Goal: Task Accomplishment & Management: Use online tool/utility

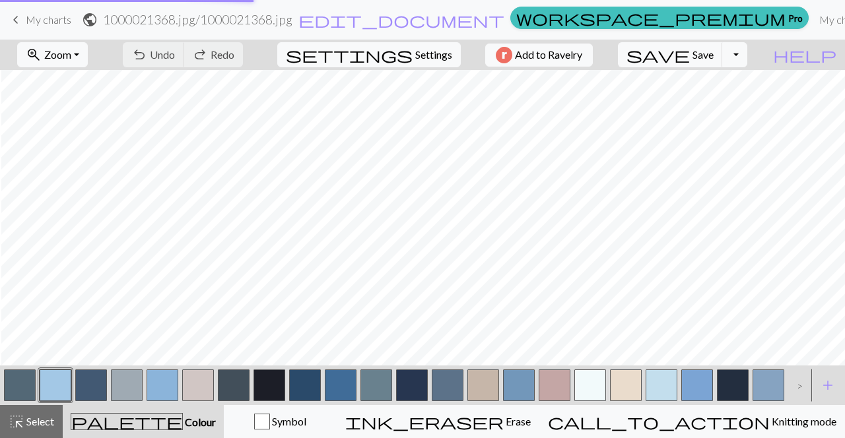
scroll to position [0, 1]
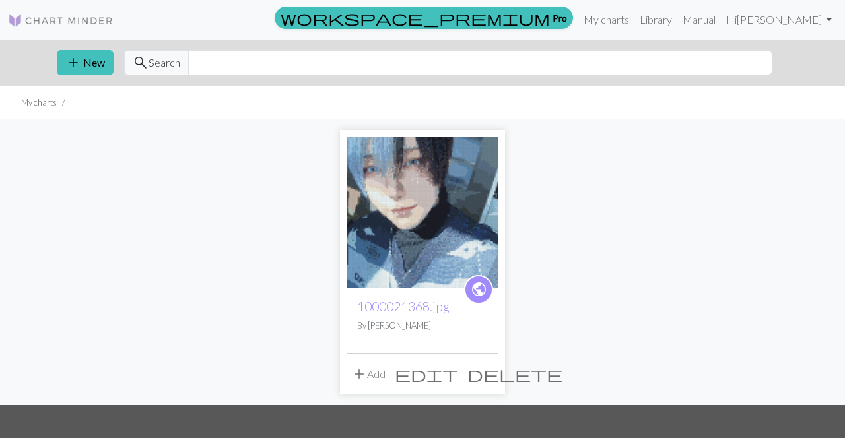
click at [482, 374] on span "delete" at bounding box center [514, 374] width 95 height 18
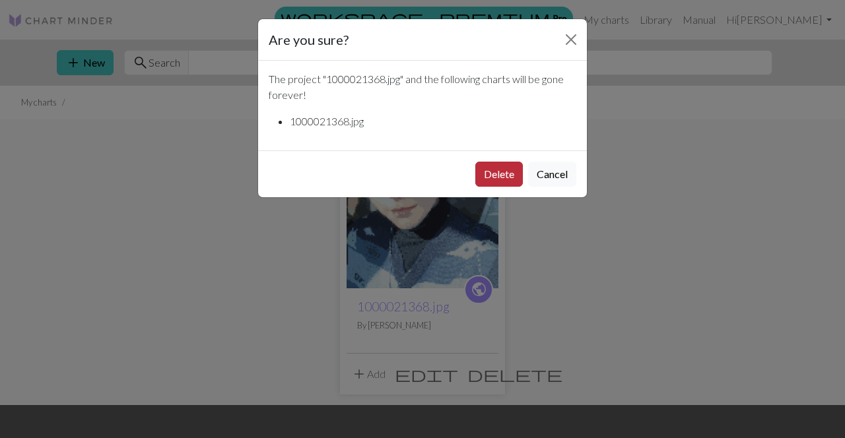
click at [490, 168] on button "Delete" at bounding box center [499, 174] width 48 height 25
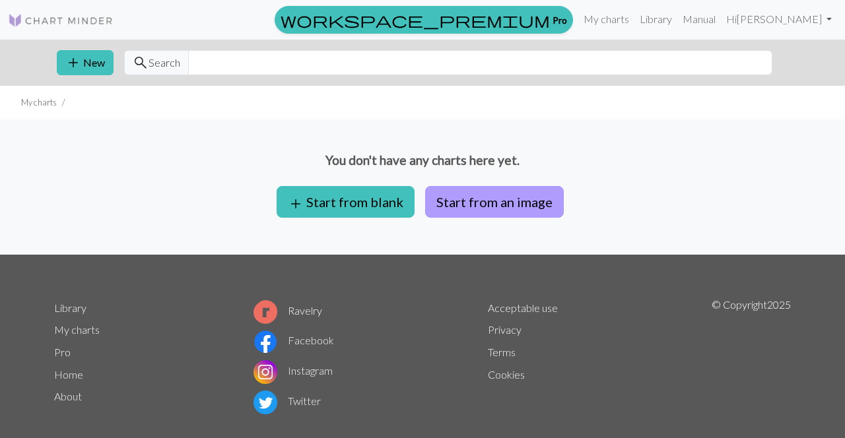
click at [468, 196] on button "Start from an image" at bounding box center [494, 202] width 139 height 32
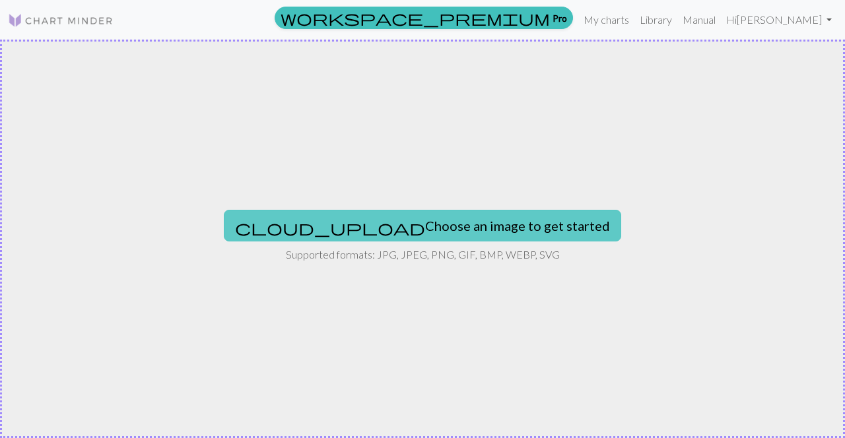
click at [429, 227] on button "cloud_upload Choose an image to get started" at bounding box center [422, 226] width 397 height 32
type input "C:\fakepath\1000021368.jpg"
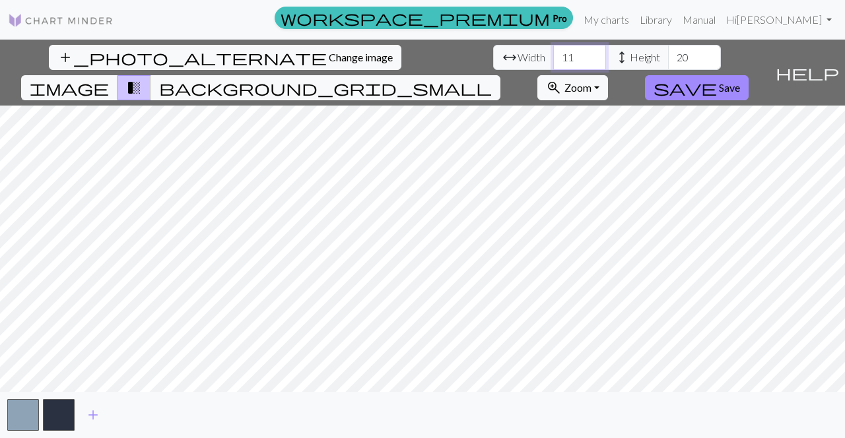
click at [553, 59] on input "11" at bounding box center [579, 57] width 53 height 25
type input "110"
click at [668, 52] on input "20" at bounding box center [694, 57] width 53 height 25
type input "200"
click at [94, 415] on span "add" at bounding box center [93, 415] width 16 height 18
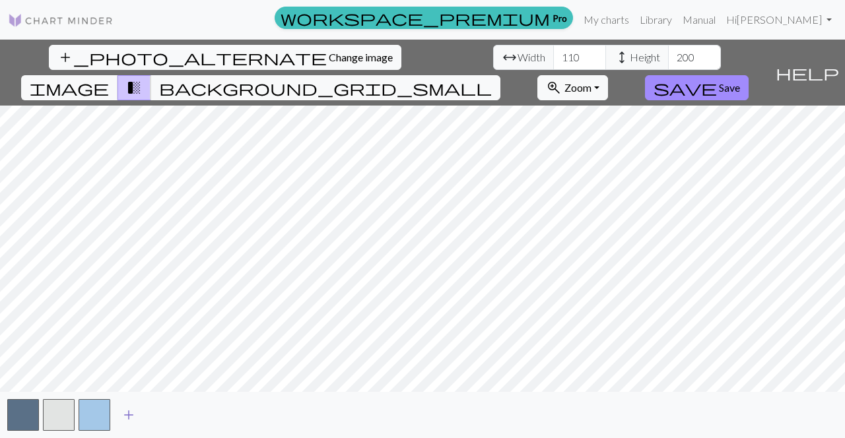
click at [126, 415] on span "add" at bounding box center [129, 415] width 16 height 18
click at [160, 417] on span "add" at bounding box center [164, 415] width 16 height 18
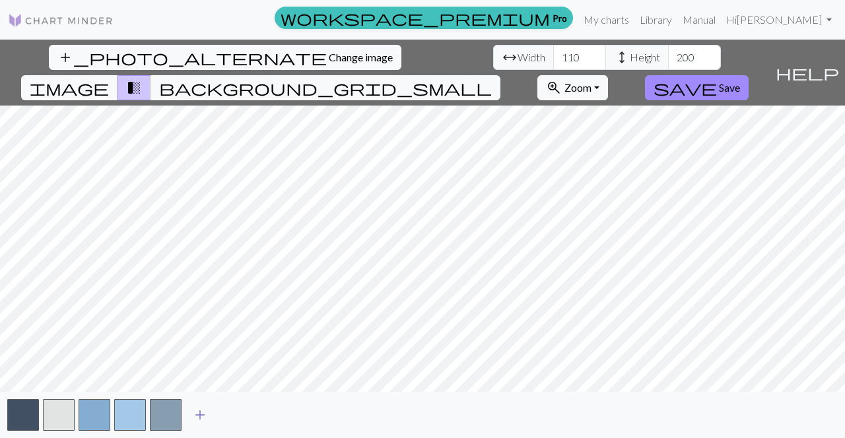
click at [195, 421] on span "add" at bounding box center [200, 415] width 16 height 18
click at [236, 419] on span "add" at bounding box center [236, 415] width 16 height 18
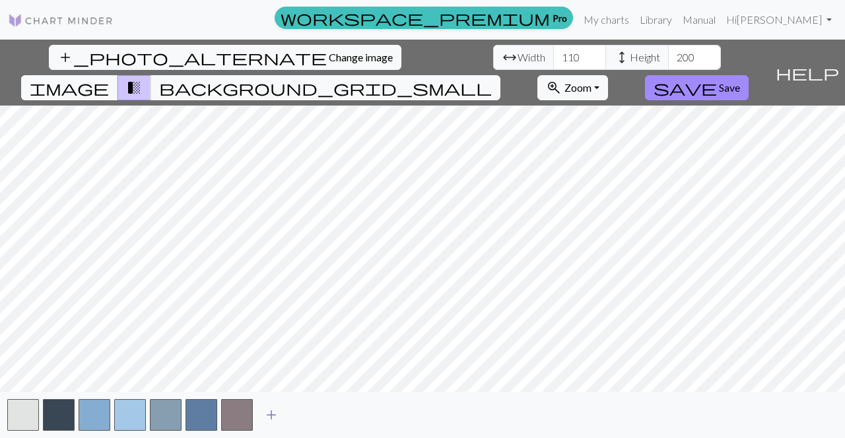
click at [281, 418] on button "add" at bounding box center [271, 415] width 33 height 25
click at [310, 419] on span "add" at bounding box center [307, 415] width 16 height 18
click at [339, 423] on span "add" at bounding box center [343, 415] width 16 height 18
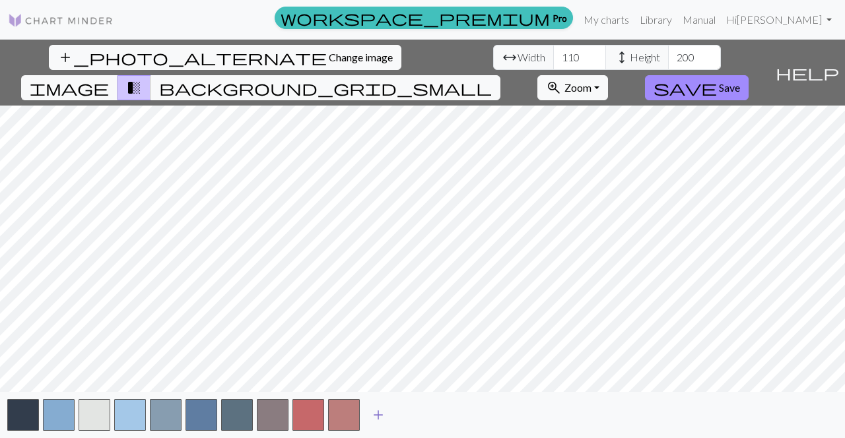
click at [383, 419] on span "add" at bounding box center [378, 415] width 16 height 18
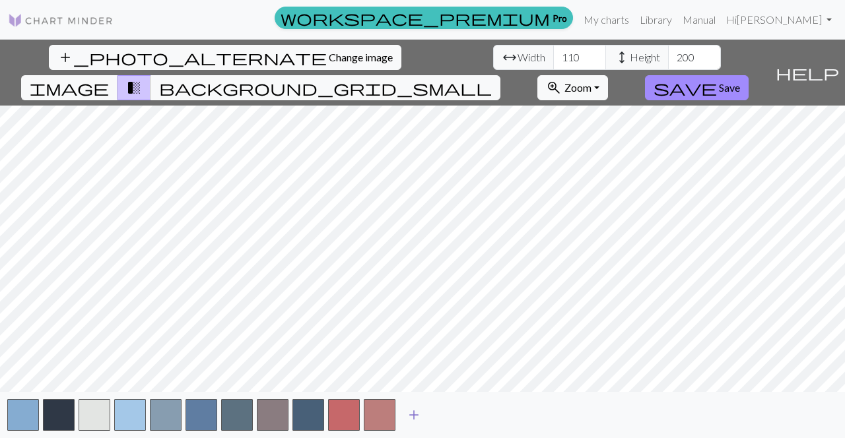
click at [411, 416] on span "add" at bounding box center [414, 415] width 16 height 18
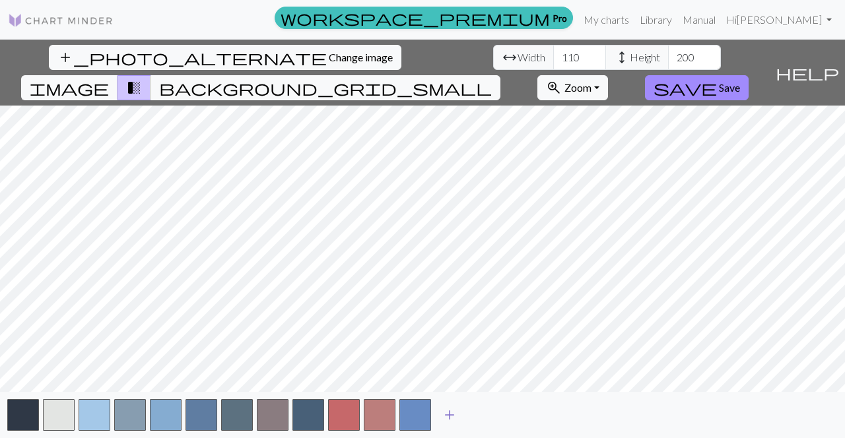
click at [455, 416] on span "add" at bounding box center [450, 415] width 16 height 18
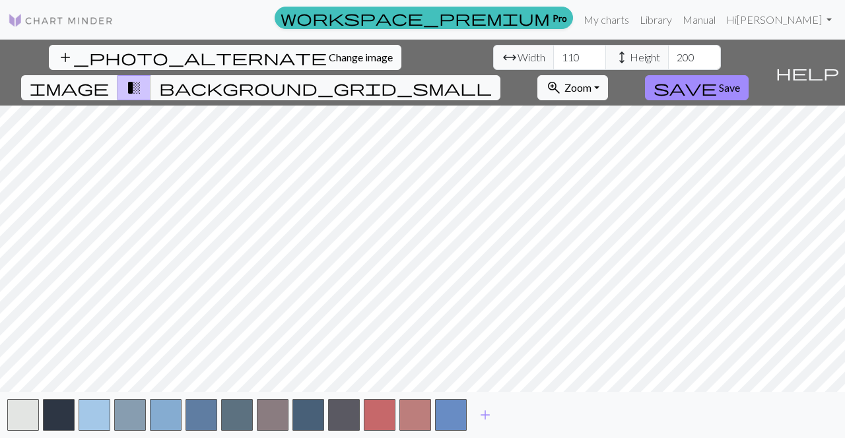
click at [329, 59] on span "Change image" at bounding box center [361, 57] width 64 height 13
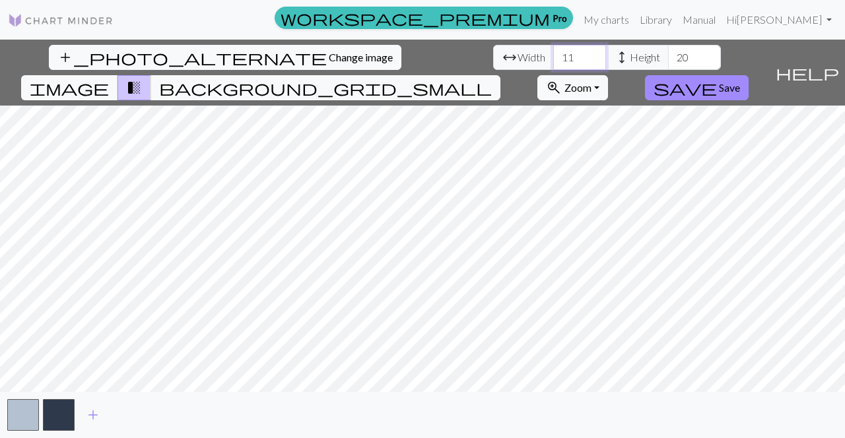
click at [553, 61] on input "11" at bounding box center [579, 57] width 53 height 25
type input "110"
click at [668, 49] on input "20" at bounding box center [694, 57] width 53 height 25
type input "200"
click at [90, 420] on span "add" at bounding box center [93, 415] width 16 height 18
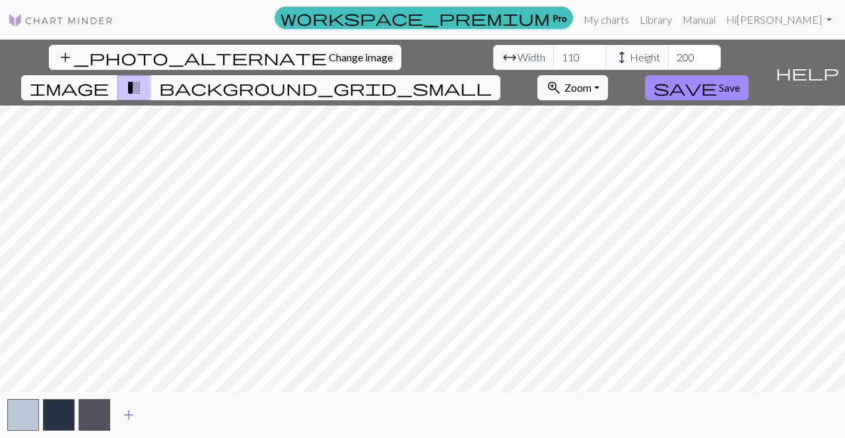
click at [123, 416] on span "add" at bounding box center [129, 415] width 16 height 18
click at [164, 417] on span "add" at bounding box center [164, 415] width 16 height 18
click at [185, 416] on button "add" at bounding box center [200, 415] width 33 height 25
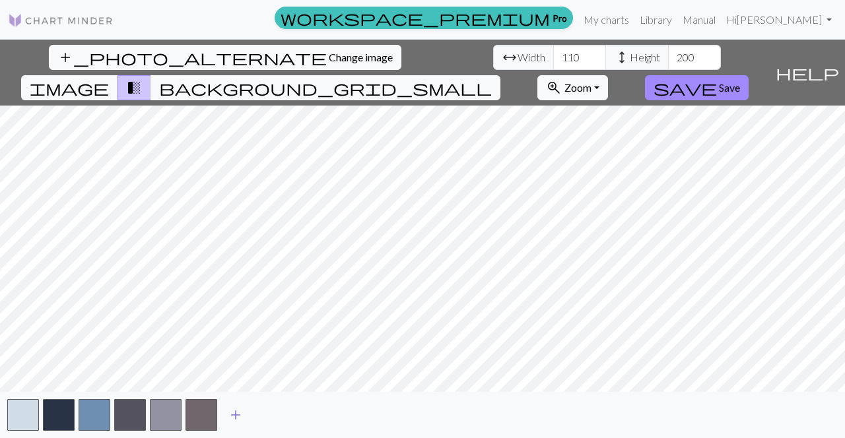
click at [229, 413] on span "add" at bounding box center [236, 415] width 16 height 18
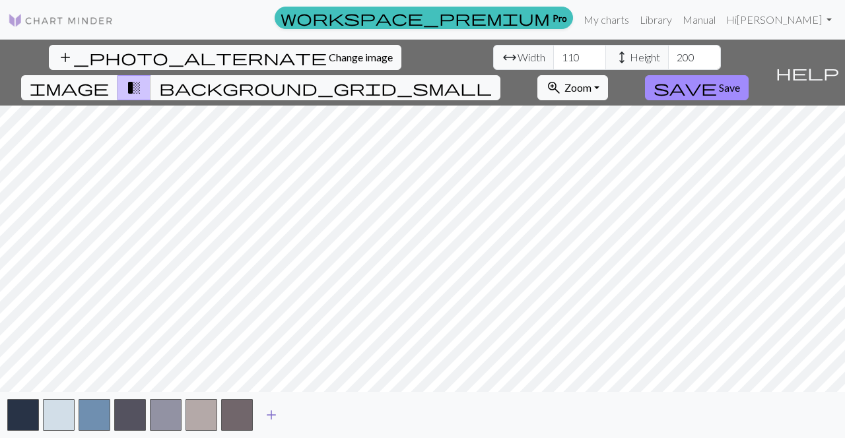
click at [276, 417] on span "add" at bounding box center [271, 415] width 16 height 18
click at [310, 417] on span "add" at bounding box center [307, 415] width 16 height 18
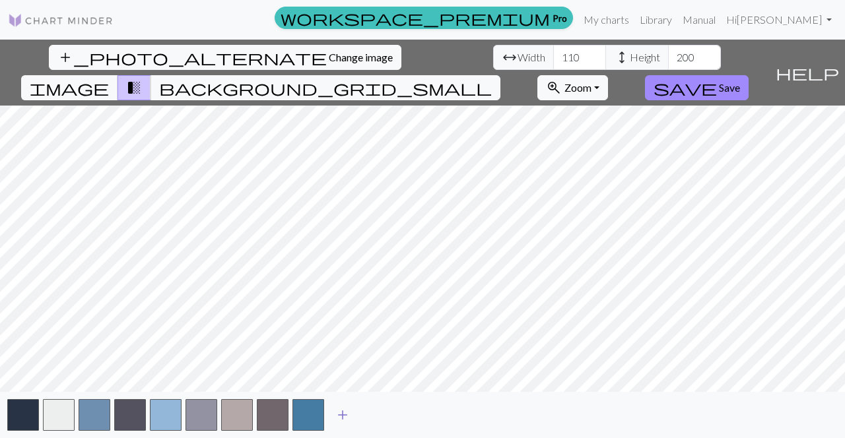
click at [343, 415] on span "add" at bounding box center [343, 415] width 16 height 18
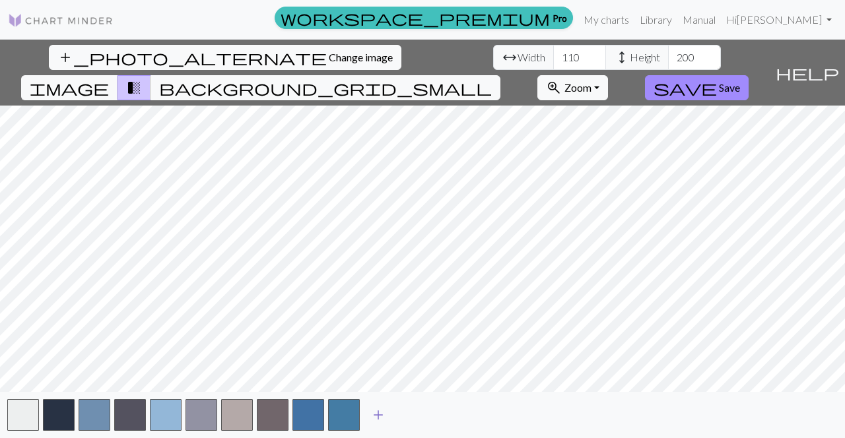
click at [368, 416] on button "add" at bounding box center [378, 415] width 33 height 25
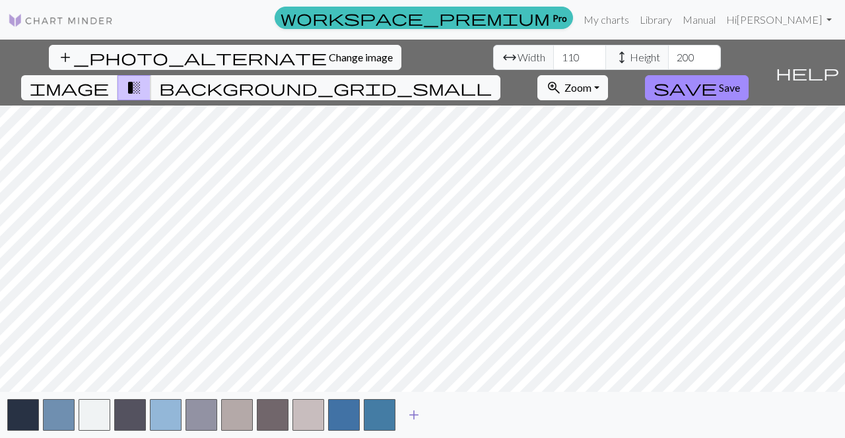
click at [399, 415] on button "add" at bounding box center [413, 415] width 33 height 25
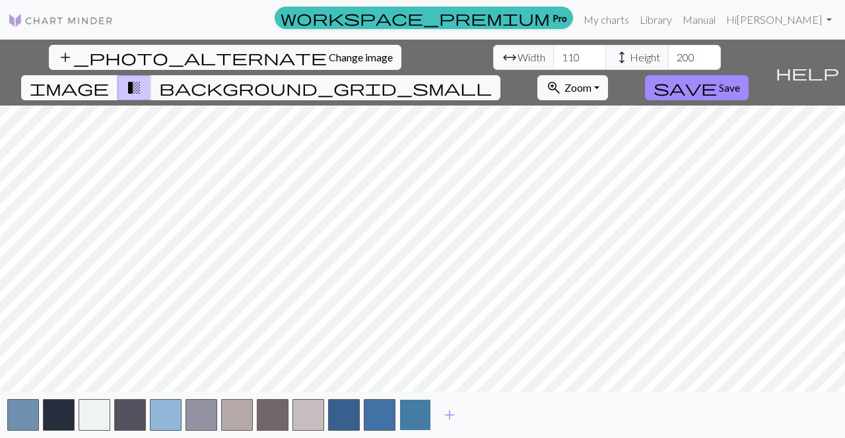
click at [413, 415] on button "button" at bounding box center [415, 415] width 32 height 32
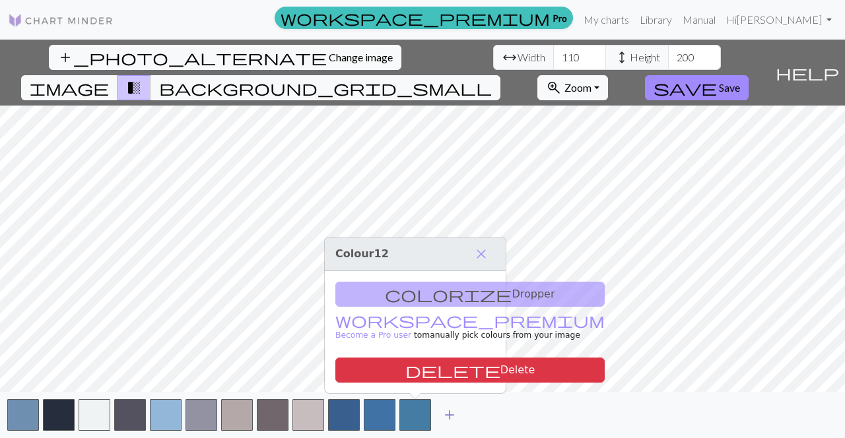
click at [446, 417] on span "add" at bounding box center [450, 415] width 16 height 18
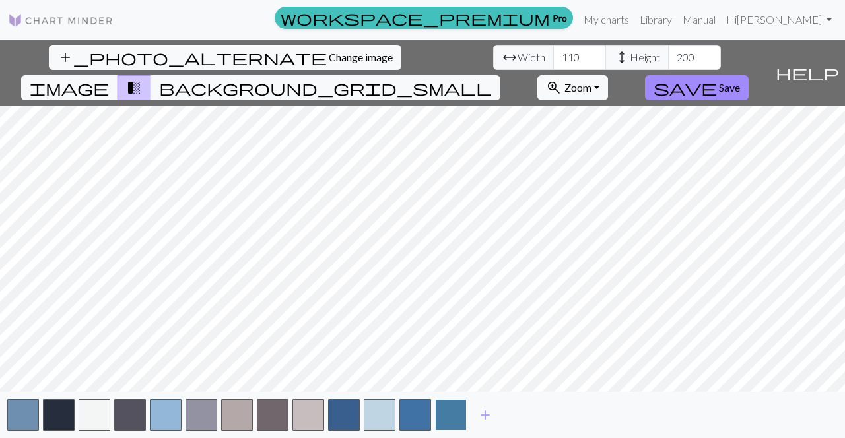
click at [451, 418] on button "button" at bounding box center [451, 415] width 32 height 32
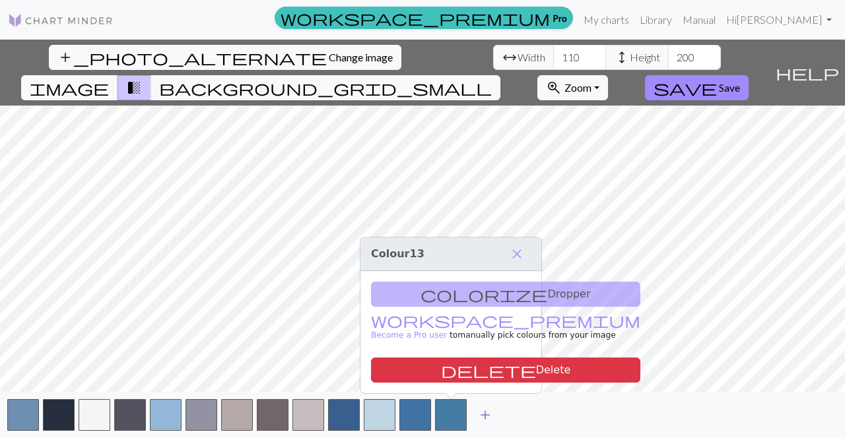
click at [493, 415] on button "add" at bounding box center [485, 415] width 33 height 25
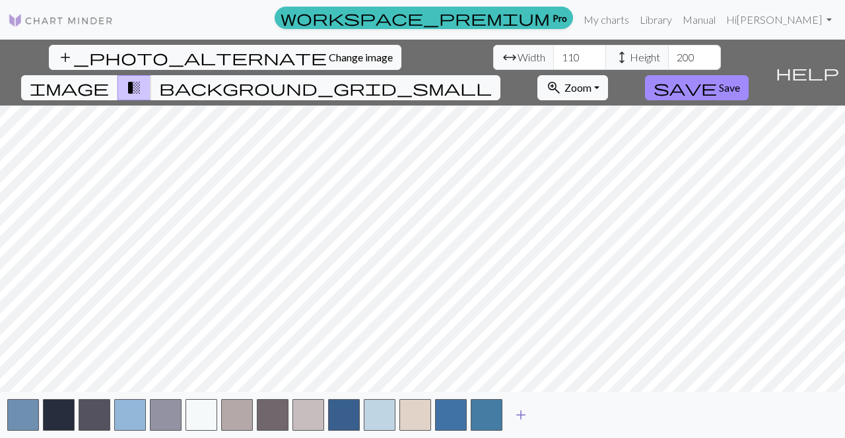
click at [521, 420] on span "add" at bounding box center [521, 415] width 16 height 18
click at [557, 419] on span "add" at bounding box center [557, 415] width 16 height 18
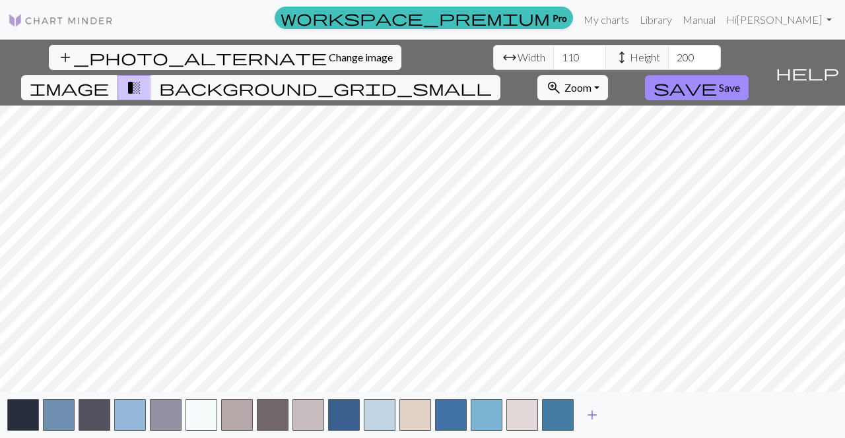
click at [590, 419] on span "add" at bounding box center [592, 415] width 16 height 18
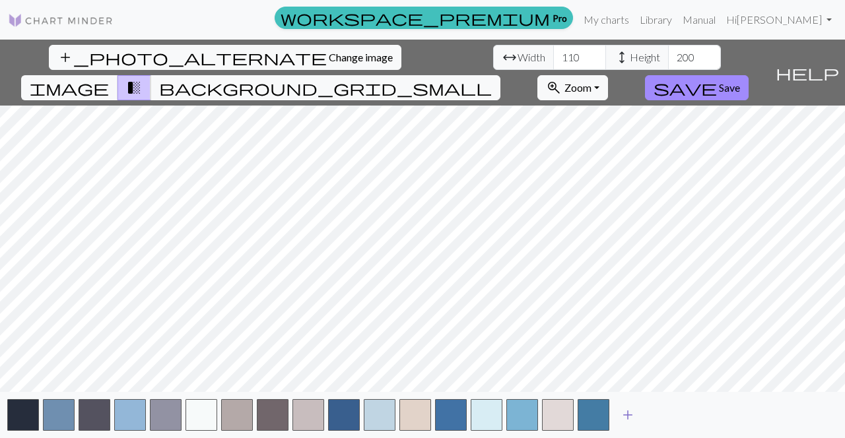
click at [613, 419] on button "add" at bounding box center [627, 415] width 33 height 25
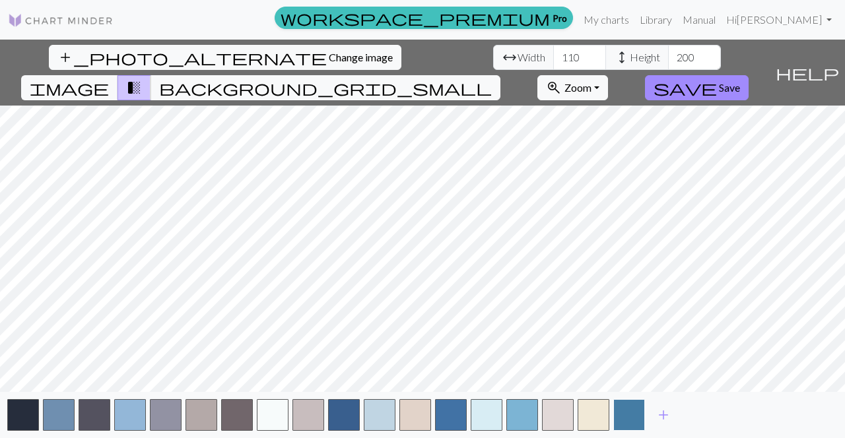
click at [634, 415] on button "button" at bounding box center [629, 415] width 32 height 32
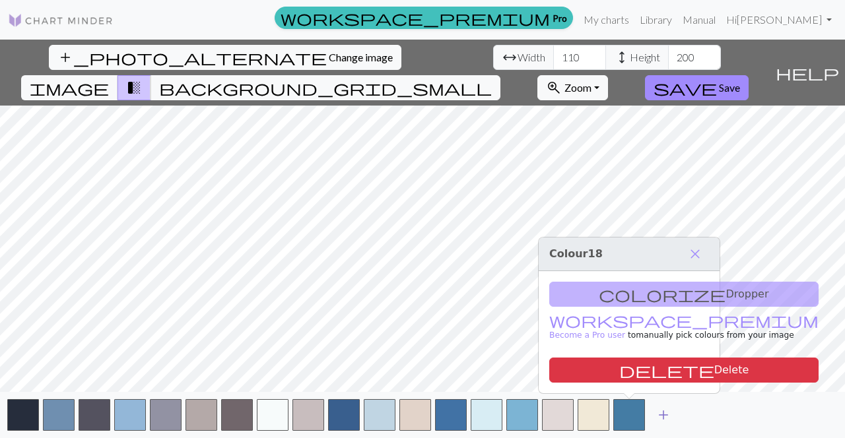
click at [667, 413] on span "add" at bounding box center [663, 415] width 16 height 18
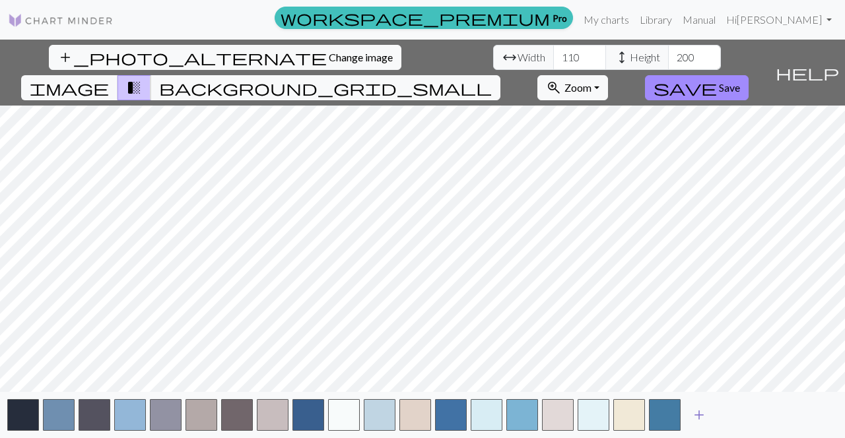
click at [703, 413] on span "add" at bounding box center [699, 415] width 16 height 18
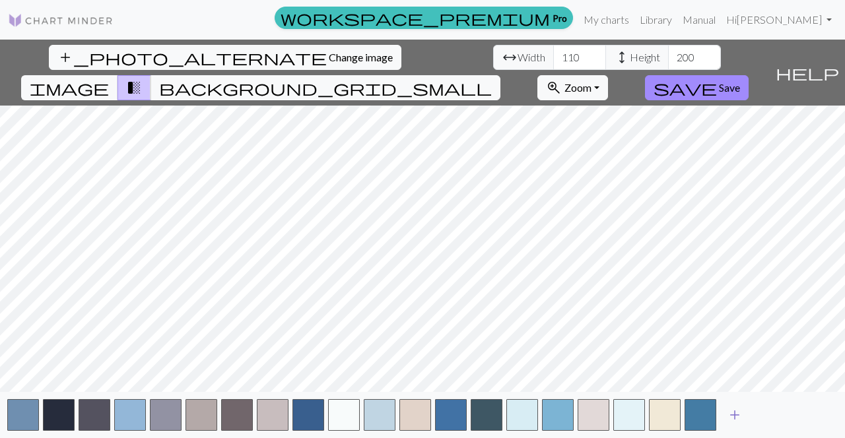
click at [736, 417] on span "add" at bounding box center [735, 415] width 16 height 18
click at [770, 415] on span "add" at bounding box center [770, 415] width 16 height 18
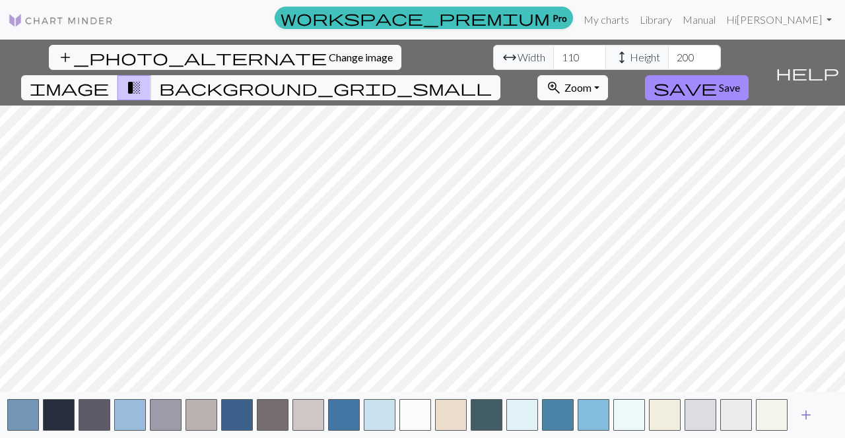
click at [807, 426] on button "add" at bounding box center [805, 415] width 33 height 25
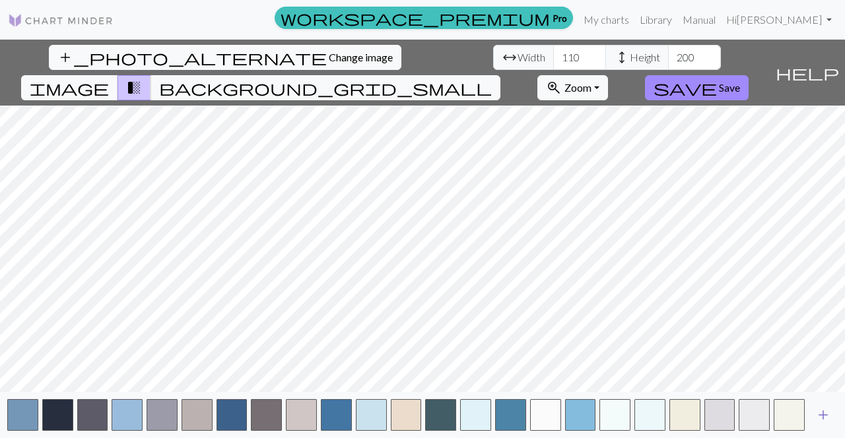
click at [824, 417] on span "add" at bounding box center [823, 415] width 16 height 18
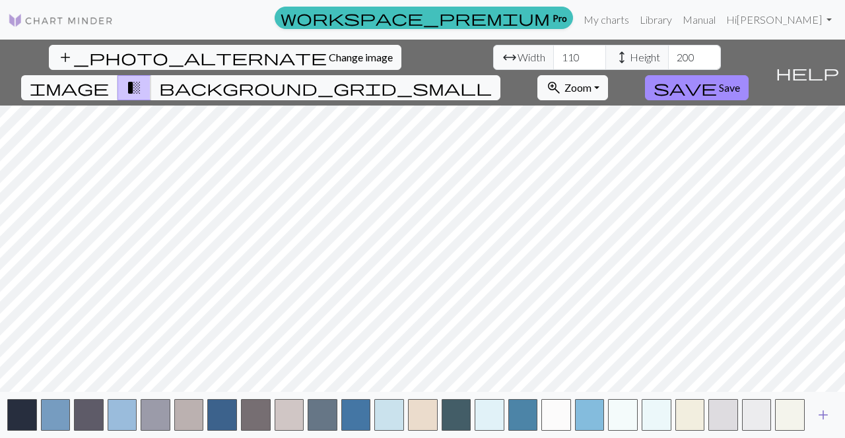
click at [826, 420] on span "add" at bounding box center [823, 415] width 16 height 18
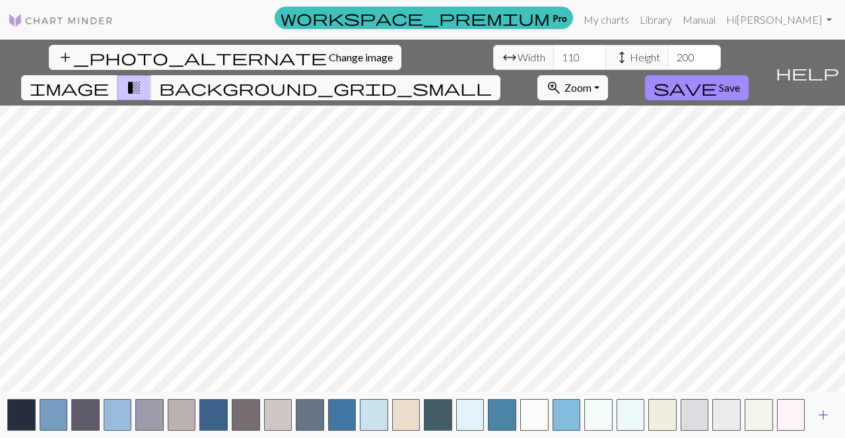
click at [827, 417] on span "add" at bounding box center [823, 415] width 16 height 18
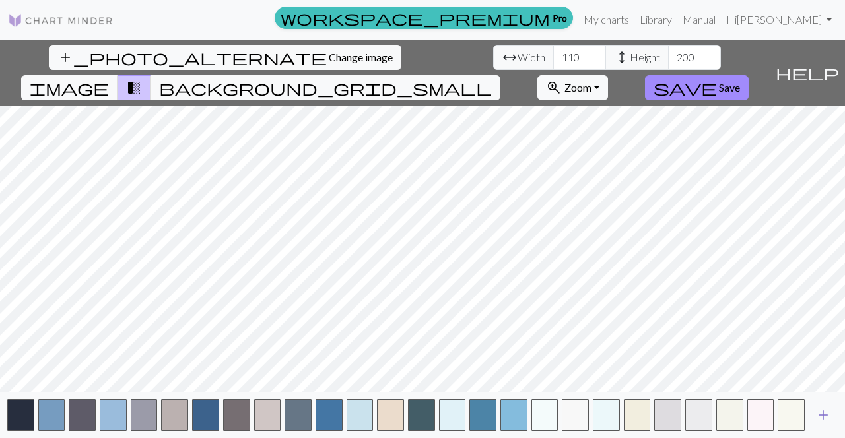
click at [826, 414] on span "add" at bounding box center [823, 415] width 16 height 18
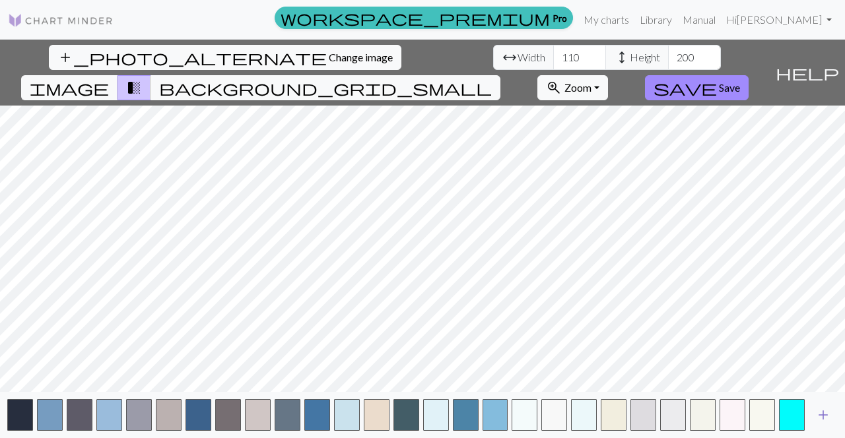
click at [830, 418] on span "add" at bounding box center [823, 415] width 16 height 18
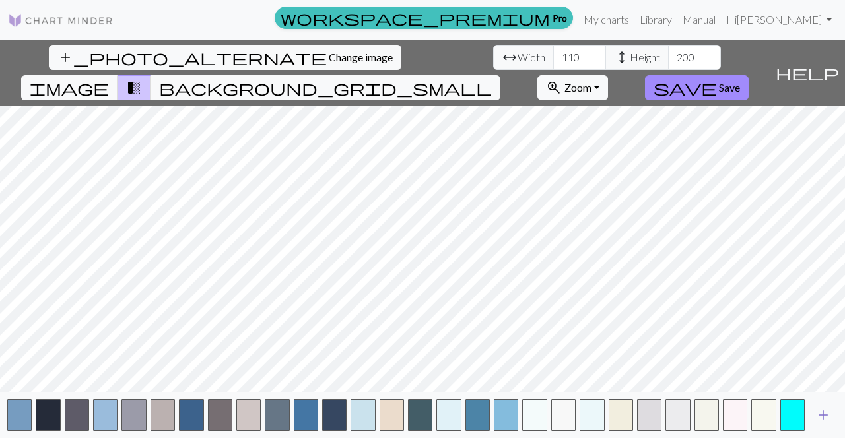
click at [824, 418] on span "add" at bounding box center [823, 415] width 16 height 18
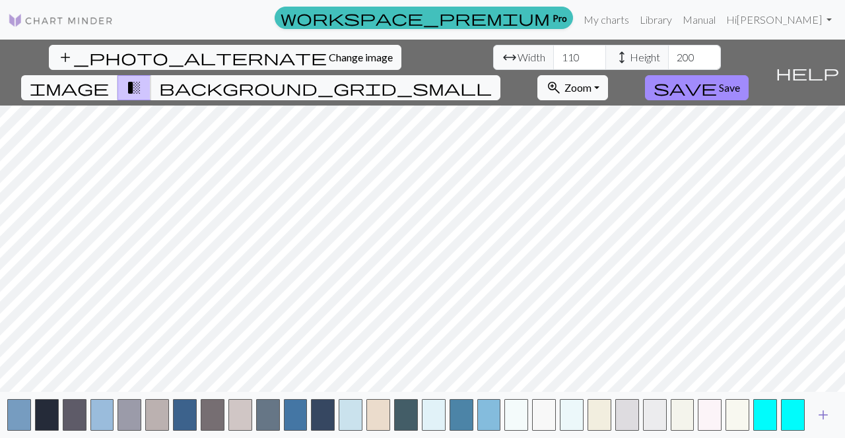
click at [826, 422] on span "add" at bounding box center [823, 415] width 16 height 18
click at [830, 417] on span "add" at bounding box center [823, 415] width 16 height 18
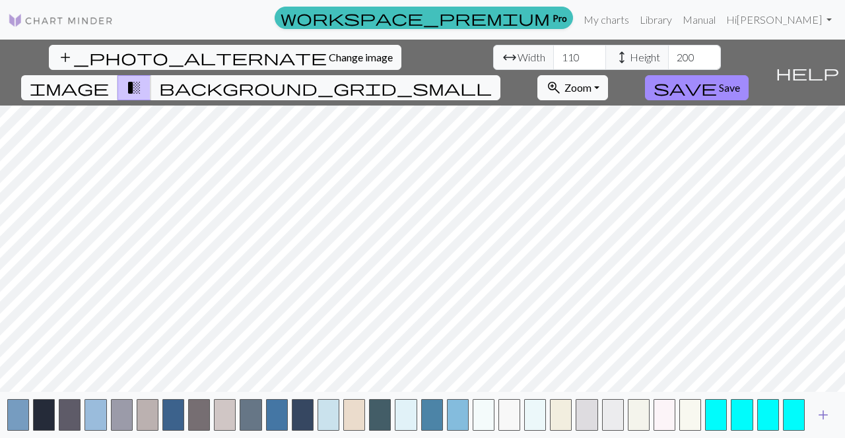
click at [827, 418] on span "add" at bounding box center [823, 415] width 16 height 18
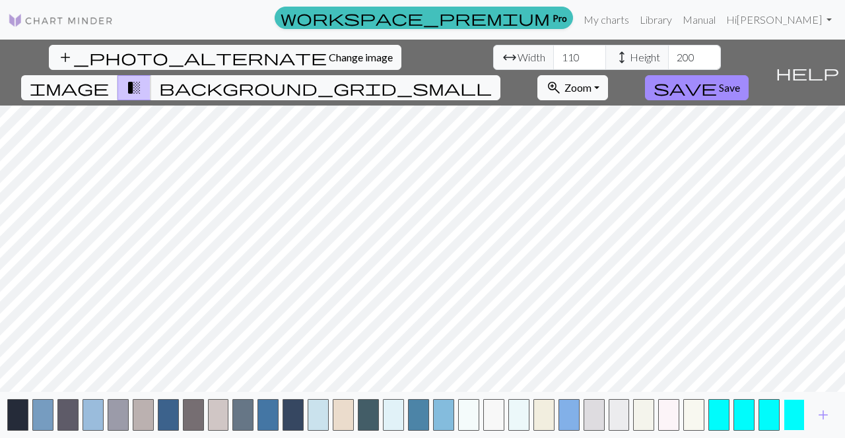
click at [789, 420] on button "button" at bounding box center [794, 415] width 21 height 32
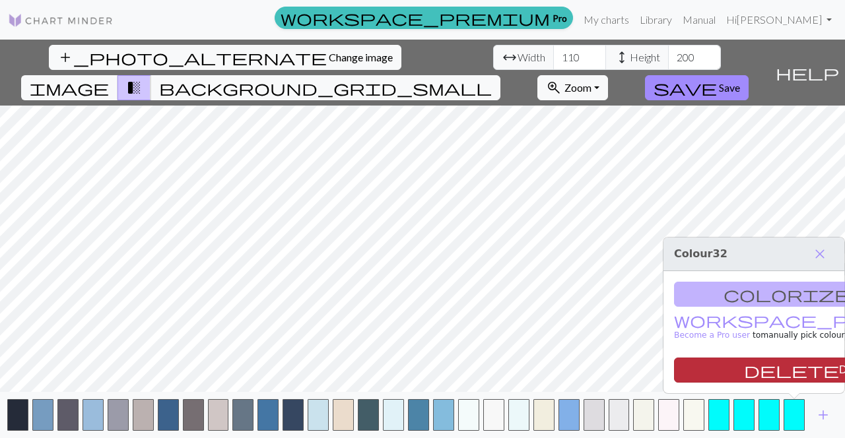
click at [780, 376] on button "delete Delete" at bounding box center [808, 370] width 269 height 25
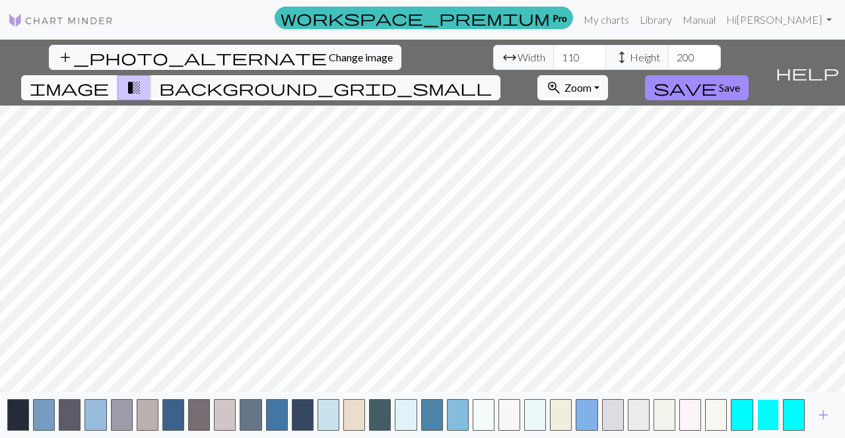
click at [773, 417] on button "button" at bounding box center [768, 415] width 22 height 32
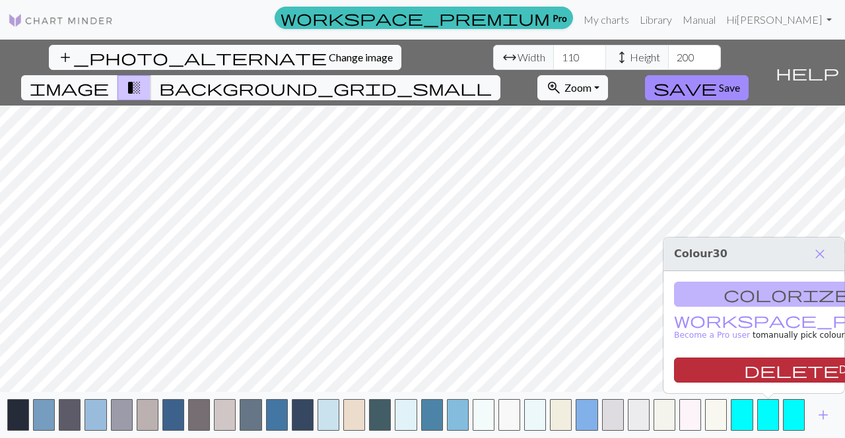
click at [772, 364] on button "delete Delete" at bounding box center [808, 370] width 269 height 25
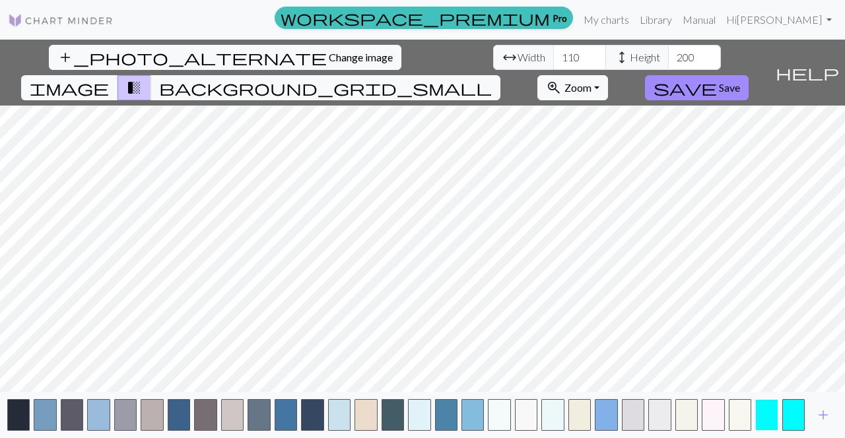
click at [768, 423] on button "button" at bounding box center [766, 415] width 22 height 32
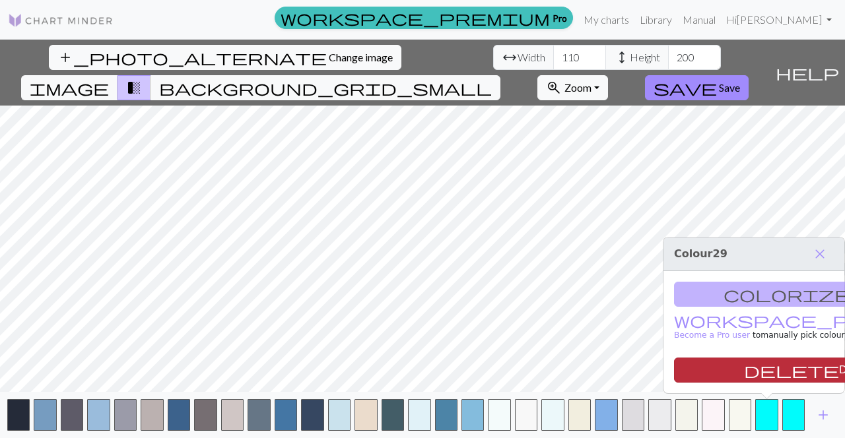
click at [775, 376] on button "delete Delete" at bounding box center [808, 370] width 269 height 25
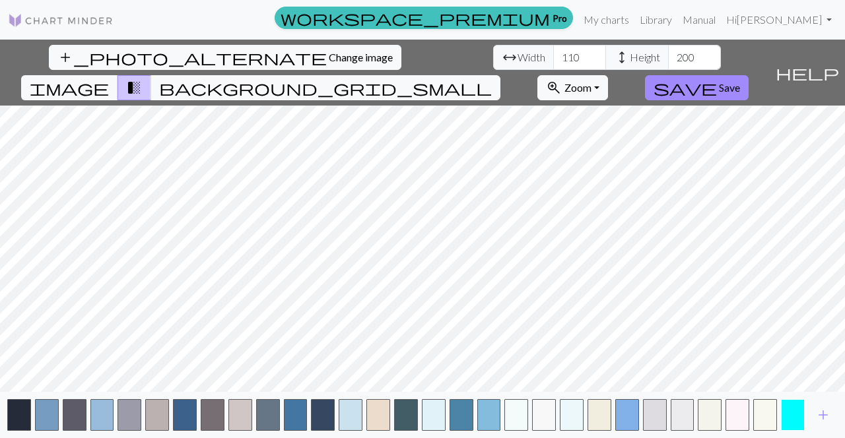
click at [788, 420] on button "button" at bounding box center [793, 415] width 24 height 32
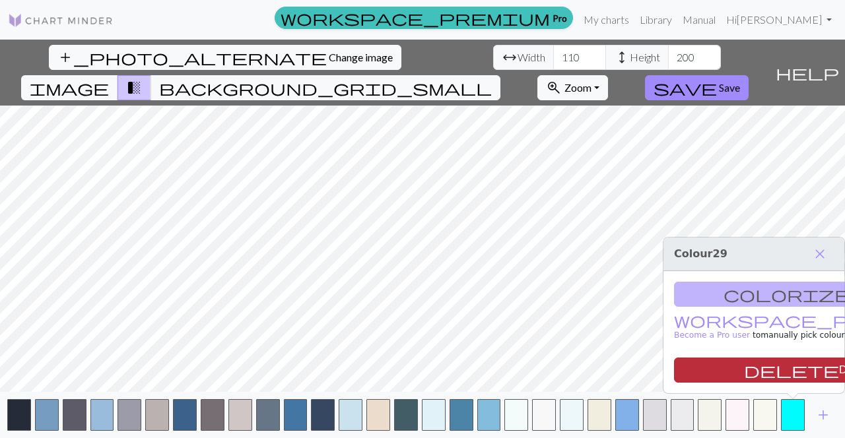
click at [780, 370] on button "delete Delete" at bounding box center [808, 370] width 269 height 25
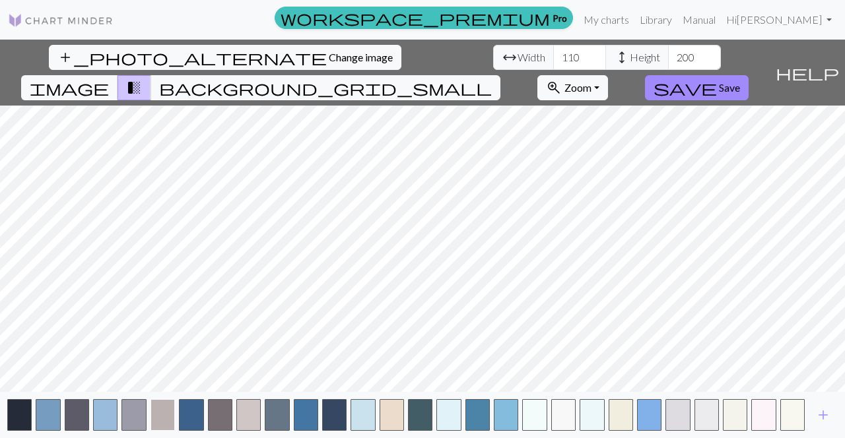
click at [161, 419] on button "button" at bounding box center [163, 415] width 24 height 32
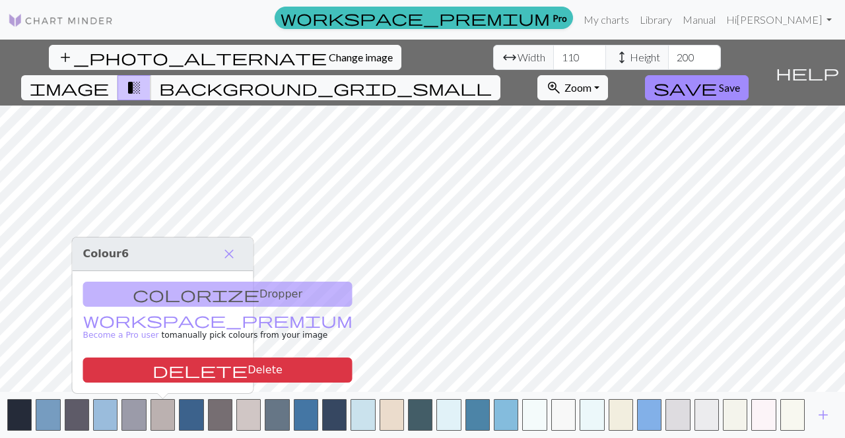
click at [179, 291] on div "colorize Dropper workspace_premium Become a Pro user to manually pick colours f…" at bounding box center [163, 332] width 181 height 122
click at [161, 293] on div "colorize Dropper workspace_premium Become a Pro user to manually pick colours f…" at bounding box center [163, 332] width 181 height 122
click at [174, 293] on div "colorize Dropper workspace_premium Become a Pro user to manually pick colours f…" at bounding box center [163, 332] width 181 height 122
click at [225, 260] on span "close" at bounding box center [229, 254] width 16 height 18
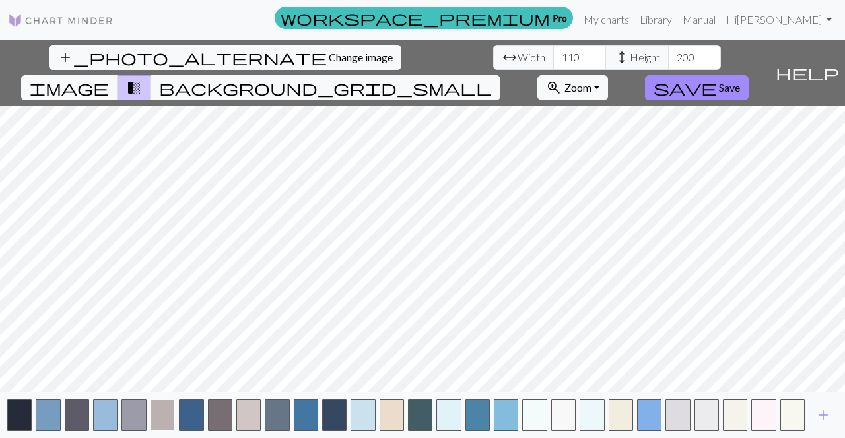
click at [168, 415] on button "button" at bounding box center [163, 415] width 24 height 32
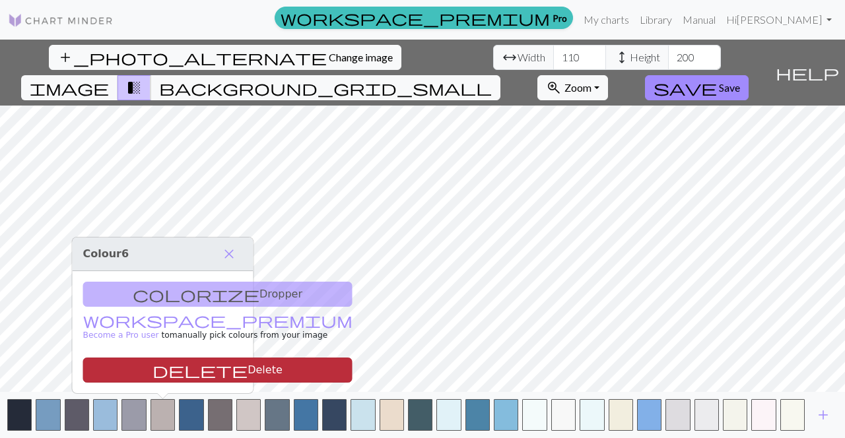
click at [170, 366] on button "delete Delete" at bounding box center [217, 370] width 269 height 25
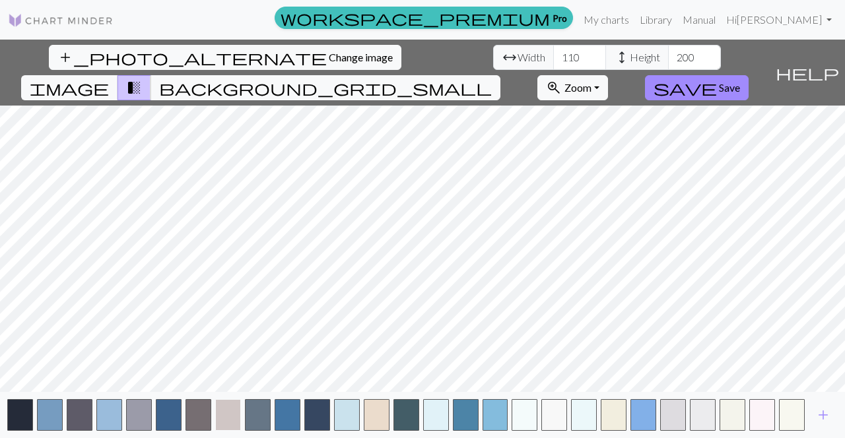
click at [218, 417] on button "button" at bounding box center [228, 415] width 26 height 32
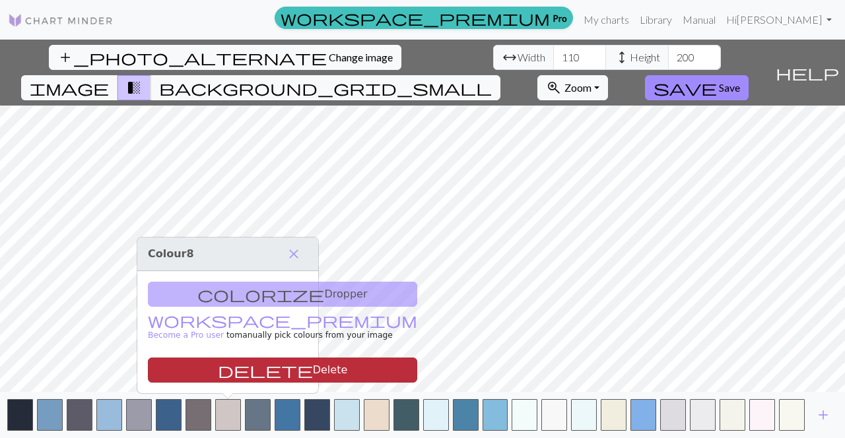
click at [225, 374] on button "delete Delete" at bounding box center [282, 370] width 269 height 25
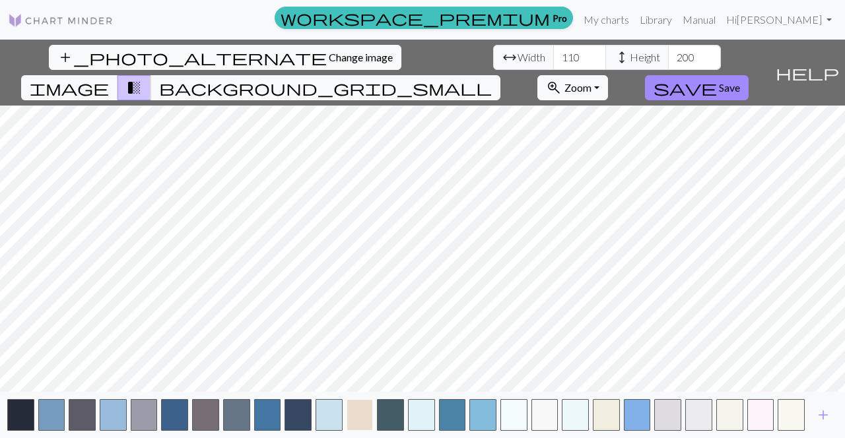
click at [361, 417] on button "button" at bounding box center [360, 415] width 27 height 32
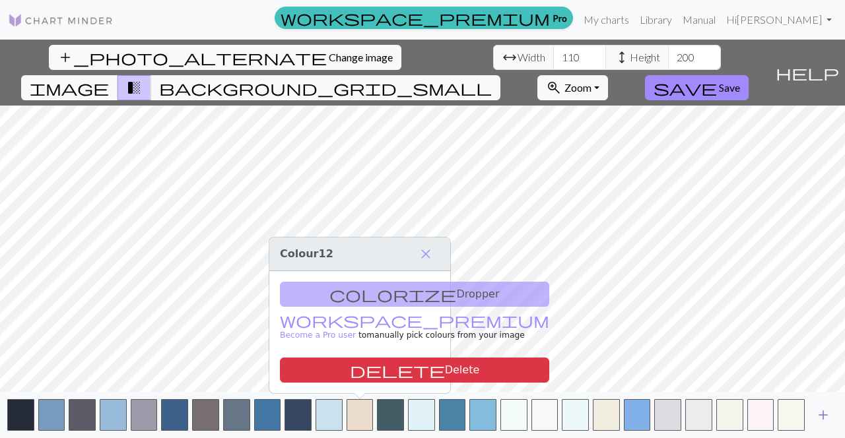
click at [830, 419] on span "add" at bounding box center [823, 415] width 16 height 18
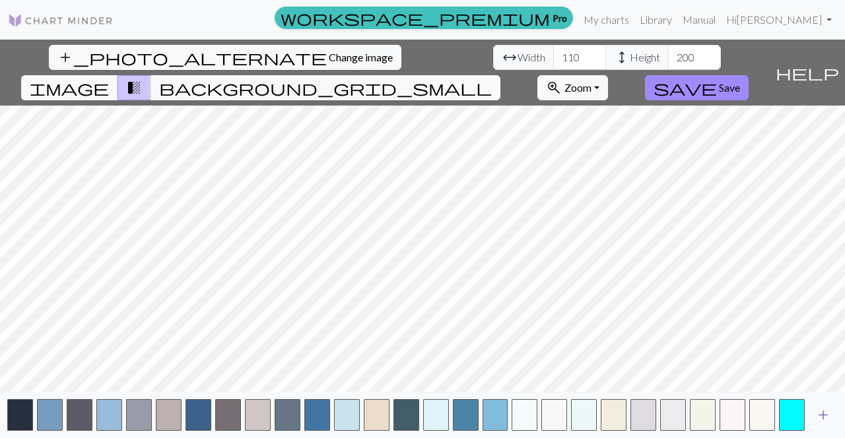
click at [823, 416] on span "add" at bounding box center [823, 415] width 16 height 18
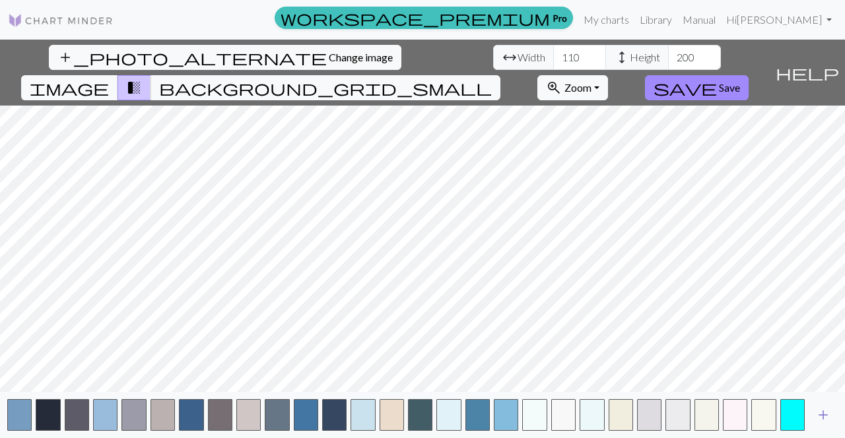
click at [823, 417] on span "add" at bounding box center [823, 415] width 16 height 18
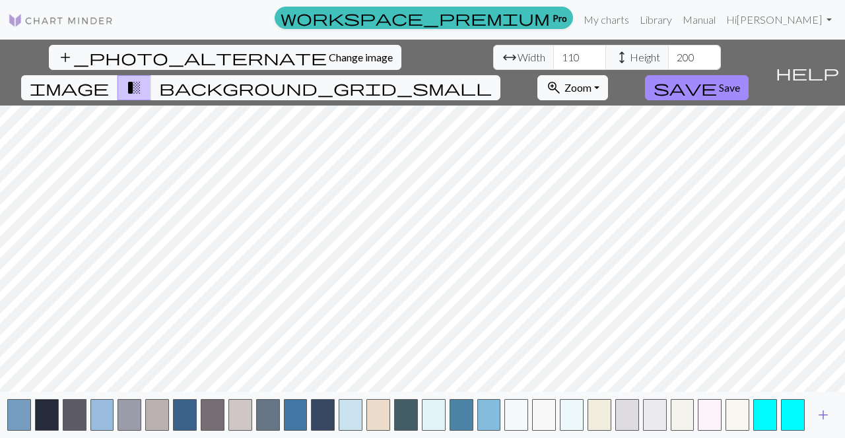
click at [823, 415] on span "add" at bounding box center [823, 415] width 16 height 18
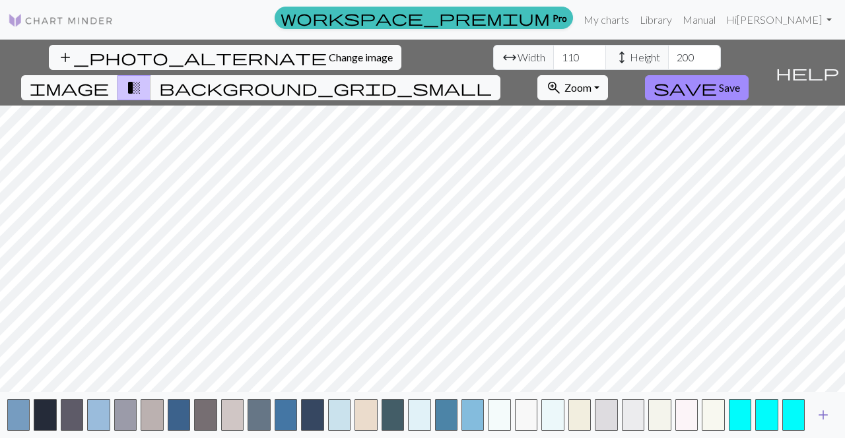
click at [824, 419] on span "add" at bounding box center [823, 415] width 16 height 18
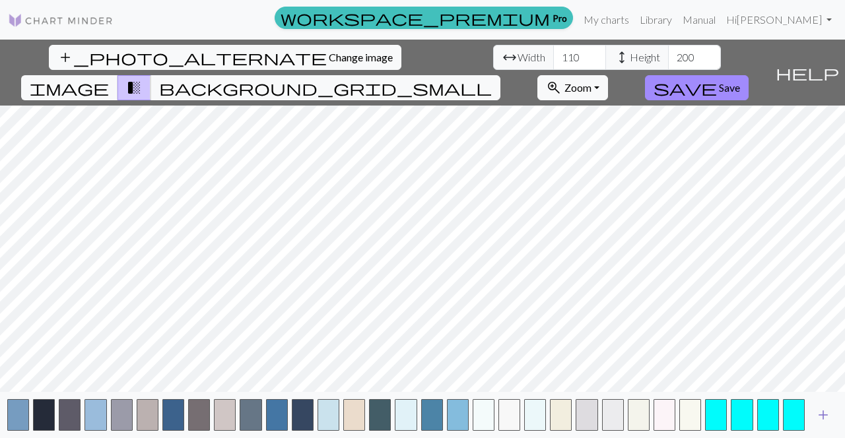
click at [824, 419] on span "add" at bounding box center [823, 415] width 16 height 18
click at [824, 420] on span "add" at bounding box center [823, 415] width 16 height 18
click at [824, 419] on span "add" at bounding box center [823, 415] width 16 height 18
click at [825, 417] on span "add" at bounding box center [823, 415] width 16 height 18
click at [823, 419] on span "add" at bounding box center [823, 415] width 16 height 18
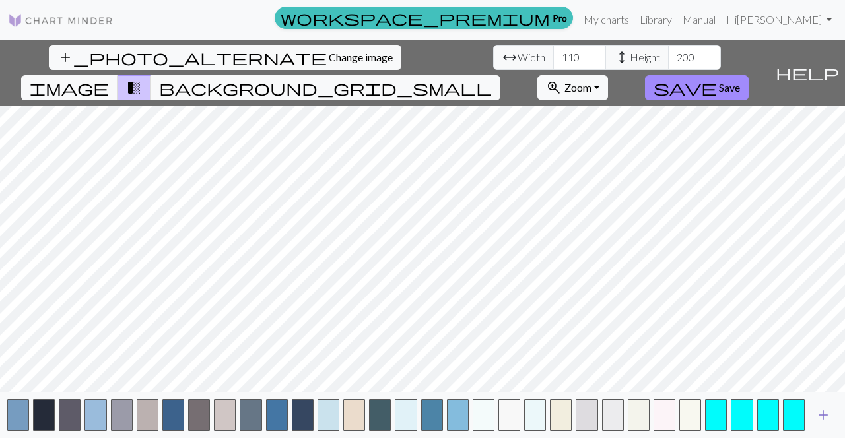
click at [826, 418] on span "add" at bounding box center [823, 415] width 16 height 18
click at [824, 420] on span "add" at bounding box center [823, 415] width 16 height 18
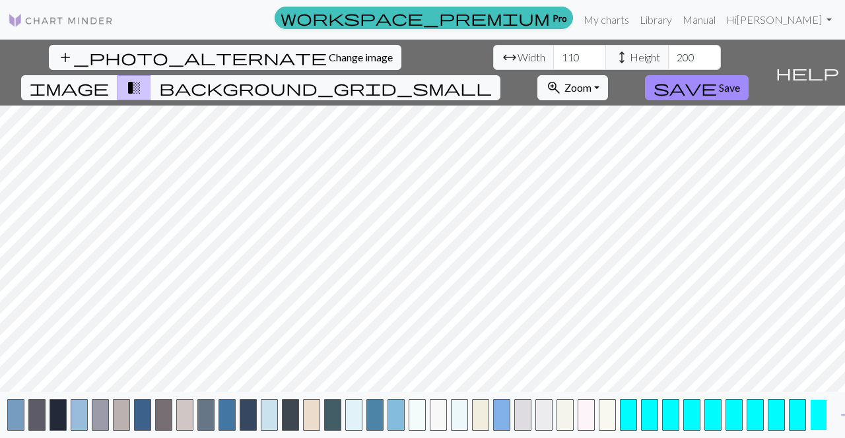
click at [825, 415] on button "button" at bounding box center [818, 415] width 17 height 32
click at [630, 415] on button "button" at bounding box center [628, 415] width 17 height 32
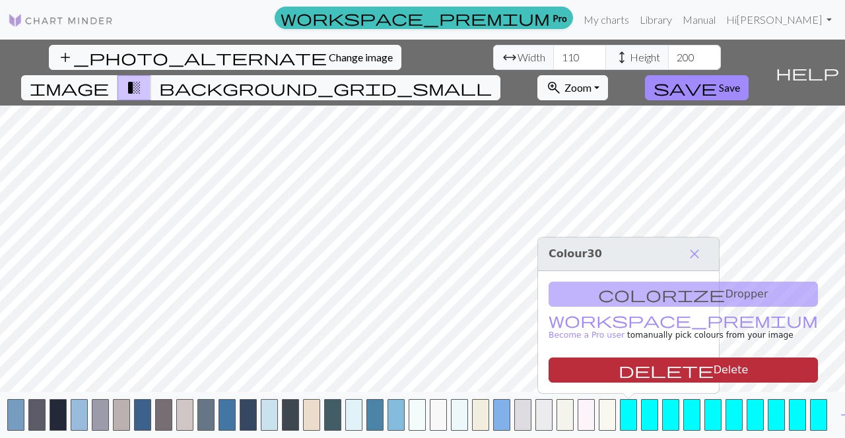
click at [636, 376] on button "delete Delete" at bounding box center [683, 370] width 269 height 25
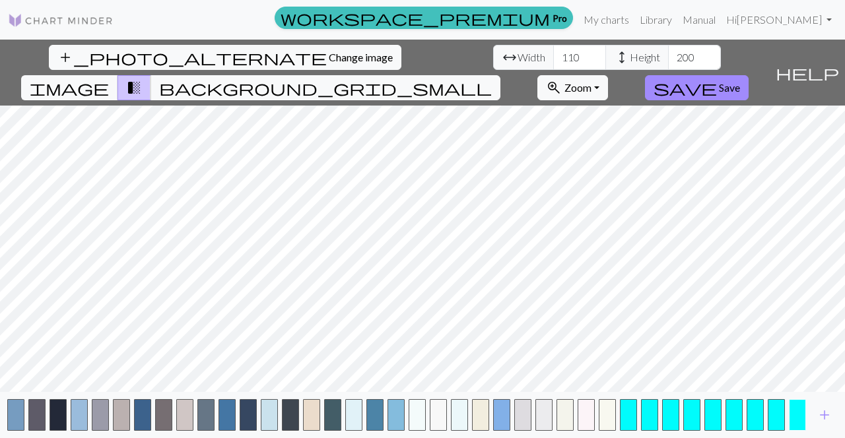
click at [799, 416] on button "button" at bounding box center [797, 415] width 17 height 32
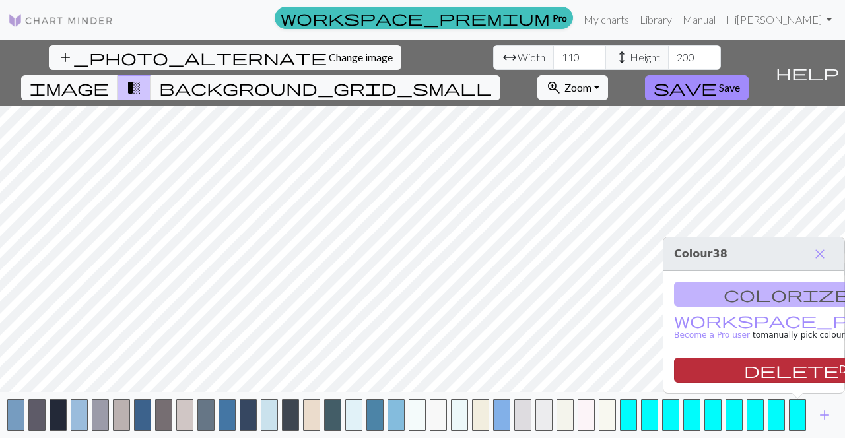
click at [755, 370] on button "delete Delete" at bounding box center [808, 370] width 269 height 25
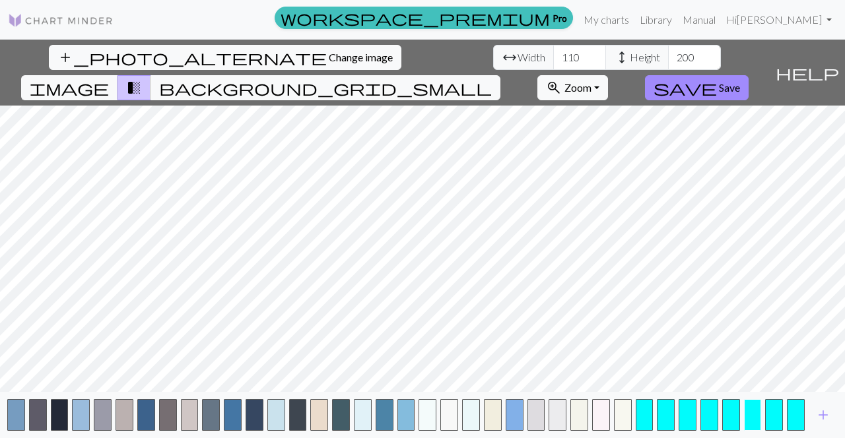
click at [751, 415] on button "button" at bounding box center [753, 415] width 18 height 32
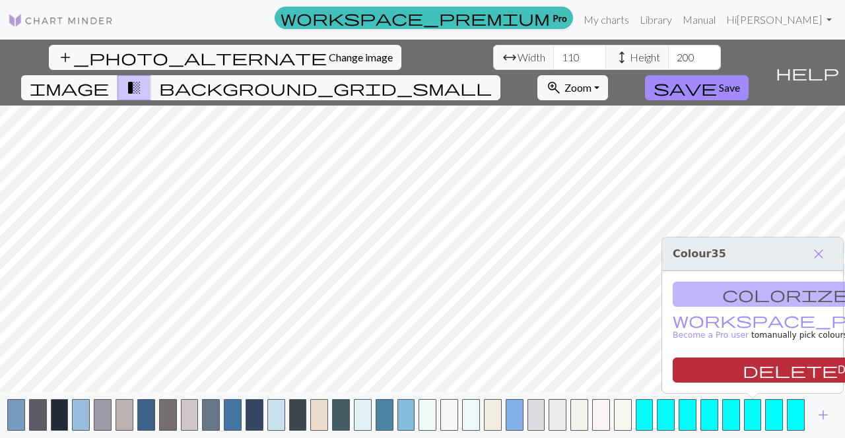
click at [727, 362] on button "delete Delete" at bounding box center [807, 370] width 269 height 25
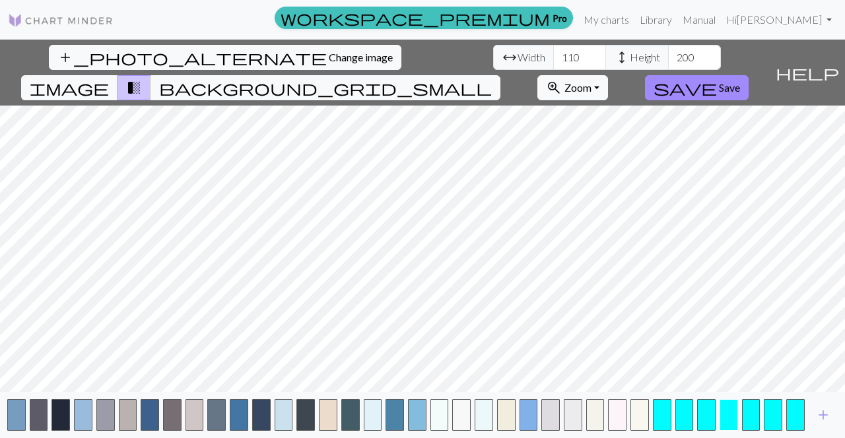
click at [728, 413] on button "button" at bounding box center [729, 415] width 18 height 32
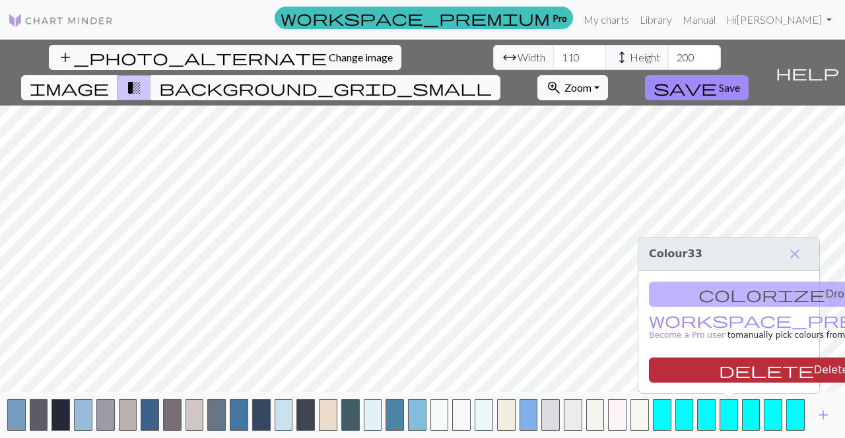
click at [725, 374] on button "delete Delete" at bounding box center [783, 370] width 269 height 25
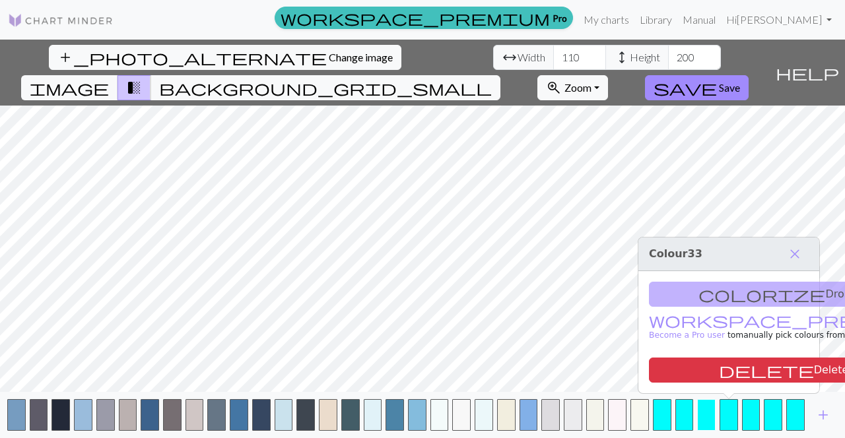
click at [716, 411] on button "button" at bounding box center [706, 415] width 18 height 32
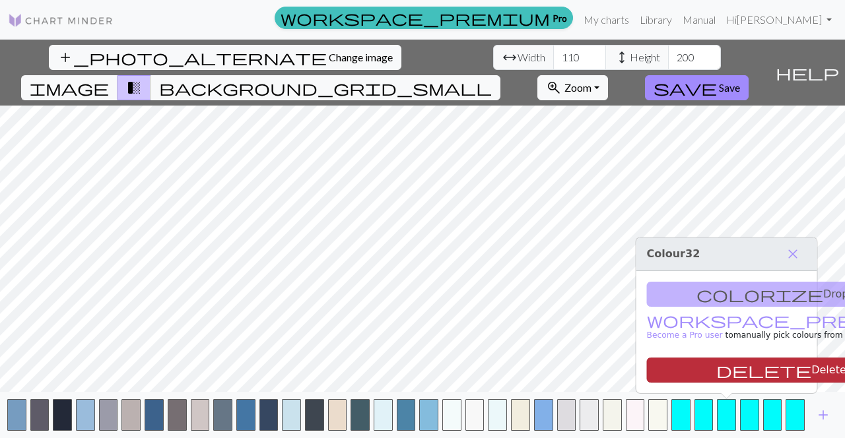
click at [729, 371] on button "delete Delete" at bounding box center [781, 370] width 269 height 25
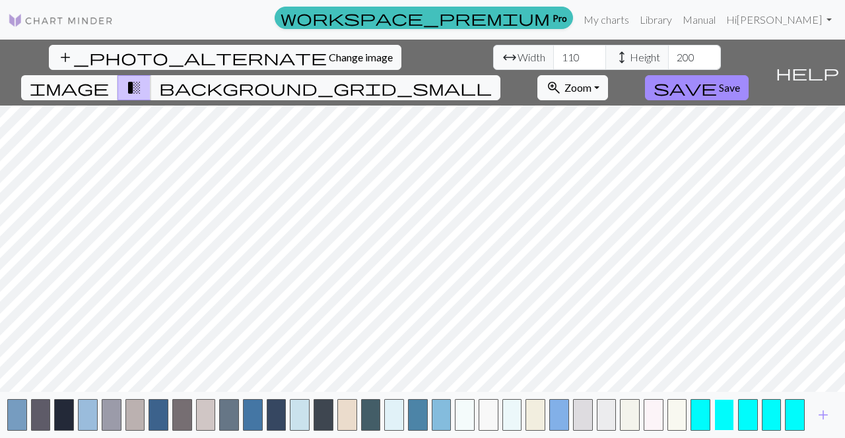
click at [722, 417] on button "button" at bounding box center [724, 415] width 20 height 32
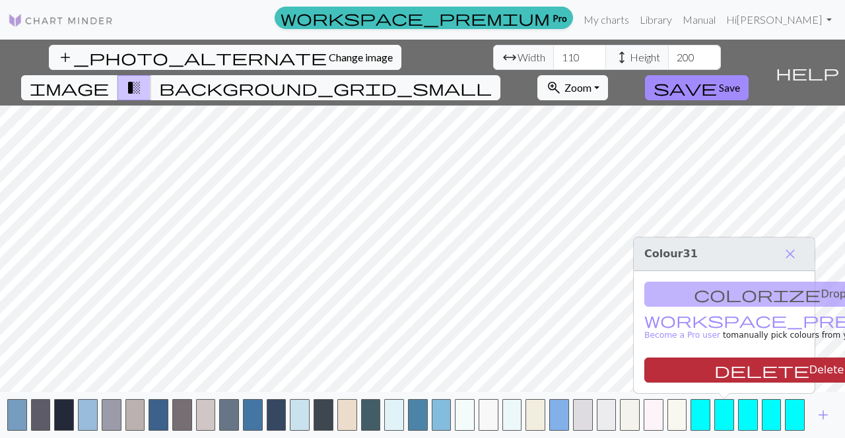
click at [714, 364] on span "delete" at bounding box center [761, 370] width 95 height 18
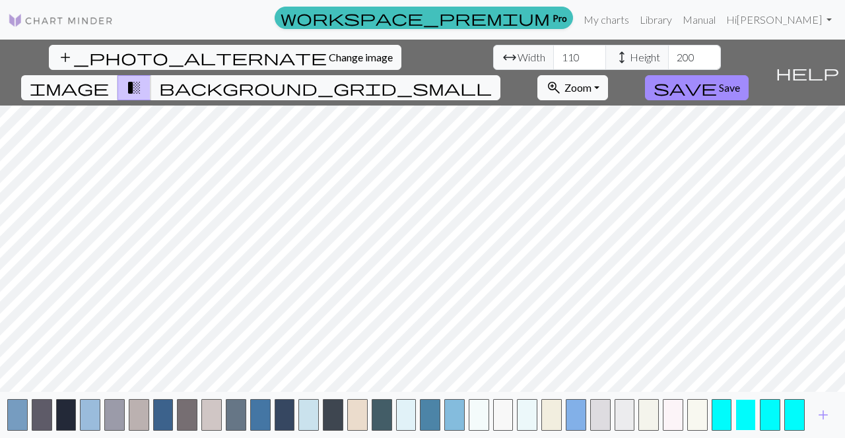
click at [743, 413] on button "button" at bounding box center [745, 415] width 20 height 32
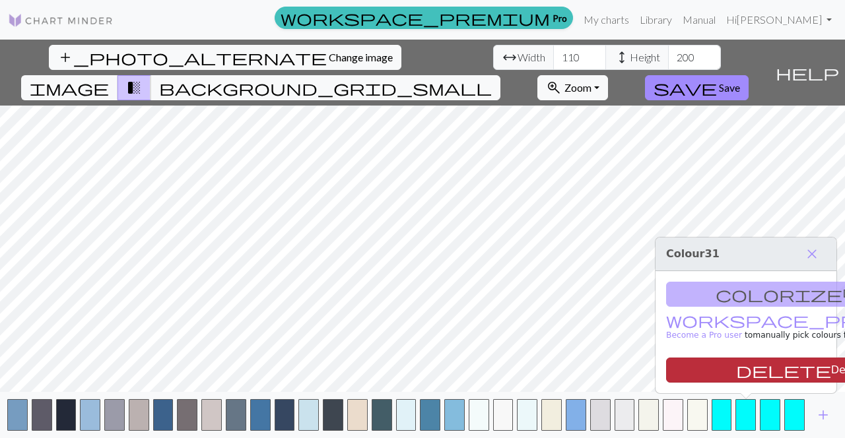
click at [736, 373] on span "delete" at bounding box center [783, 370] width 95 height 18
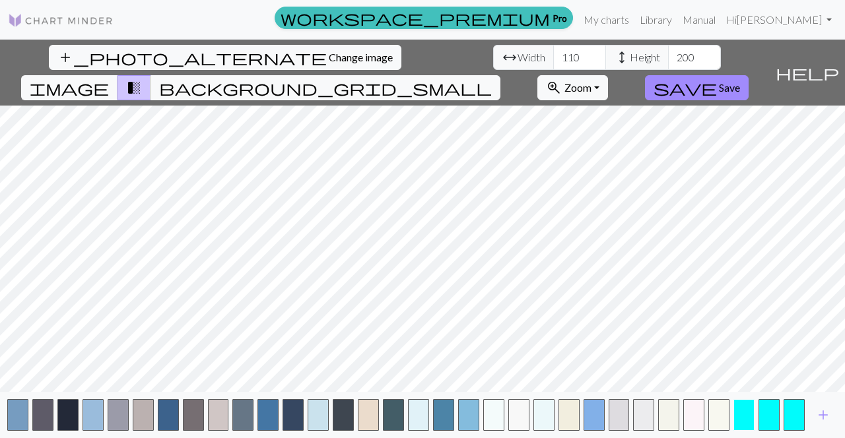
click at [749, 413] on button "button" at bounding box center [743, 415] width 21 height 32
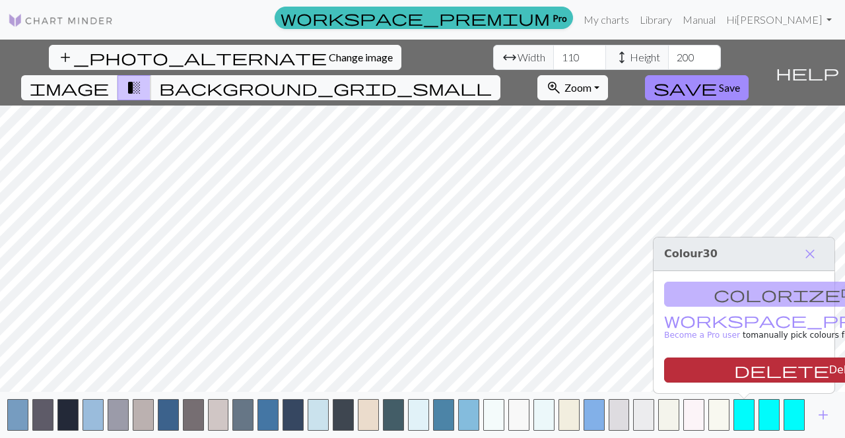
click at [743, 373] on button "delete Delete" at bounding box center [798, 370] width 269 height 25
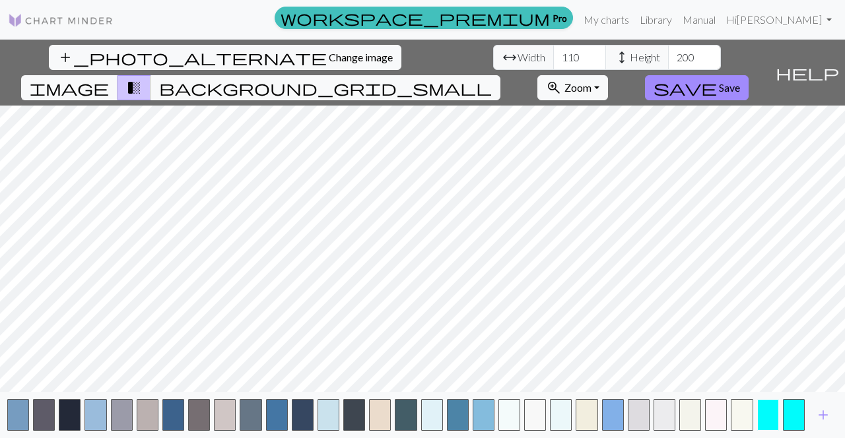
click at [768, 411] on button "button" at bounding box center [768, 415] width 22 height 32
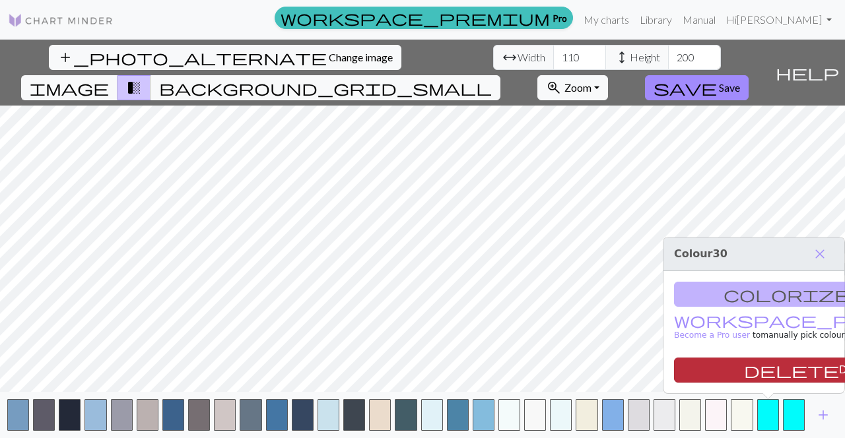
click at [771, 373] on button "delete Delete" at bounding box center [808, 370] width 269 height 25
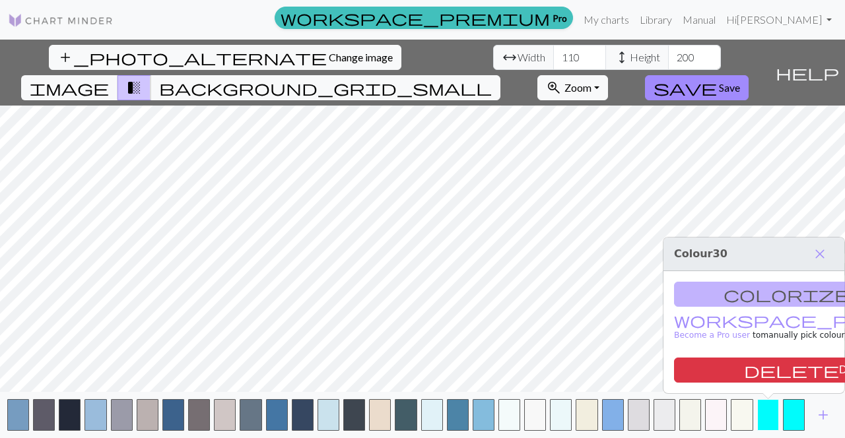
click at [779, 418] on button "button" at bounding box center [768, 415] width 22 height 32
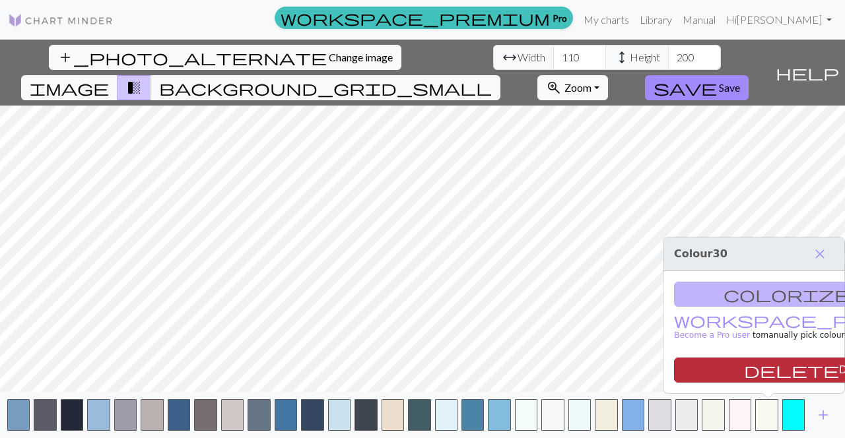
click at [782, 358] on button "delete Delete" at bounding box center [808, 370] width 269 height 25
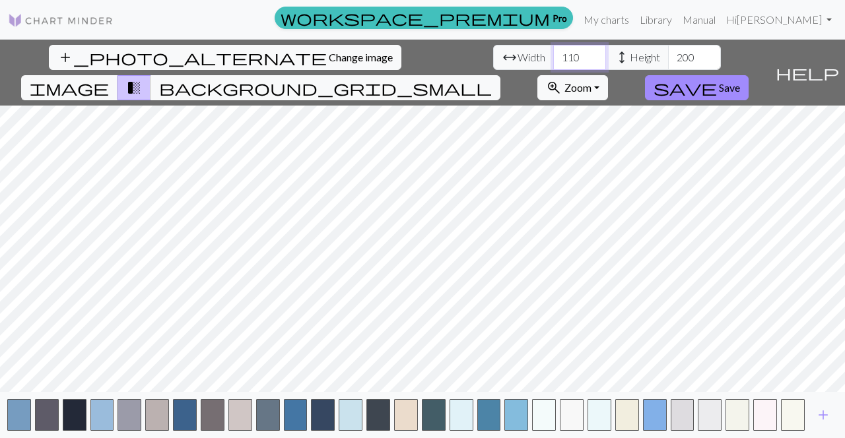
click at [553, 59] on input "110" at bounding box center [579, 57] width 53 height 25
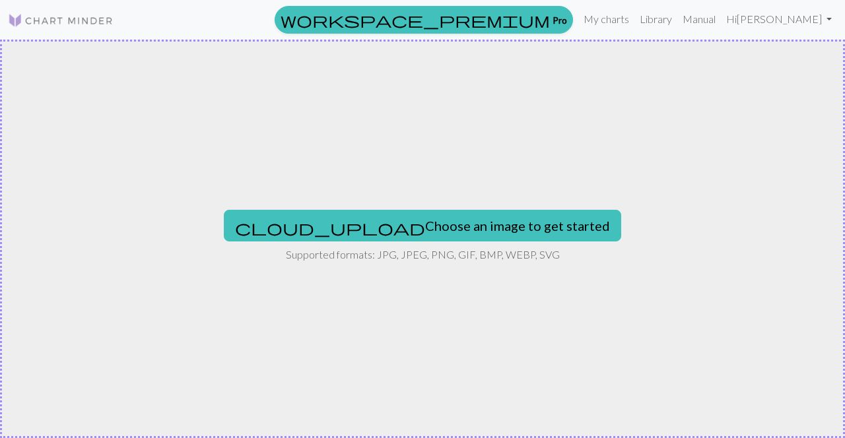
click at [426, 215] on button "cloud_upload Choose an image to get started" at bounding box center [422, 226] width 397 height 32
type input "C:\fakepath\unnamed.jpg"
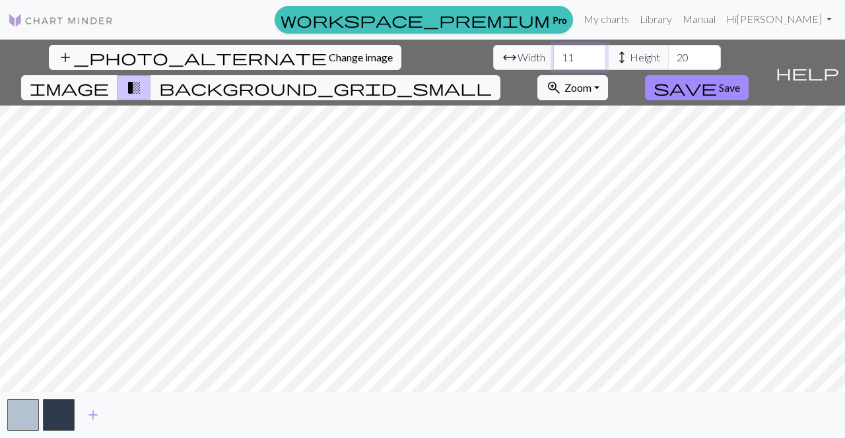
click at [553, 58] on input "11" at bounding box center [579, 57] width 53 height 25
type input "220"
click at [668, 54] on input "20" at bounding box center [694, 57] width 53 height 25
click at [94, 416] on span "add" at bounding box center [93, 415] width 16 height 18
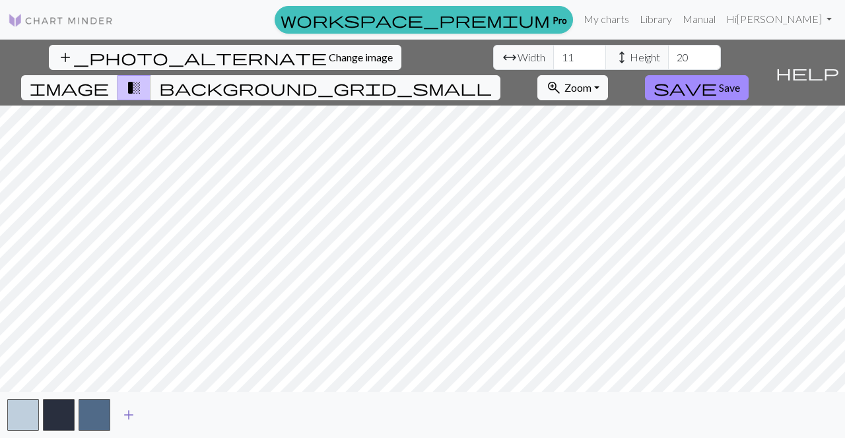
click at [124, 420] on span "add" at bounding box center [129, 415] width 16 height 18
click at [168, 414] on span "add" at bounding box center [164, 415] width 16 height 18
click at [198, 414] on span "add" at bounding box center [200, 415] width 16 height 18
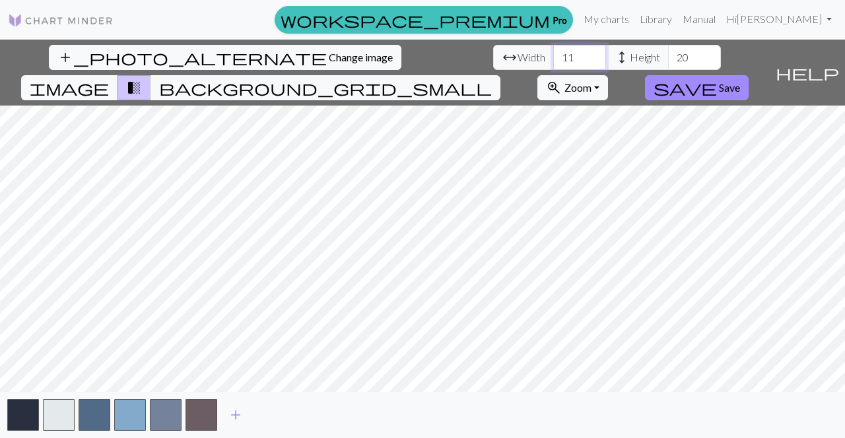
click at [553, 57] on input "11" at bounding box center [579, 57] width 53 height 25
type input "110"
click at [668, 57] on input "20" at bounding box center [694, 57] width 53 height 25
type input "200"
click at [242, 417] on span "add" at bounding box center [236, 415] width 16 height 18
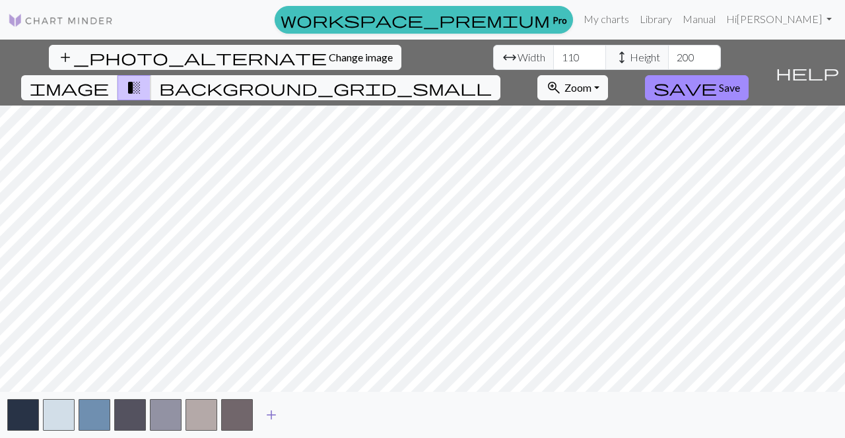
click at [272, 415] on span "add" at bounding box center [271, 415] width 16 height 18
click at [300, 417] on span "add" at bounding box center [307, 415] width 16 height 18
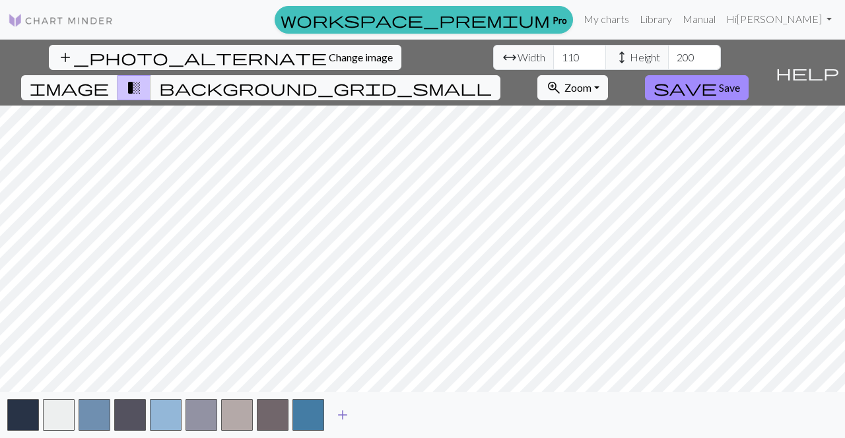
click at [339, 416] on span "add" at bounding box center [343, 415] width 16 height 18
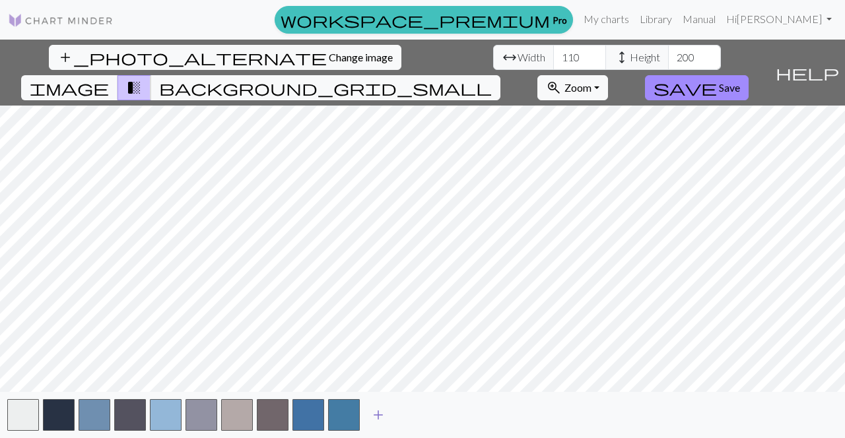
click at [377, 413] on span "add" at bounding box center [378, 415] width 16 height 18
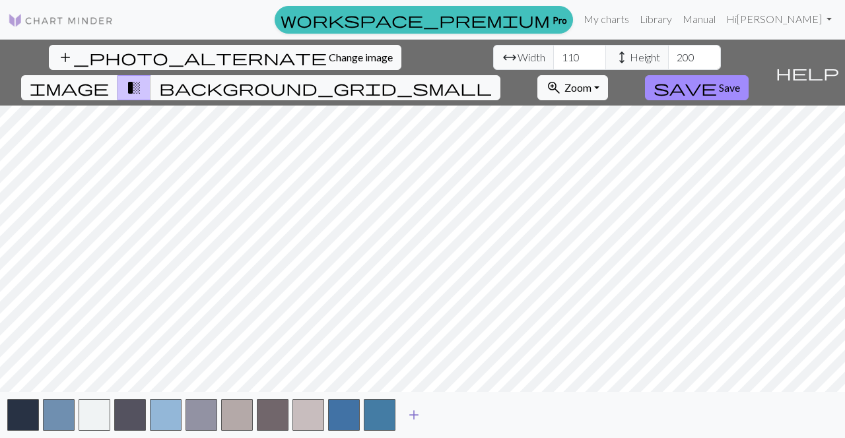
click at [426, 413] on button "add" at bounding box center [413, 415] width 33 height 25
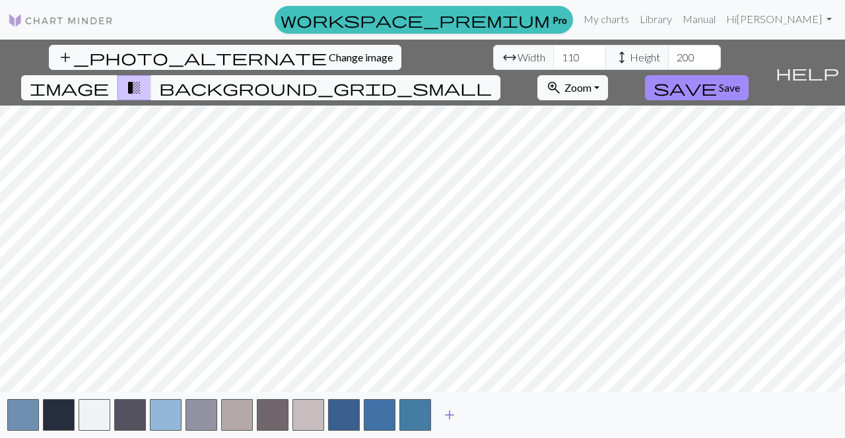
click at [459, 414] on button "add" at bounding box center [449, 415] width 33 height 25
click at [486, 417] on span "add" at bounding box center [485, 415] width 16 height 18
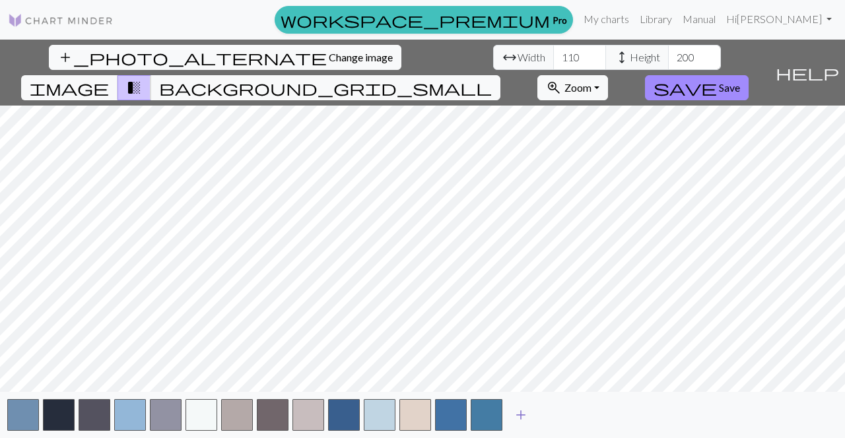
click at [516, 417] on span "add" at bounding box center [521, 415] width 16 height 18
click at [557, 414] on span "add" at bounding box center [557, 415] width 16 height 18
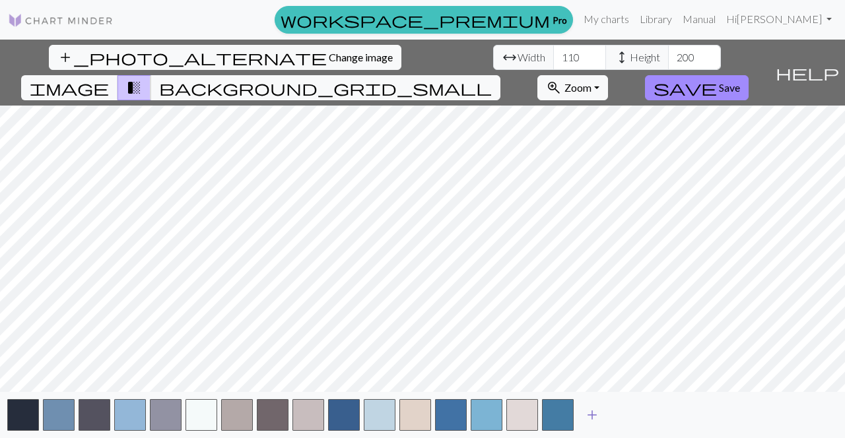
click at [595, 411] on span "add" at bounding box center [592, 415] width 16 height 18
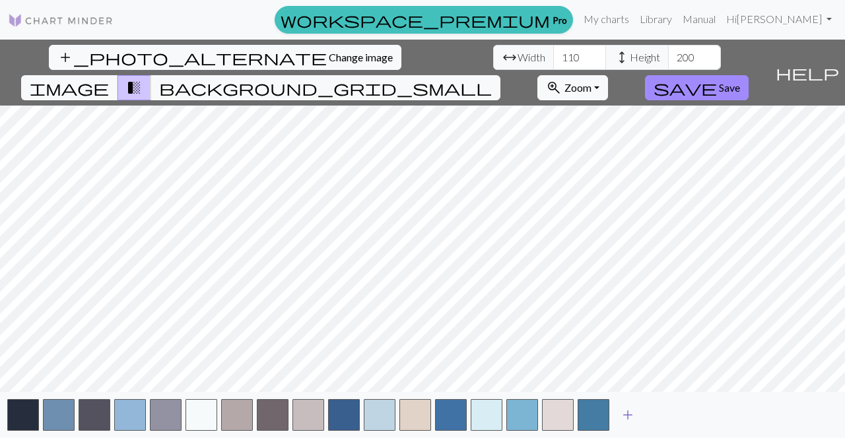
click at [630, 411] on span "add" at bounding box center [628, 415] width 16 height 18
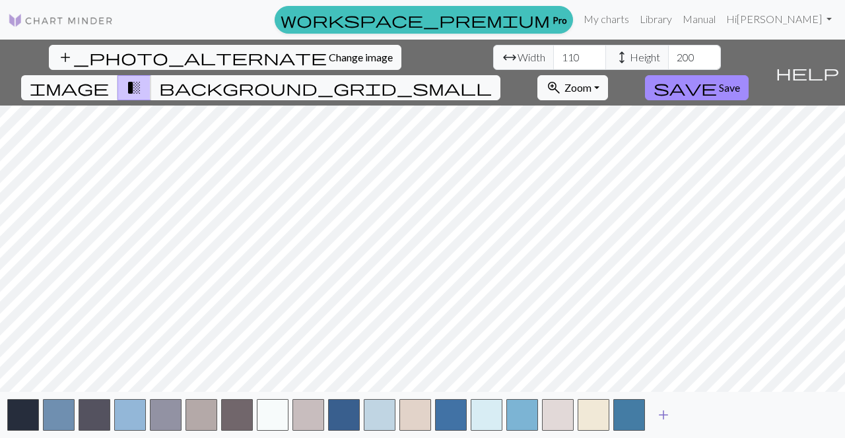
click at [664, 409] on span "add" at bounding box center [663, 415] width 16 height 18
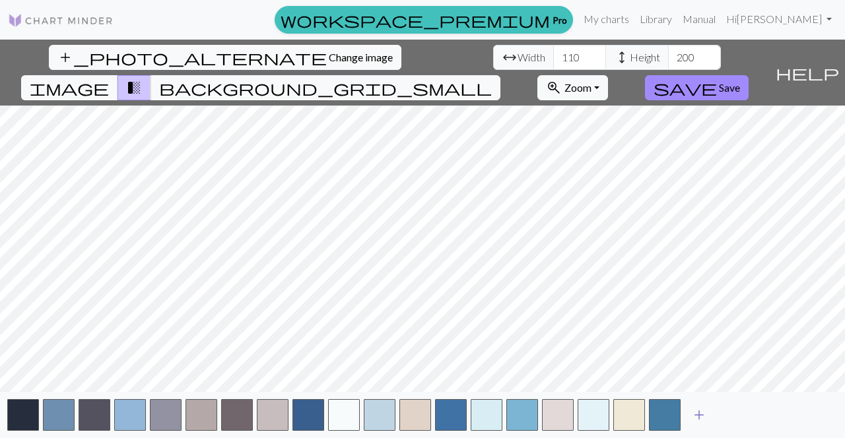
click at [700, 411] on span "add" at bounding box center [699, 415] width 16 height 18
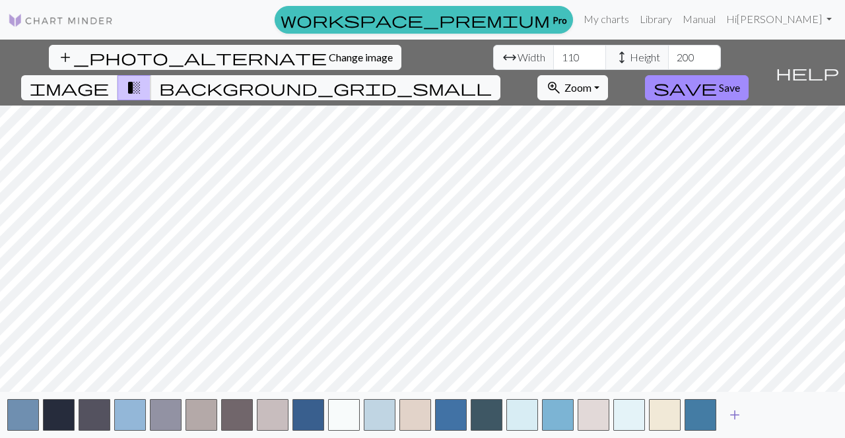
click at [737, 412] on span "add" at bounding box center [735, 415] width 16 height 18
click at [746, 413] on button "button" at bounding box center [736, 415] width 32 height 32
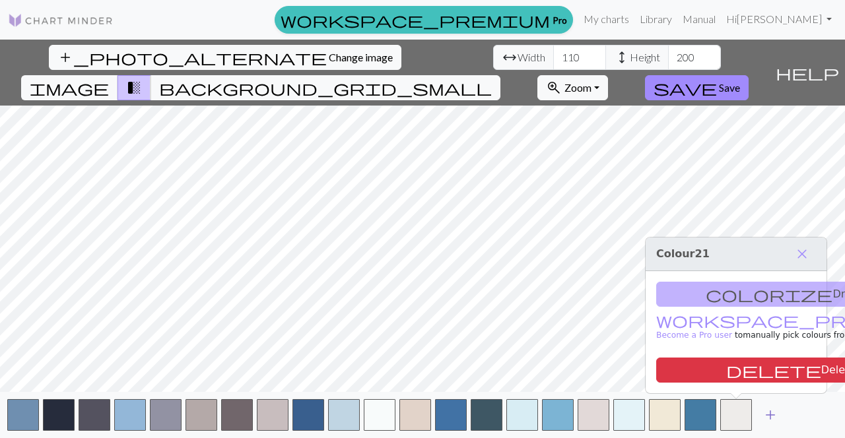
click at [766, 413] on span "add" at bounding box center [770, 415] width 16 height 18
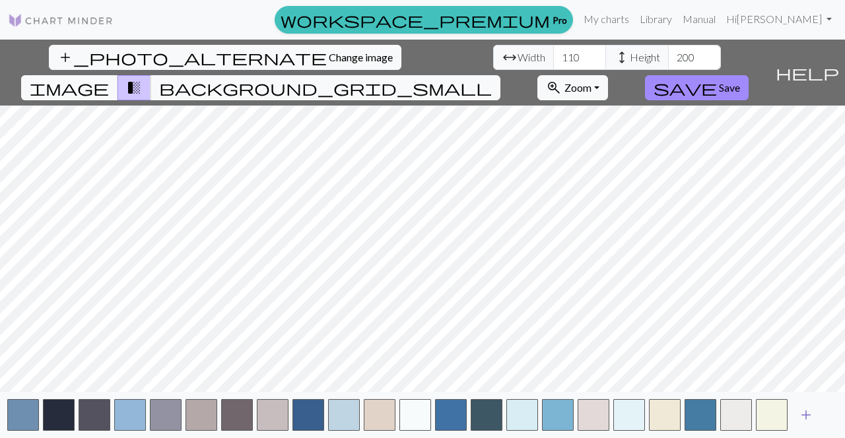
click at [811, 413] on span "add" at bounding box center [806, 415] width 16 height 18
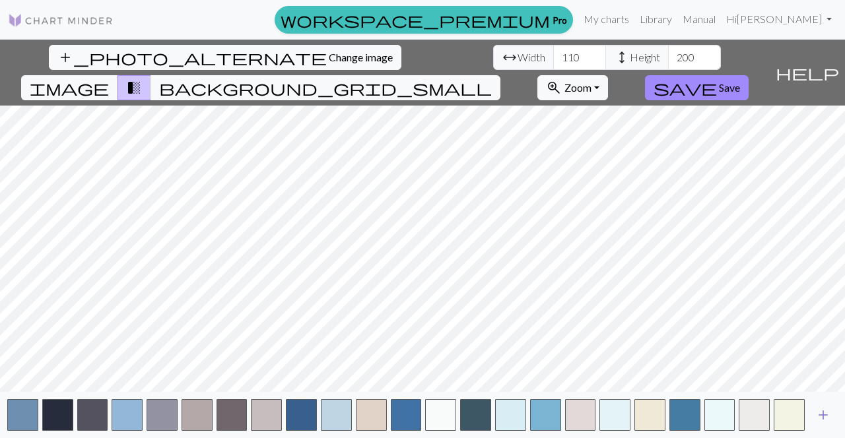
click at [835, 415] on button "add" at bounding box center [823, 415] width 33 height 25
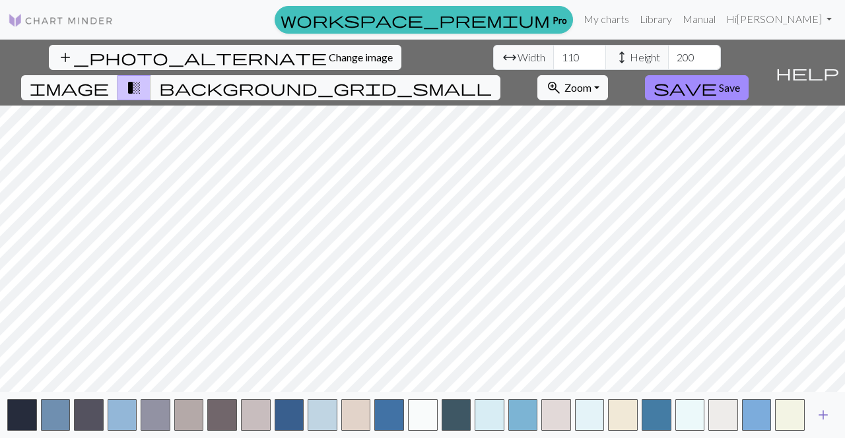
click at [835, 415] on button "add" at bounding box center [823, 415] width 33 height 25
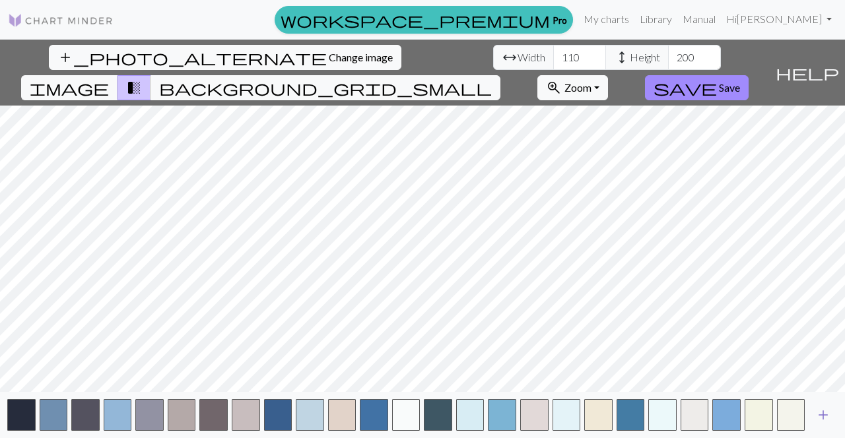
click at [835, 415] on button "add" at bounding box center [823, 415] width 33 height 25
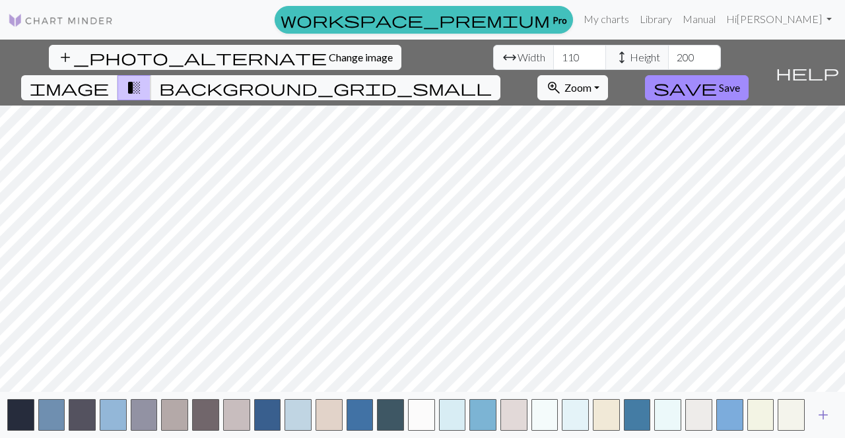
click at [835, 415] on button "add" at bounding box center [823, 415] width 33 height 25
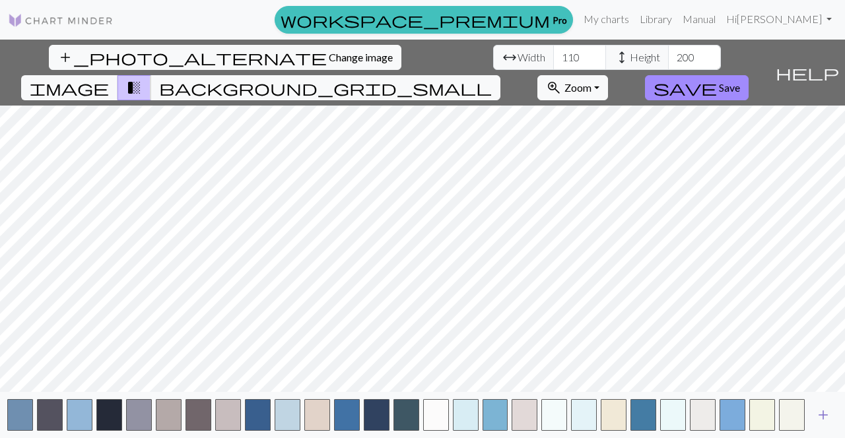
click at [835, 415] on button "add" at bounding box center [823, 415] width 33 height 25
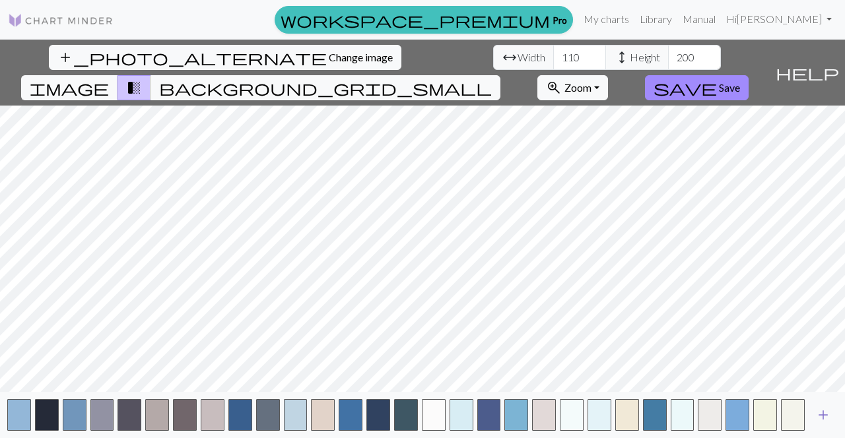
click at [835, 415] on button "add" at bounding box center [823, 415] width 33 height 25
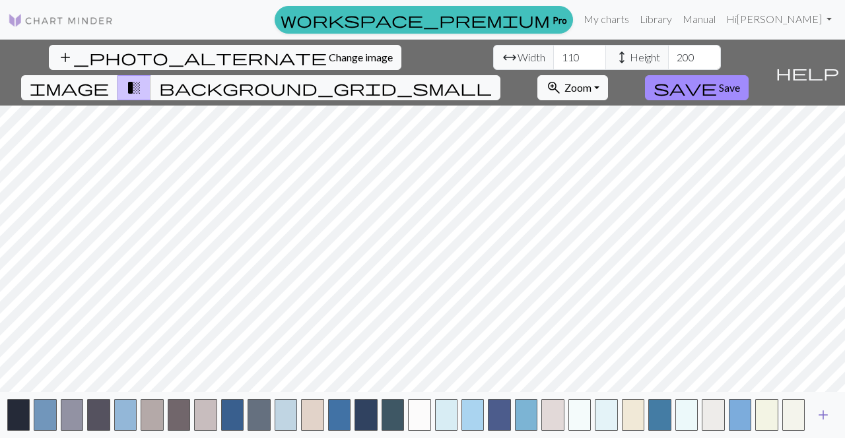
click at [835, 415] on button "add" at bounding box center [823, 415] width 33 height 25
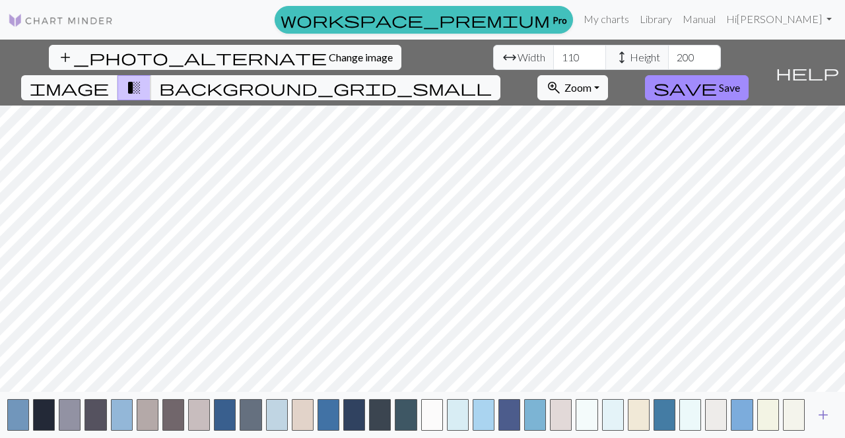
click at [835, 415] on button "add" at bounding box center [823, 415] width 33 height 25
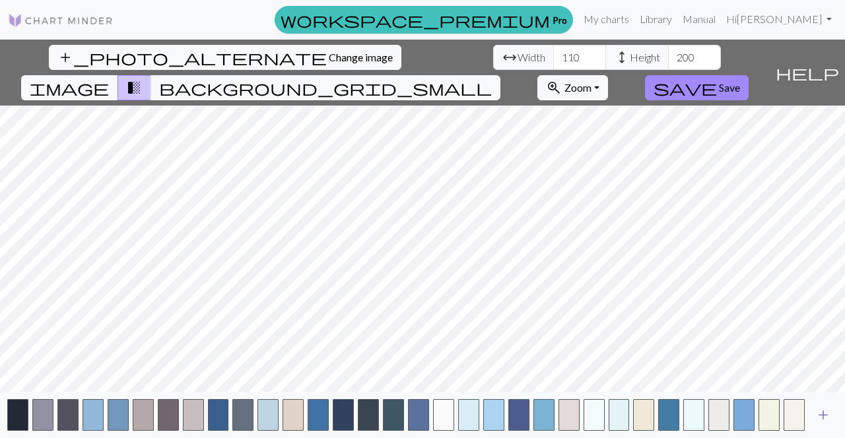
click at [835, 415] on button "add" at bounding box center [823, 415] width 33 height 25
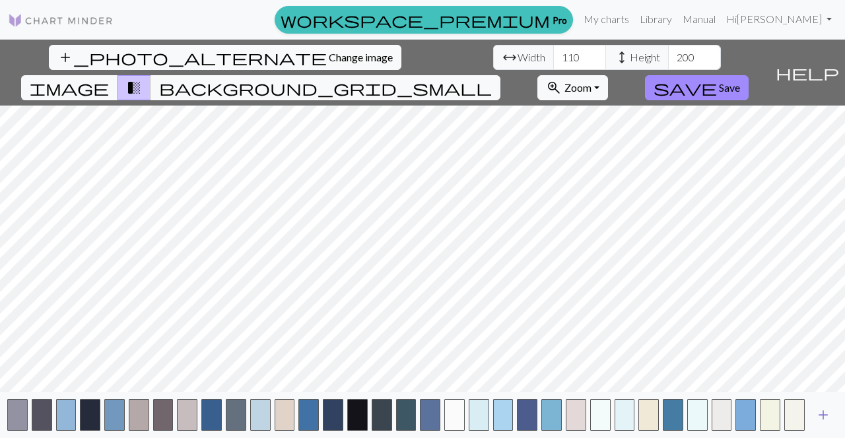
click at [835, 415] on button "add" at bounding box center [823, 415] width 33 height 25
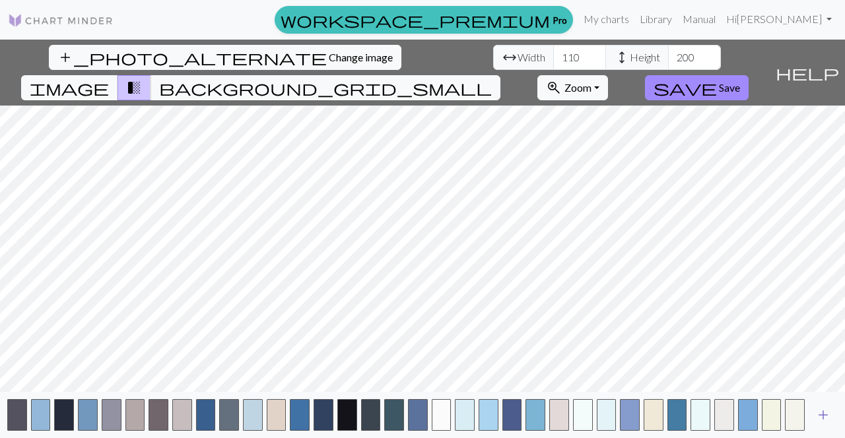
click at [835, 415] on button "add" at bounding box center [823, 415] width 33 height 25
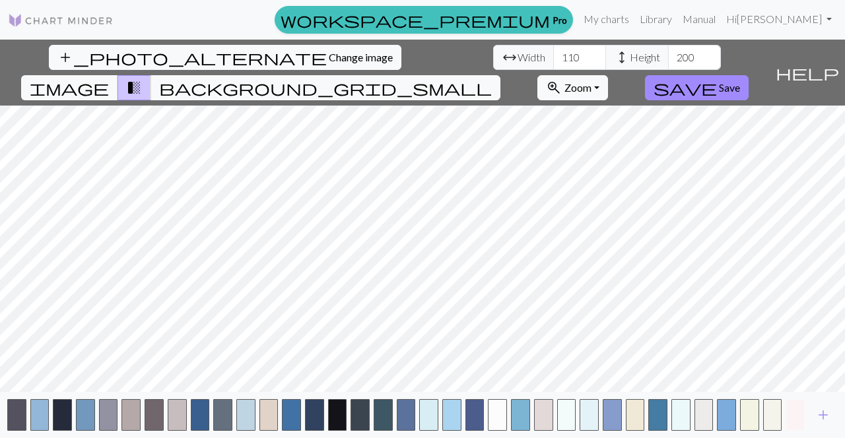
click at [801, 418] on button "button" at bounding box center [795, 415] width 19 height 32
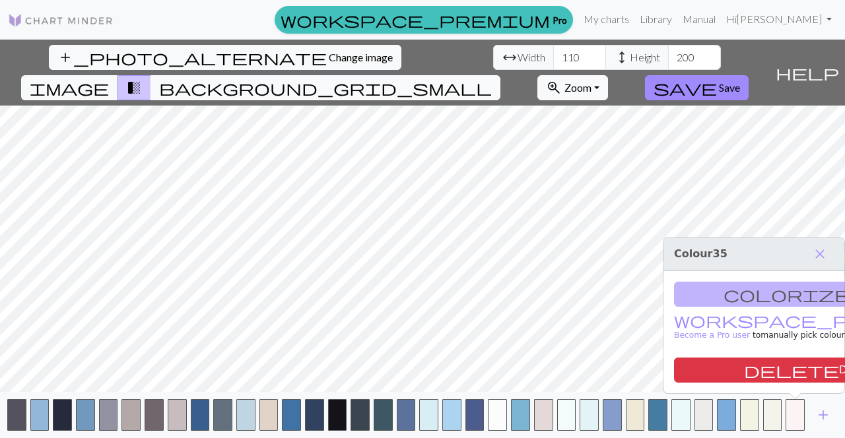
click at [492, 79] on span "background_grid_small" at bounding box center [325, 88] width 333 height 18
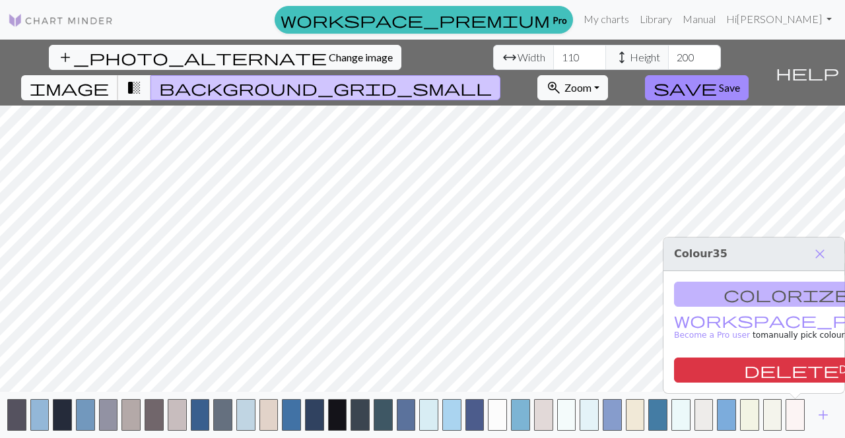
click at [109, 79] on span "image" at bounding box center [69, 88] width 79 height 18
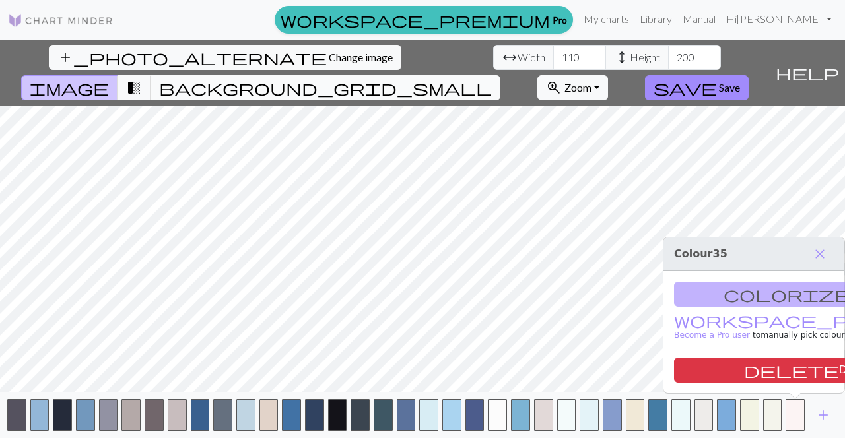
click at [492, 79] on span "background_grid_small" at bounding box center [325, 88] width 333 height 18
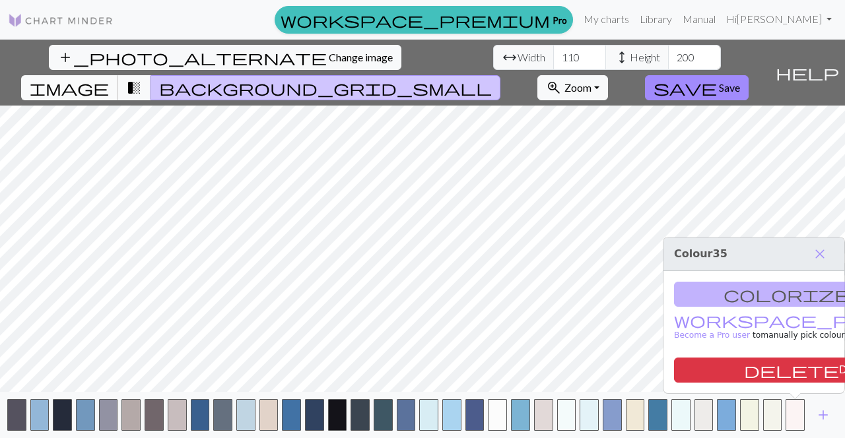
click at [109, 79] on span "image" at bounding box center [69, 88] width 79 height 18
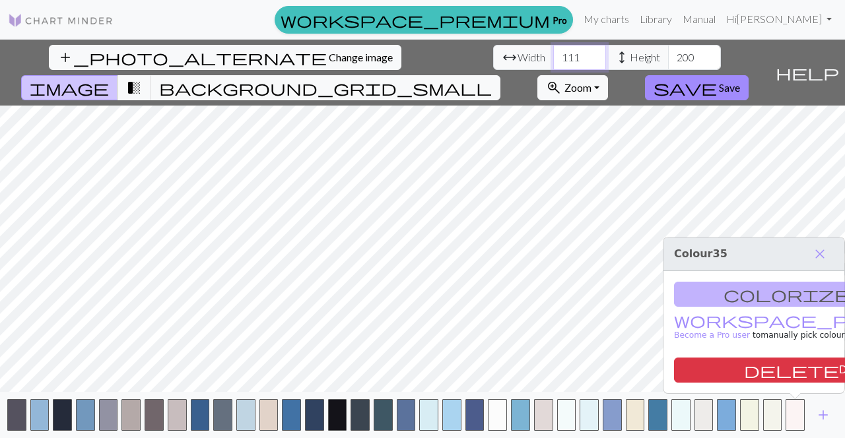
click at [553, 54] on input "111" at bounding box center [579, 57] width 53 height 25
click at [553, 54] on input "112" at bounding box center [579, 57] width 53 height 25
click at [553, 54] on input "113" at bounding box center [579, 57] width 53 height 25
click at [553, 54] on input "114" at bounding box center [579, 57] width 53 height 25
click at [553, 54] on input "115" at bounding box center [579, 57] width 53 height 25
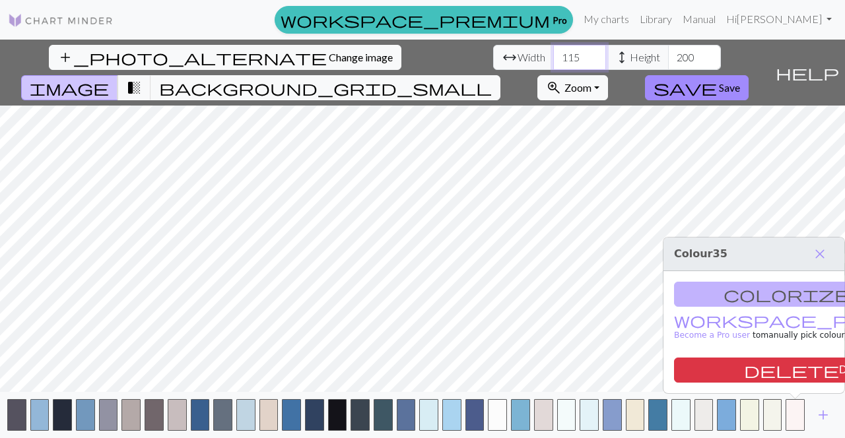
click at [553, 54] on input "116" at bounding box center [579, 57] width 53 height 25
click at [553, 54] on input "117" at bounding box center [579, 57] width 53 height 25
click at [553, 54] on input "118" at bounding box center [579, 57] width 53 height 25
click at [553, 60] on input "118" at bounding box center [579, 57] width 53 height 25
click at [553, 62] on input "118" at bounding box center [579, 57] width 53 height 25
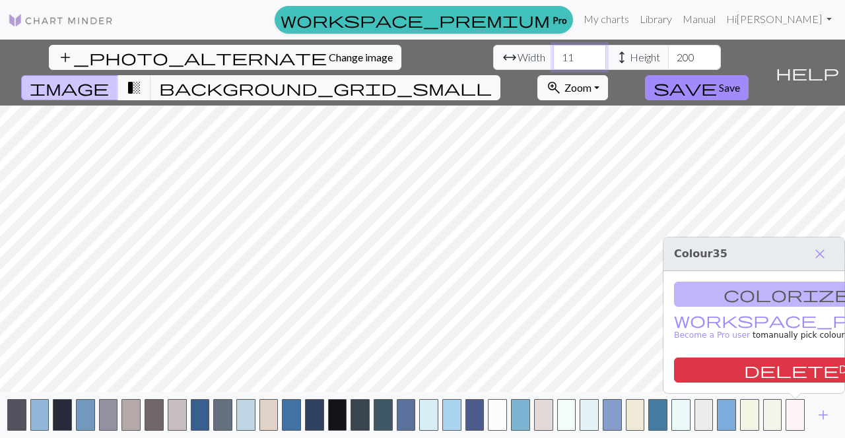
drag, startPoint x: 249, startPoint y: 57, endPoint x: 274, endPoint y: 56, distance: 25.1
click at [553, 56] on input "11" at bounding box center [579, 57] width 53 height 25
type input "275"
click at [668, 61] on input "200" at bounding box center [694, 57] width 53 height 25
click at [668, 59] on input "200" at bounding box center [694, 57] width 53 height 25
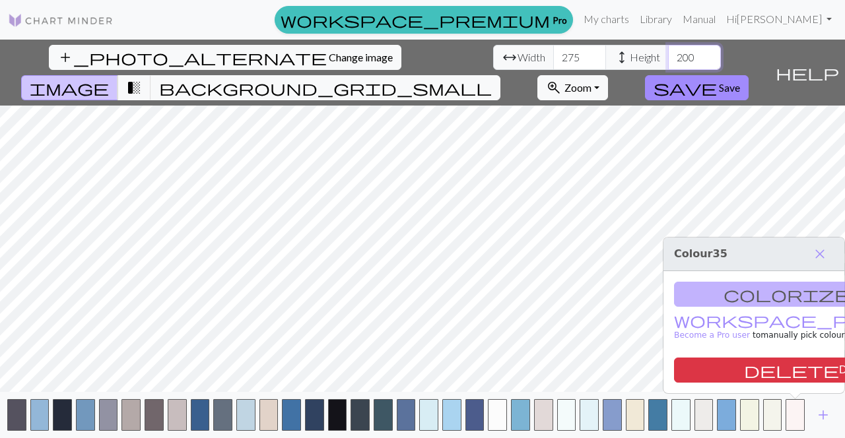
click at [668, 59] on input "200" at bounding box center [694, 57] width 53 height 25
type input "300"
click at [668, 61] on input "300" at bounding box center [694, 57] width 53 height 25
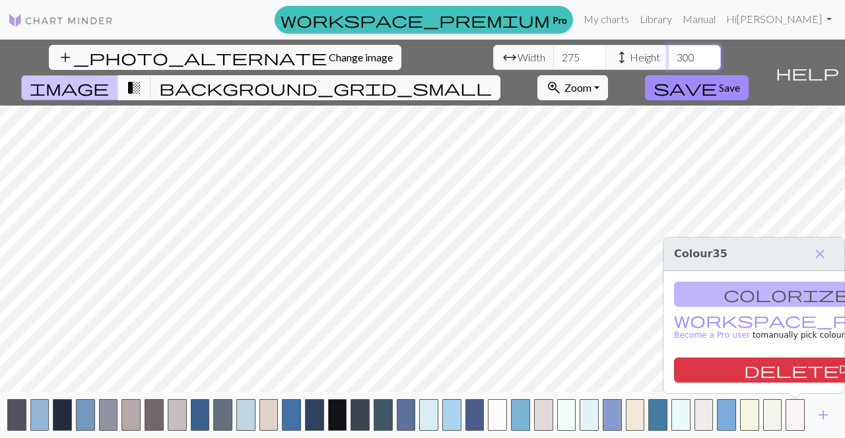
click at [668, 61] on input "300" at bounding box center [694, 57] width 53 height 25
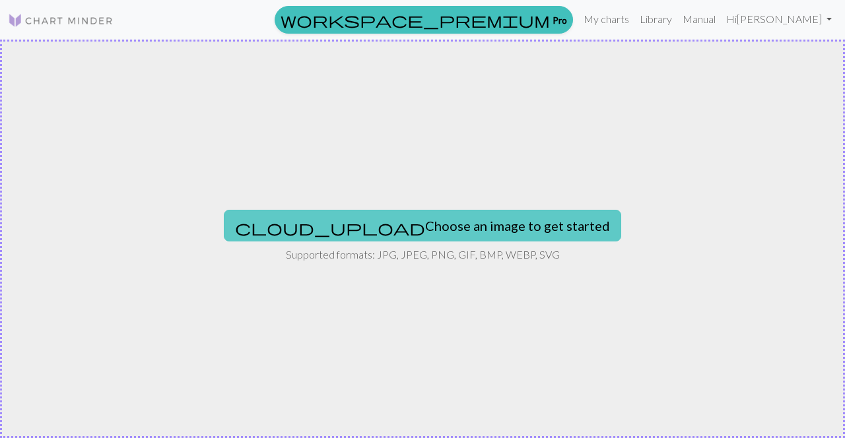
click at [395, 230] on button "cloud_upload Choose an image to get started" at bounding box center [422, 226] width 397 height 32
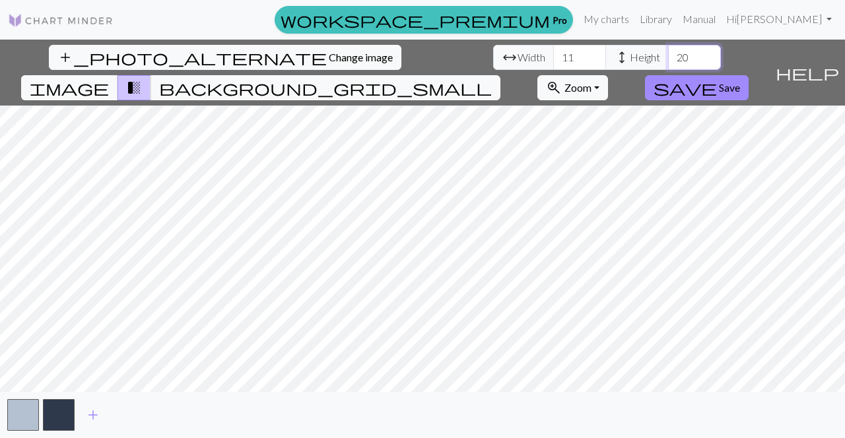
click at [668, 59] on input "20" at bounding box center [694, 57] width 53 height 25
type input "300"
click at [553, 58] on input "11" at bounding box center [579, 57] width 53 height 25
click at [553, 59] on input "11" at bounding box center [579, 57] width 53 height 25
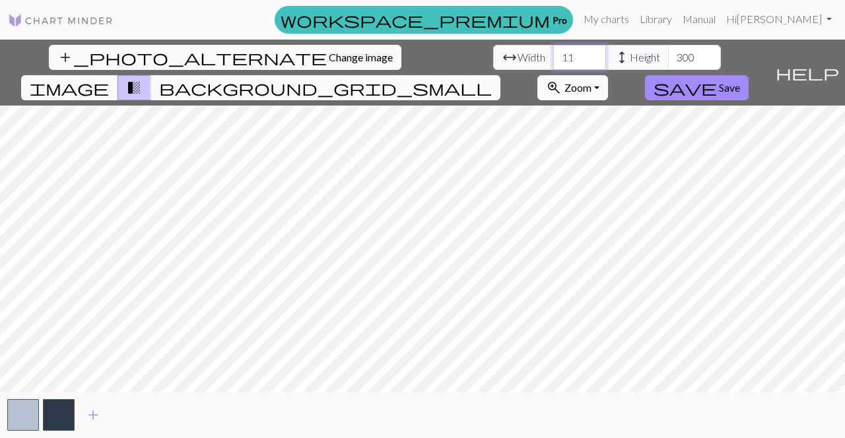
click at [553, 59] on input "11" at bounding box center [579, 57] width 53 height 25
click at [668, 59] on input "300" at bounding box center [694, 57] width 53 height 25
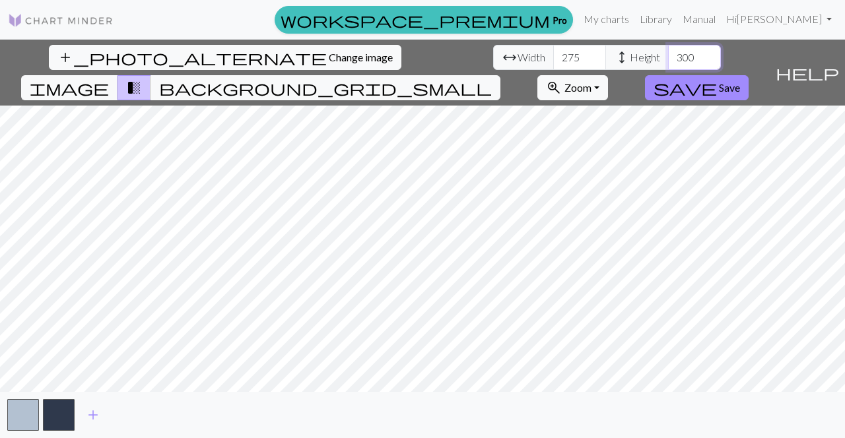
click at [668, 59] on input "300" at bounding box center [694, 57] width 53 height 25
click at [553, 57] on input "275" at bounding box center [579, 57] width 53 height 25
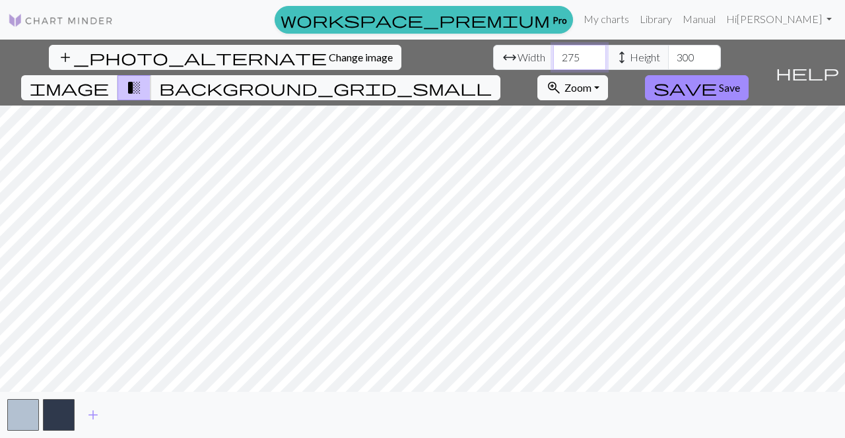
click at [553, 57] on input "275" at bounding box center [579, 57] width 53 height 25
click at [553, 67] on input "275" at bounding box center [579, 57] width 53 height 25
click at [553, 56] on input "275" at bounding box center [579, 57] width 53 height 25
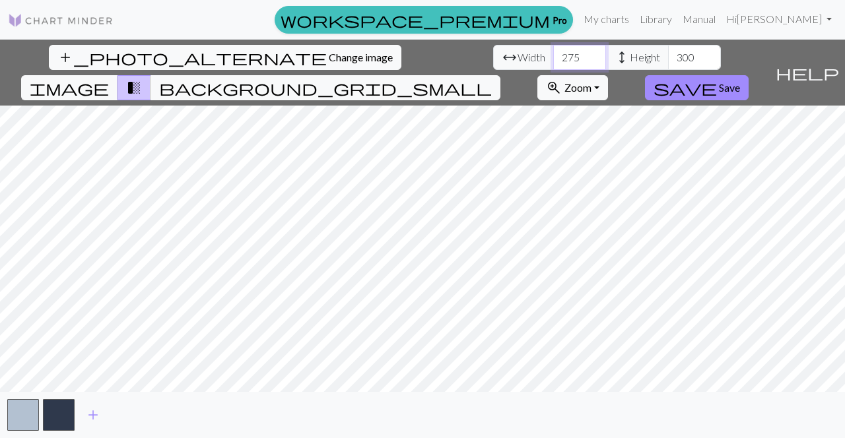
click at [553, 56] on input "275" at bounding box center [579, 57] width 53 height 25
click at [553, 61] on input "274" at bounding box center [579, 57] width 53 height 25
click at [553, 61] on input "273" at bounding box center [579, 57] width 53 height 25
click at [553, 61] on input "272" at bounding box center [579, 57] width 53 height 25
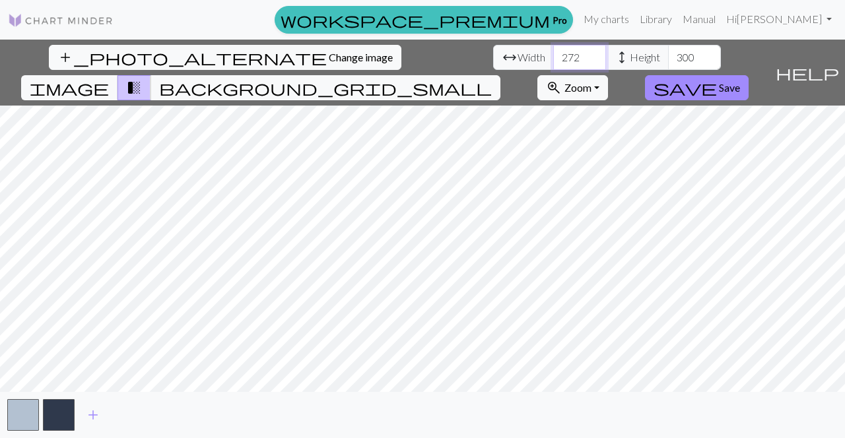
type input "271"
click at [553, 61] on input "271" at bounding box center [579, 57] width 53 height 25
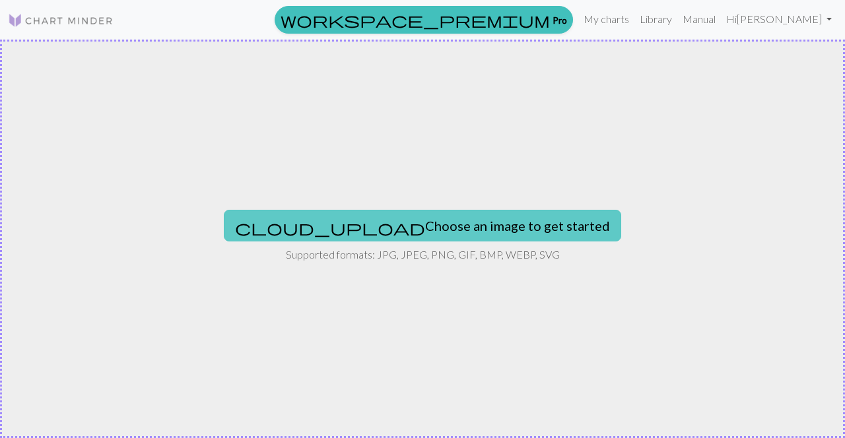
click at [466, 233] on button "cloud_upload Choose an image to get started" at bounding box center [422, 226] width 397 height 32
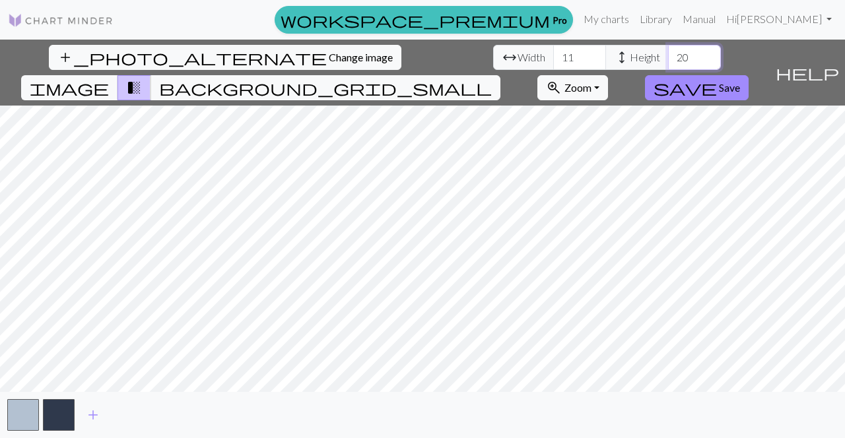
click at [668, 56] on input "20" at bounding box center [694, 57] width 53 height 25
click at [668, 57] on input "20" at bounding box center [694, 57] width 53 height 25
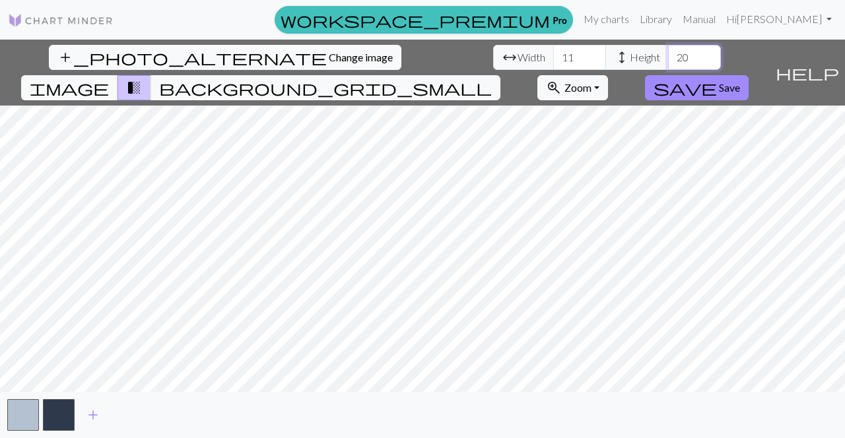
click at [668, 57] on input "20" at bounding box center [694, 57] width 53 height 25
type input "300"
click at [553, 59] on input "11" at bounding box center [579, 57] width 53 height 25
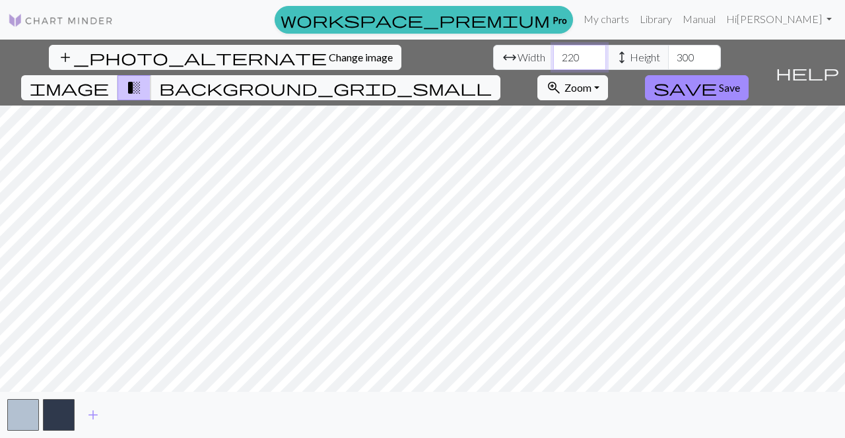
type input "220"
click at [90, 413] on span "add" at bounding box center [93, 415] width 16 height 18
click at [130, 418] on span "add" at bounding box center [129, 415] width 16 height 18
click at [162, 411] on span "add" at bounding box center [164, 415] width 16 height 18
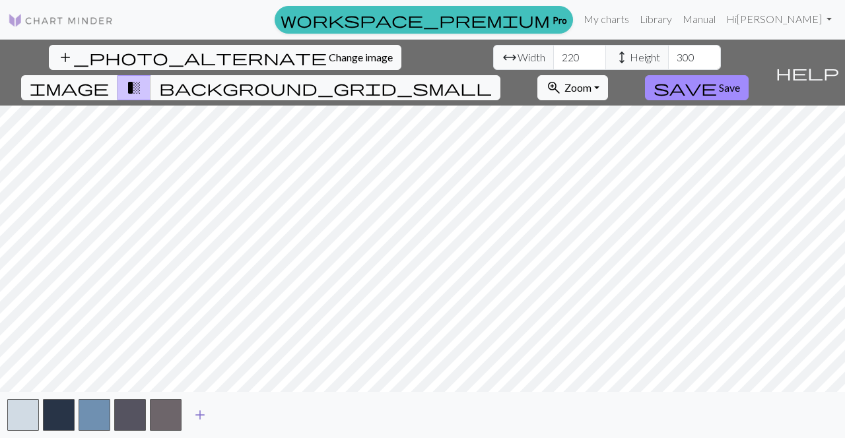
click at [200, 409] on span "add" at bounding box center [200, 415] width 16 height 18
click at [235, 417] on span "add" at bounding box center [236, 415] width 16 height 18
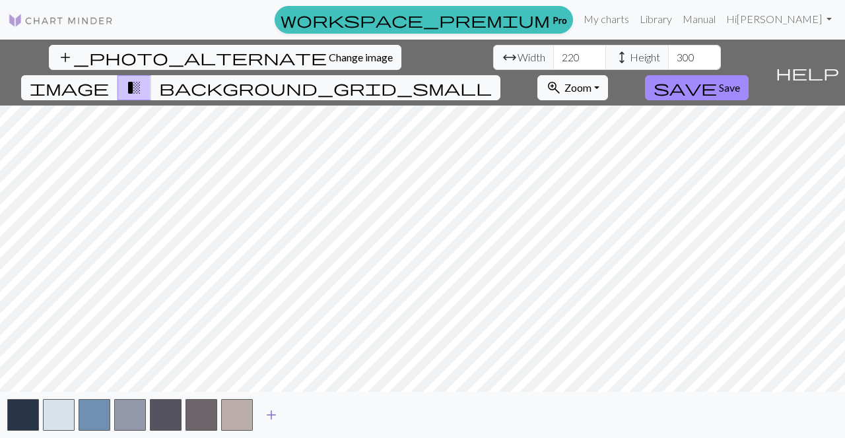
click at [272, 413] on span "add" at bounding box center [271, 415] width 16 height 18
click at [312, 417] on span "add" at bounding box center [307, 415] width 16 height 18
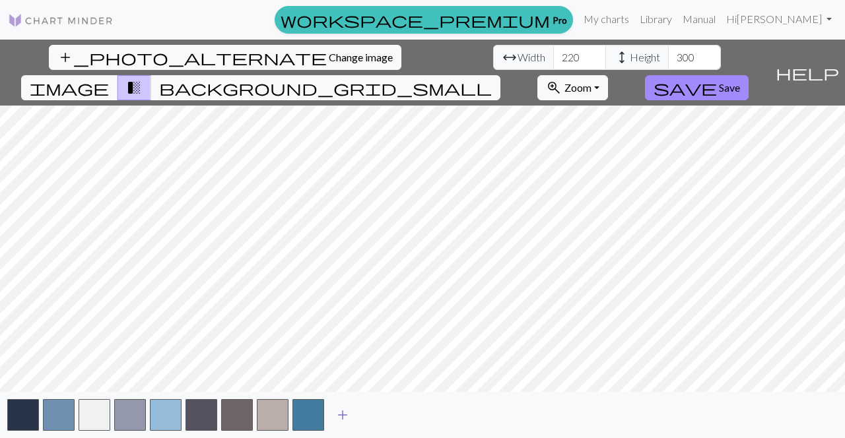
click at [338, 412] on span "add" at bounding box center [343, 415] width 16 height 18
click at [374, 413] on span "add" at bounding box center [378, 415] width 16 height 18
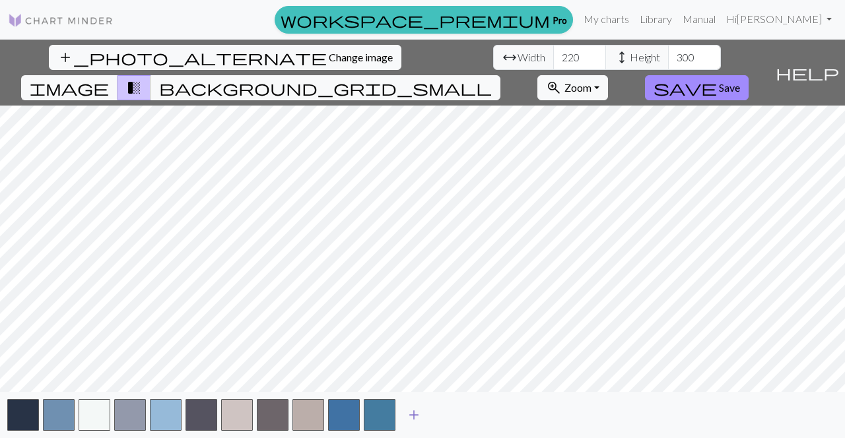
click at [429, 413] on button "add" at bounding box center [413, 415] width 33 height 25
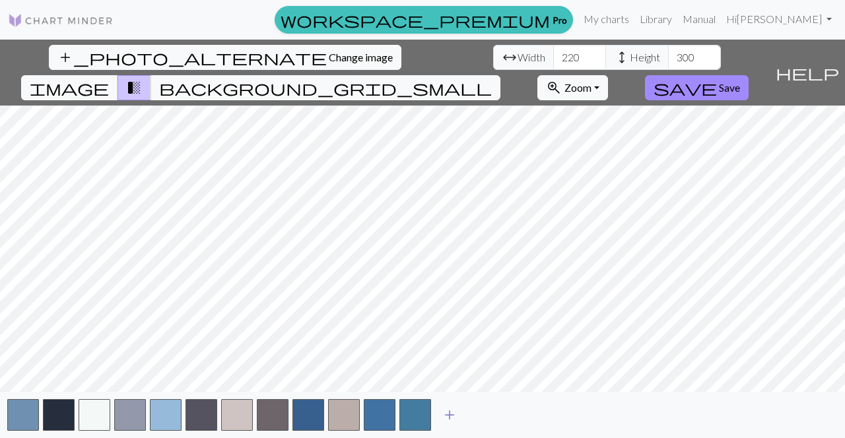
click at [450, 419] on span "add" at bounding box center [450, 415] width 16 height 18
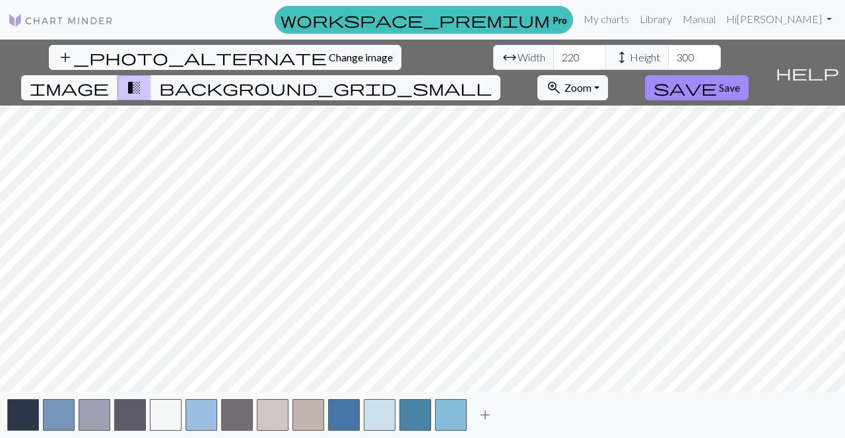
click at [483, 413] on span "add" at bounding box center [485, 415] width 16 height 18
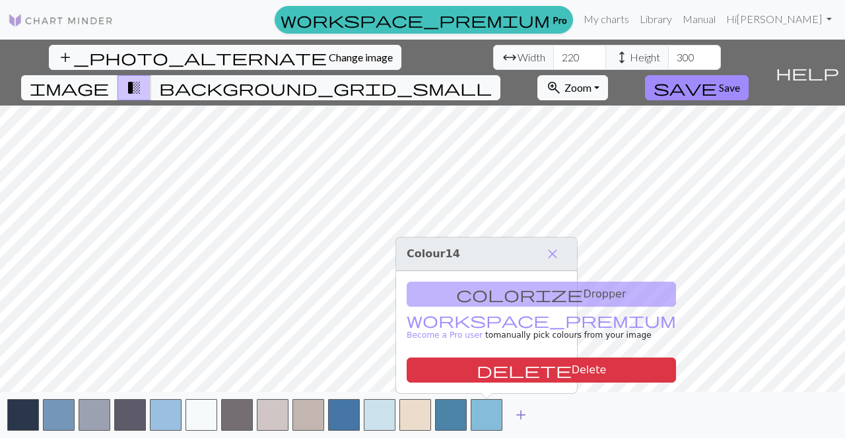
click at [513, 413] on span "add" at bounding box center [521, 415] width 16 height 18
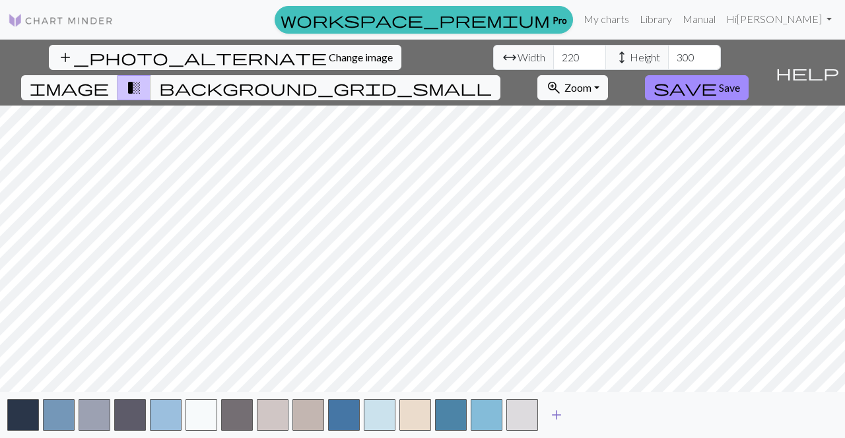
click at [556, 414] on span "add" at bounding box center [557, 415] width 16 height 18
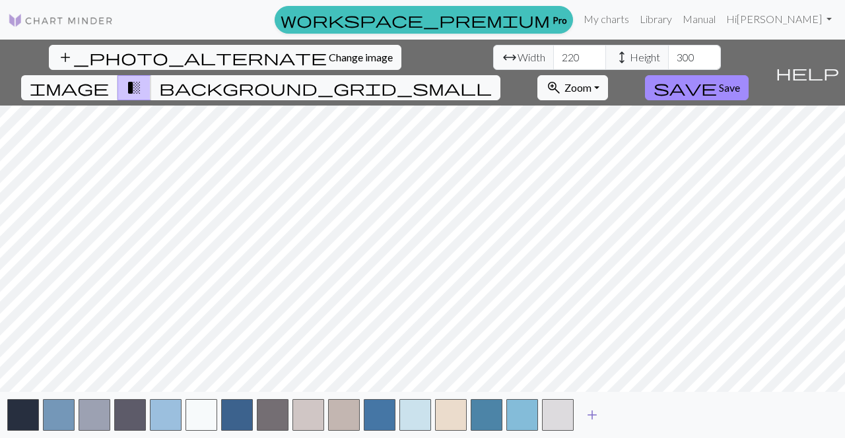
click at [595, 409] on span "add" at bounding box center [592, 415] width 16 height 18
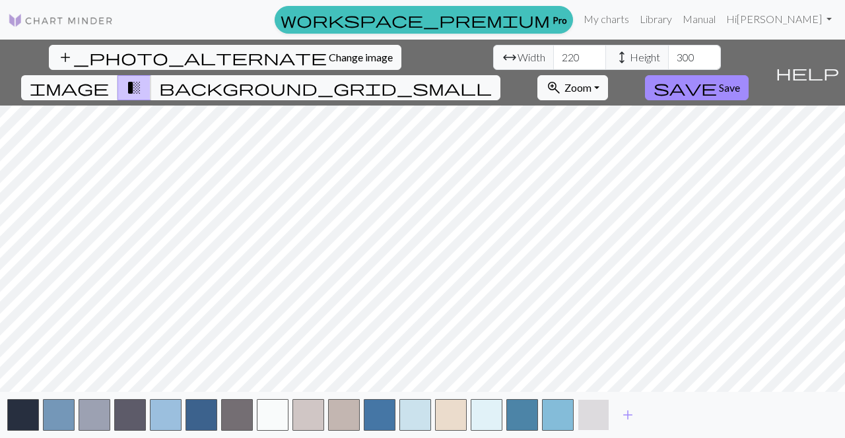
click at [597, 407] on button "button" at bounding box center [594, 415] width 32 height 32
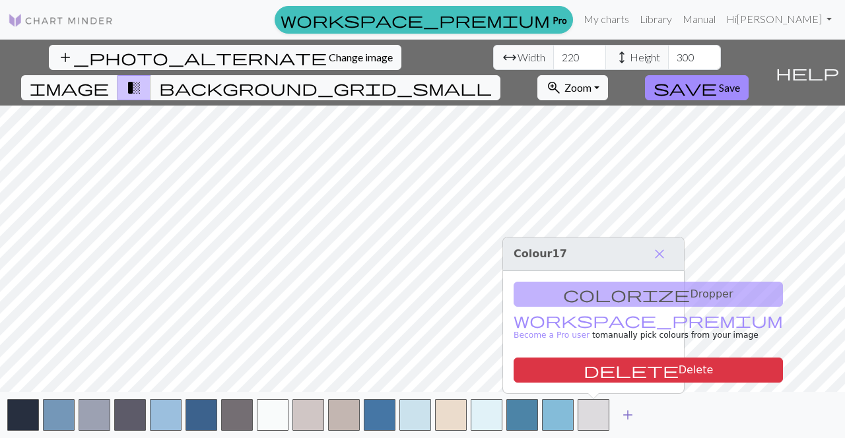
click at [628, 415] on span "add" at bounding box center [628, 415] width 16 height 18
click at [659, 257] on span "close" at bounding box center [660, 254] width 16 height 18
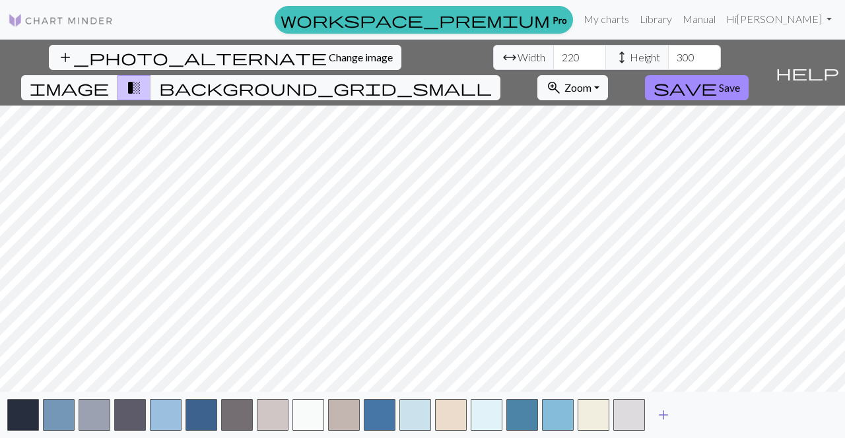
click at [667, 413] on span "add" at bounding box center [663, 415] width 16 height 18
click at [701, 411] on span "add" at bounding box center [699, 415] width 16 height 18
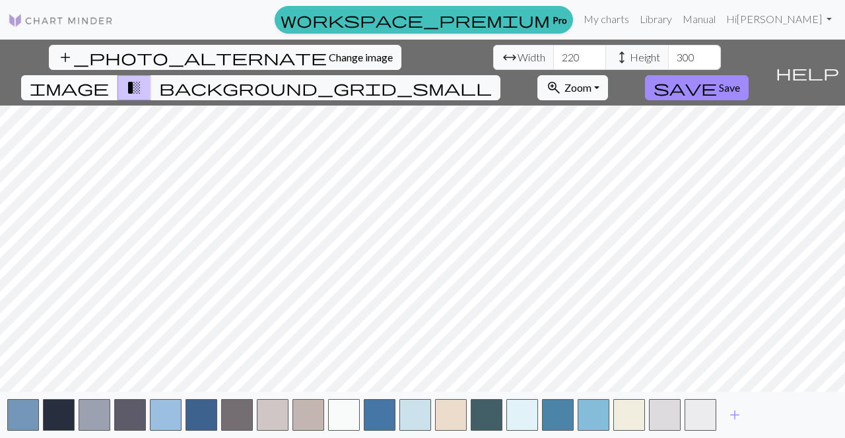
click at [109, 79] on span "image" at bounding box center [69, 88] width 79 height 18
click at [142, 79] on span "transition_fade" at bounding box center [134, 88] width 16 height 18
click at [492, 79] on span "background_grid_small" at bounding box center [325, 88] width 333 height 18
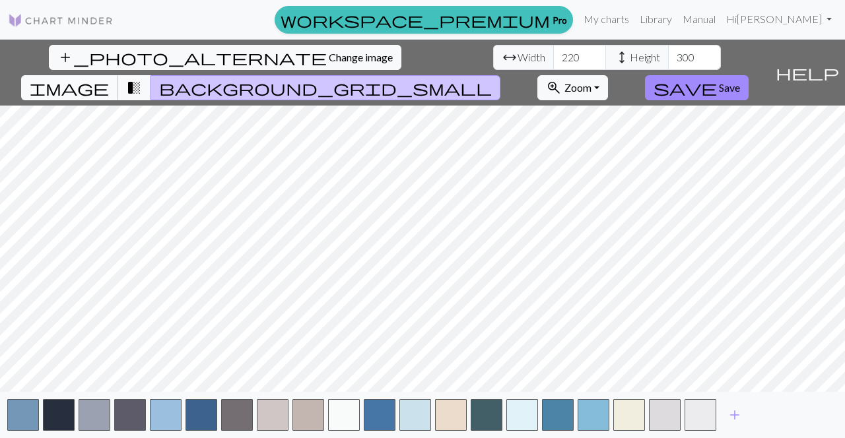
click at [109, 79] on span "image" at bounding box center [69, 88] width 79 height 18
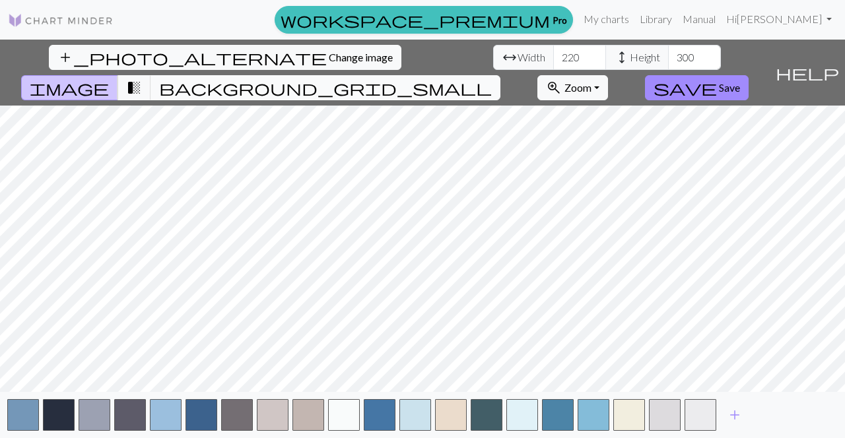
click at [492, 79] on span "background_grid_small" at bounding box center [325, 88] width 333 height 18
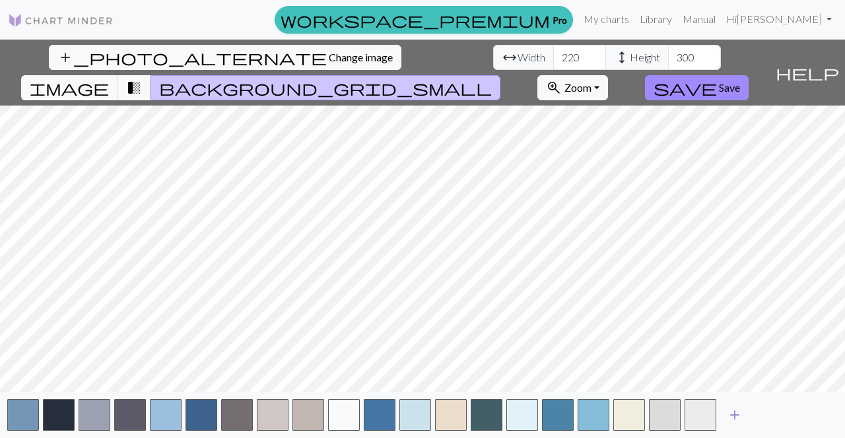
click at [735, 413] on span "add" at bounding box center [735, 415] width 16 height 18
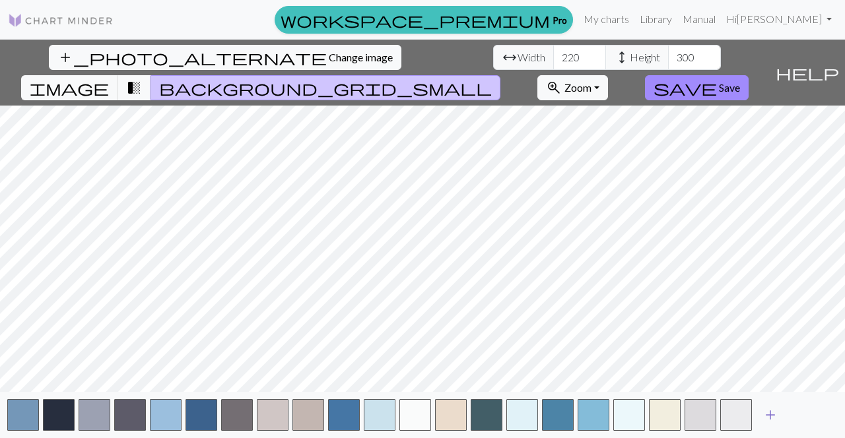
click at [775, 411] on span "add" at bounding box center [770, 415] width 16 height 18
click at [804, 415] on span "add" at bounding box center [806, 415] width 16 height 18
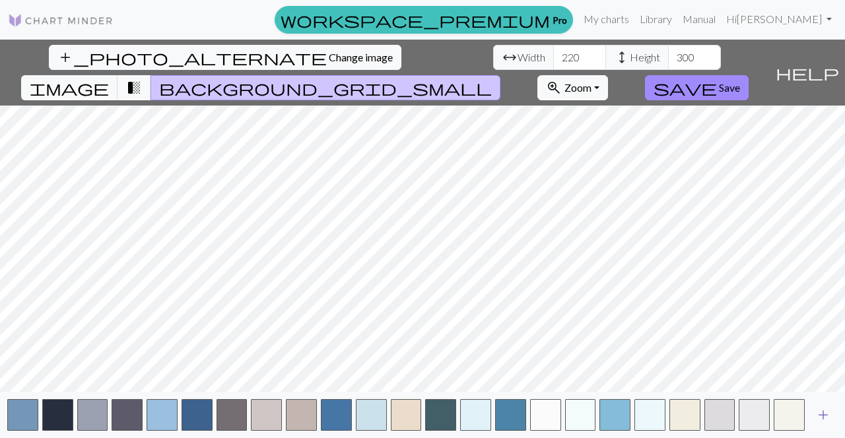
click at [821, 415] on span "add" at bounding box center [823, 415] width 16 height 18
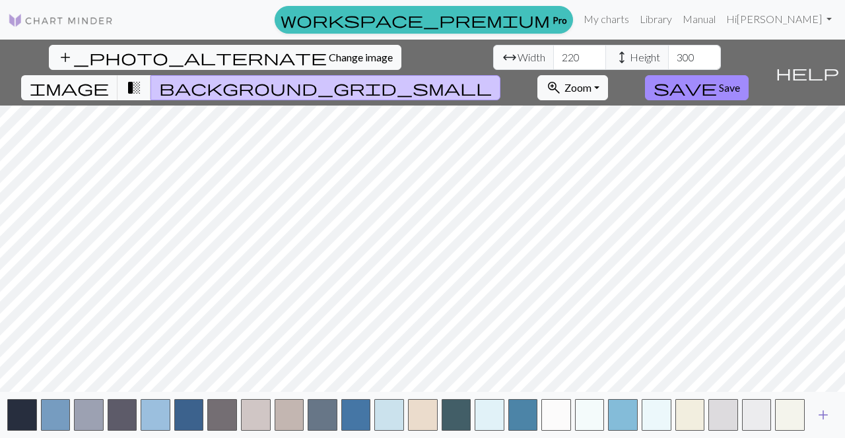
click at [821, 415] on span "add" at bounding box center [823, 415] width 16 height 18
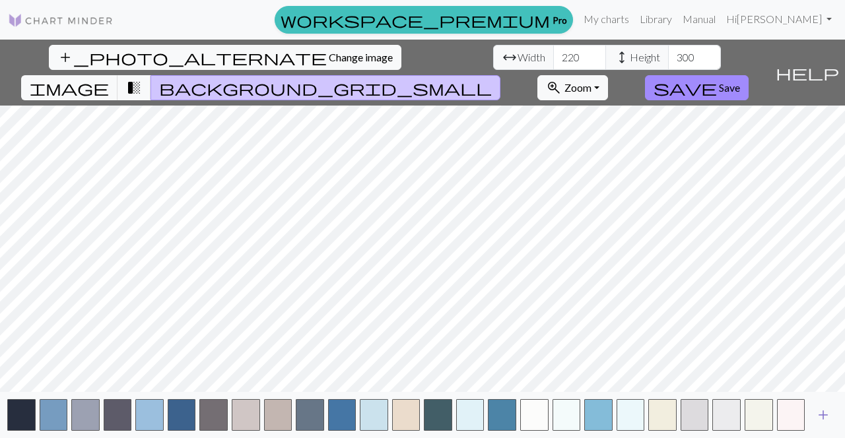
click at [821, 415] on span "add" at bounding box center [823, 415] width 16 height 18
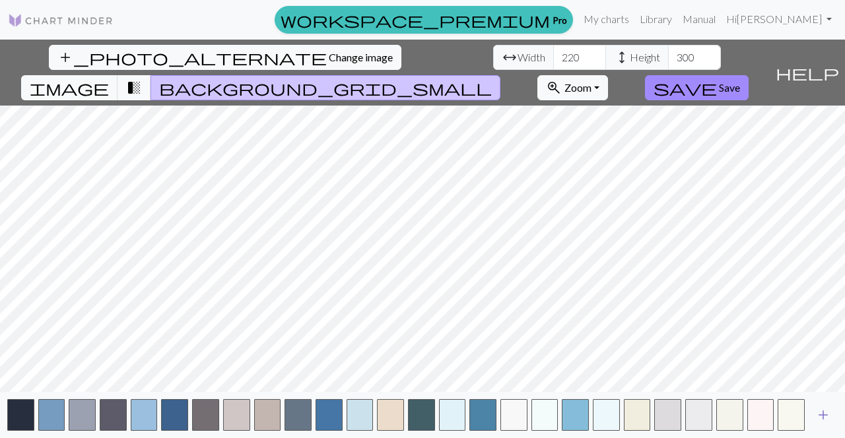
click at [821, 415] on span "add" at bounding box center [823, 415] width 16 height 18
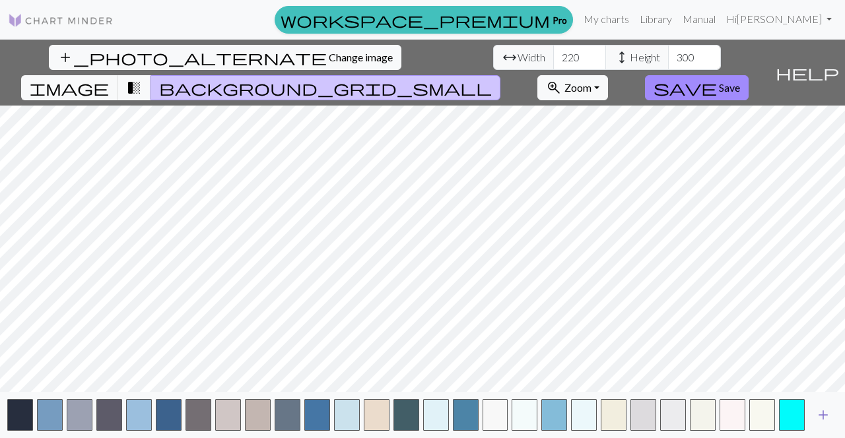
click at [821, 415] on span "add" at bounding box center [823, 415] width 16 height 18
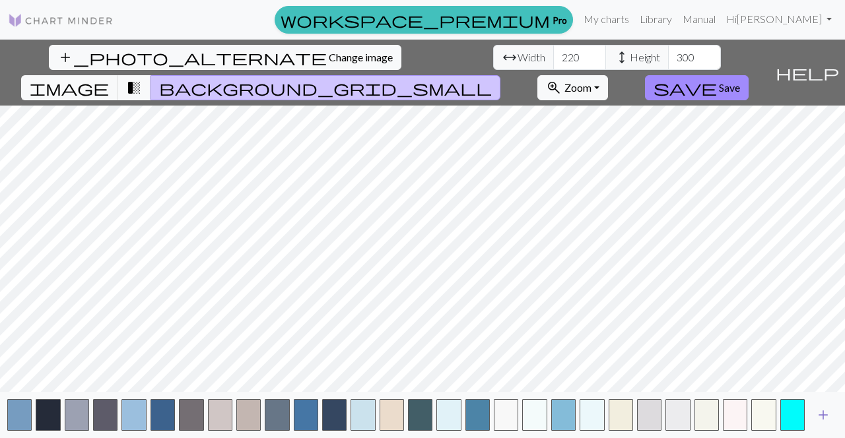
click at [821, 415] on span "add" at bounding box center [823, 415] width 16 height 18
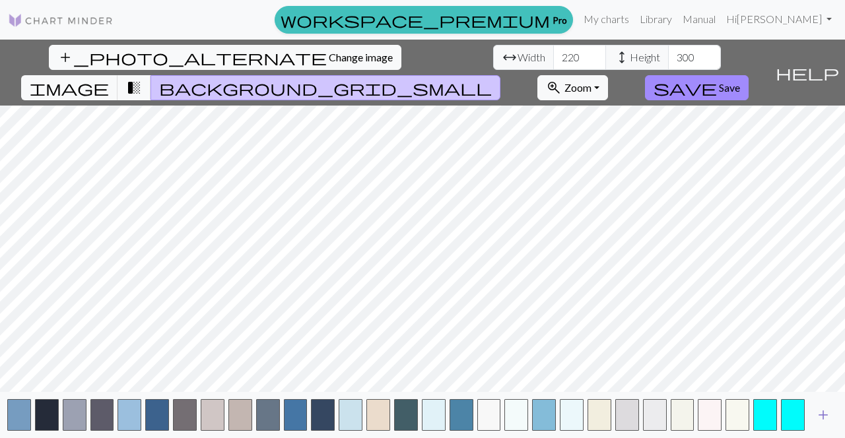
click at [821, 415] on span "add" at bounding box center [823, 415] width 16 height 18
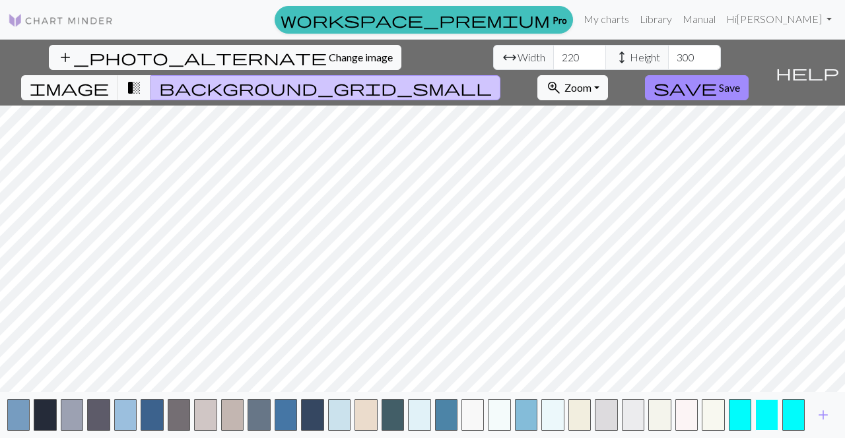
click at [756, 419] on button "button" at bounding box center [766, 415] width 22 height 32
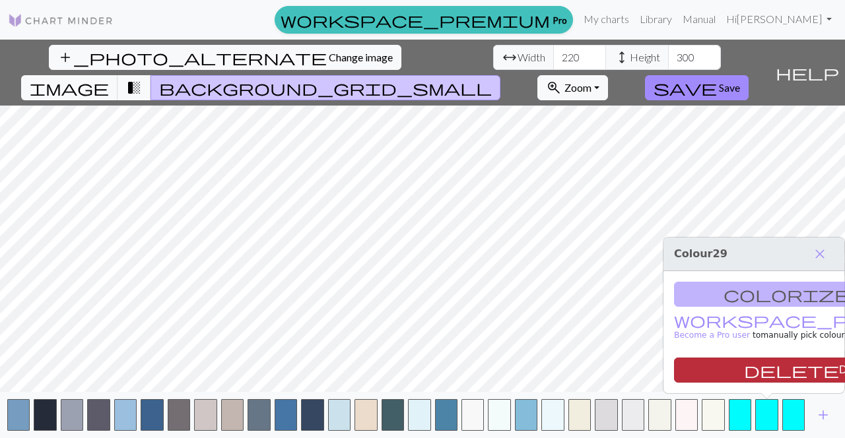
click at [761, 358] on button "delete Delete" at bounding box center [808, 370] width 269 height 25
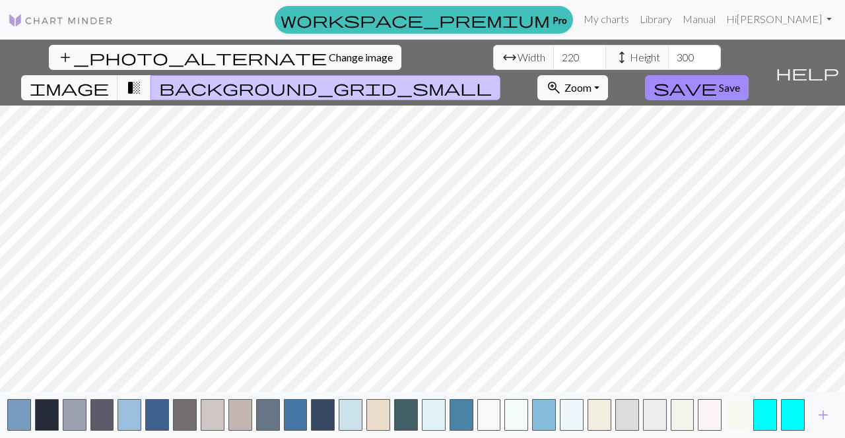
click at [743, 410] on button "button" at bounding box center [737, 415] width 24 height 32
click at [762, 411] on button "button" at bounding box center [765, 415] width 24 height 32
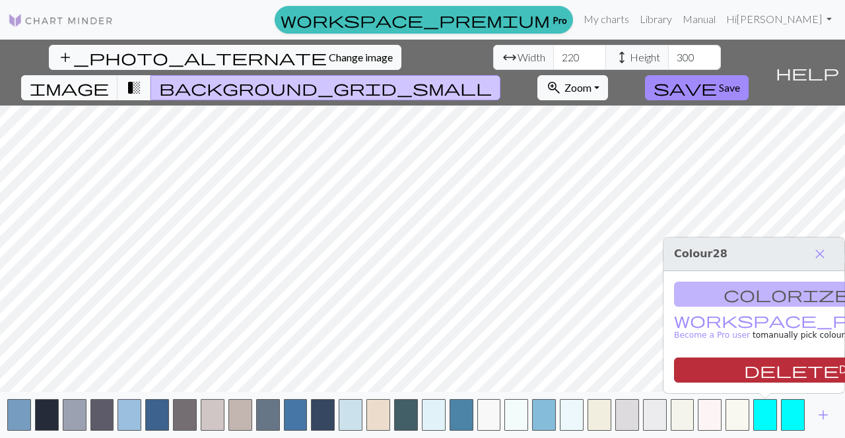
click at [770, 360] on button "delete Delete" at bounding box center [808, 370] width 269 height 25
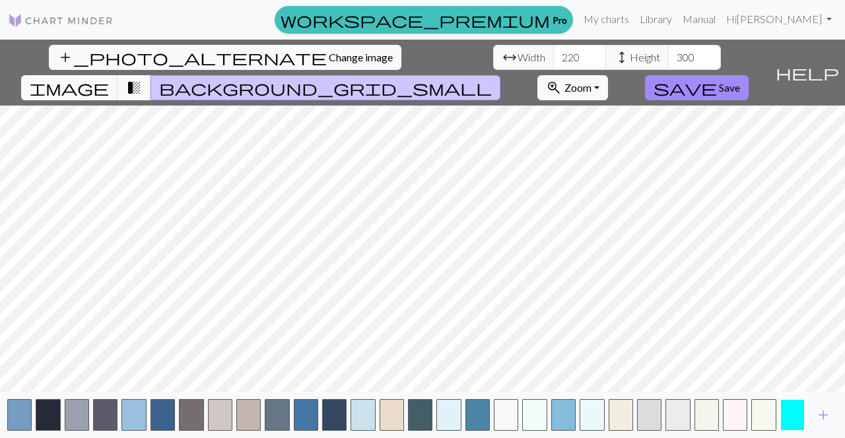
click at [791, 411] on button "button" at bounding box center [792, 415] width 24 height 32
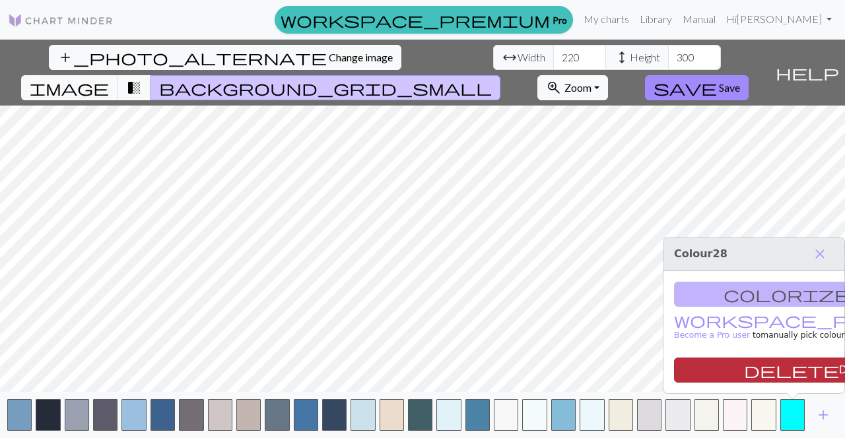
click at [775, 372] on button "delete Delete" at bounding box center [808, 370] width 269 height 25
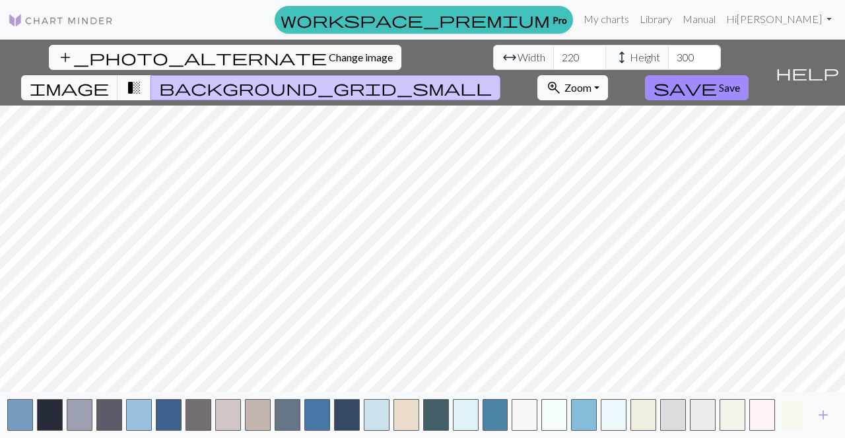
click at [786, 407] on button "button" at bounding box center [792, 415] width 26 height 32
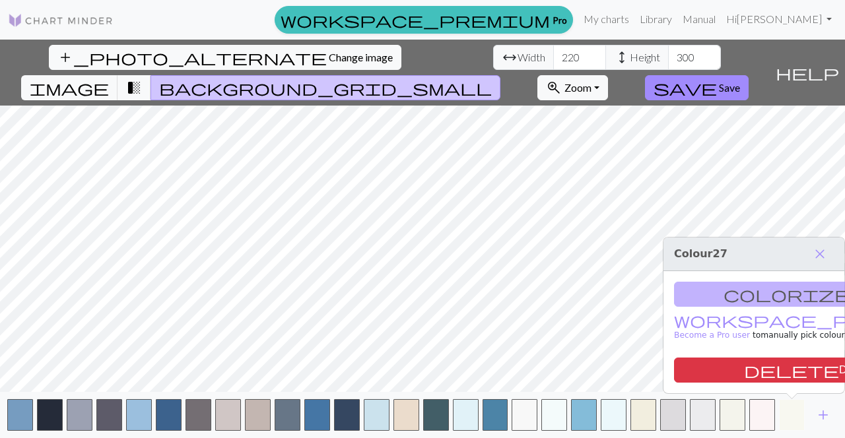
click at [786, 407] on button "button" at bounding box center [792, 415] width 26 height 32
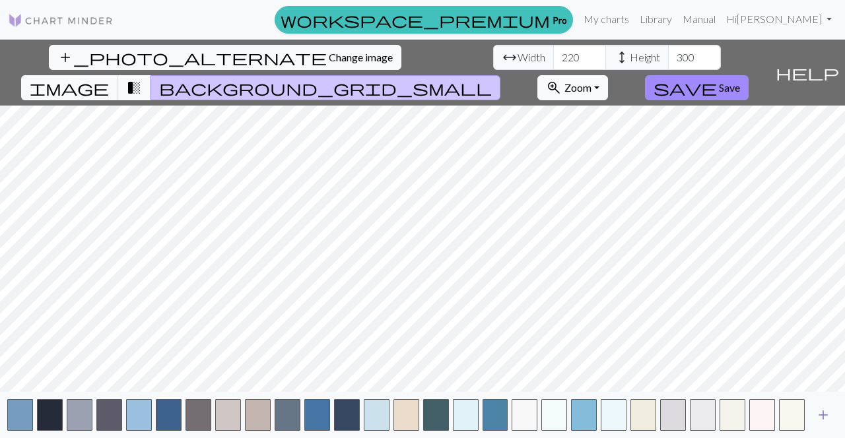
click at [823, 415] on span "add" at bounding box center [823, 415] width 16 height 18
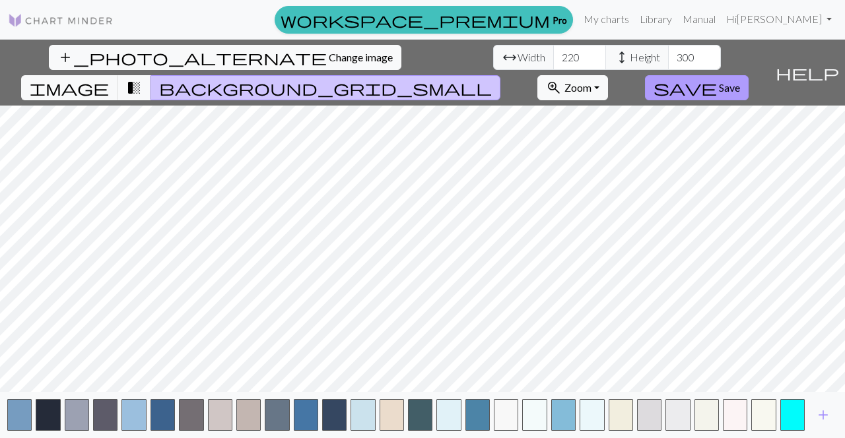
click at [749, 75] on button "save Save" at bounding box center [697, 87] width 104 height 25
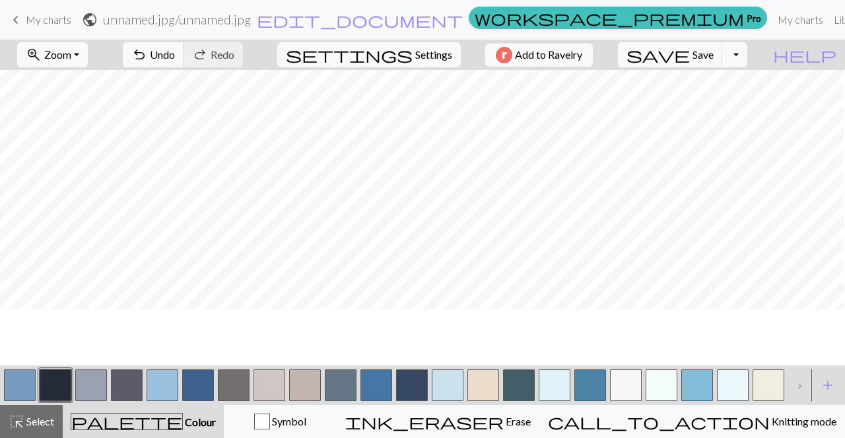
scroll to position [1749, 325]
click at [20, 20] on span "keyboard_arrow_left" at bounding box center [16, 20] width 16 height 18
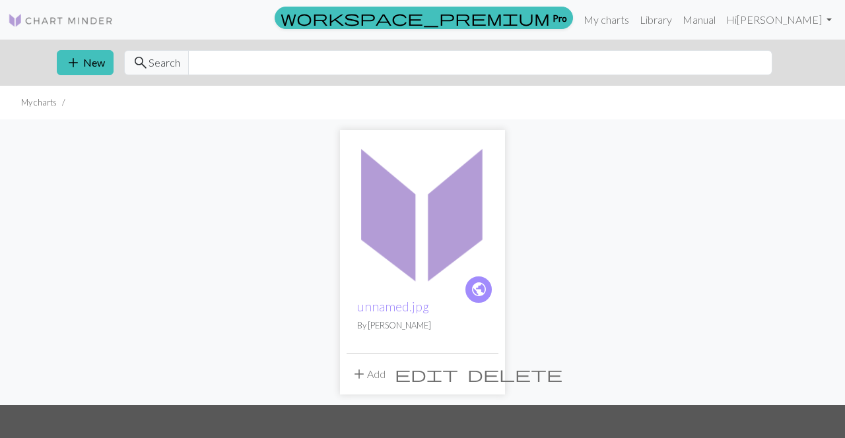
click at [484, 374] on span "delete" at bounding box center [514, 374] width 95 height 18
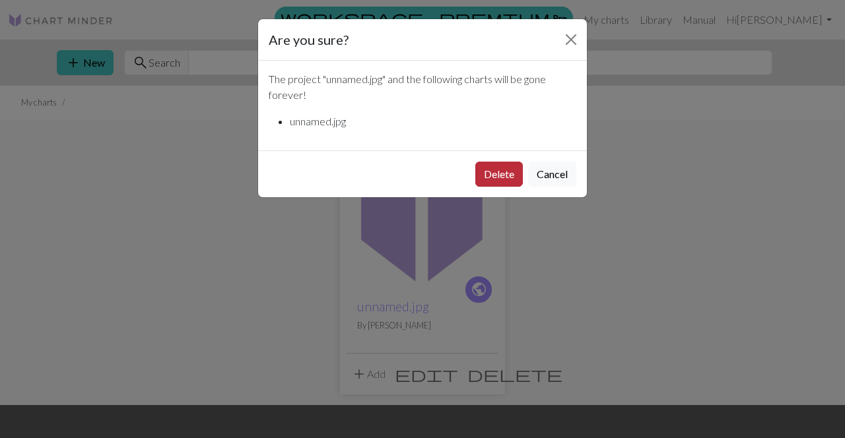
click at [505, 176] on button "Delete" at bounding box center [499, 174] width 48 height 25
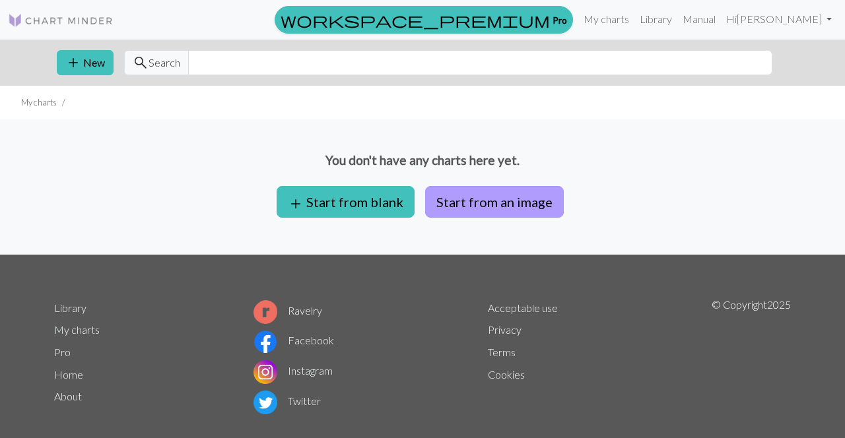
click at [466, 205] on button "Start from an image" at bounding box center [494, 202] width 139 height 32
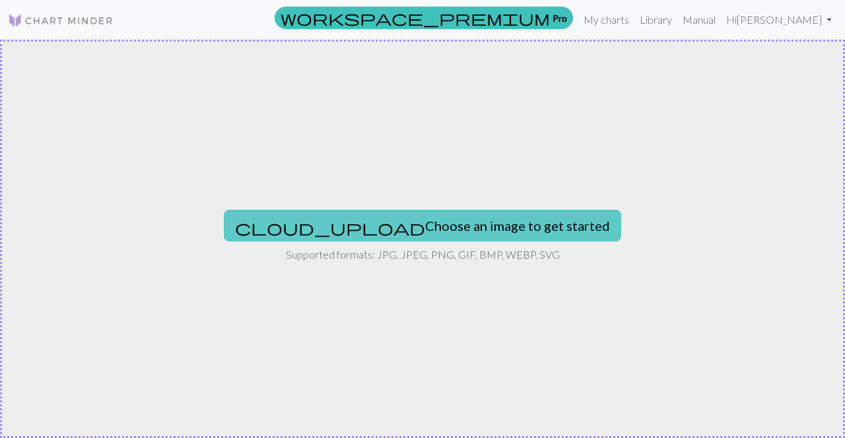
click at [376, 230] on button "cloud_upload Choose an image to get started" at bounding box center [422, 226] width 397 height 32
click at [478, 232] on button "cloud_upload Choose an image to get started" at bounding box center [422, 226] width 397 height 32
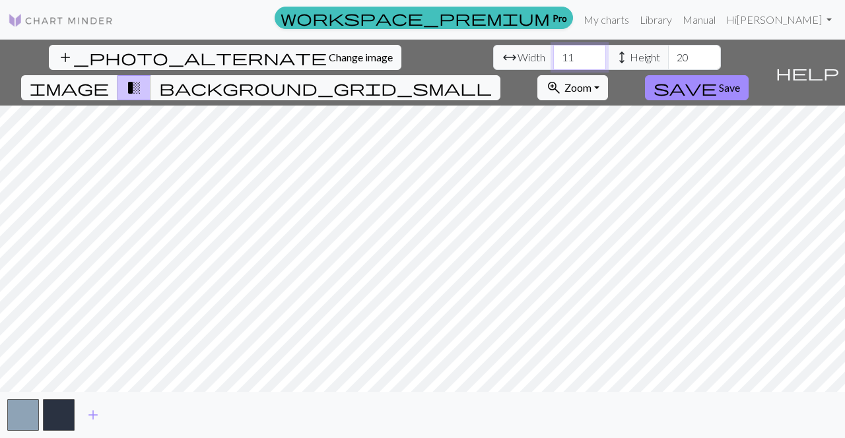
click at [553, 57] on input "11" at bounding box center [579, 57] width 53 height 25
type input "110"
click at [668, 57] on input "20" at bounding box center [694, 57] width 53 height 25
type input "200"
click at [91, 411] on span "add" at bounding box center [93, 415] width 16 height 18
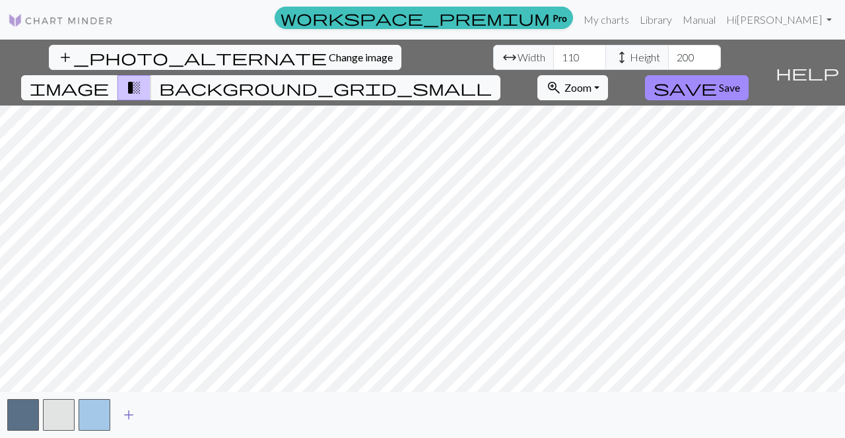
click at [130, 420] on span "add" at bounding box center [129, 415] width 16 height 18
click at [166, 415] on span "add" at bounding box center [164, 415] width 16 height 18
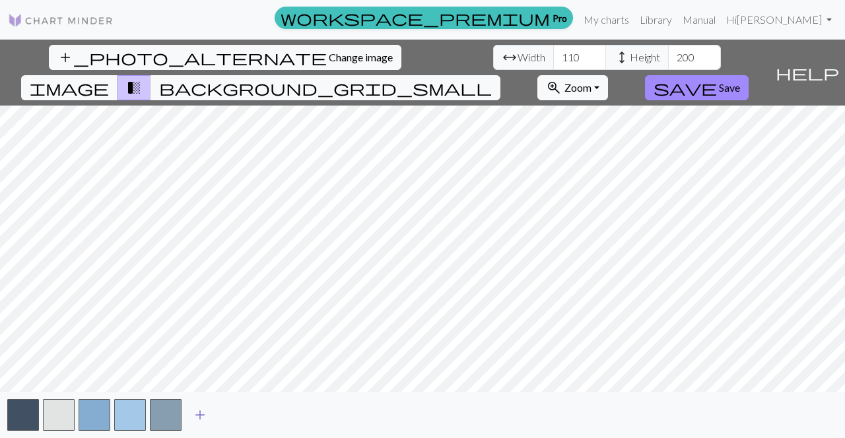
click at [204, 413] on span "add" at bounding box center [200, 415] width 16 height 18
click at [232, 413] on span "add" at bounding box center [236, 415] width 16 height 18
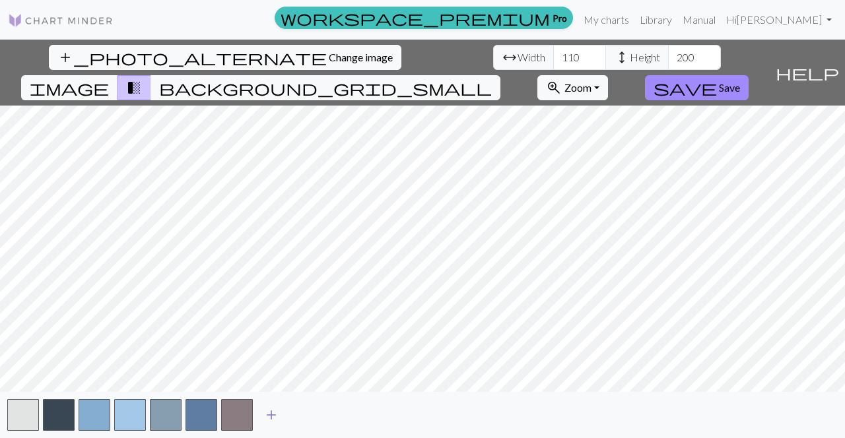
click at [266, 419] on span "add" at bounding box center [271, 415] width 16 height 18
click at [306, 420] on span "add" at bounding box center [307, 415] width 16 height 18
click at [335, 415] on span "add" at bounding box center [343, 415] width 16 height 18
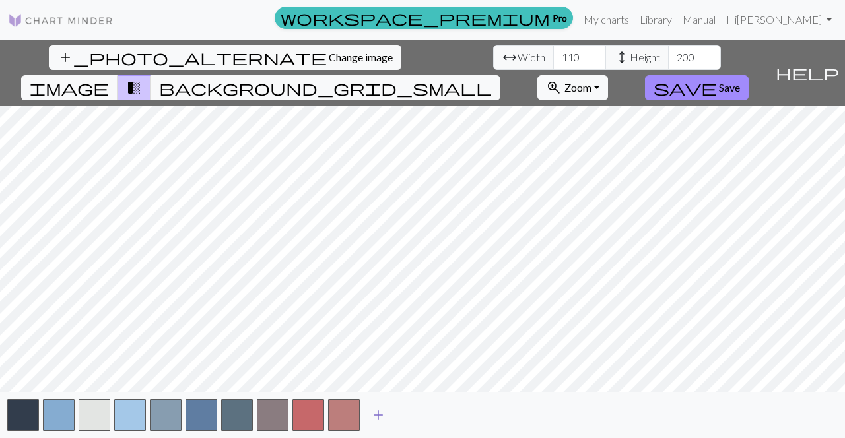
click at [374, 419] on span "add" at bounding box center [378, 415] width 16 height 18
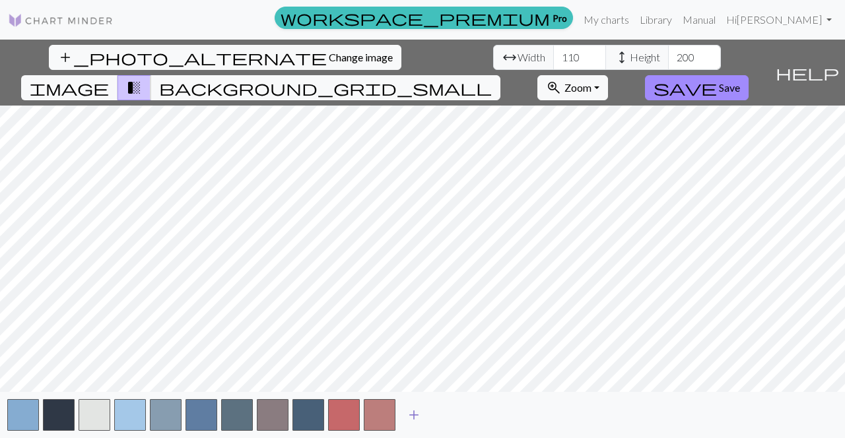
click at [412, 419] on span "add" at bounding box center [414, 415] width 16 height 18
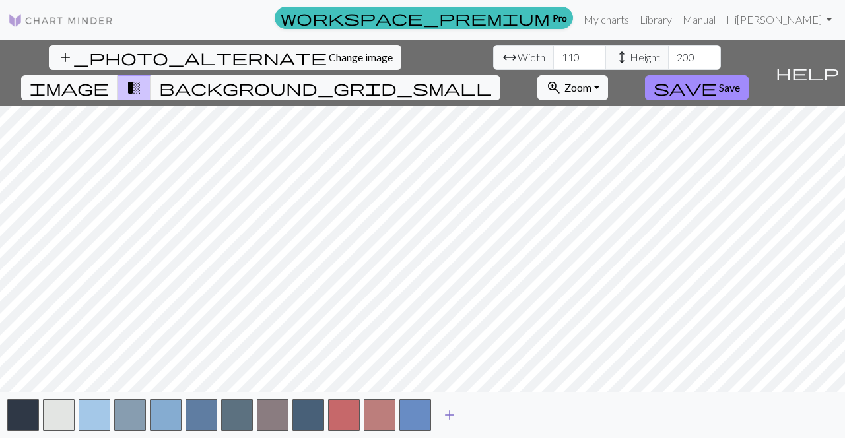
click at [444, 421] on span "add" at bounding box center [450, 415] width 16 height 18
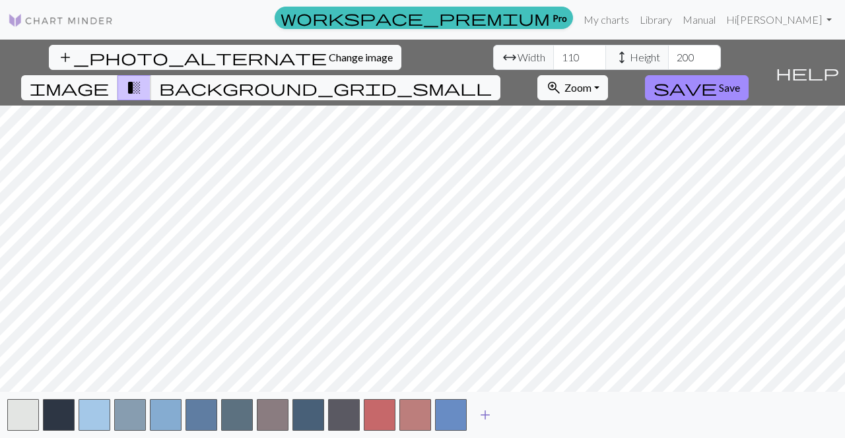
click at [473, 420] on button "add" at bounding box center [485, 415] width 33 height 25
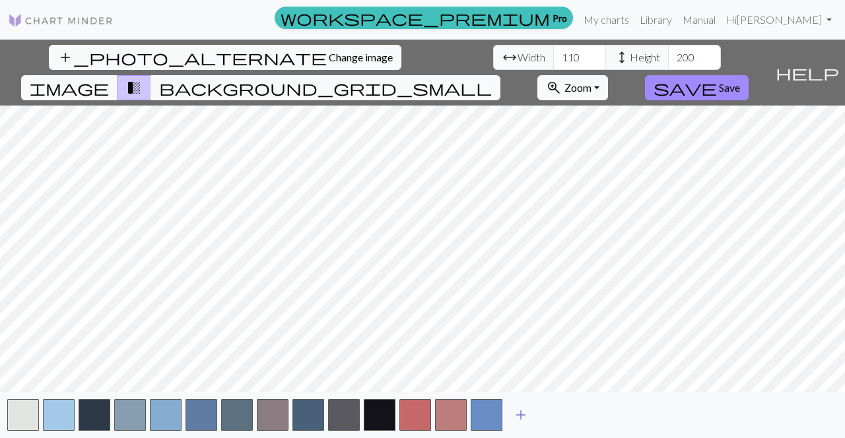
click at [496, 417] on button "button" at bounding box center [487, 415] width 32 height 32
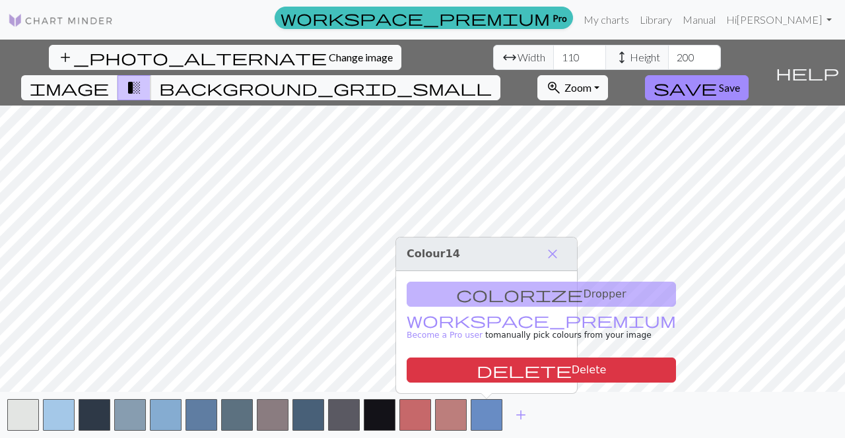
click at [538, 414] on div "add" at bounding box center [422, 415] width 845 height 46
click at [528, 412] on span "add" at bounding box center [521, 415] width 16 height 18
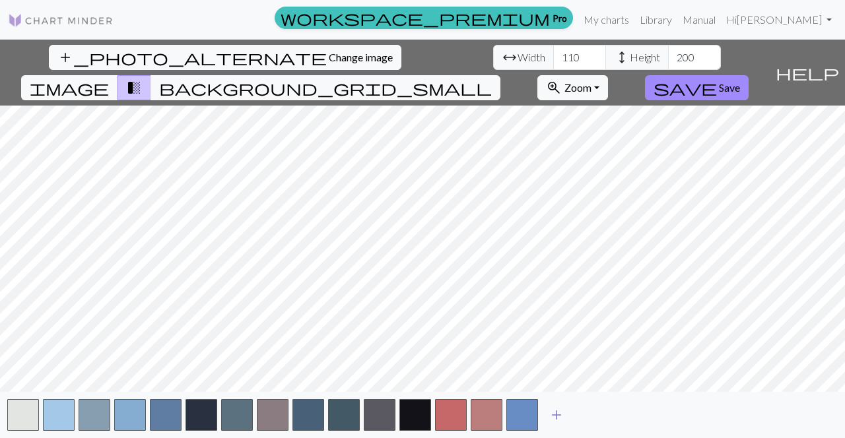
click at [560, 411] on span "add" at bounding box center [557, 415] width 16 height 18
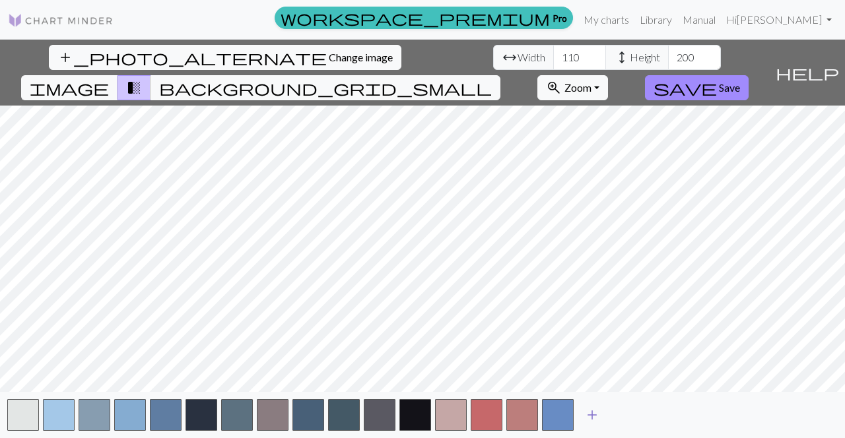
click at [595, 413] on span "add" at bounding box center [592, 415] width 16 height 18
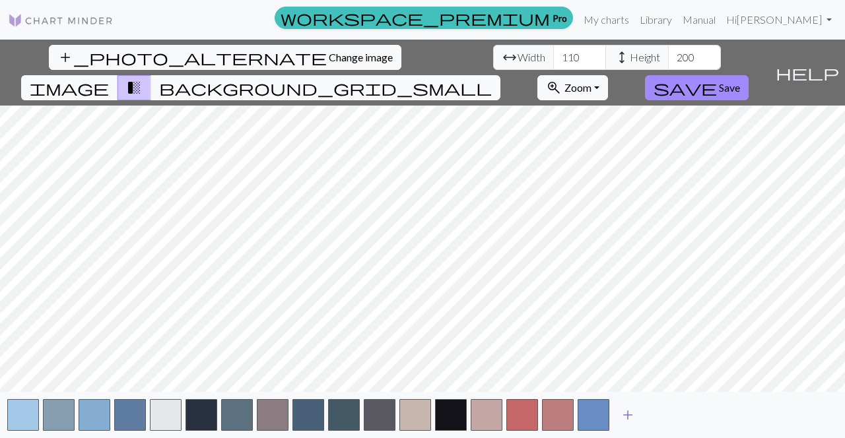
click at [627, 409] on span "add" at bounding box center [628, 415] width 16 height 18
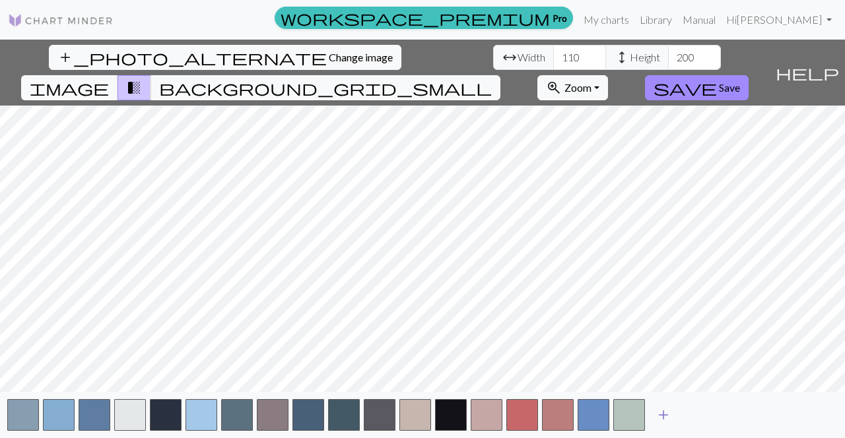
click at [669, 414] on span "add" at bounding box center [663, 415] width 16 height 18
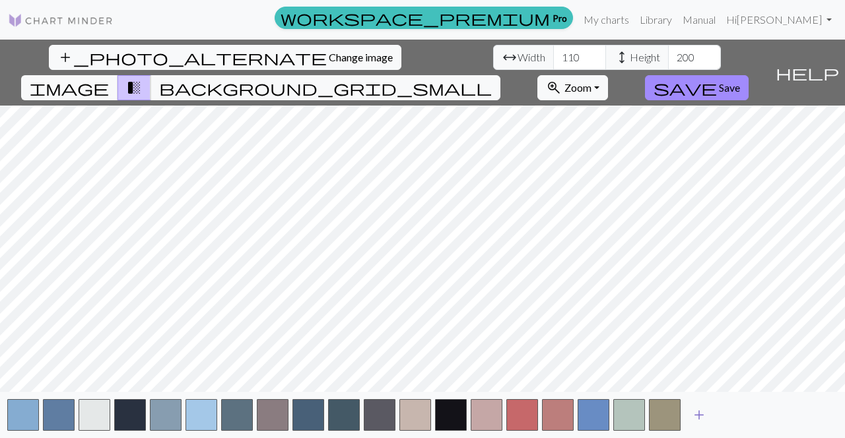
click at [703, 414] on span "add" at bounding box center [699, 415] width 16 height 18
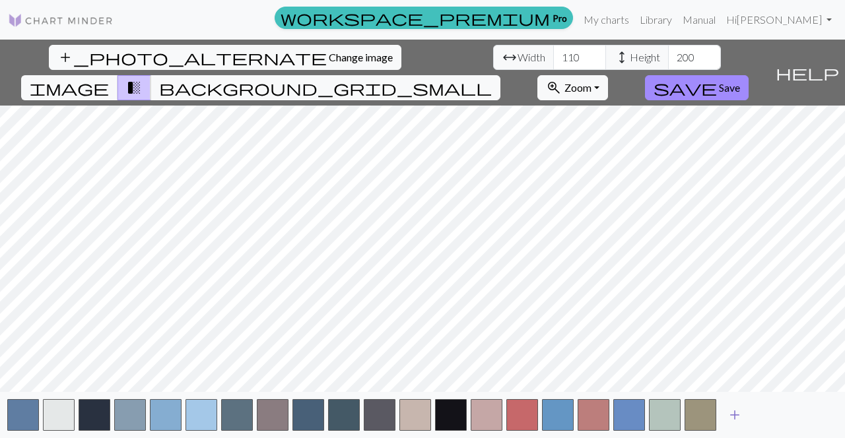
click at [733, 414] on span "add" at bounding box center [735, 415] width 16 height 18
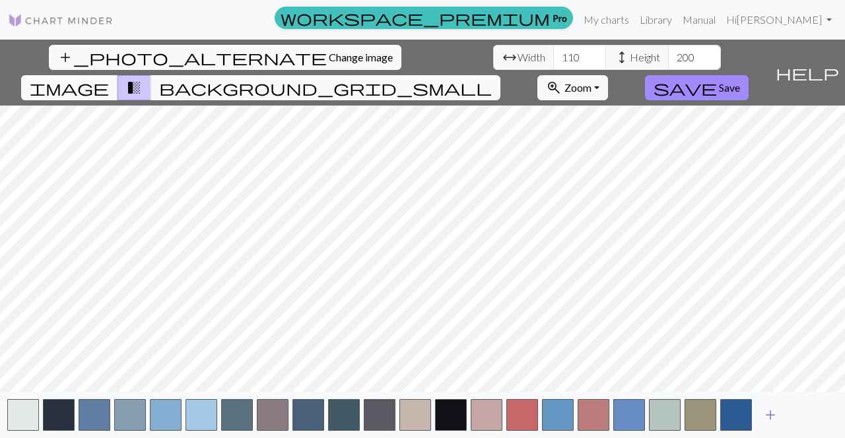
click at [768, 415] on span "add" at bounding box center [770, 415] width 16 height 18
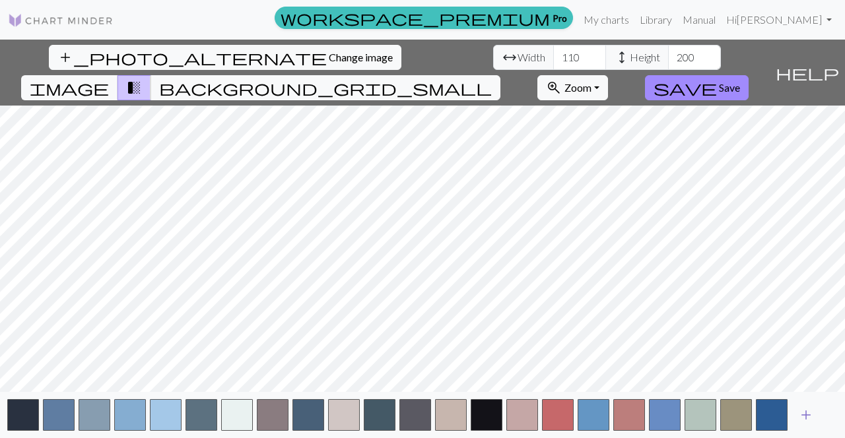
click at [813, 415] on span "add" at bounding box center [806, 415] width 16 height 18
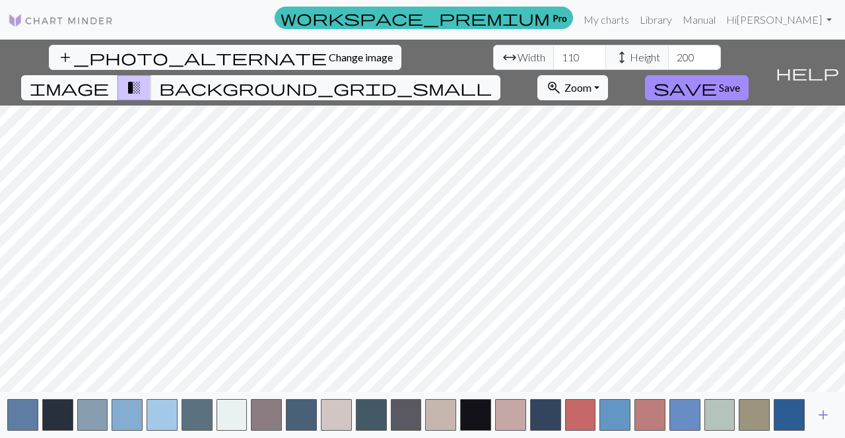
click at [832, 421] on button "add" at bounding box center [823, 415] width 33 height 25
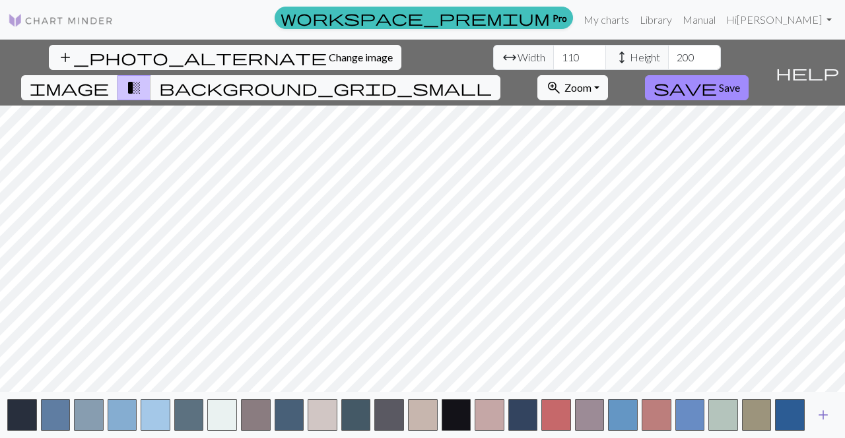
click at [823, 415] on span "add" at bounding box center [823, 415] width 16 height 18
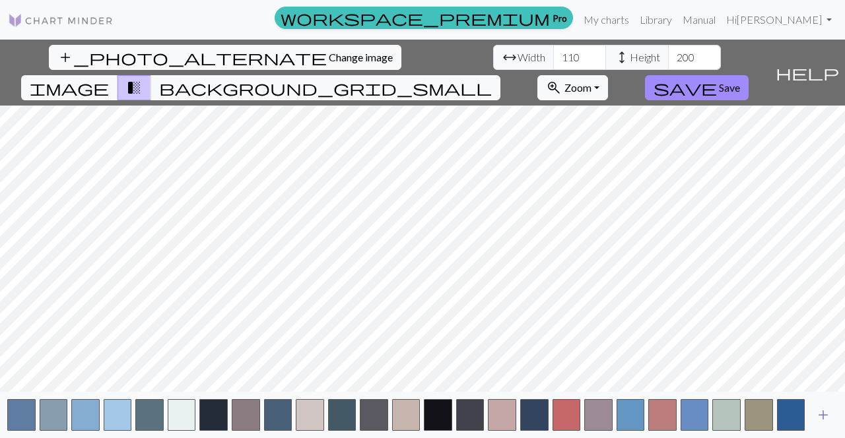
click at [823, 415] on span "add" at bounding box center [823, 415] width 16 height 18
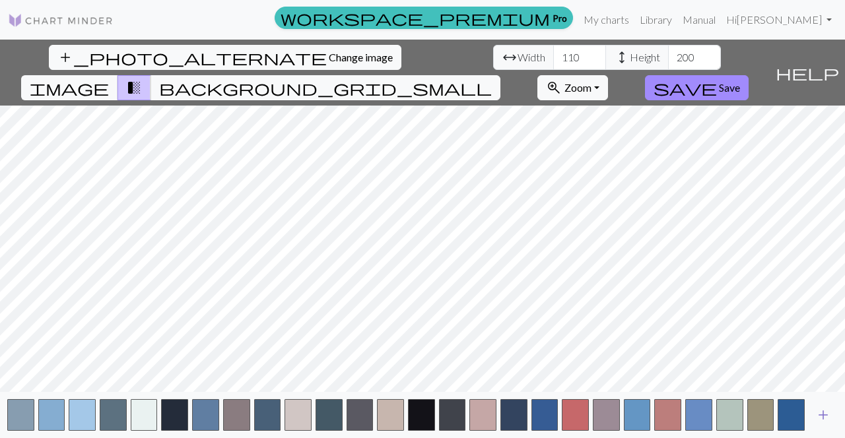
click at [823, 415] on span "add" at bounding box center [823, 415] width 16 height 18
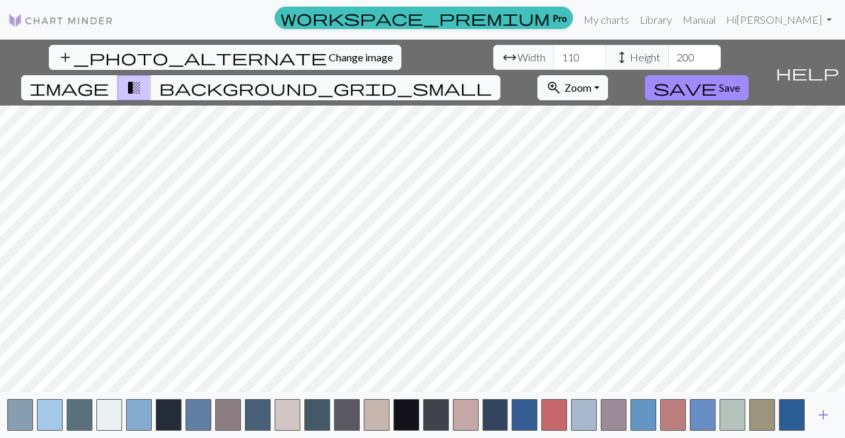
click at [823, 415] on span "add" at bounding box center [823, 415] width 16 height 18
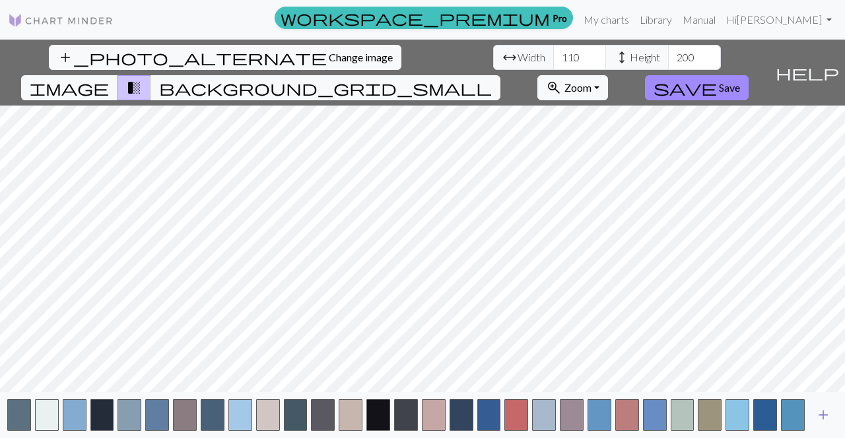
click at [823, 415] on span "add" at bounding box center [823, 415] width 16 height 18
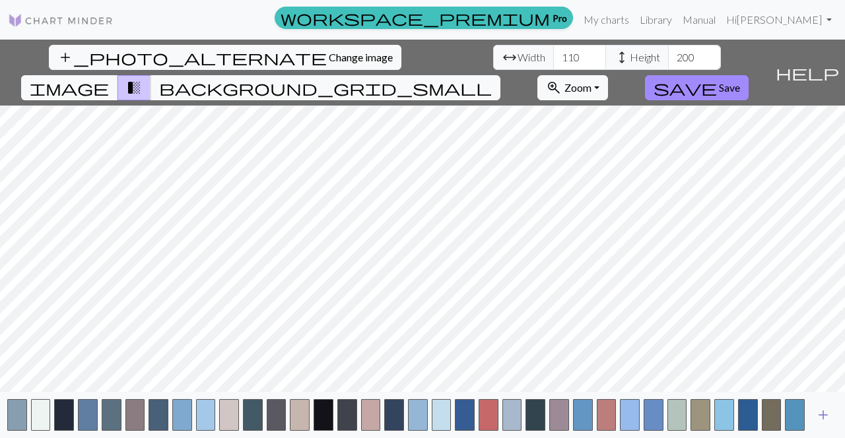
click at [823, 415] on span "add" at bounding box center [823, 415] width 16 height 18
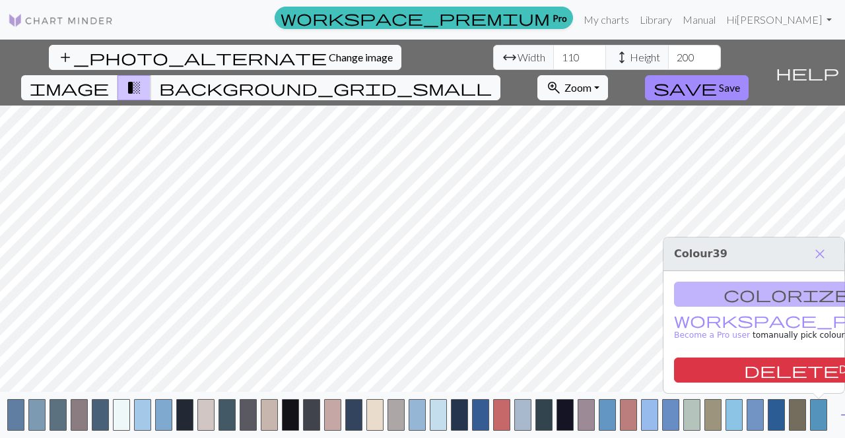
click at [823, 415] on button "button" at bounding box center [818, 415] width 17 height 32
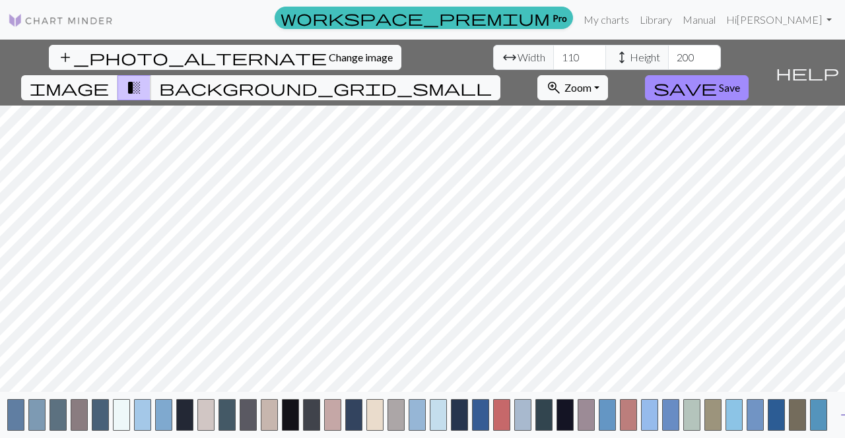
click at [842, 413] on span "add" at bounding box center [846, 415] width 16 height 18
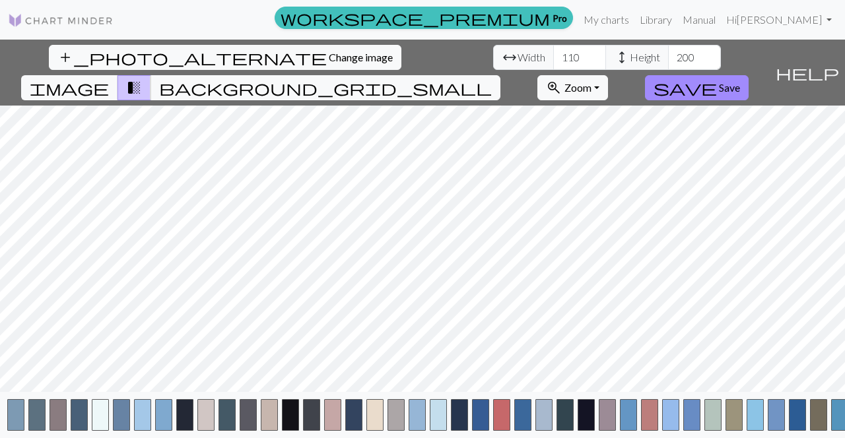
scroll to position [0, 38]
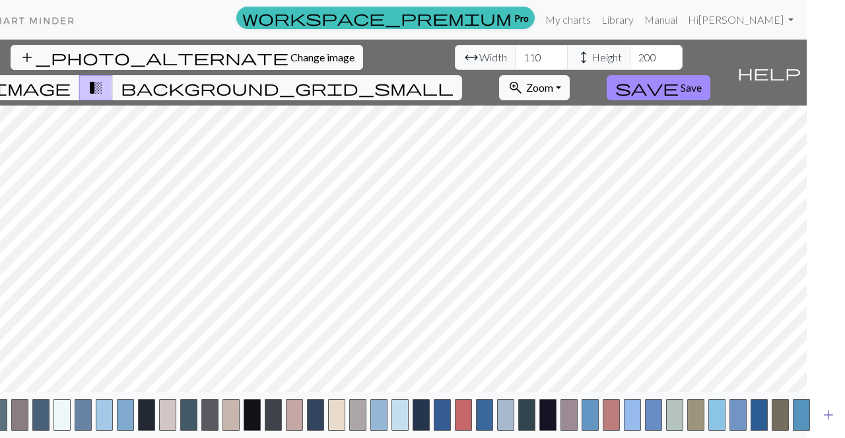
click at [829, 412] on span "add" at bounding box center [829, 415] width 16 height 18
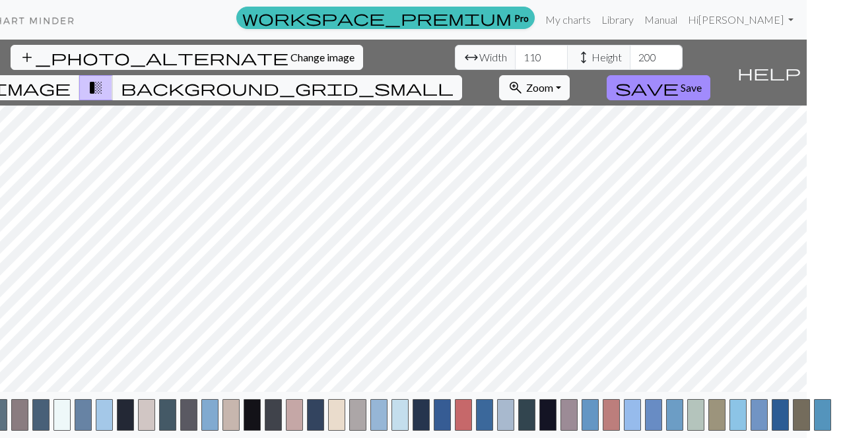
scroll to position [0, 59]
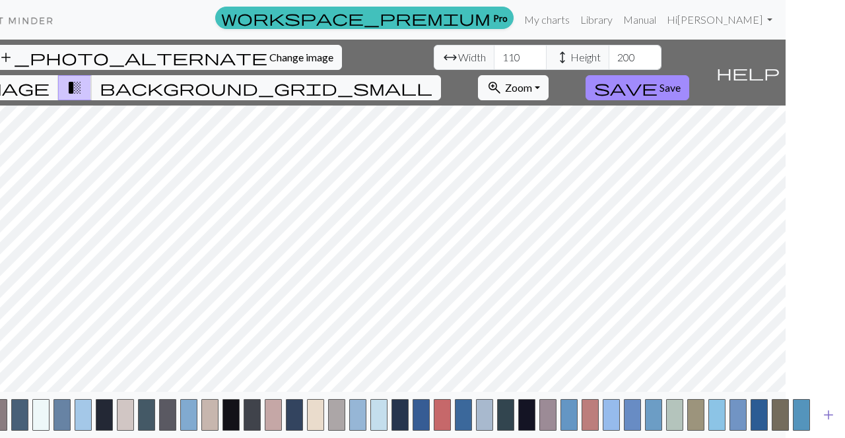
click at [826, 413] on span "add" at bounding box center [829, 415] width 16 height 18
click at [432, 79] on span "background_grid_small" at bounding box center [266, 88] width 333 height 18
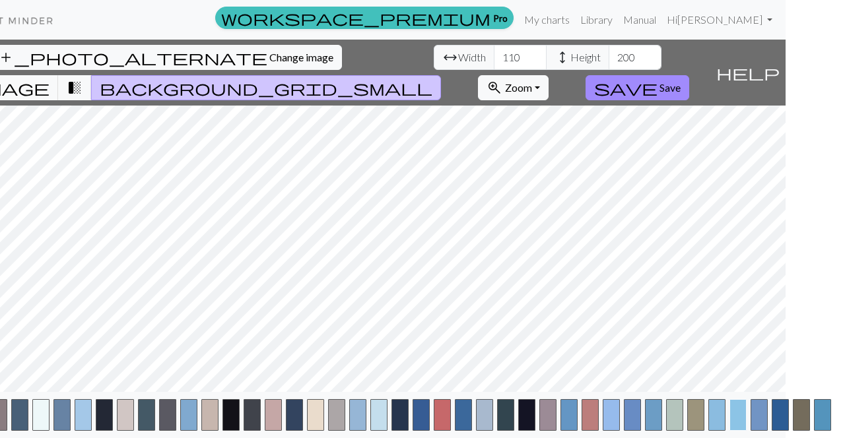
scroll to position [0, 81]
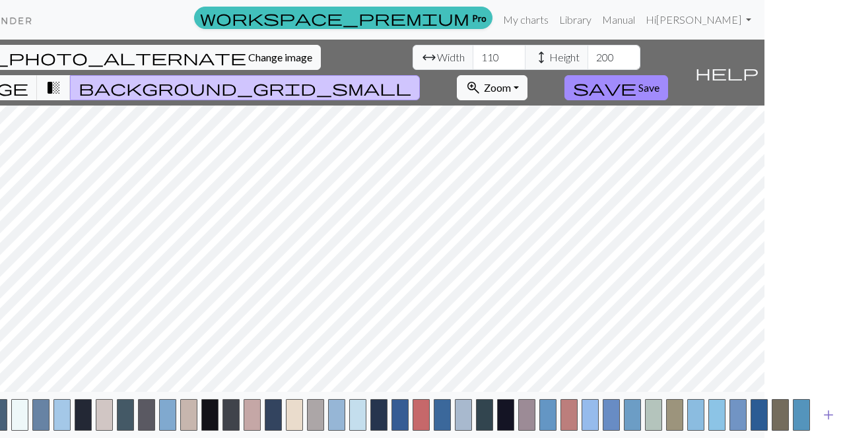
click at [827, 411] on span "add" at bounding box center [829, 415] width 16 height 18
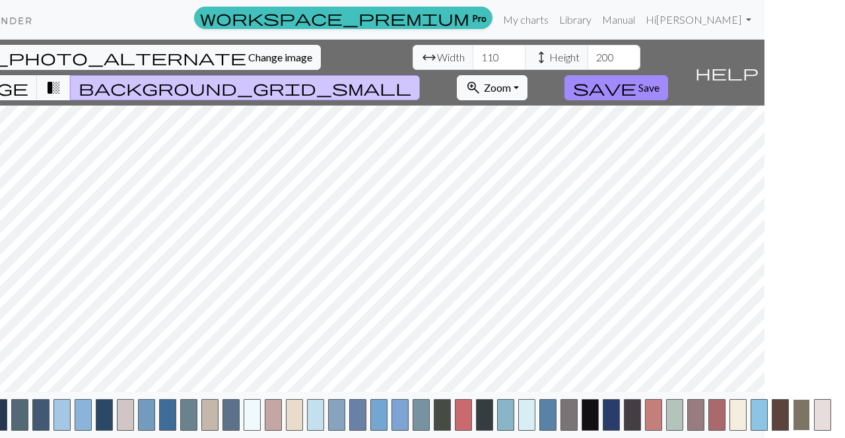
scroll to position [0, 102]
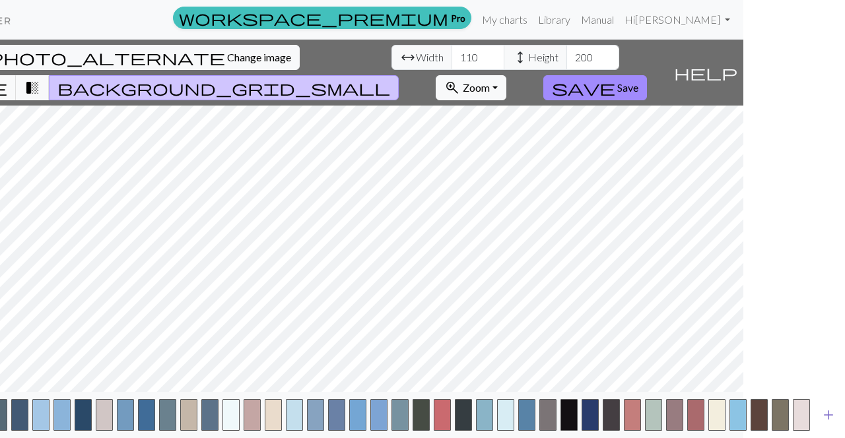
click at [833, 413] on span "add" at bounding box center [829, 415] width 16 height 18
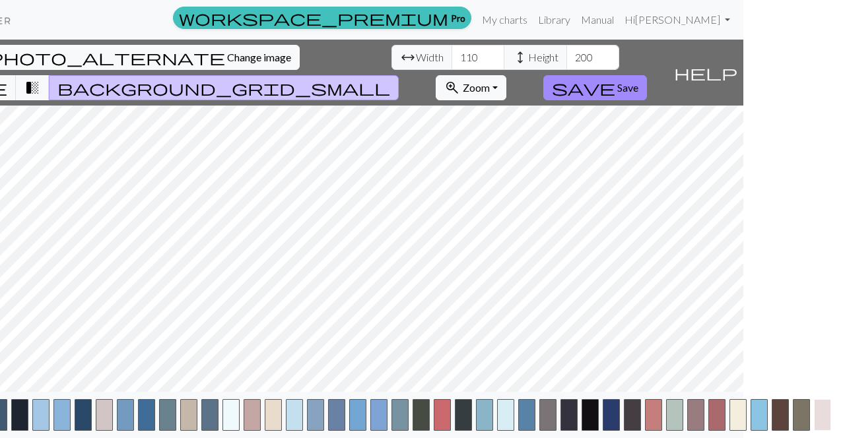
click at [827, 414] on button "button" at bounding box center [822, 415] width 17 height 32
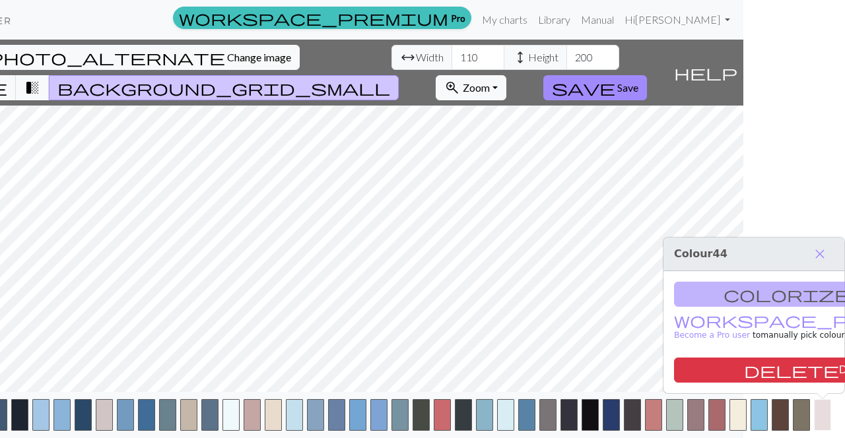
click at [827, 414] on button "button" at bounding box center [822, 415] width 17 height 32
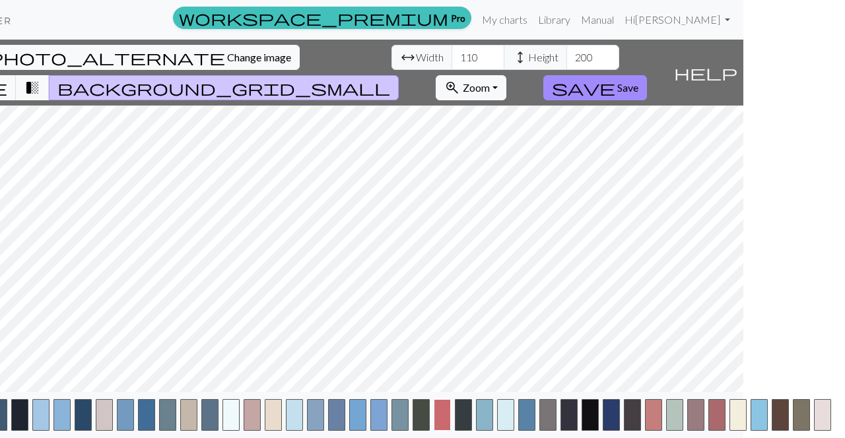
scroll to position [0, 123]
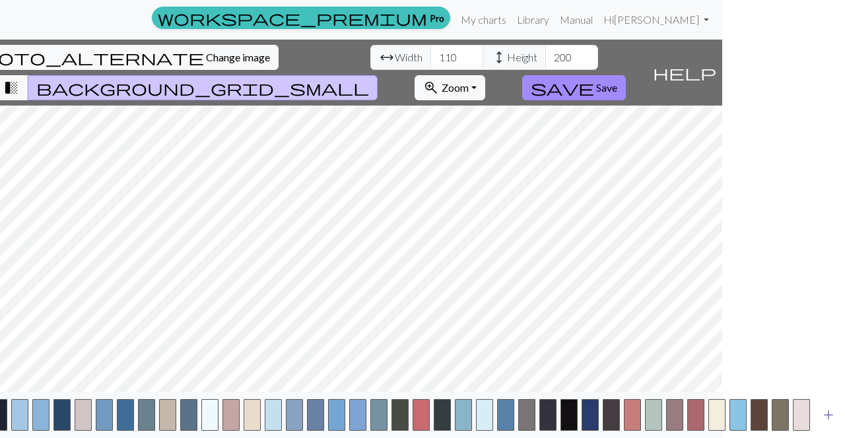
click at [832, 408] on span "add" at bounding box center [829, 415] width 16 height 18
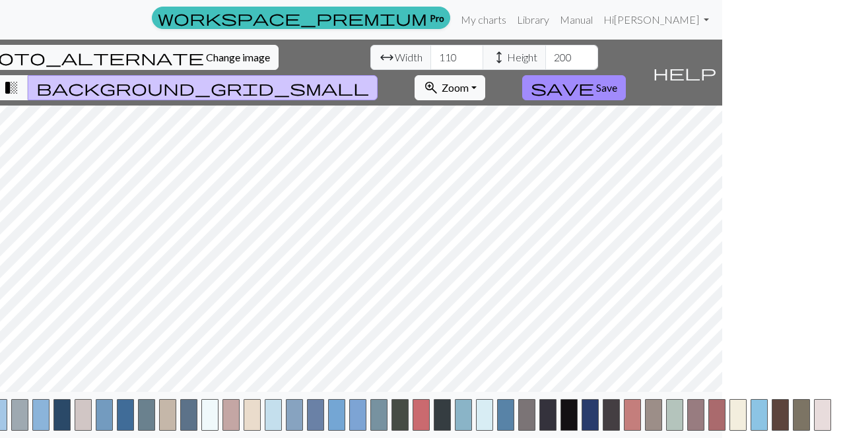
scroll to position [0, 144]
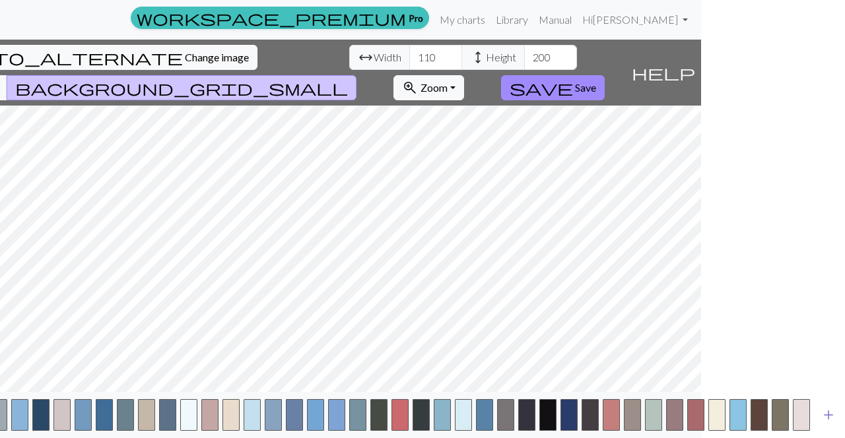
click at [832, 413] on span "add" at bounding box center [829, 415] width 16 height 18
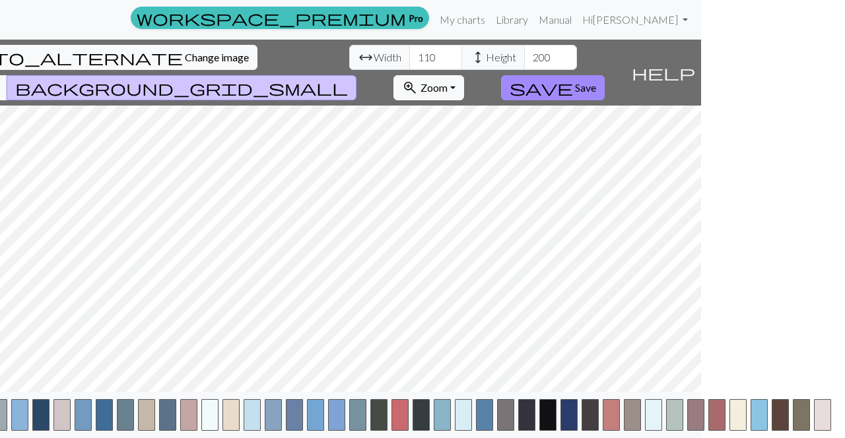
scroll to position [0, 165]
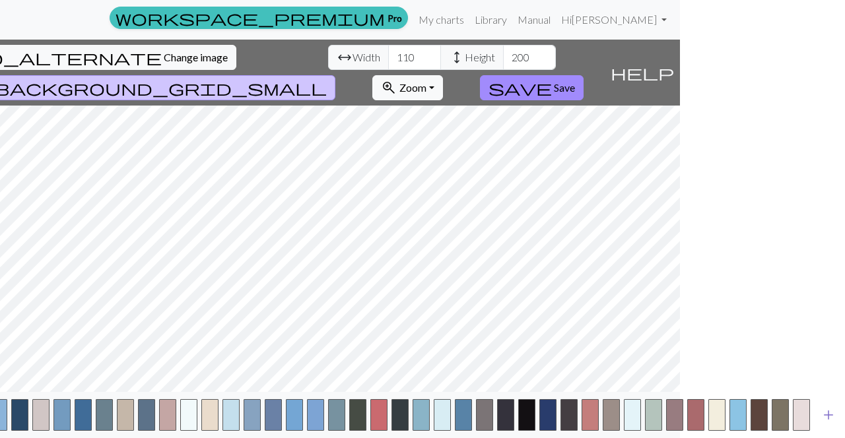
click at [832, 413] on span "add" at bounding box center [829, 415] width 16 height 18
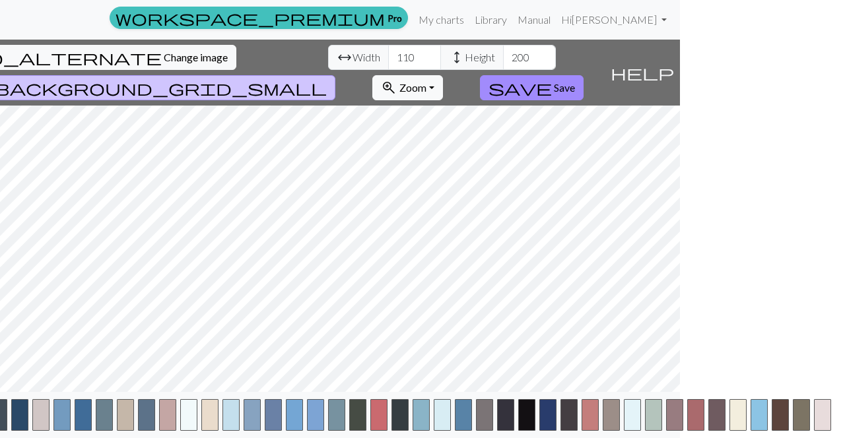
scroll to position [0, 186]
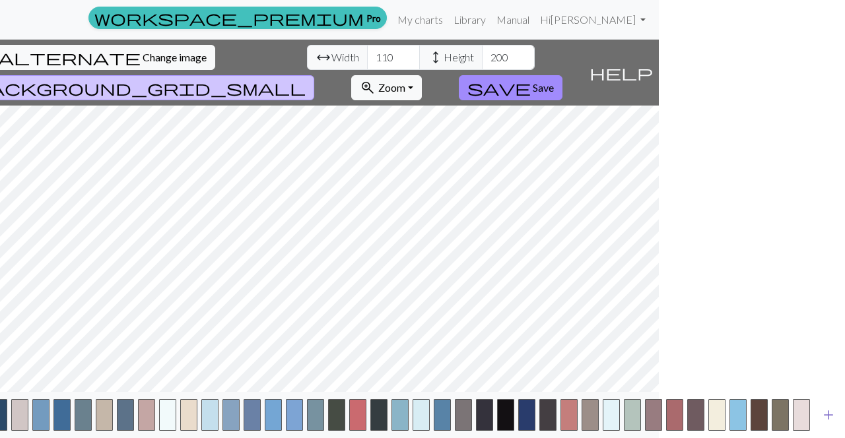
click at [832, 413] on span "add" at bounding box center [829, 415] width 16 height 18
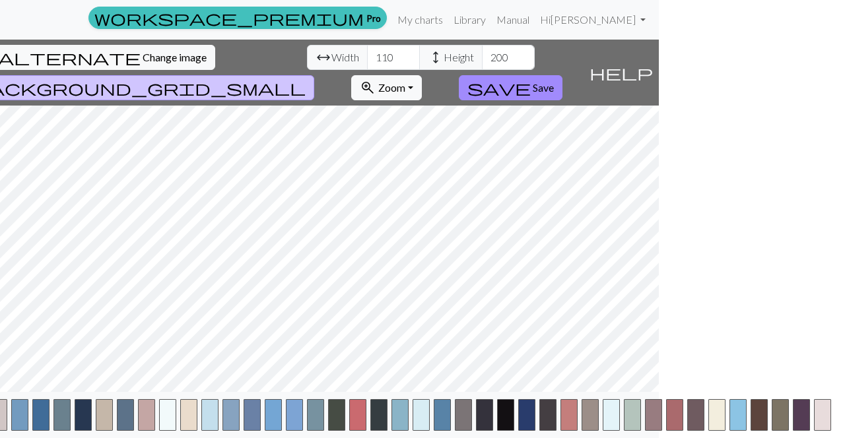
scroll to position [0, 207]
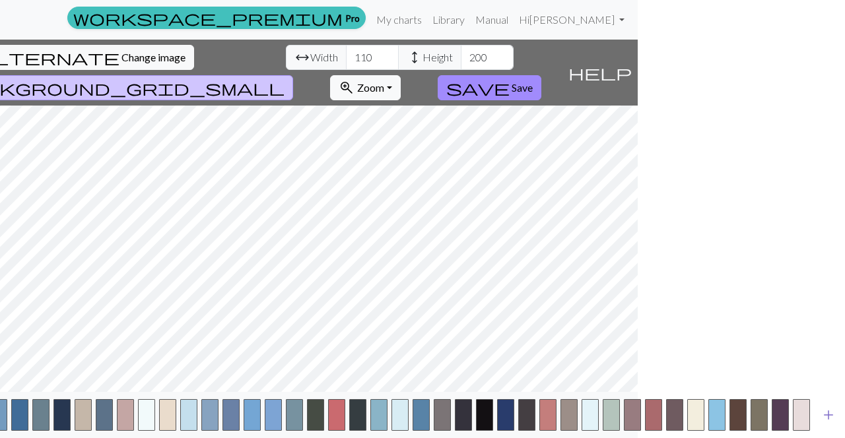
click at [832, 413] on span "add" at bounding box center [829, 415] width 16 height 18
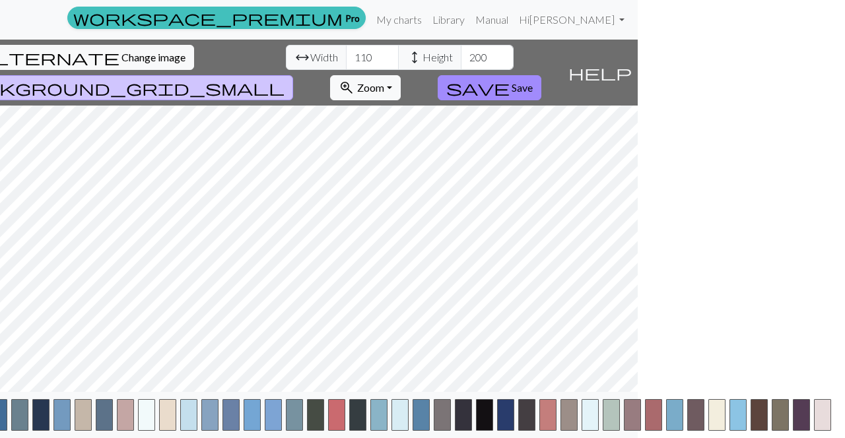
scroll to position [0, 228]
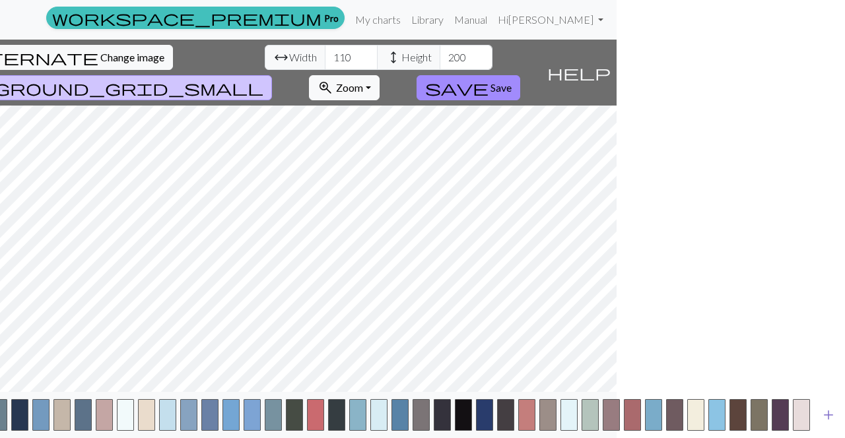
click at [832, 413] on span "add" at bounding box center [829, 415] width 16 height 18
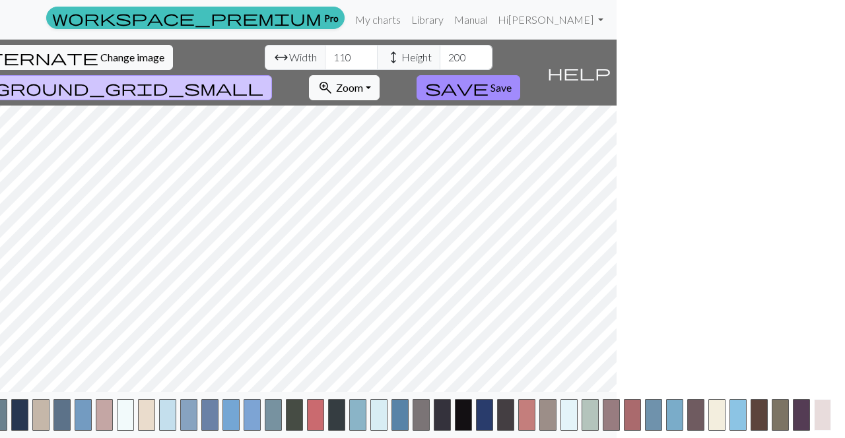
scroll to position [0, 250]
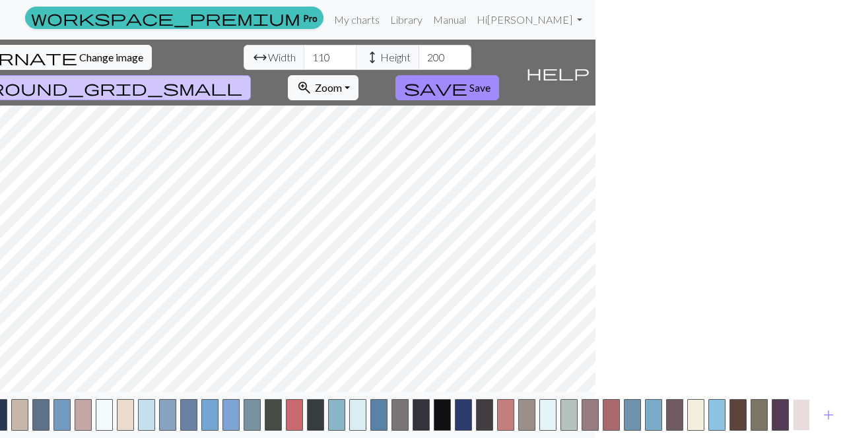
click at [805, 415] on button "button" at bounding box center [801, 415] width 17 height 32
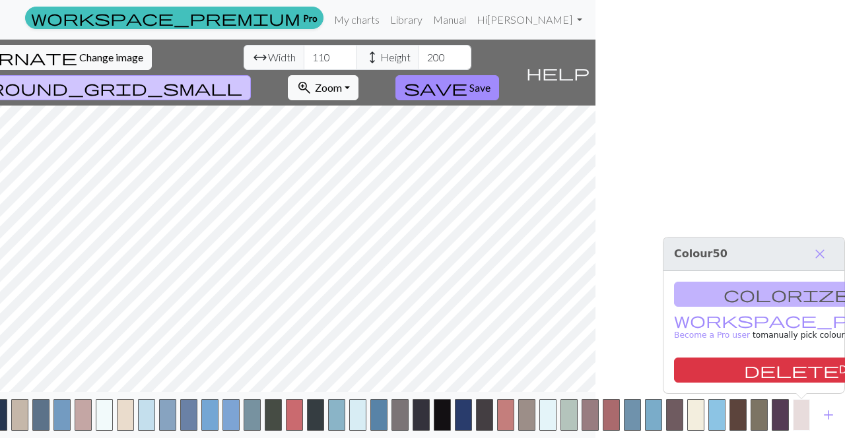
click at [805, 415] on button "button" at bounding box center [801, 415] width 17 height 32
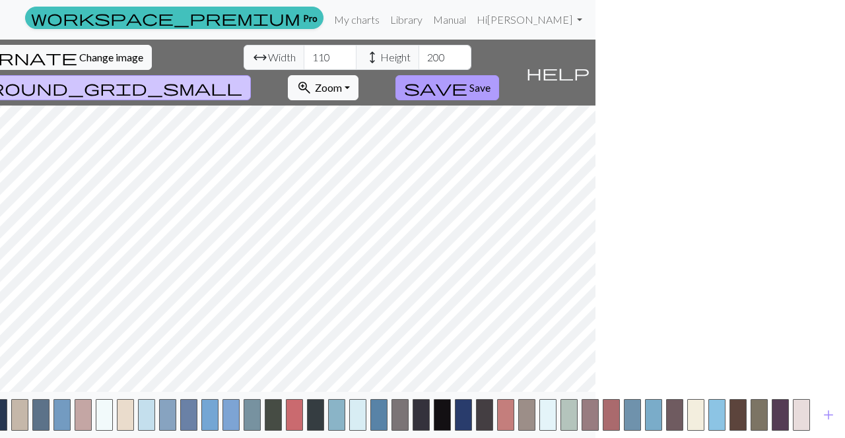
click at [467, 79] on span "save" at bounding box center [435, 88] width 63 height 18
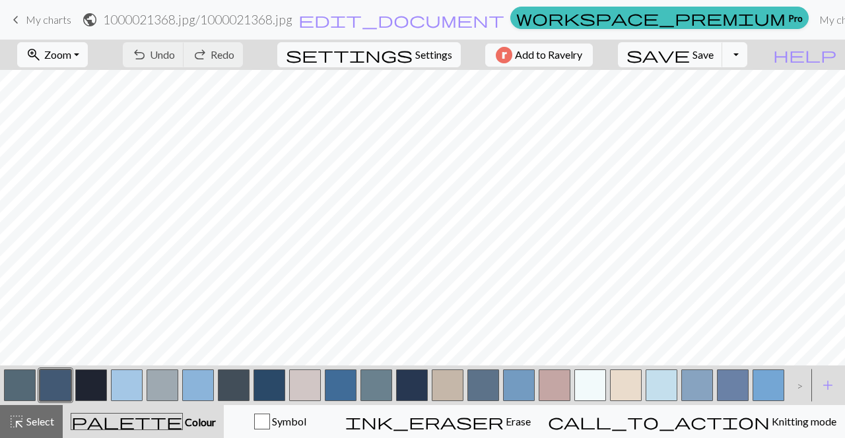
click at [17, 388] on button "button" at bounding box center [20, 386] width 32 height 32
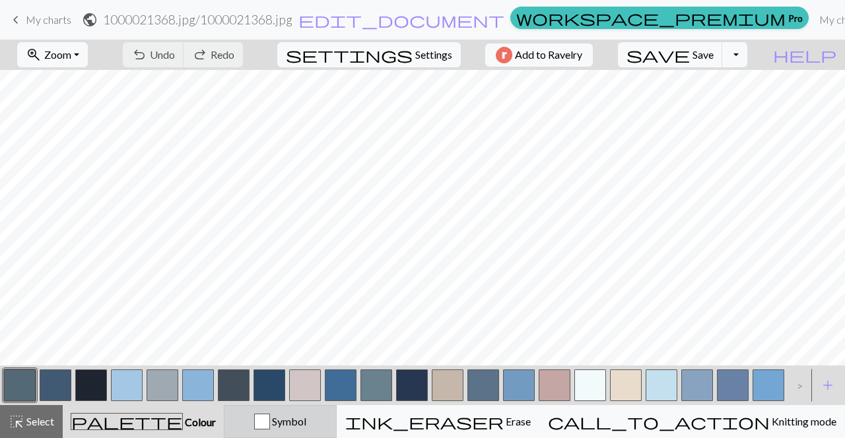
click at [270, 422] on div "button" at bounding box center [262, 422] width 16 height 16
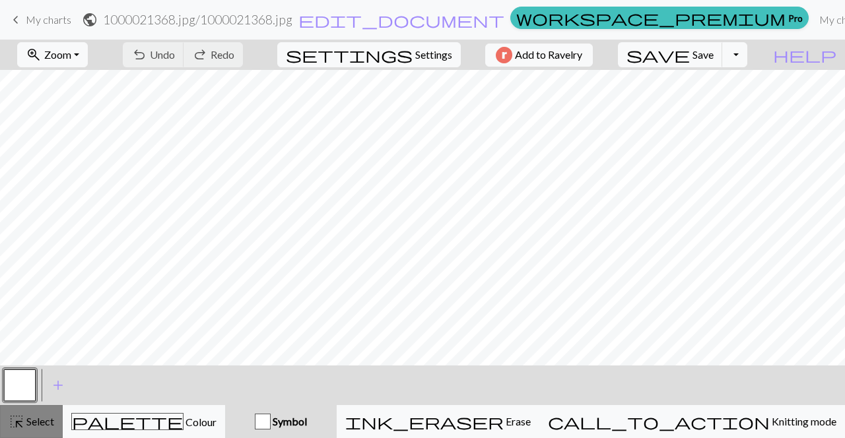
click at [33, 423] on span "Select" at bounding box center [39, 421] width 30 height 13
click at [329, 418] on div "Symbol" at bounding box center [281, 422] width 96 height 16
click at [21, 382] on button "button" at bounding box center [20, 386] width 32 height 32
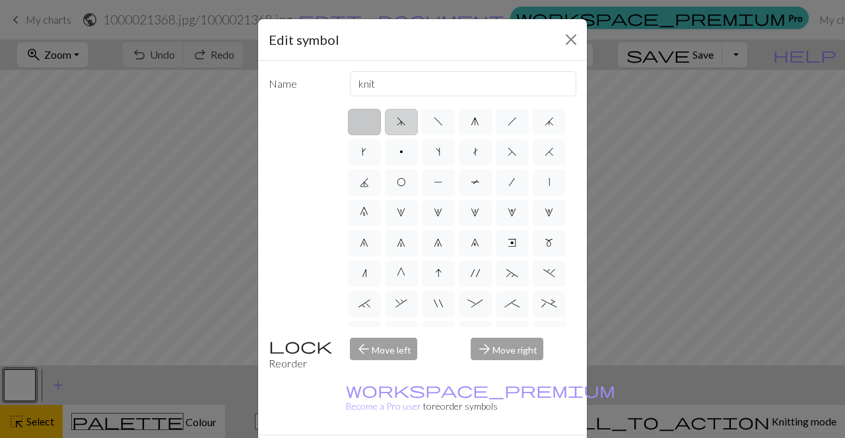
click at [401, 120] on span "d" at bounding box center [401, 121] width 9 height 11
click at [401, 120] on input "d" at bounding box center [401, 118] width 9 height 9
radio input "true"
type input "sk2p"
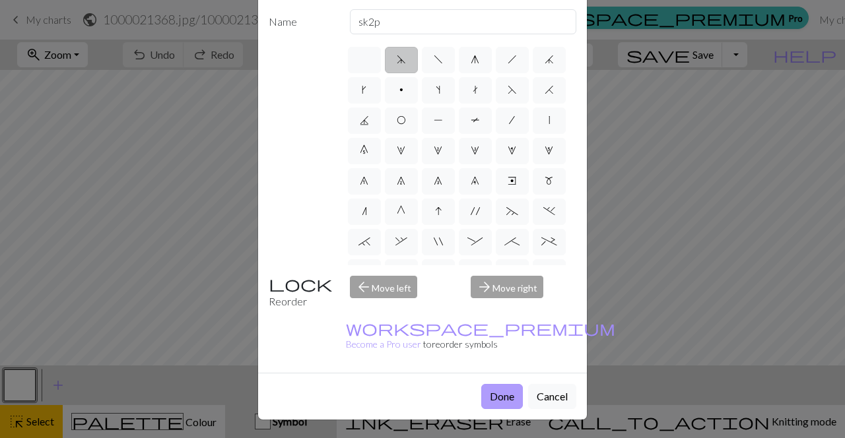
click at [502, 384] on button "Done" at bounding box center [502, 396] width 42 height 25
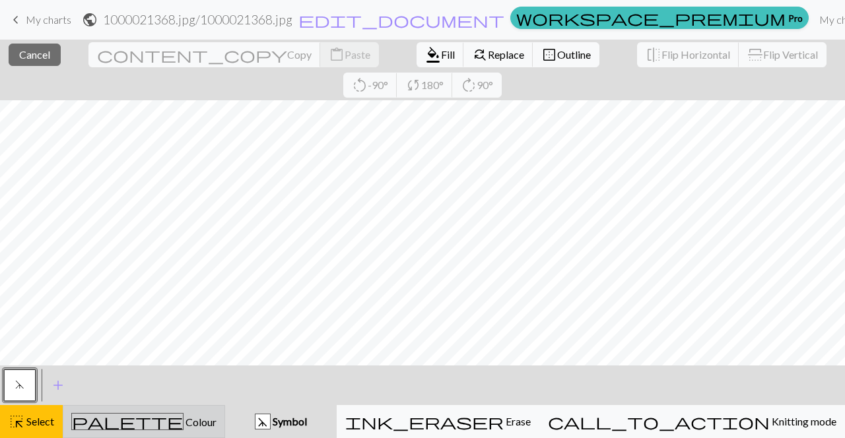
click at [147, 418] on span "palette" at bounding box center [127, 422] width 111 height 18
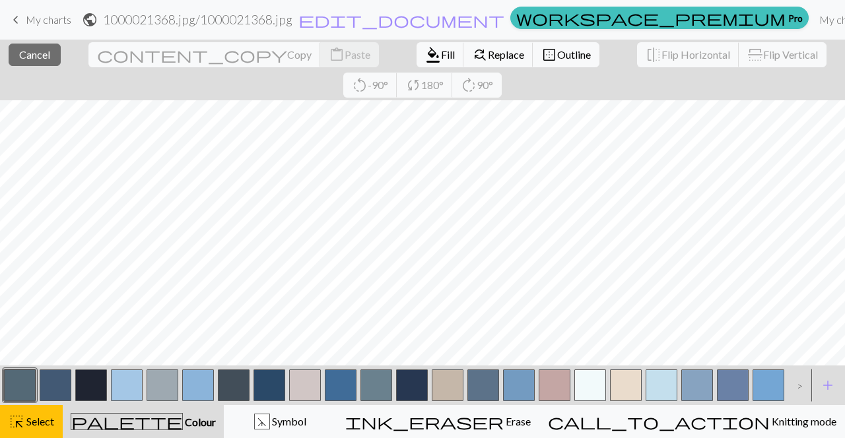
click at [19, 386] on button "button" at bounding box center [20, 386] width 32 height 32
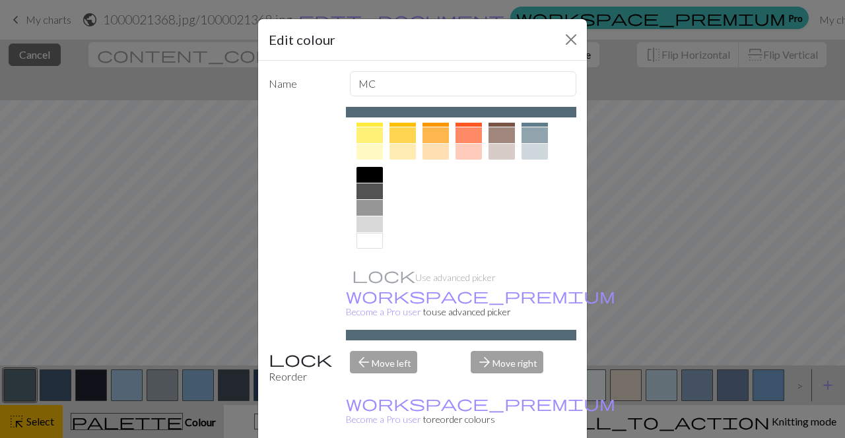
scroll to position [33, 0]
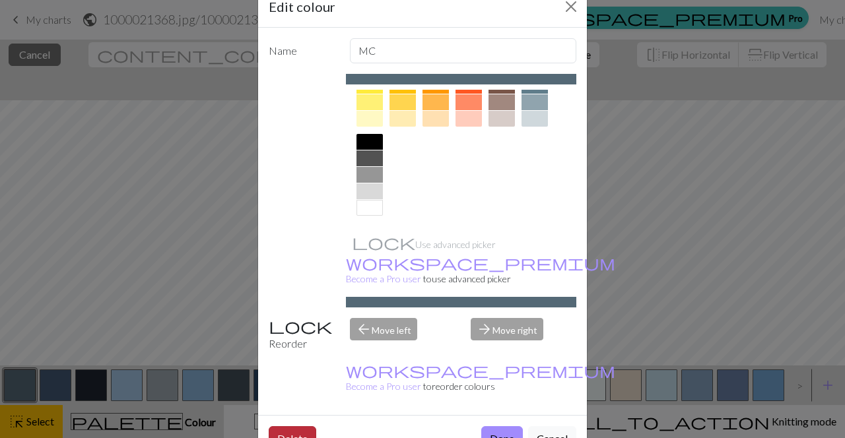
click at [296, 426] on button "Delete" at bounding box center [293, 438] width 48 height 25
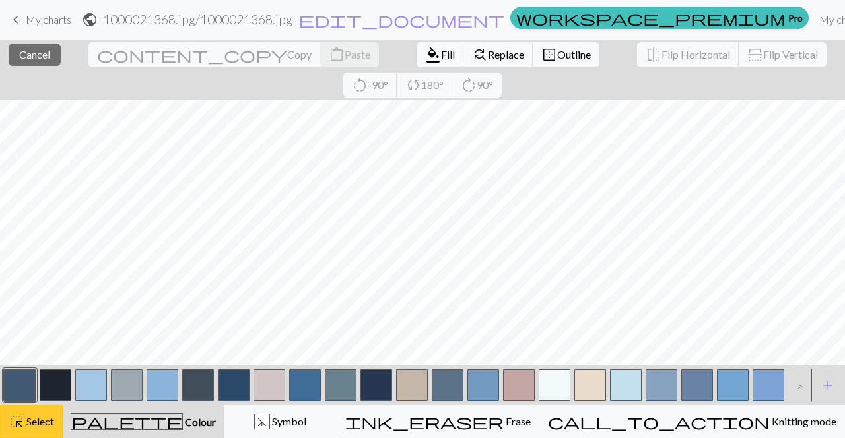
click at [21, 421] on span "highlight_alt" at bounding box center [17, 422] width 16 height 18
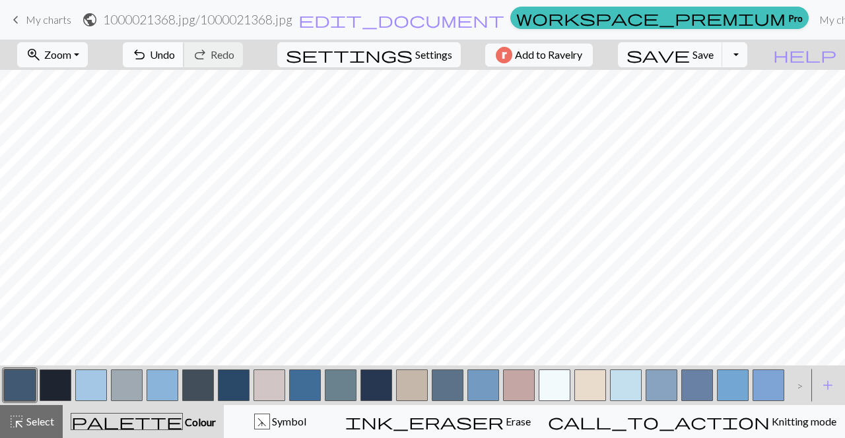
click at [147, 52] on span "undo" at bounding box center [139, 55] width 16 height 18
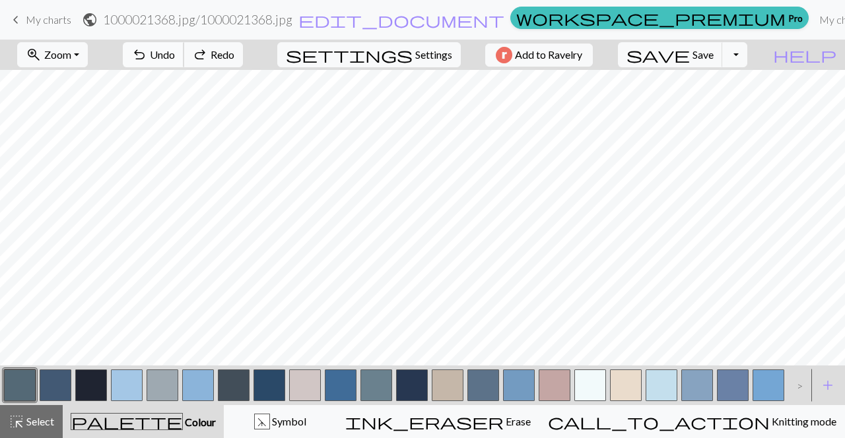
click at [147, 52] on span "undo" at bounding box center [139, 55] width 16 height 18
click at [234, 52] on span "Redo" at bounding box center [223, 54] width 24 height 13
click at [208, 51] on span "redo" at bounding box center [200, 55] width 16 height 18
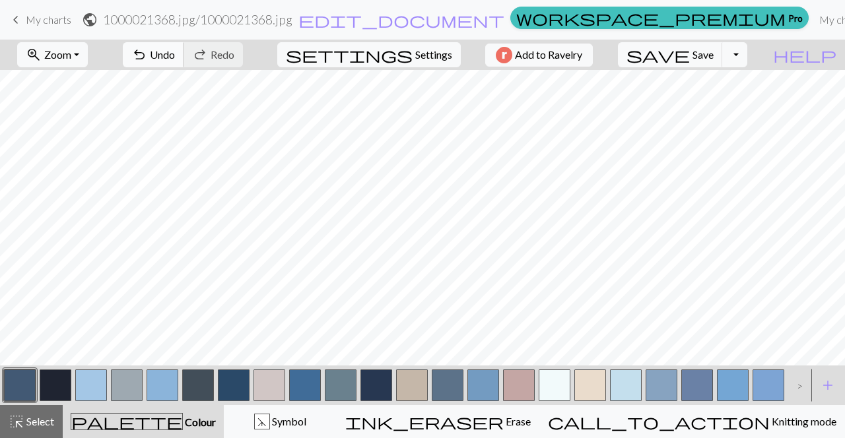
click at [175, 48] on span "Undo" at bounding box center [162, 54] width 25 height 13
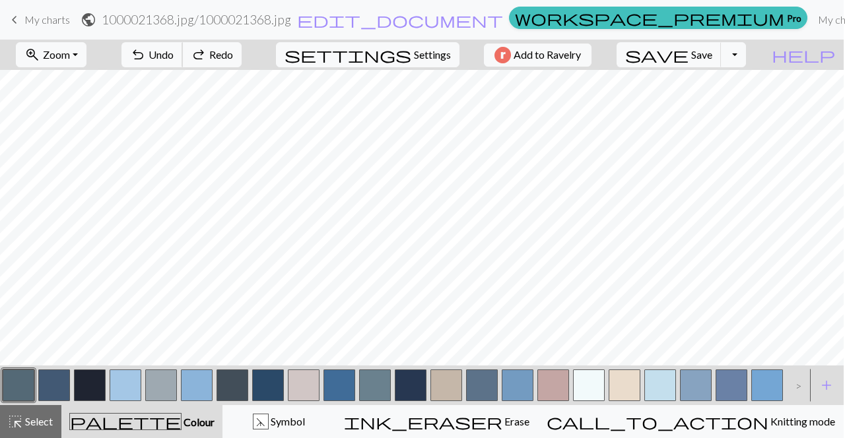
scroll to position [0, 0]
click at [424, 55] on span "Settings" at bounding box center [433, 55] width 37 height 16
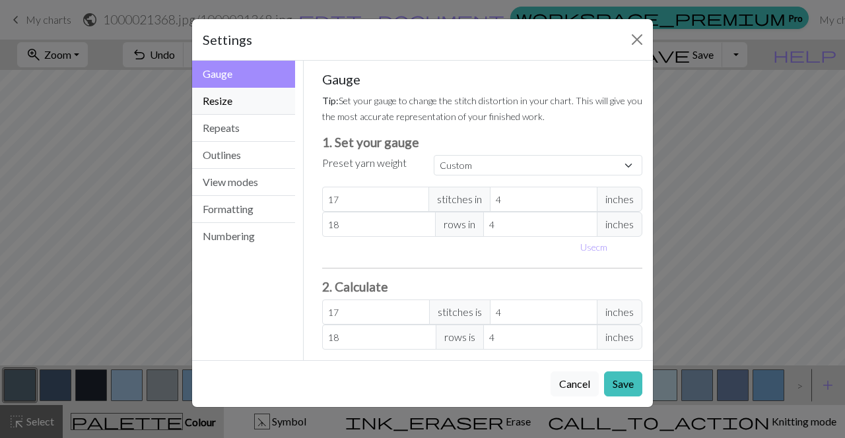
click at [250, 101] on button "Resize" at bounding box center [243, 101] width 103 height 27
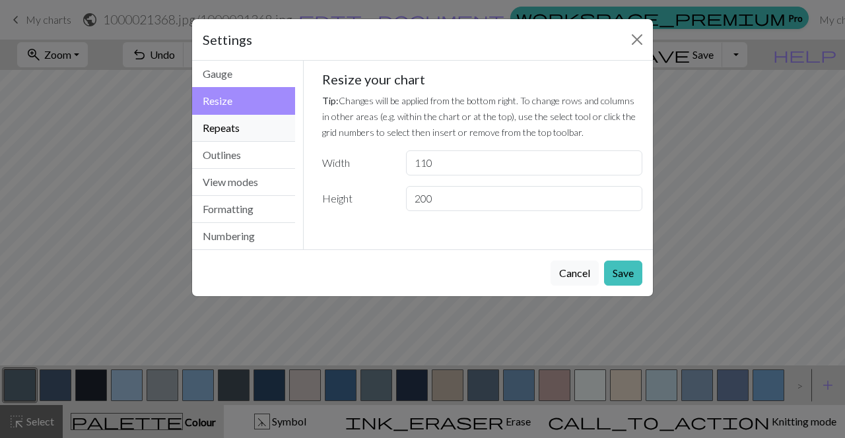
click at [255, 132] on button "Repeats" at bounding box center [243, 128] width 103 height 27
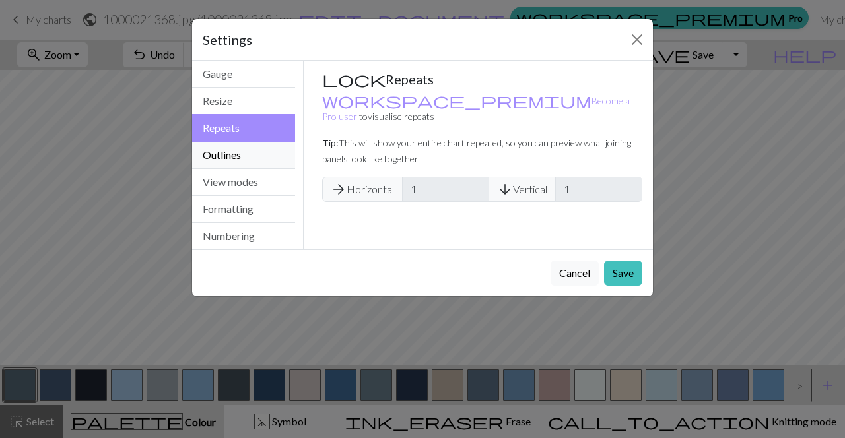
click at [248, 148] on button "Outlines" at bounding box center [243, 155] width 103 height 27
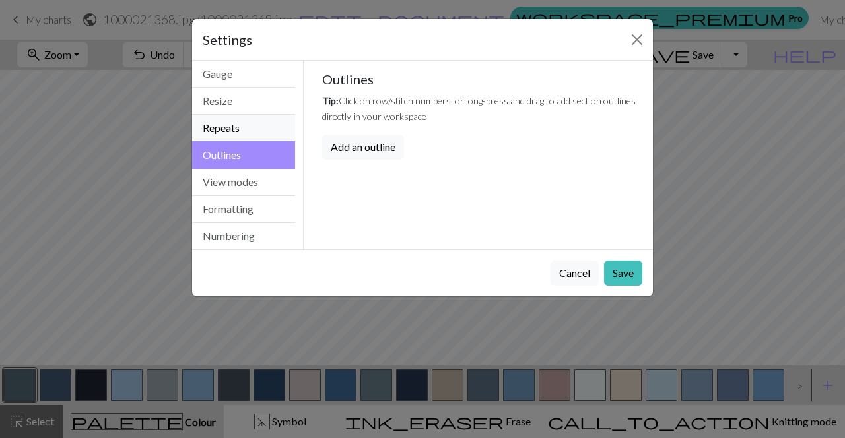
click at [244, 131] on button "Repeats" at bounding box center [243, 128] width 103 height 27
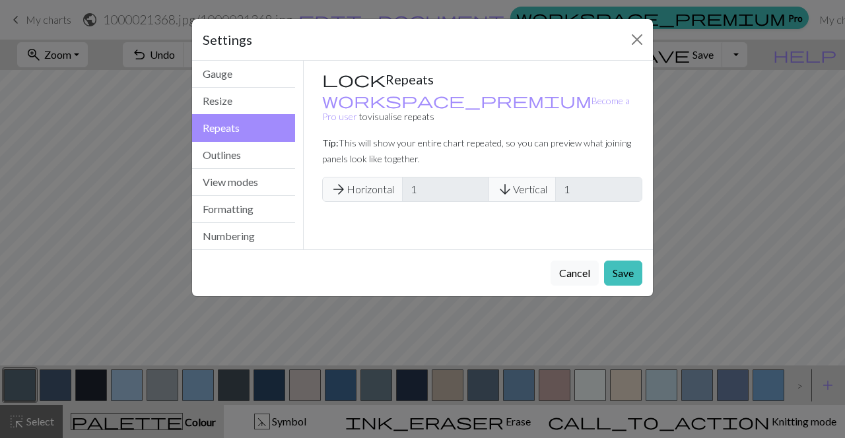
click at [339, 180] on span "arrow_forward" at bounding box center [339, 189] width 16 height 18
click at [224, 153] on button "Outlines" at bounding box center [243, 155] width 103 height 27
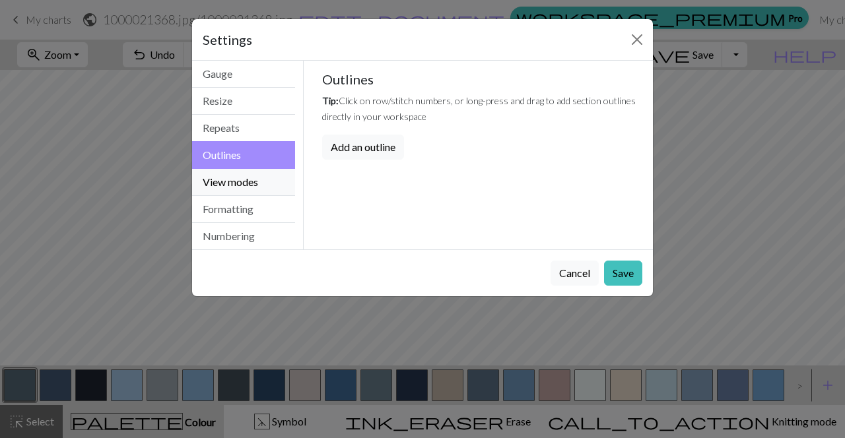
click at [237, 176] on button "View modes" at bounding box center [243, 182] width 103 height 27
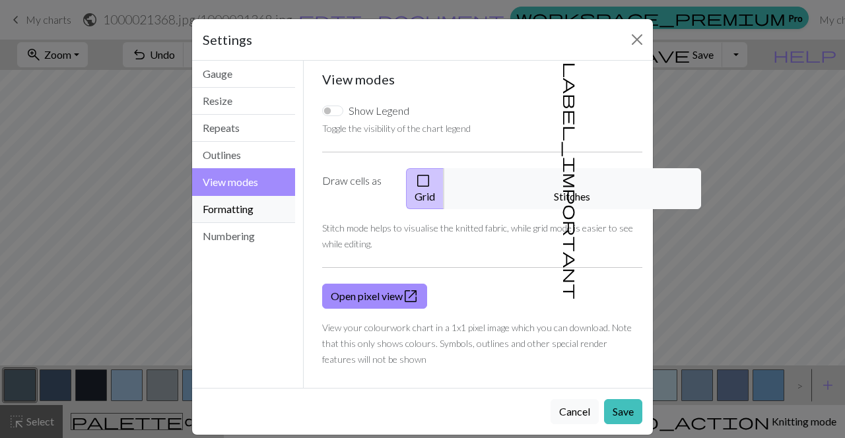
click at [248, 207] on button "Formatting" at bounding box center [243, 209] width 103 height 27
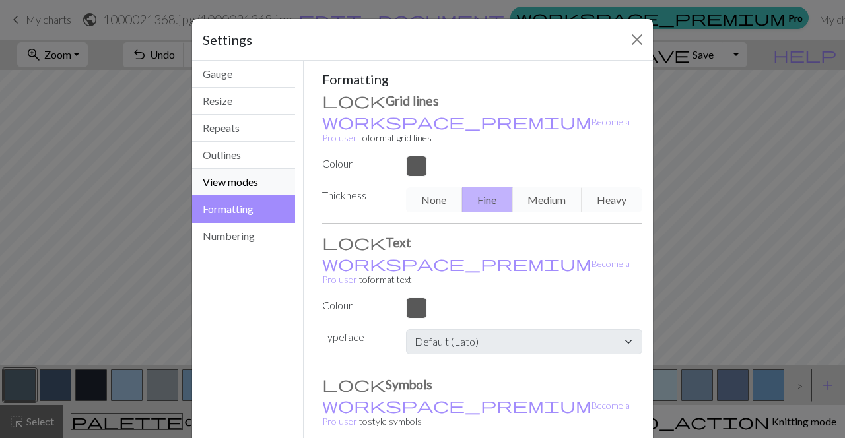
click at [239, 170] on button "View modes" at bounding box center [243, 182] width 103 height 27
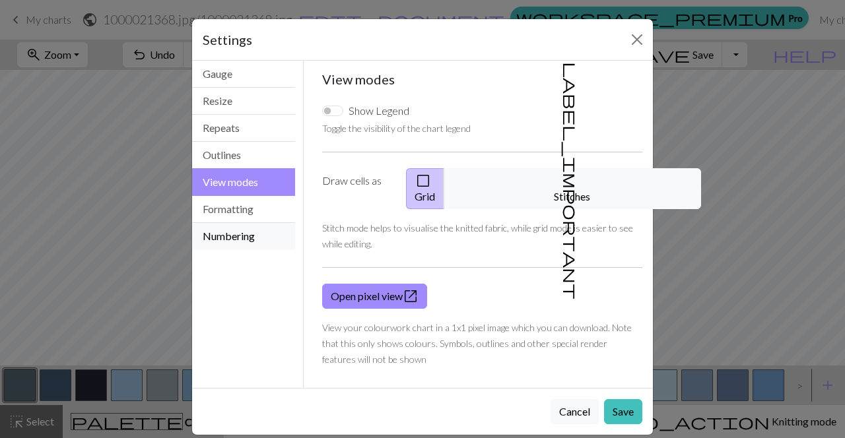
click at [240, 243] on button "Numbering" at bounding box center [243, 236] width 103 height 26
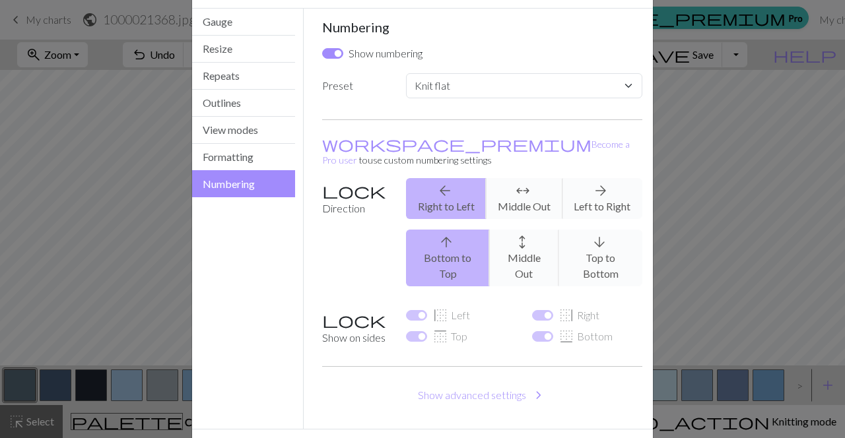
scroll to position [61, 0]
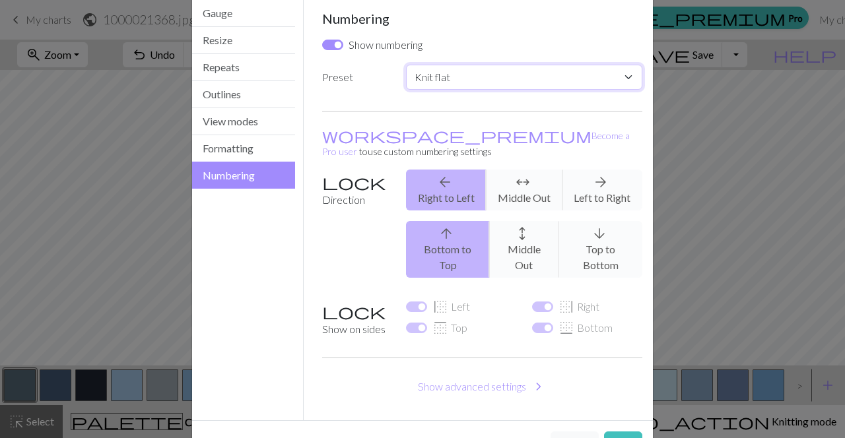
click at [500, 72] on select "Custom Knit flat Knit in the round Lace knitting Cross stitch" at bounding box center [524, 77] width 236 height 25
click at [624, 432] on button "Save" at bounding box center [623, 444] width 38 height 25
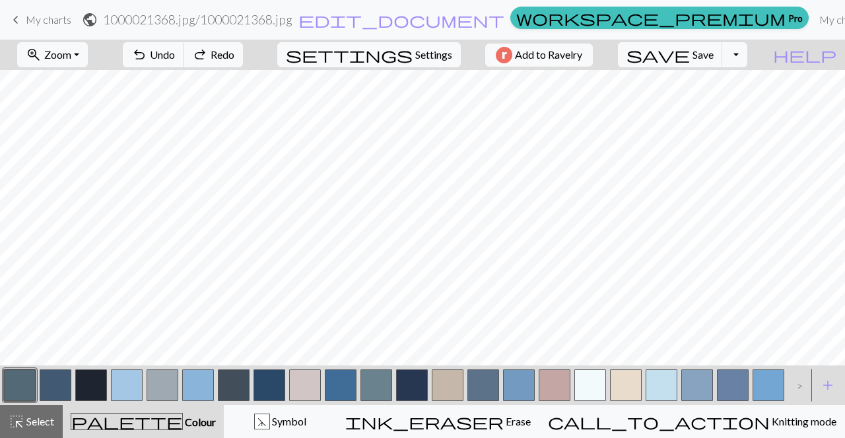
click at [11, 23] on span "keyboard_arrow_left" at bounding box center [16, 20] width 16 height 18
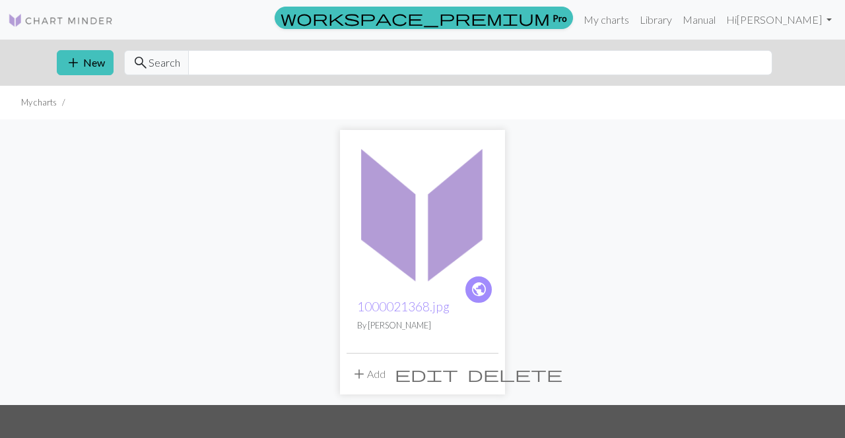
click at [490, 374] on span "delete" at bounding box center [514, 374] width 95 height 18
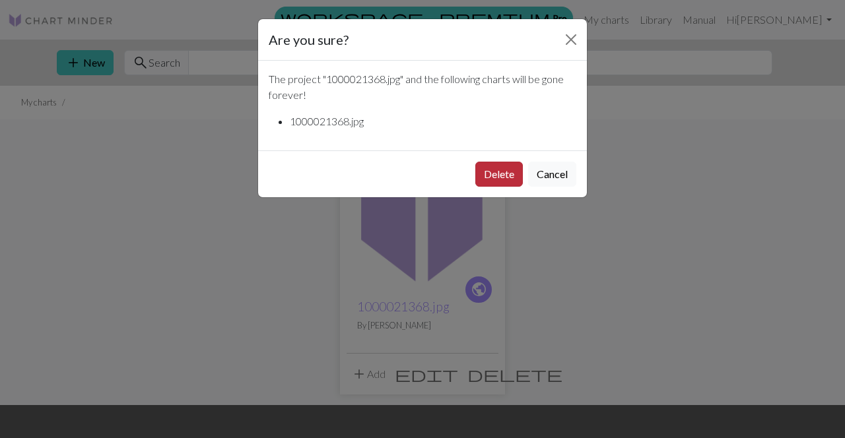
click at [504, 172] on button "Delete" at bounding box center [499, 174] width 48 height 25
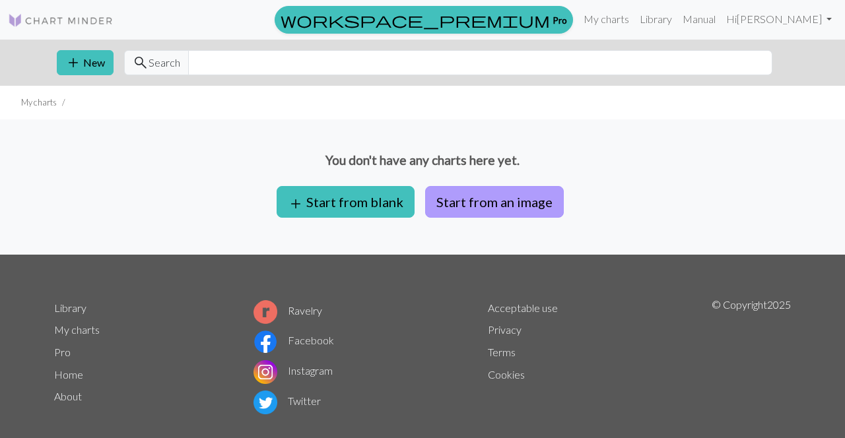
click at [473, 211] on button "Start from an image" at bounding box center [494, 202] width 139 height 32
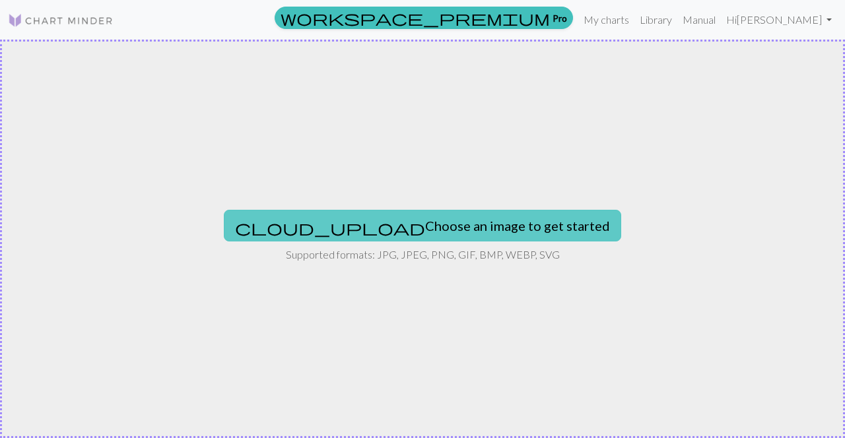
click at [460, 228] on button "cloud_upload Choose an image to get started" at bounding box center [422, 226] width 397 height 32
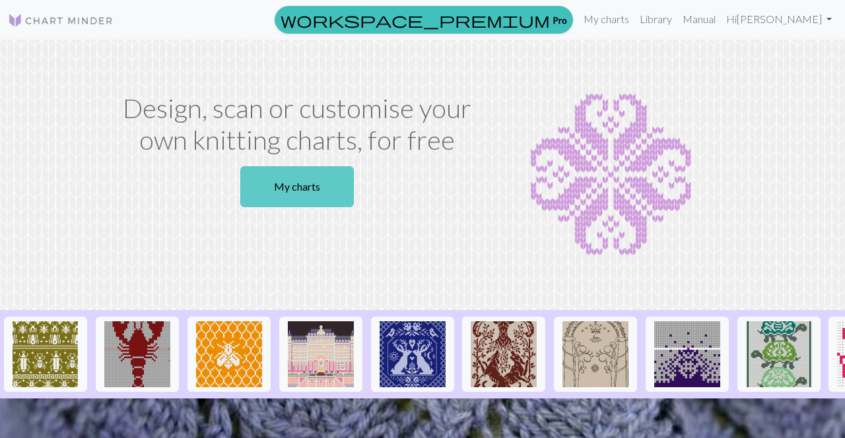
click at [292, 185] on link "My charts" at bounding box center [297, 186] width 114 height 41
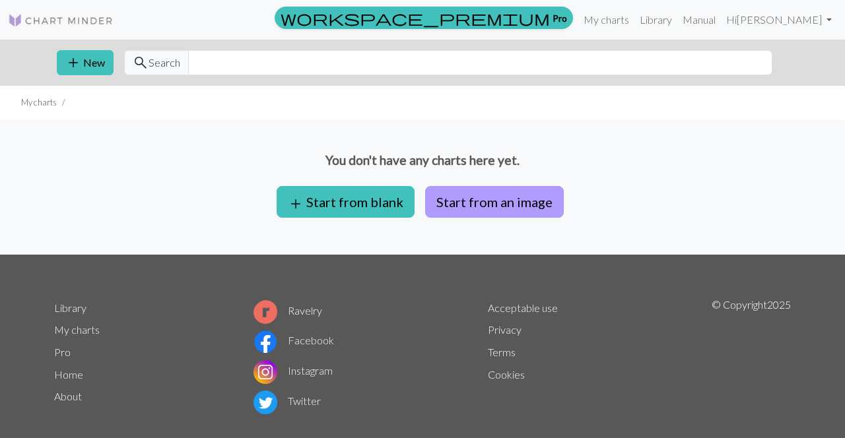
click at [452, 197] on button "Start from an image" at bounding box center [494, 202] width 139 height 32
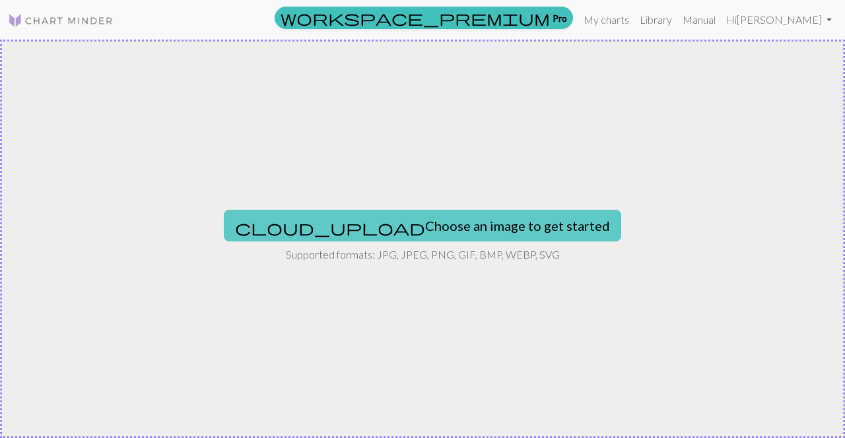
click at [416, 222] on button "cloud_upload Choose an image to get started" at bounding box center [422, 226] width 397 height 32
type input "C:\fakepath\1000021368.jpg"
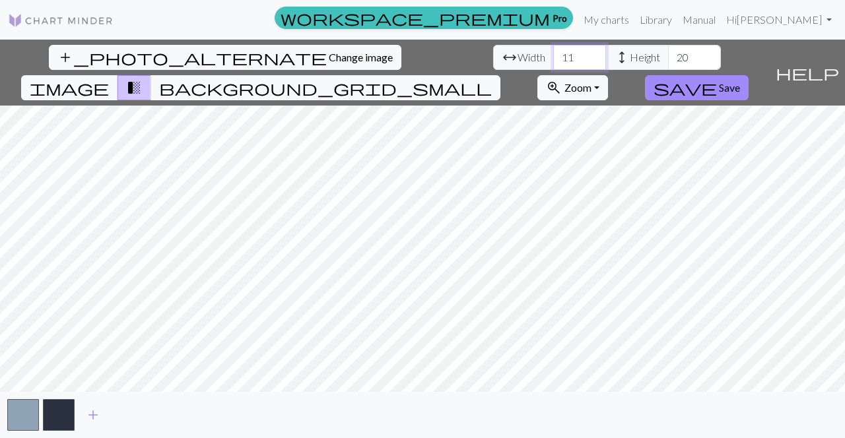
click at [553, 60] on input "11" at bounding box center [579, 57] width 53 height 25
type input "110"
click at [668, 53] on input "20" at bounding box center [694, 57] width 53 height 25
type input "200"
click at [96, 414] on span "add" at bounding box center [93, 415] width 16 height 18
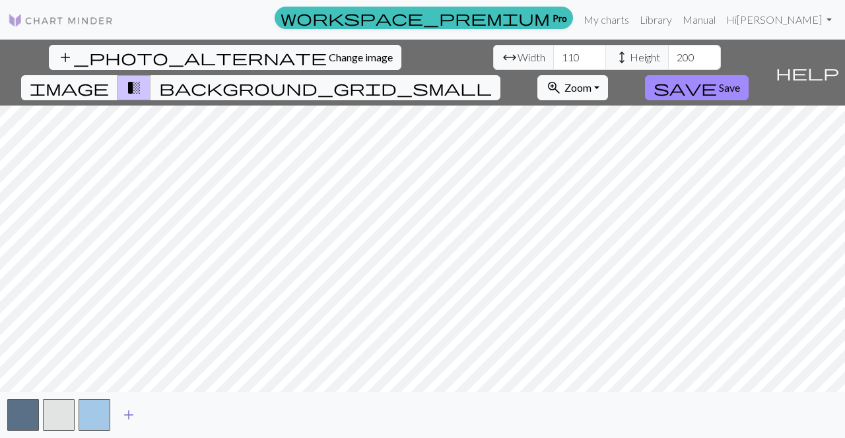
click at [121, 413] on span "add" at bounding box center [129, 415] width 16 height 18
click at [167, 415] on span "add" at bounding box center [164, 415] width 16 height 18
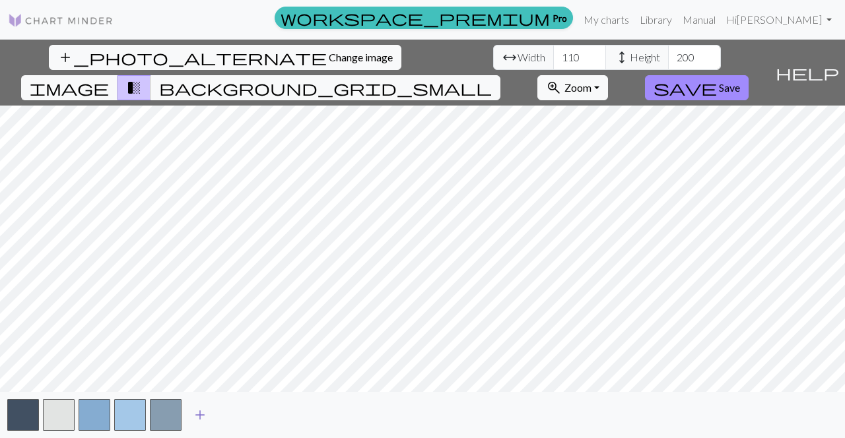
click at [207, 410] on span "add" at bounding box center [200, 415] width 16 height 18
click at [238, 415] on span "add" at bounding box center [236, 415] width 16 height 18
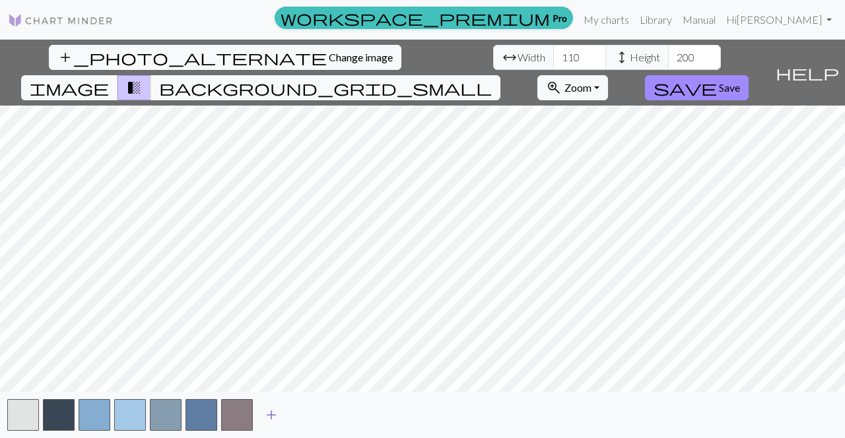
click at [277, 414] on span "add" at bounding box center [271, 415] width 16 height 18
click at [306, 411] on span "add" at bounding box center [307, 415] width 16 height 18
click at [341, 413] on span "add" at bounding box center [343, 415] width 16 height 18
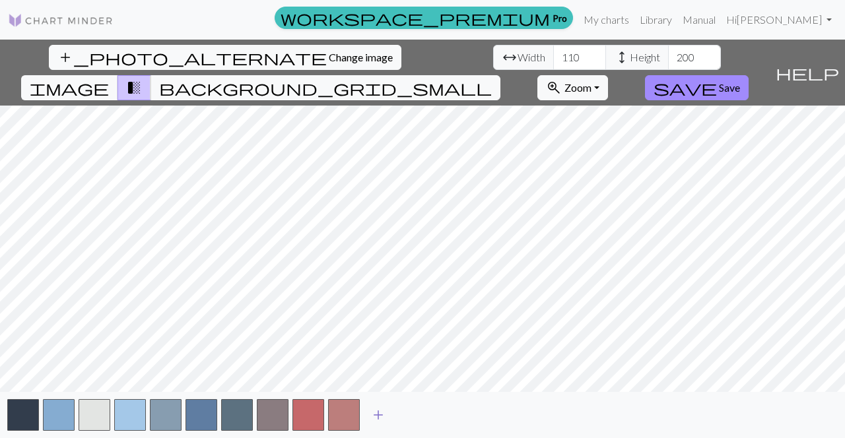
click at [375, 415] on span "add" at bounding box center [378, 415] width 16 height 18
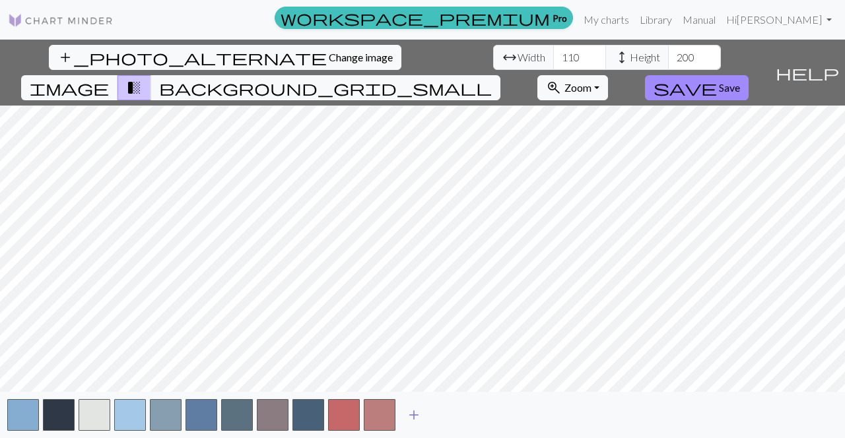
click at [407, 412] on span "add" at bounding box center [414, 415] width 16 height 18
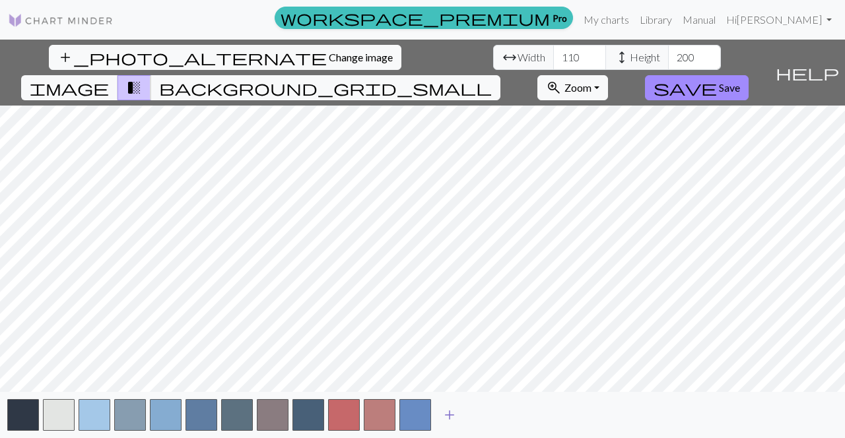
click at [450, 410] on span "add" at bounding box center [450, 415] width 16 height 18
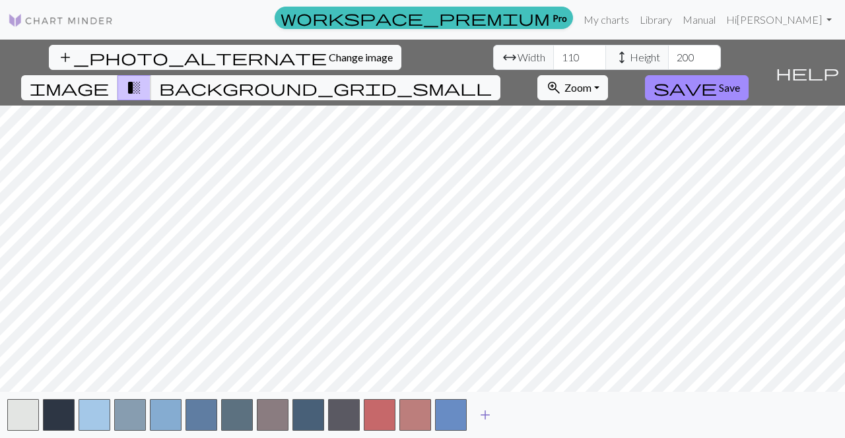
click at [488, 415] on span "add" at bounding box center [485, 415] width 16 height 18
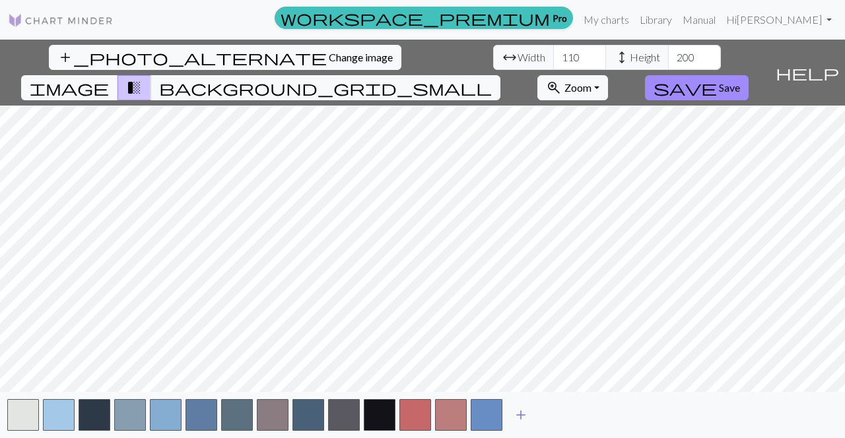
click at [524, 416] on span "add" at bounding box center [521, 415] width 16 height 18
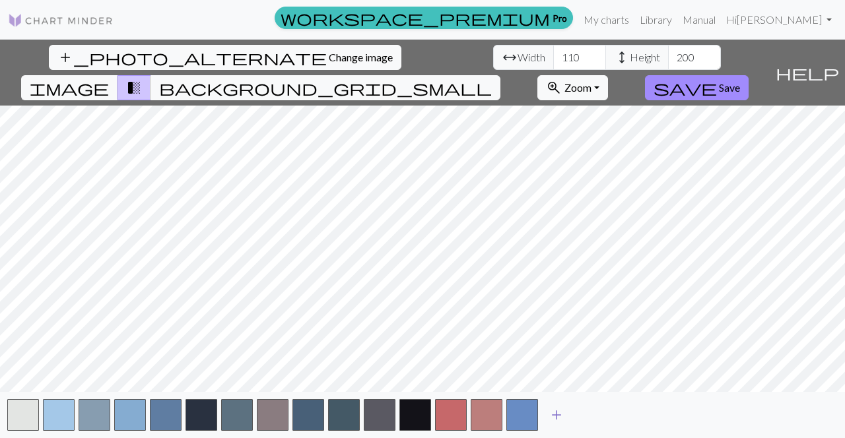
click at [553, 416] on span "add" at bounding box center [557, 415] width 16 height 18
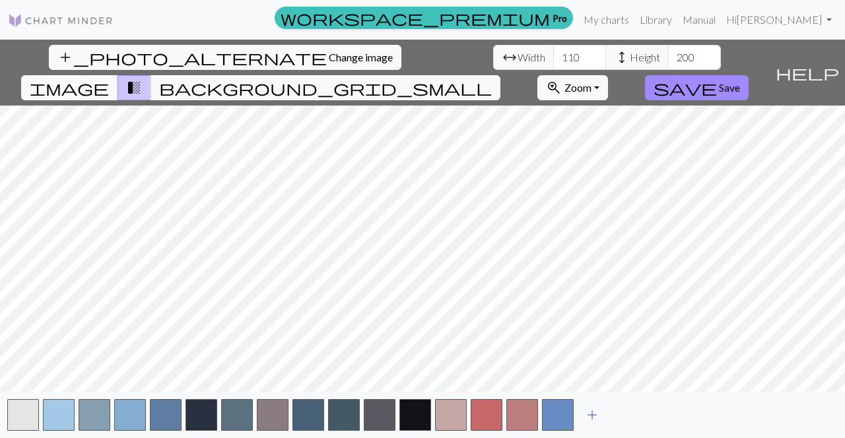
click at [599, 414] on span "add" at bounding box center [592, 415] width 16 height 18
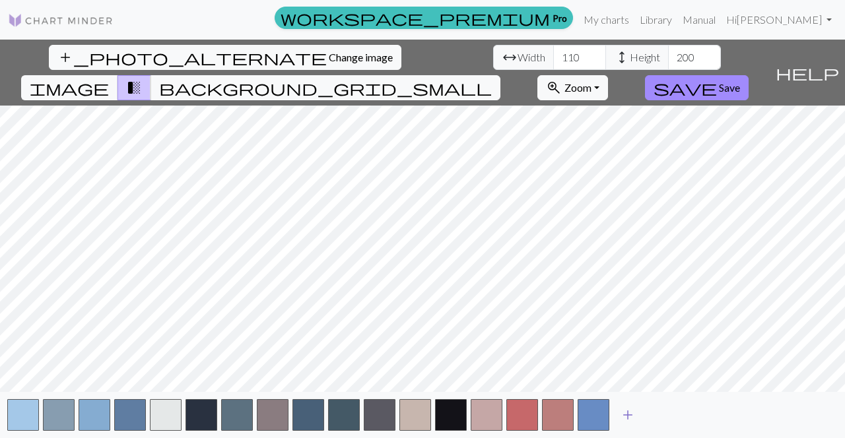
click at [630, 417] on span "add" at bounding box center [628, 415] width 16 height 18
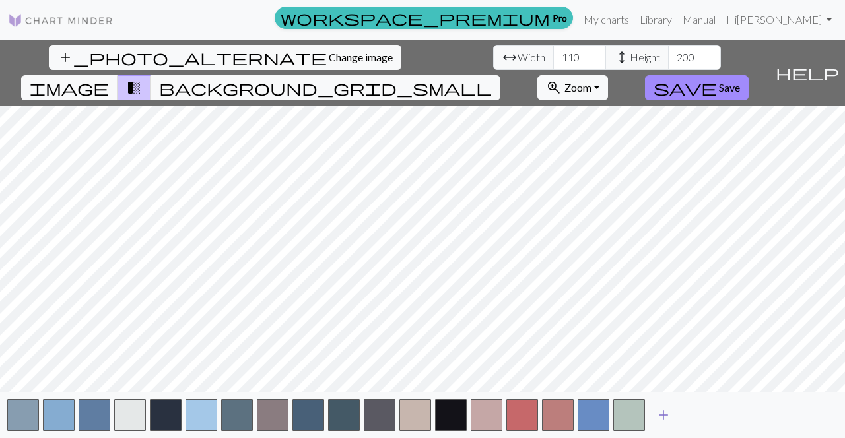
click at [677, 415] on button "add" at bounding box center [663, 415] width 33 height 25
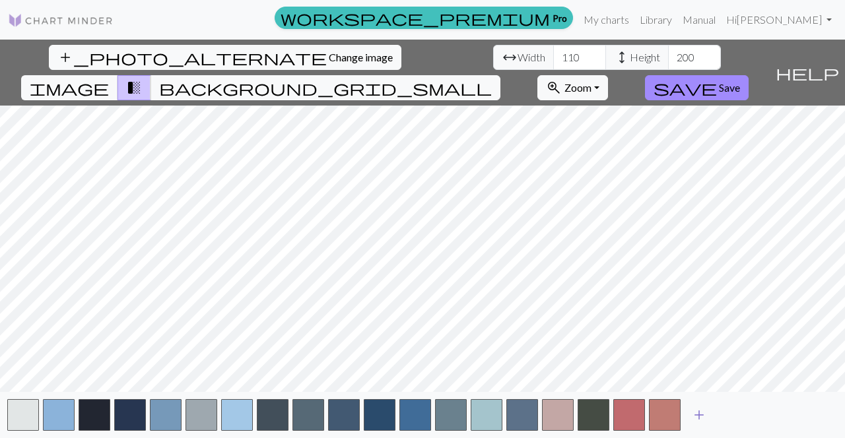
click at [702, 415] on span "add" at bounding box center [699, 415] width 16 height 18
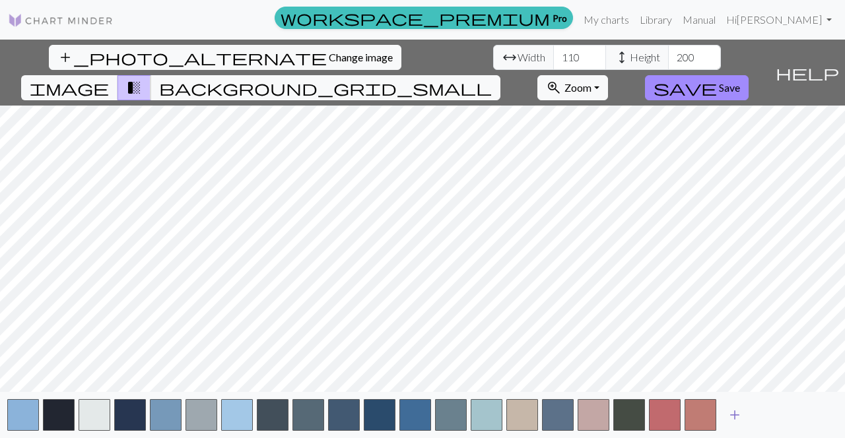
click at [739, 417] on span "add" at bounding box center [735, 415] width 16 height 18
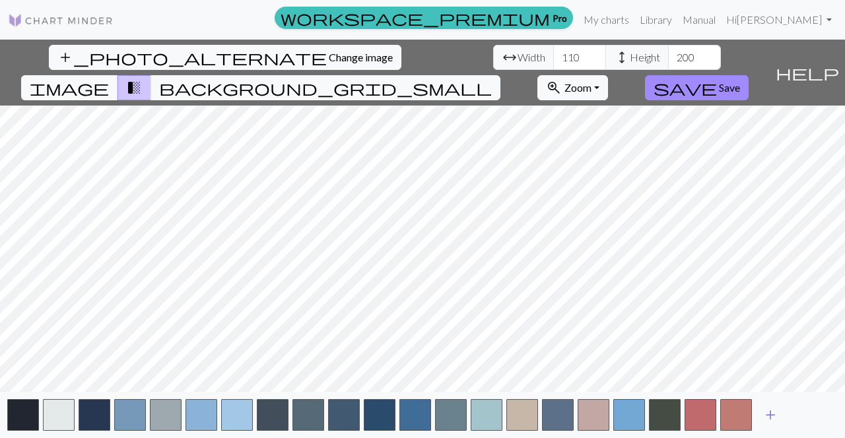
click at [772, 416] on span "add" at bounding box center [770, 415] width 16 height 18
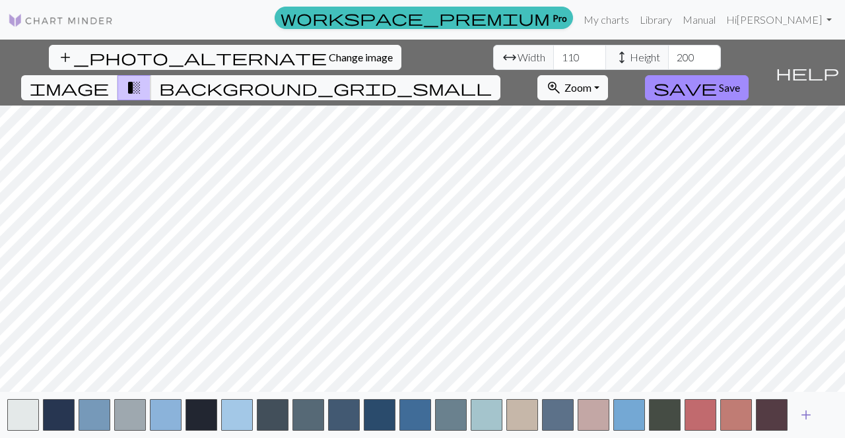
click at [809, 417] on span "add" at bounding box center [806, 415] width 16 height 18
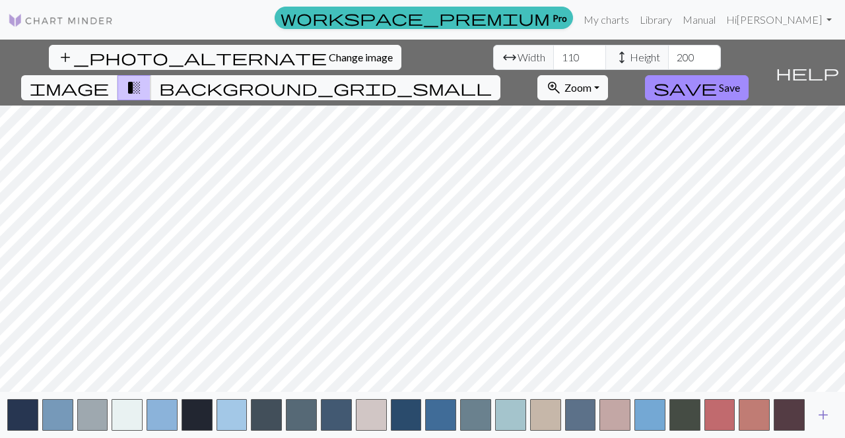
click at [830, 408] on span "add" at bounding box center [823, 415] width 16 height 18
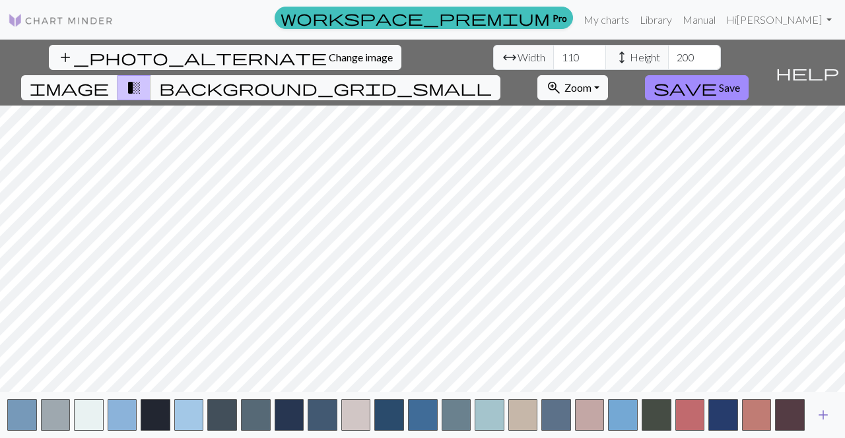
click at [830, 408] on span "add" at bounding box center [823, 415] width 16 height 18
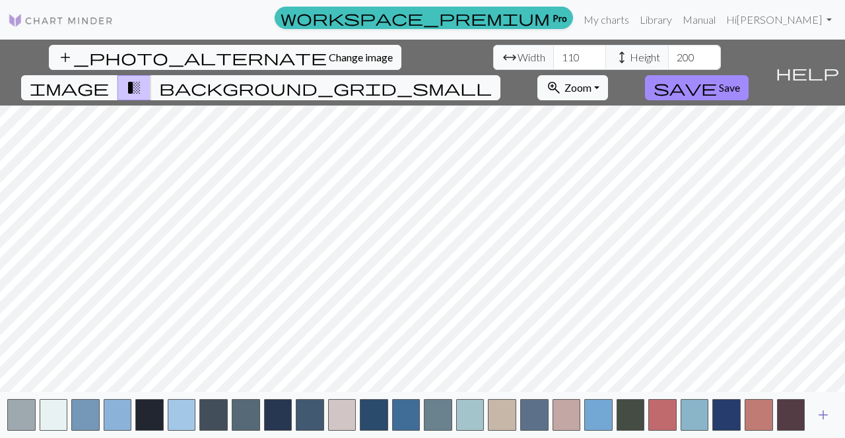
click at [830, 408] on span "add" at bounding box center [823, 415] width 16 height 18
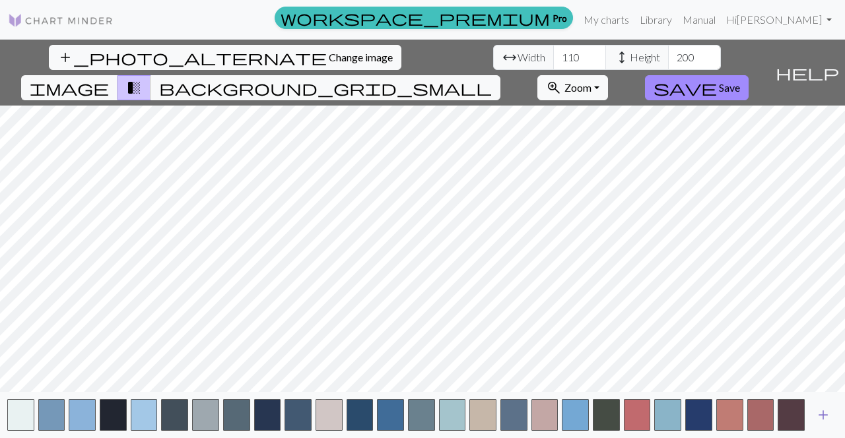
click at [830, 408] on span "add" at bounding box center [823, 415] width 16 height 18
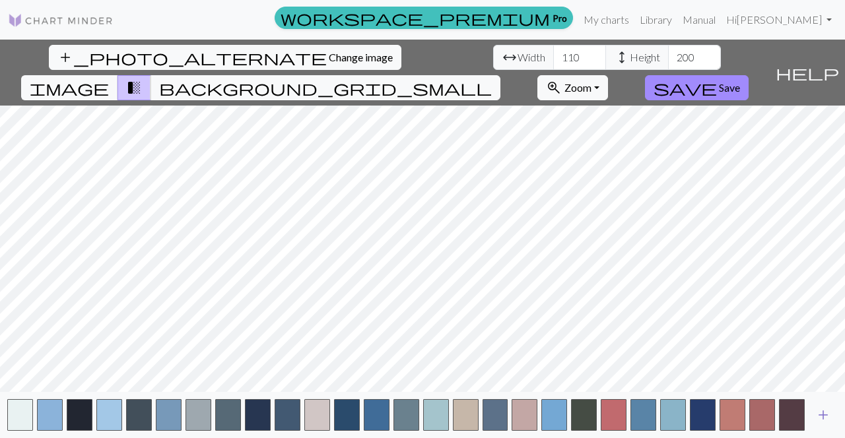
click at [830, 408] on span "add" at bounding box center [823, 415] width 16 height 18
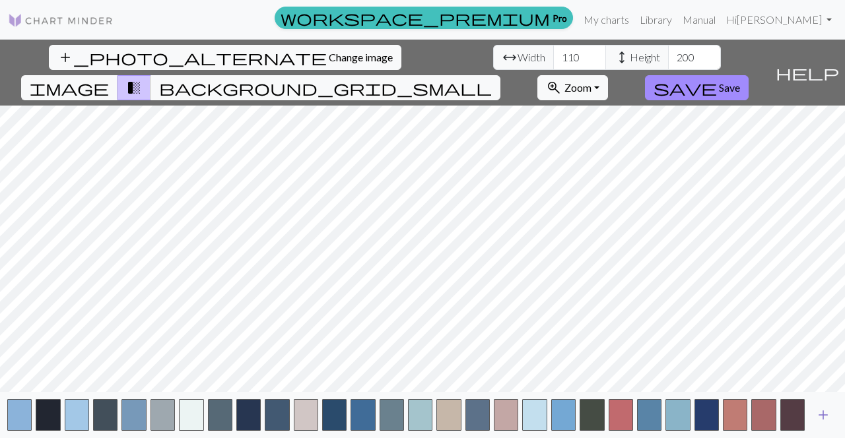
click at [830, 408] on span "add" at bounding box center [823, 415] width 16 height 18
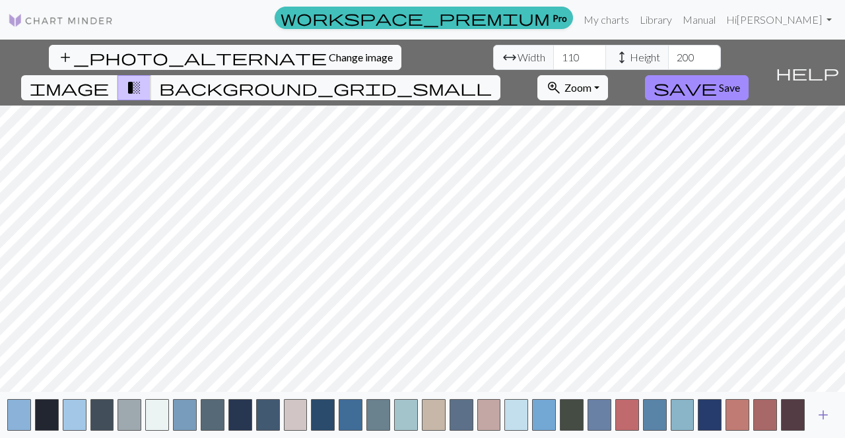
click at [830, 408] on span "add" at bounding box center [823, 415] width 16 height 18
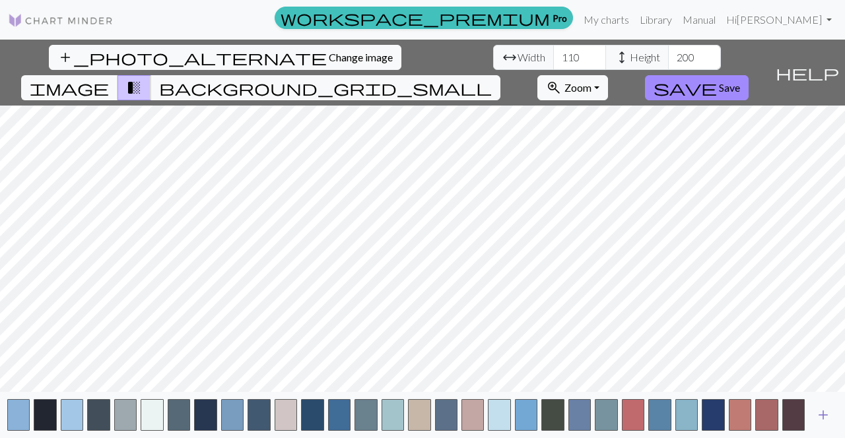
click at [830, 408] on span "add" at bounding box center [823, 415] width 16 height 18
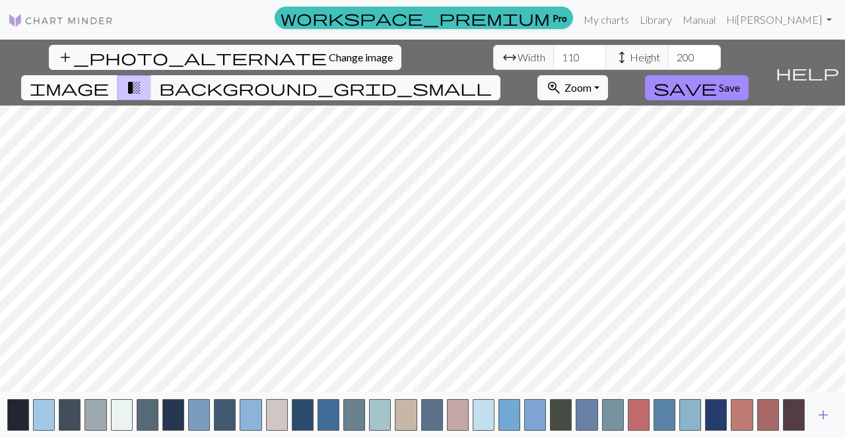
click at [830, 408] on span "add" at bounding box center [823, 415] width 16 height 18
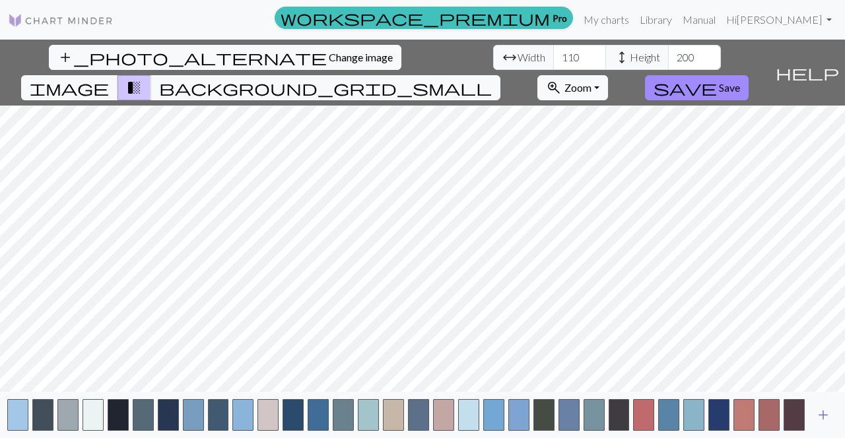
click at [830, 408] on span "add" at bounding box center [823, 415] width 16 height 18
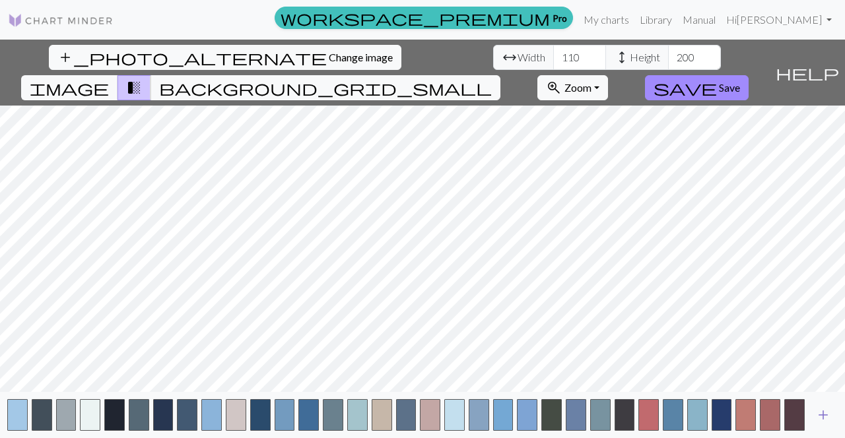
click at [830, 408] on span "add" at bounding box center [823, 415] width 16 height 18
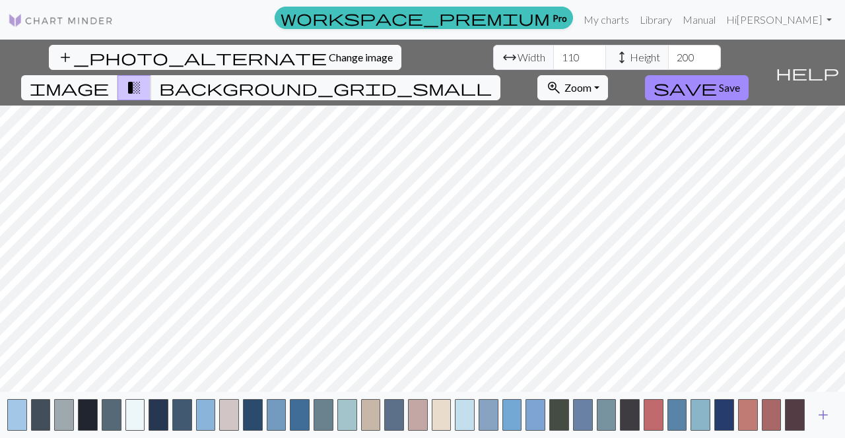
click at [830, 408] on span "add" at bounding box center [823, 415] width 16 height 18
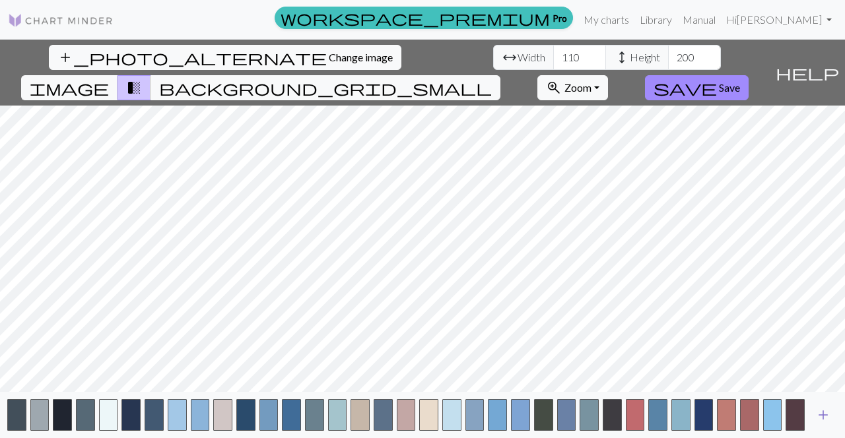
click at [830, 408] on span "add" at bounding box center [823, 415] width 16 height 18
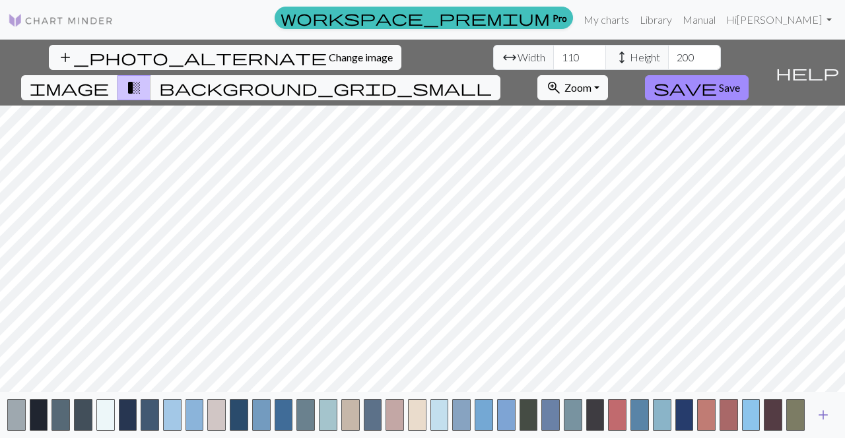
click at [830, 408] on span "add" at bounding box center [823, 415] width 16 height 18
click at [830, 408] on button "add" at bounding box center [823, 415] width 33 height 25
click at [830, 408] on div "add" at bounding box center [422, 415] width 845 height 46
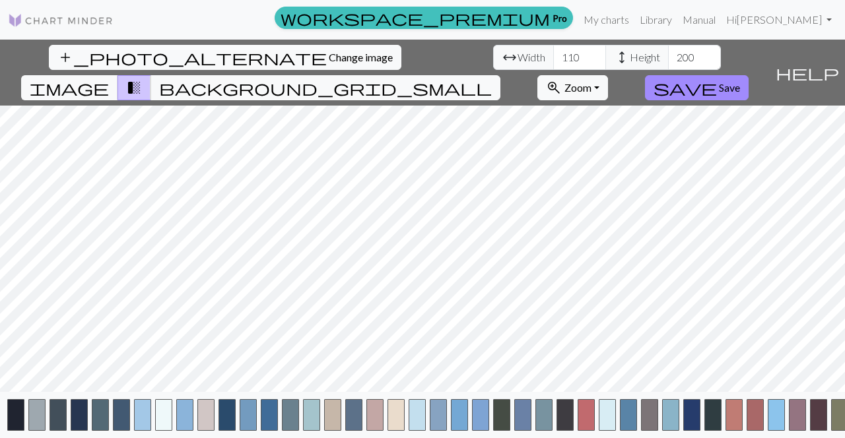
click at [822, 413] on button "button" at bounding box center [818, 415] width 17 height 32
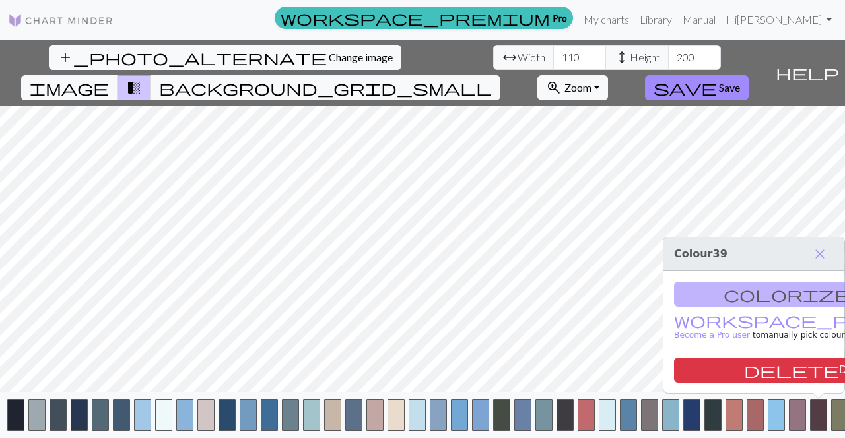
click at [822, 413] on button "button" at bounding box center [818, 415] width 17 height 32
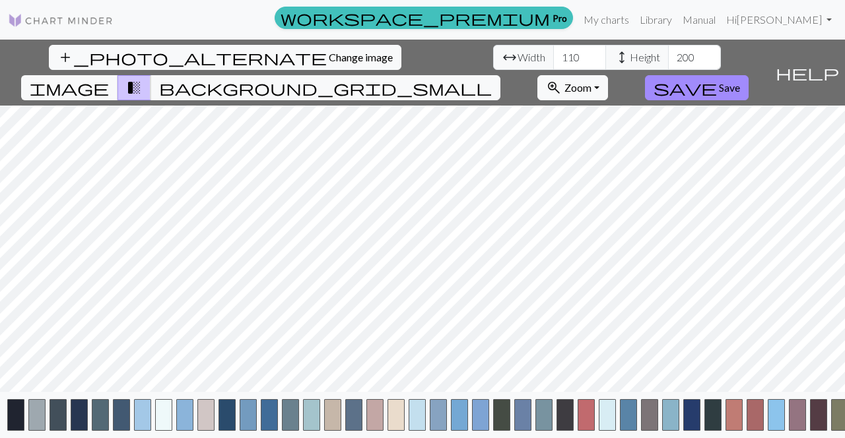
scroll to position [0, 38]
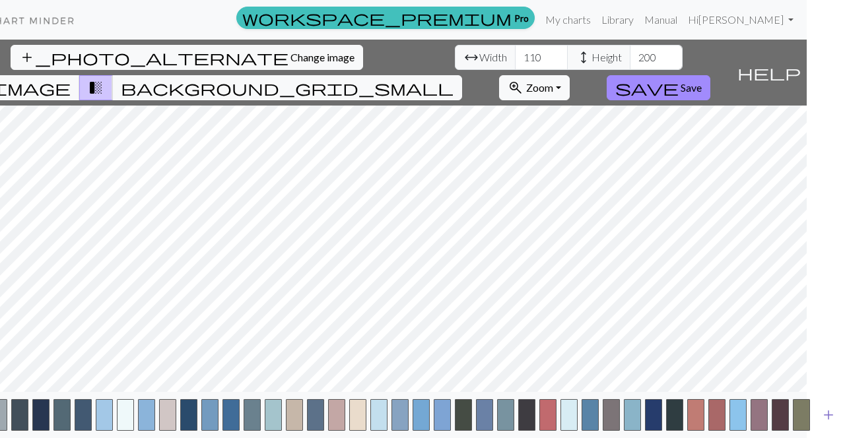
click at [822, 413] on span "add" at bounding box center [829, 415] width 16 height 18
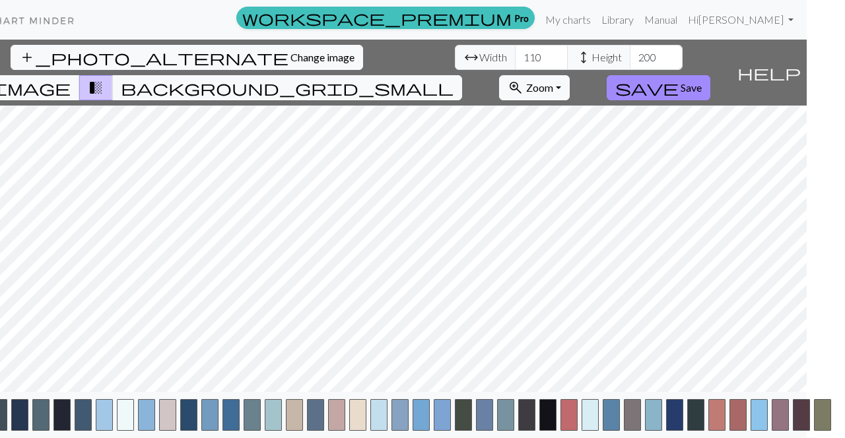
scroll to position [0, 59]
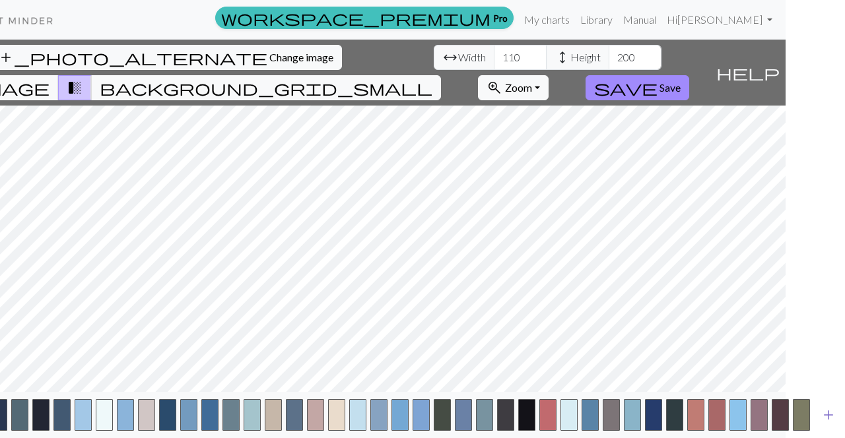
click at [829, 413] on span "add" at bounding box center [829, 415] width 16 height 18
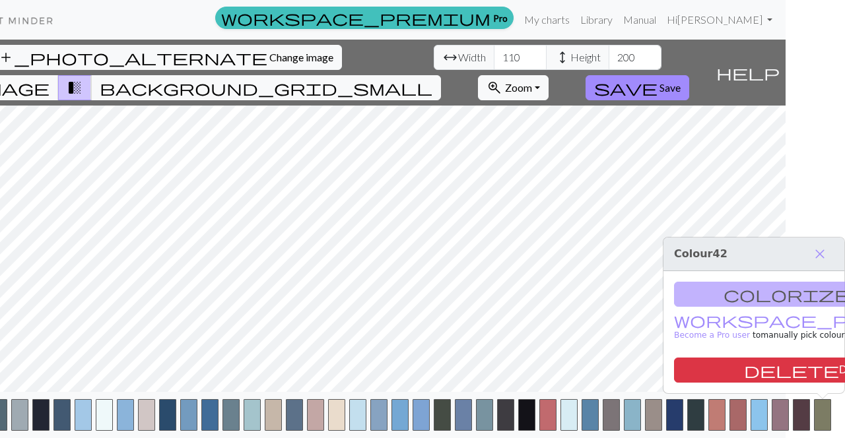
scroll to position [0, 81]
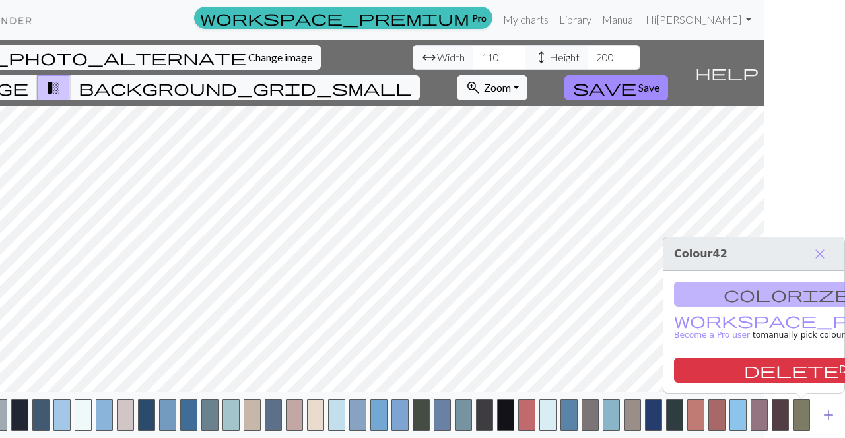
click at [829, 413] on span "add" at bounding box center [829, 415] width 16 height 18
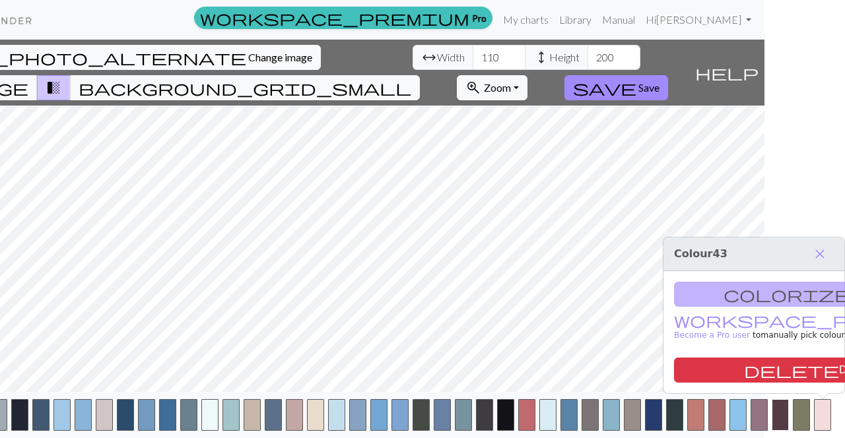
scroll to position [0, 102]
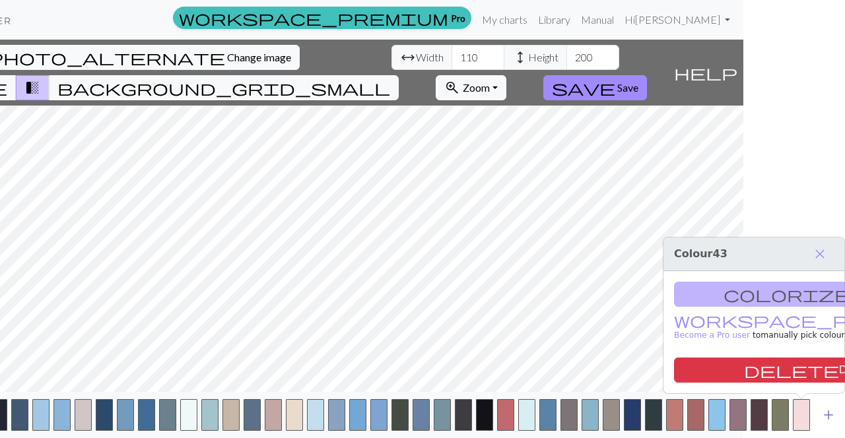
click at [832, 413] on span "add" at bounding box center [829, 415] width 16 height 18
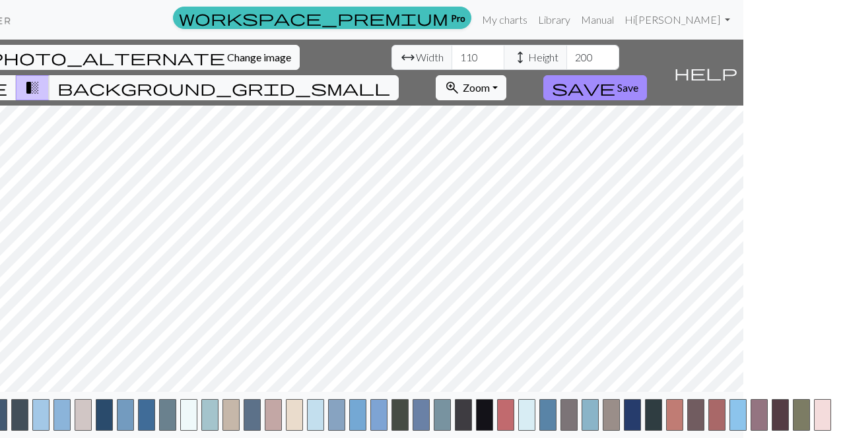
scroll to position [0, 123]
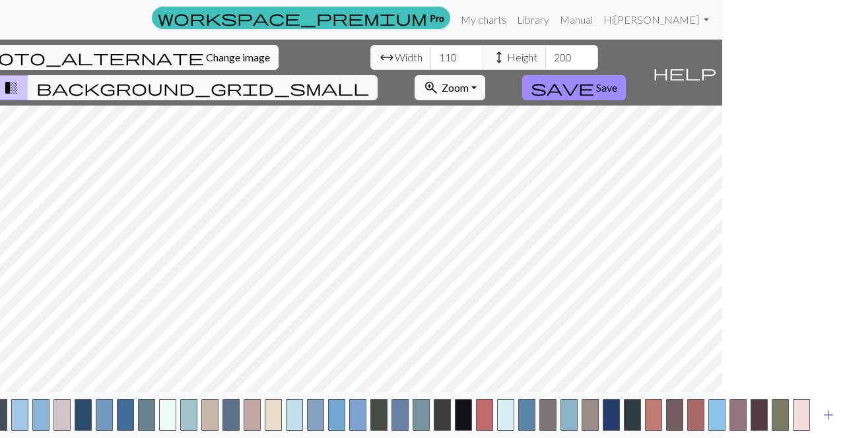
click at [832, 413] on span "add" at bounding box center [829, 415] width 16 height 18
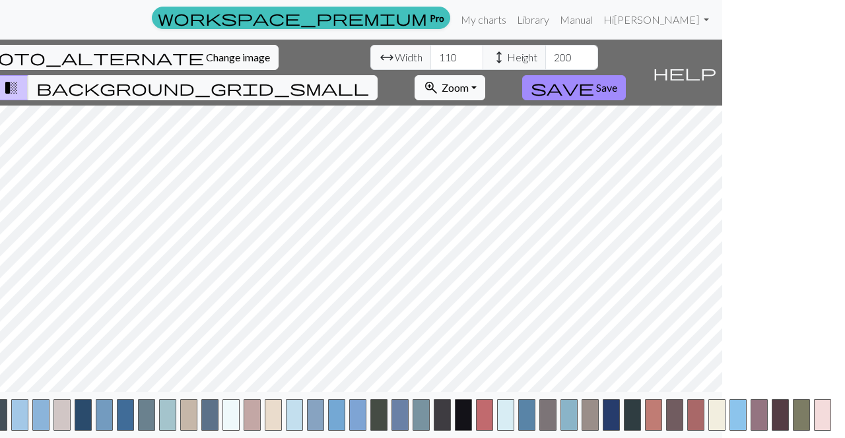
scroll to position [0, 144]
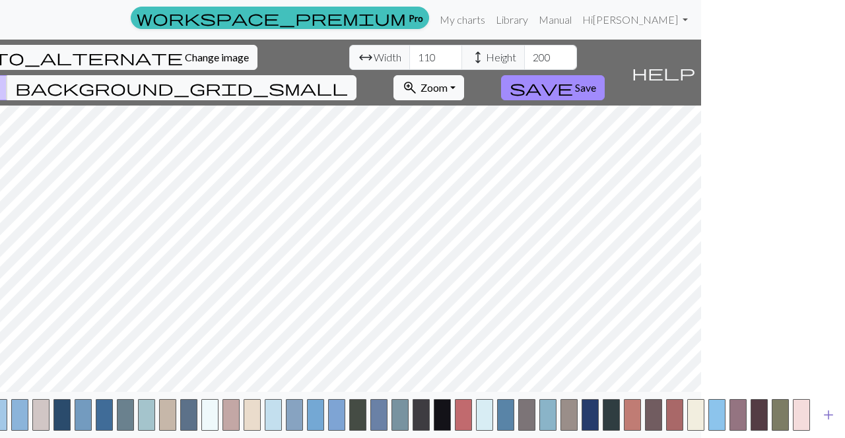
click at [832, 413] on span "add" at bounding box center [829, 415] width 16 height 18
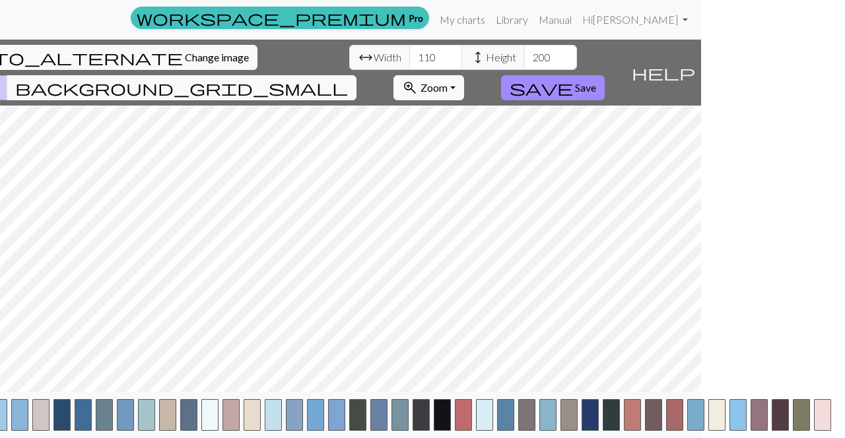
scroll to position [0, 165]
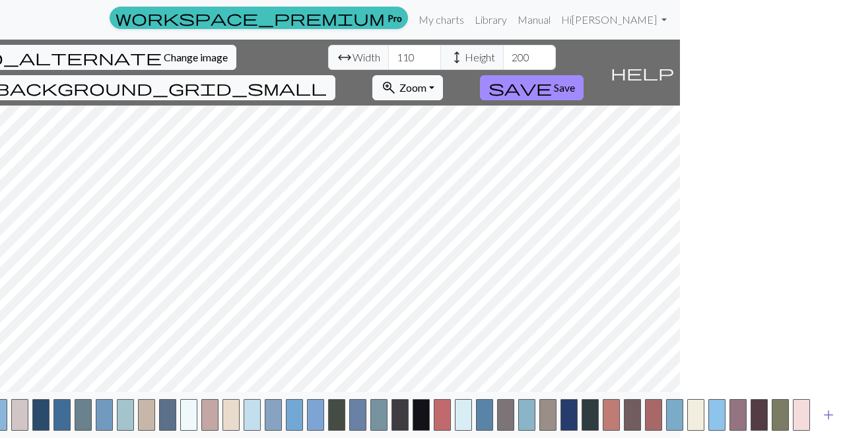
click at [832, 413] on span "add" at bounding box center [829, 415] width 16 height 18
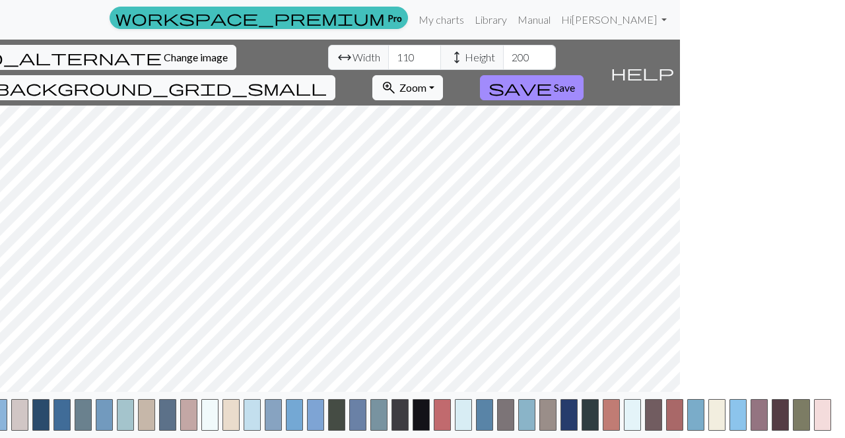
scroll to position [0, 186]
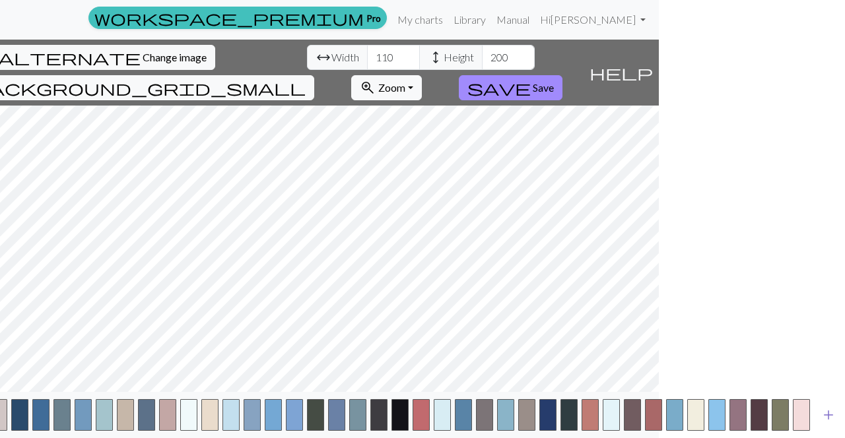
click at [832, 413] on span "add" at bounding box center [829, 415] width 16 height 18
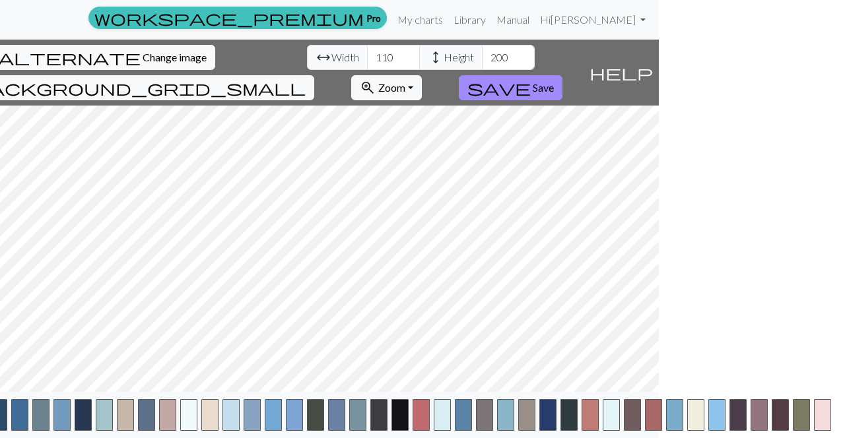
scroll to position [0, 0]
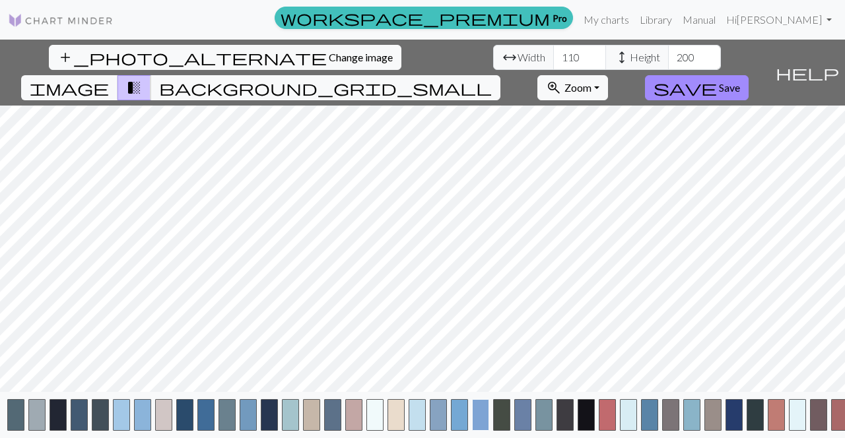
click at [473, 415] on button "button" at bounding box center [480, 415] width 17 height 32
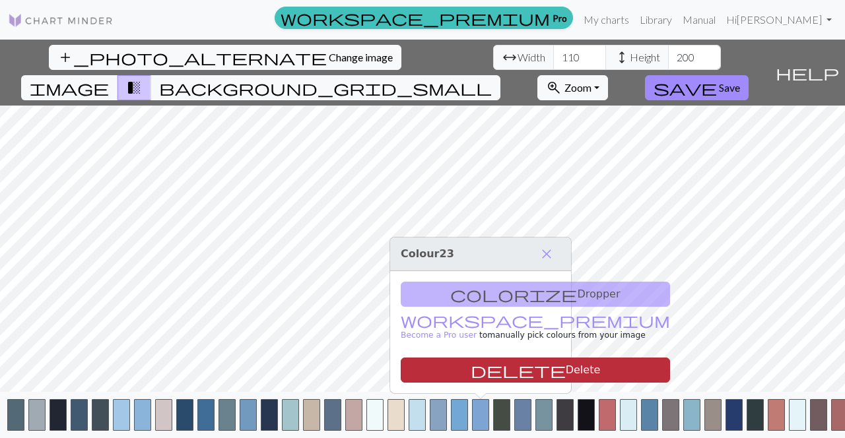
click at [494, 366] on button "delete Delete" at bounding box center [535, 370] width 269 height 25
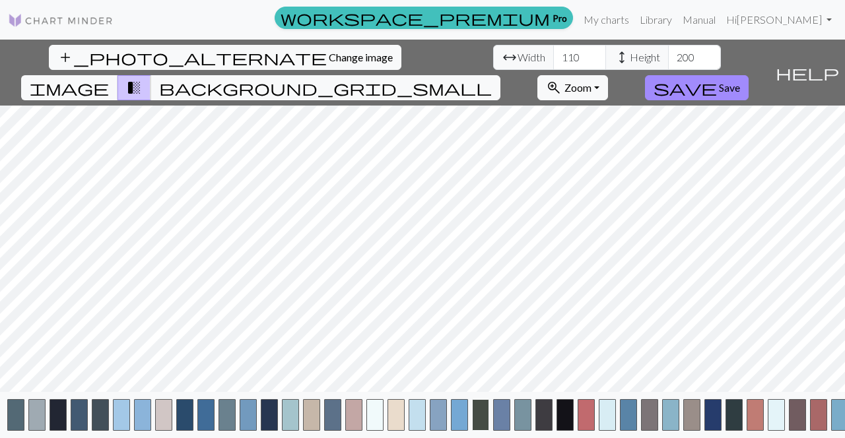
click at [479, 414] on button "button" at bounding box center [480, 415] width 17 height 32
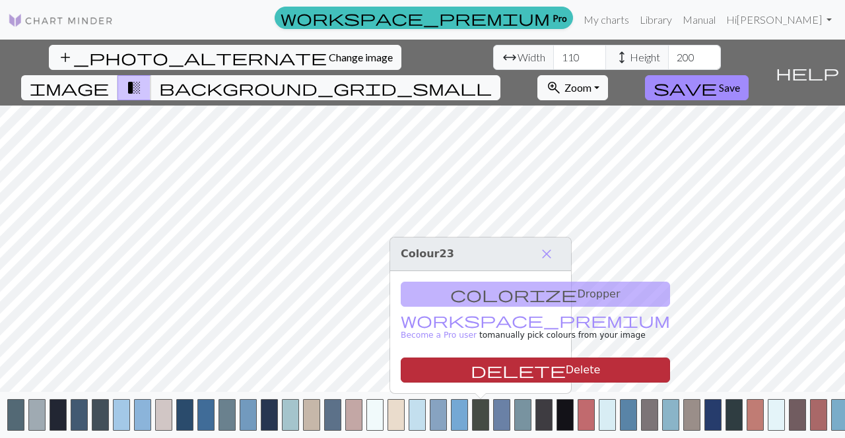
click at [485, 369] on button "delete Delete" at bounding box center [535, 370] width 269 height 25
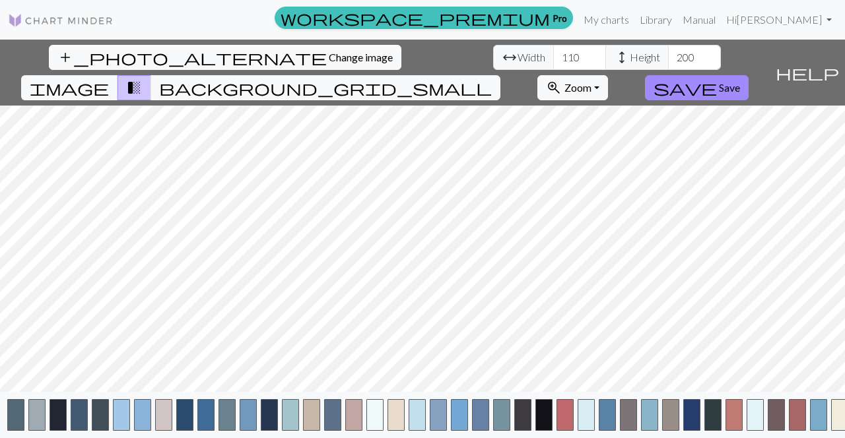
scroll to position [0, 165]
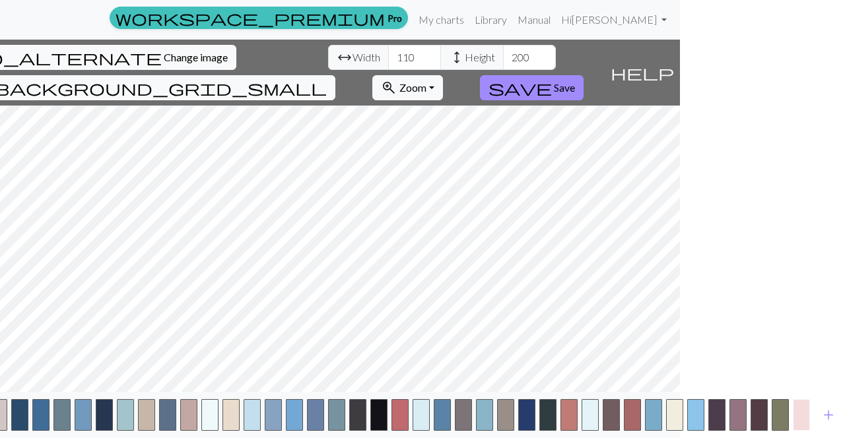
click at [801, 419] on button "button" at bounding box center [801, 415] width 17 height 32
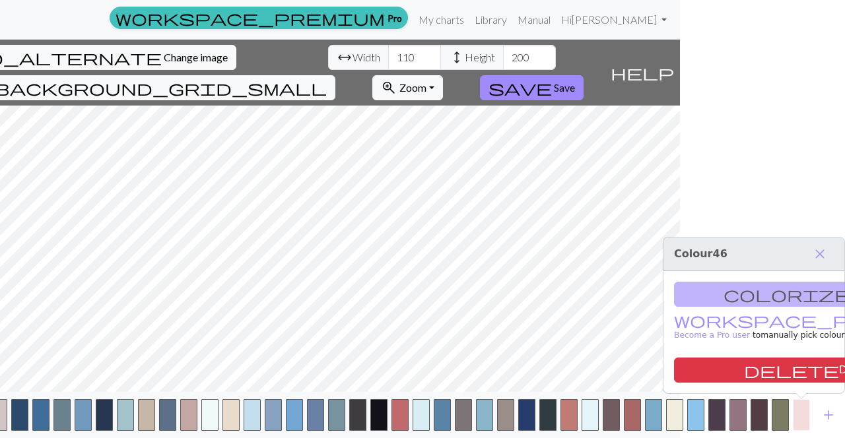
click at [801, 419] on button "button" at bounding box center [801, 415] width 17 height 32
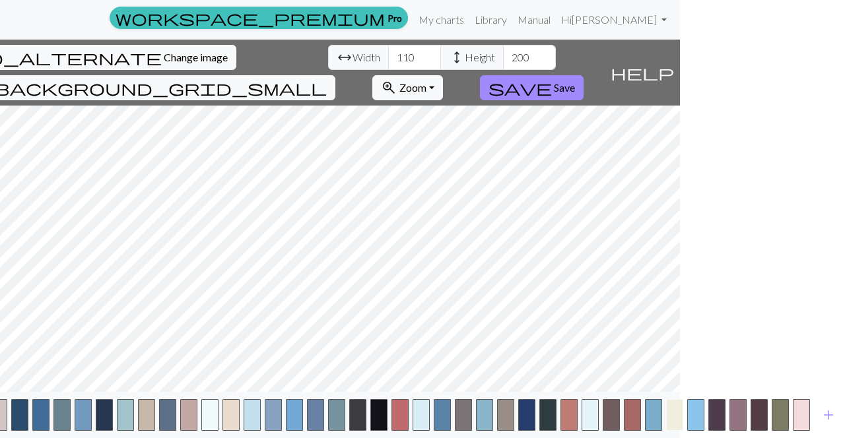
scroll to position [0, 0]
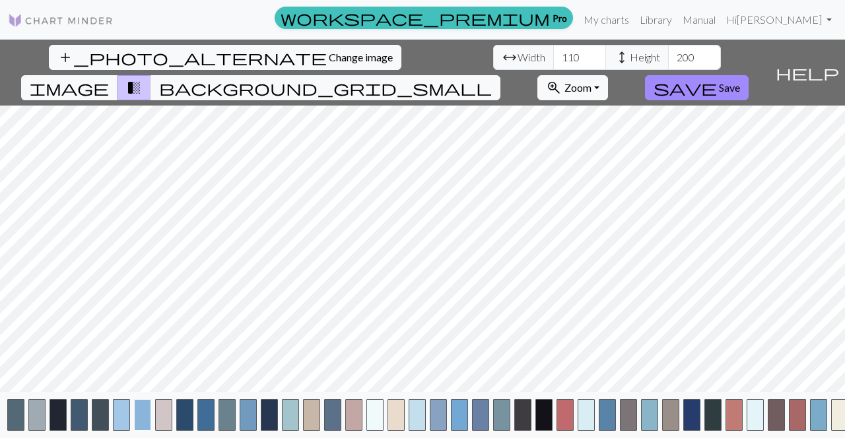
click at [145, 414] on button "button" at bounding box center [142, 415] width 17 height 32
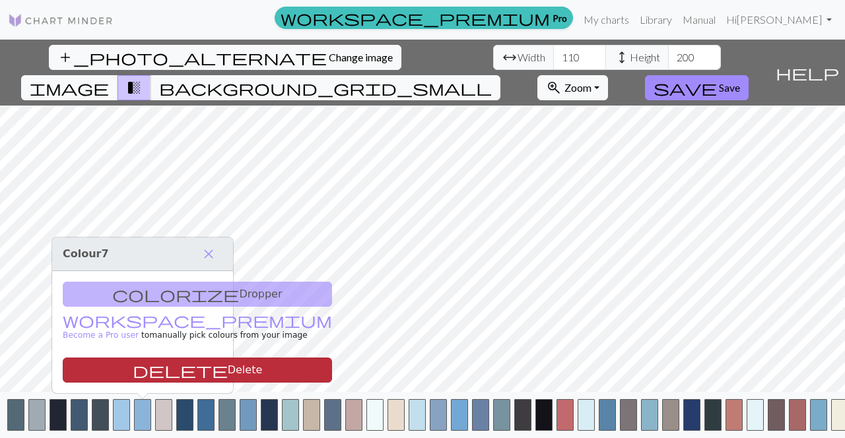
click at [205, 369] on button "delete Delete" at bounding box center [197, 370] width 269 height 25
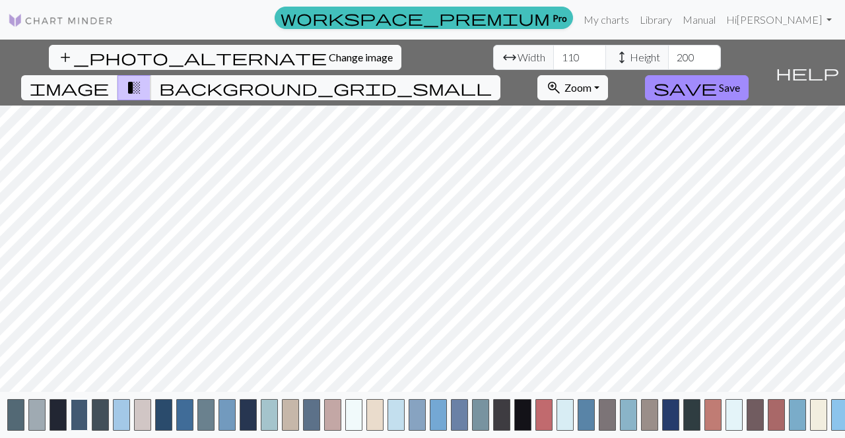
click at [82, 416] on button "button" at bounding box center [79, 415] width 17 height 32
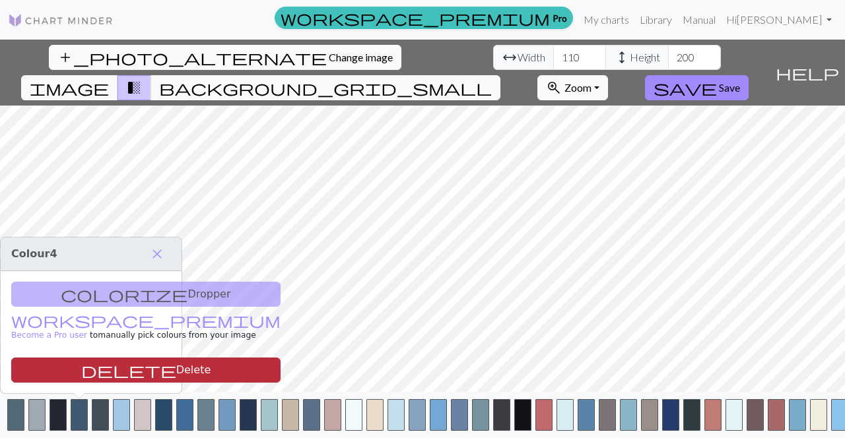
click at [114, 372] on button "delete Delete" at bounding box center [145, 370] width 269 height 25
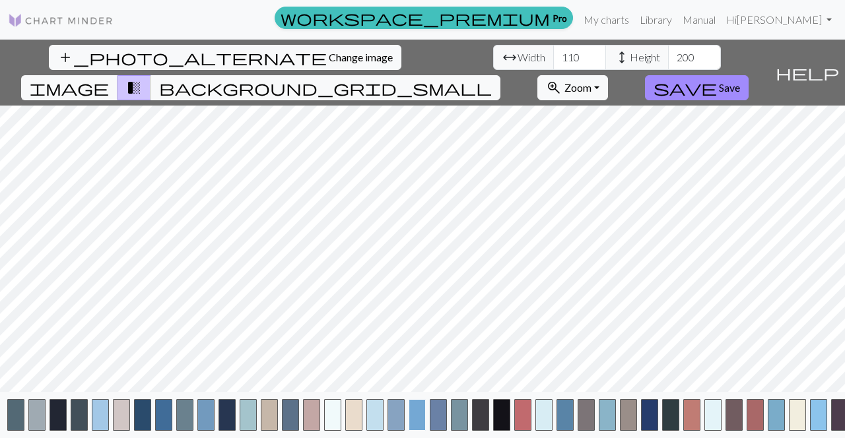
click at [415, 411] on button "button" at bounding box center [417, 415] width 17 height 32
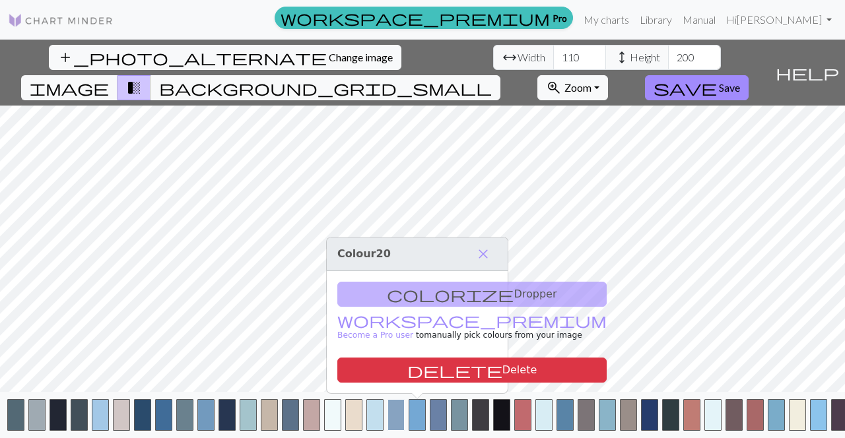
click at [395, 413] on button "button" at bounding box center [395, 415] width 17 height 32
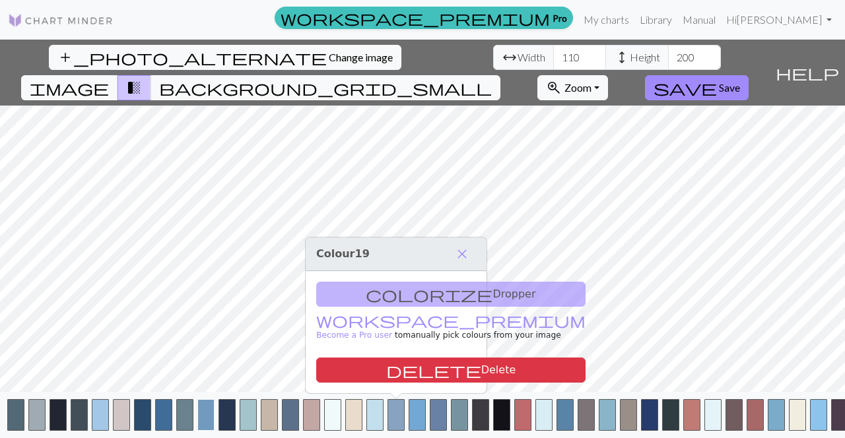
click at [201, 413] on button "button" at bounding box center [205, 415] width 17 height 32
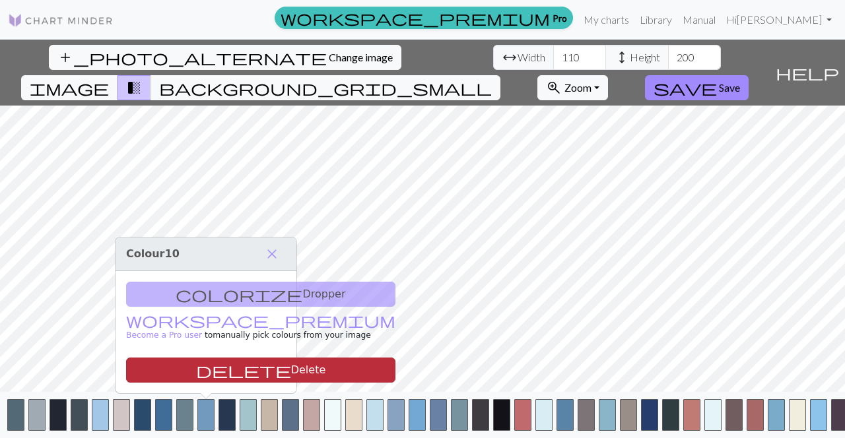
click at [217, 376] on button "delete Delete" at bounding box center [260, 370] width 269 height 25
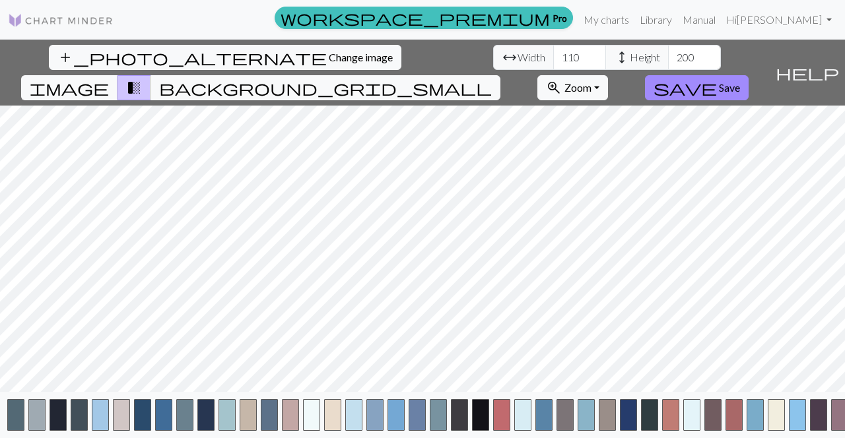
scroll to position [0, 102]
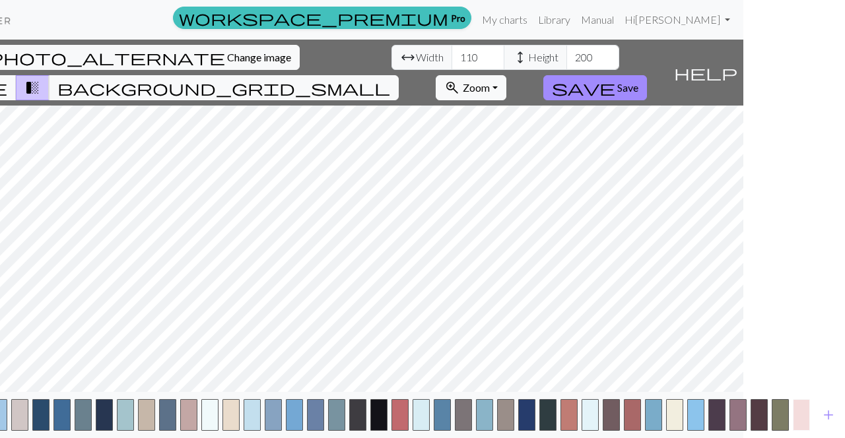
click at [801, 415] on button "button" at bounding box center [801, 415] width 17 height 32
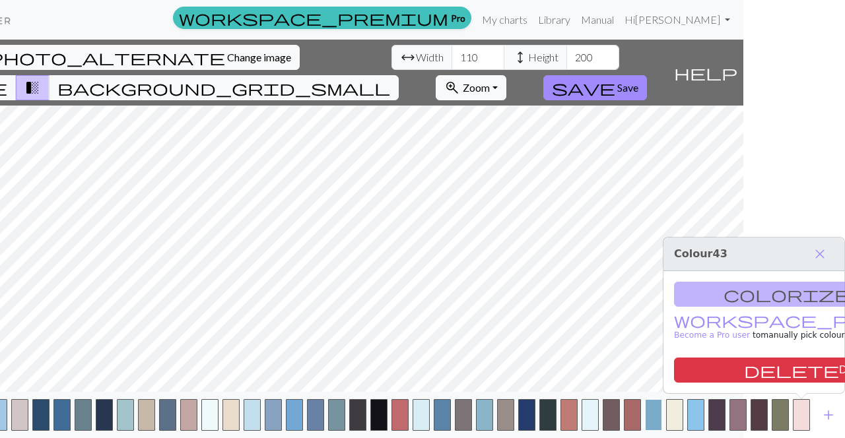
click at [659, 408] on button "button" at bounding box center [653, 415] width 17 height 32
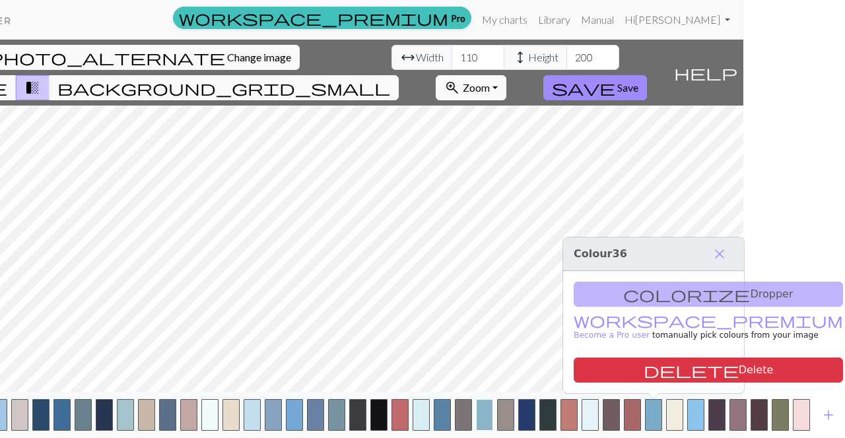
click at [480, 415] on button "button" at bounding box center [484, 415] width 17 height 32
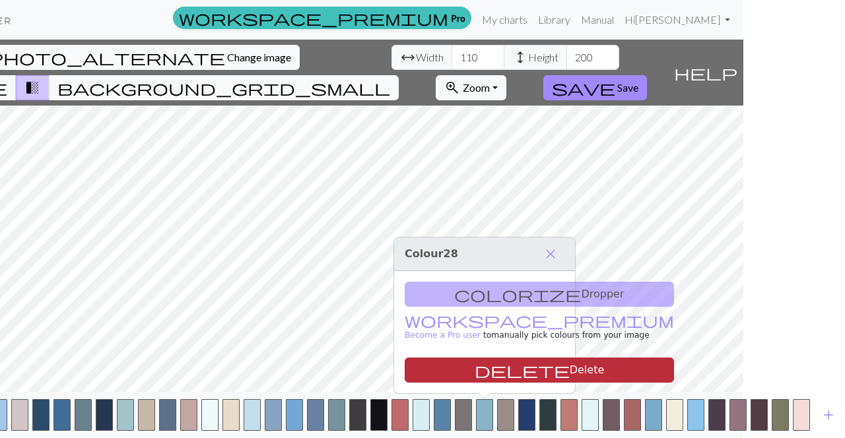
click at [493, 372] on button "delete Delete" at bounding box center [539, 370] width 269 height 25
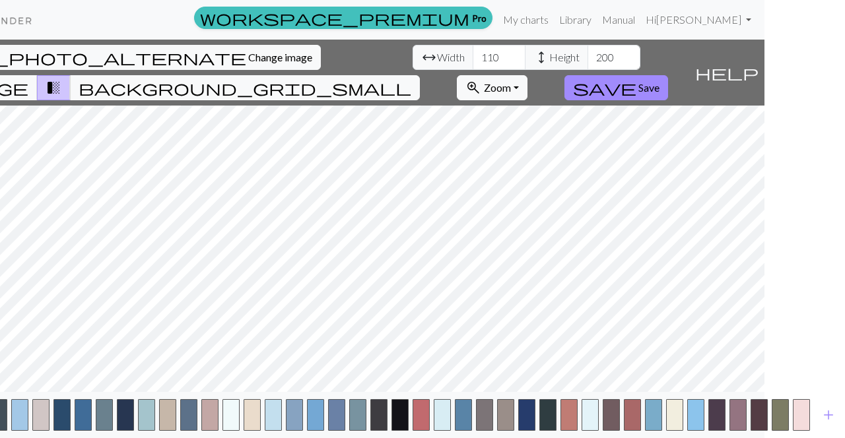
scroll to position [0, 81]
click at [796, 417] on button "button" at bounding box center [801, 415] width 17 height 32
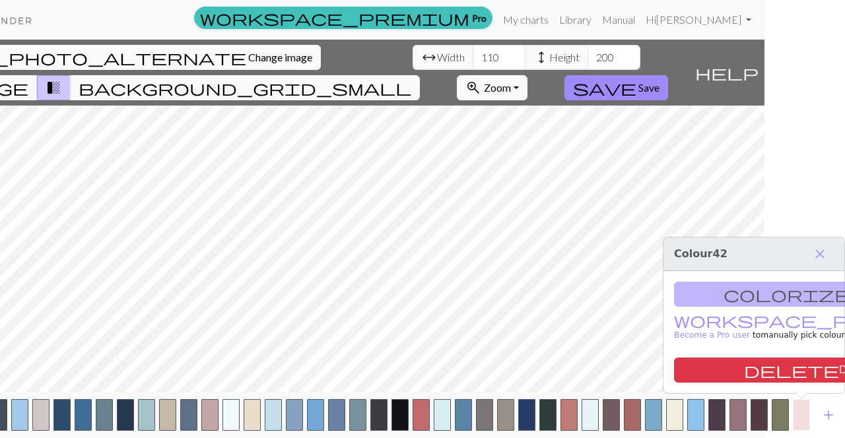
click at [796, 417] on button "button" at bounding box center [801, 415] width 17 height 32
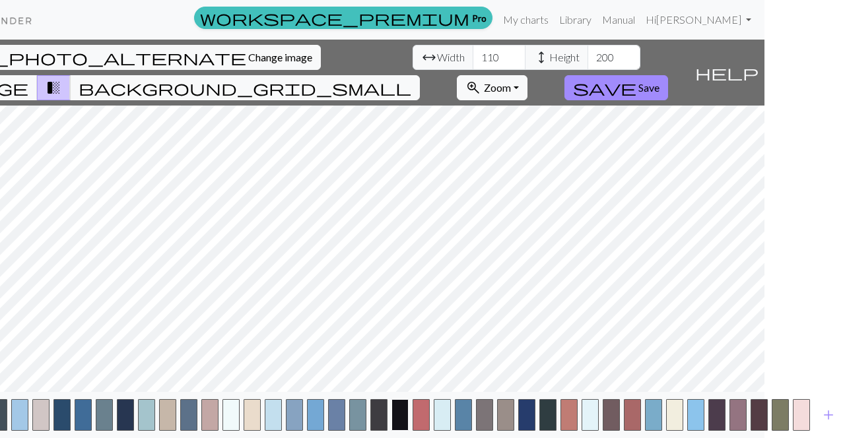
scroll to position [0, 0]
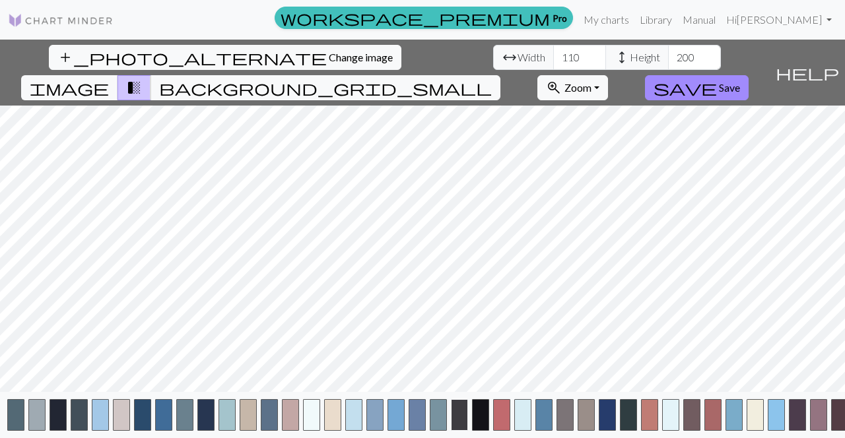
click at [460, 413] on button "button" at bounding box center [459, 415] width 17 height 32
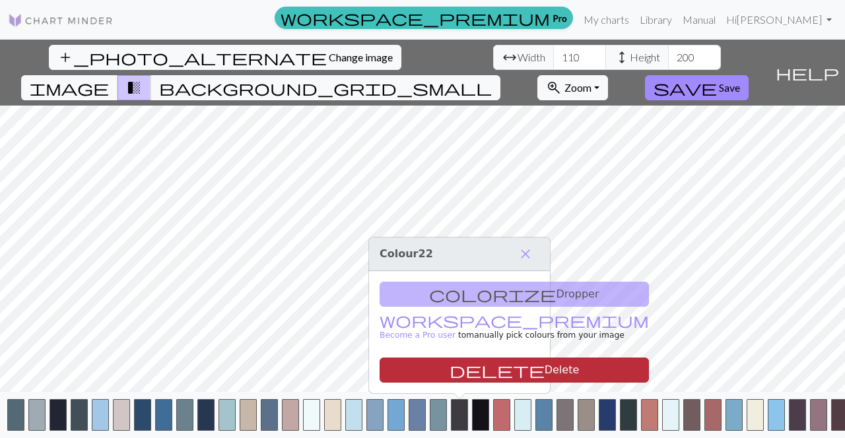
click at [468, 372] on button "delete Delete" at bounding box center [514, 370] width 269 height 25
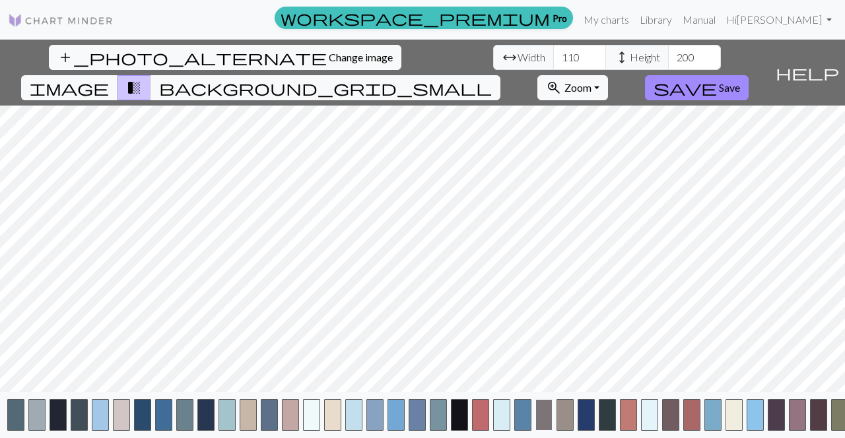
scroll to position [0, 59]
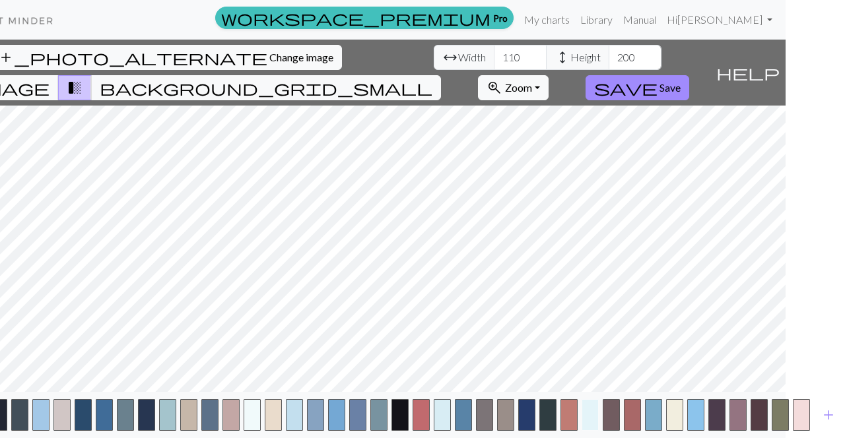
click at [586, 407] on button "button" at bounding box center [590, 415] width 17 height 32
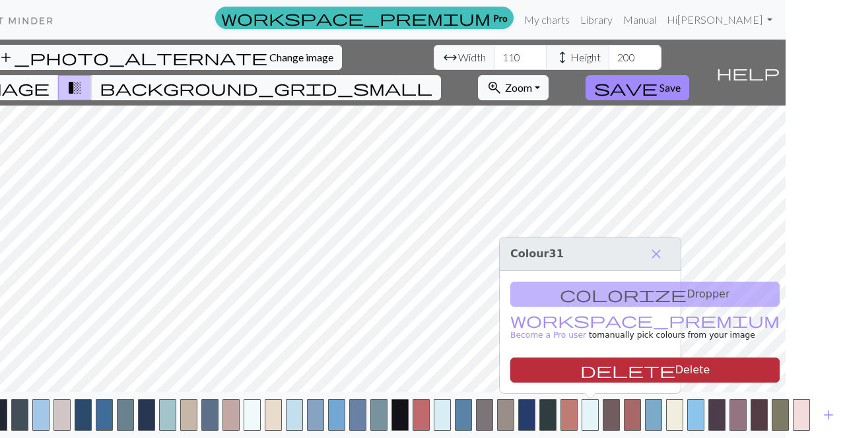
click at [591, 374] on button "delete Delete" at bounding box center [644, 370] width 269 height 25
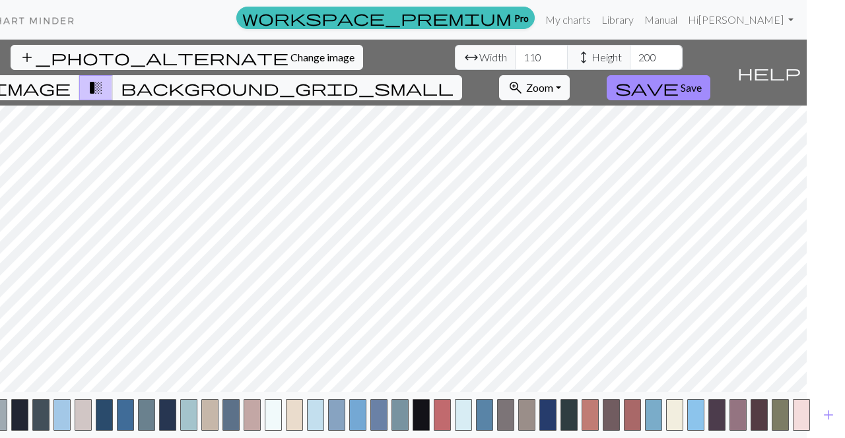
scroll to position [0, 38]
click at [454, 79] on span "background_grid_small" at bounding box center [287, 88] width 333 height 18
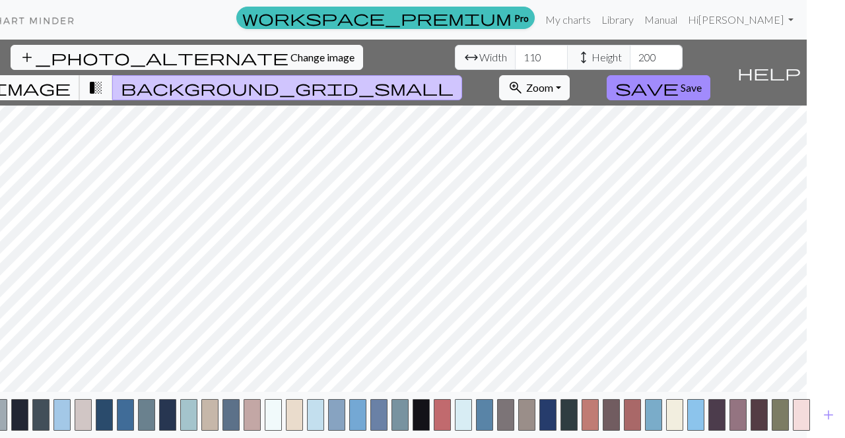
click at [71, 79] on span "image" at bounding box center [30, 88] width 79 height 18
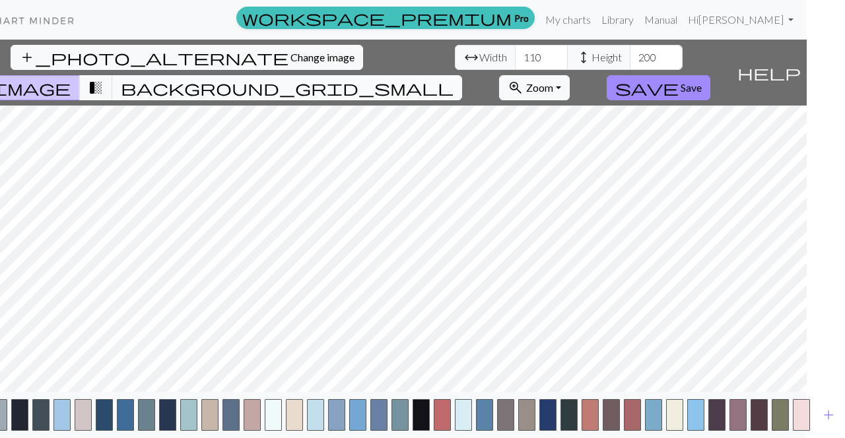
click at [454, 79] on span "background_grid_small" at bounding box center [287, 88] width 333 height 18
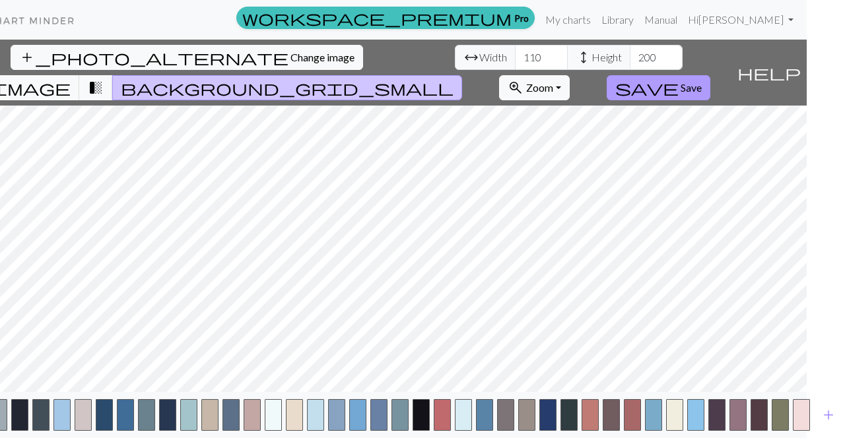
click at [702, 81] on span "Save" at bounding box center [691, 87] width 21 height 13
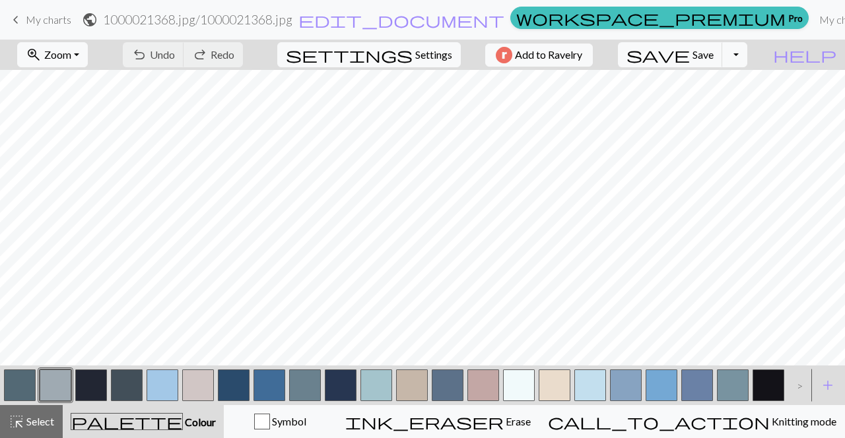
click at [479, 383] on button "button" at bounding box center [483, 386] width 32 height 32
click at [799, 382] on div ">" at bounding box center [796, 386] width 21 height 36
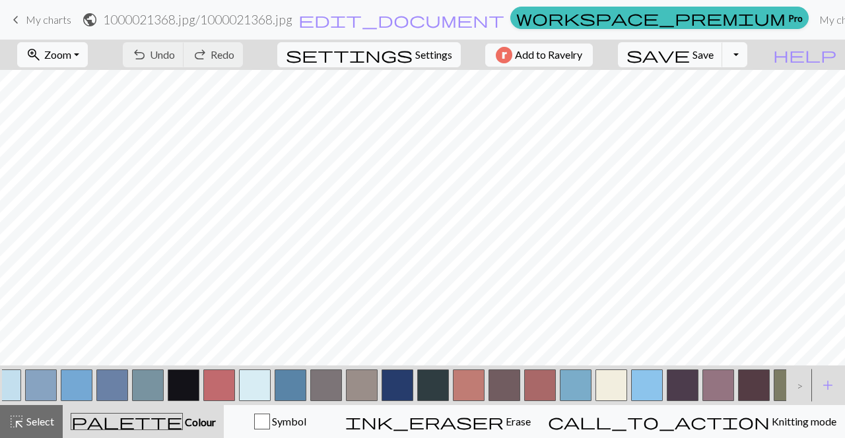
scroll to position [0, 621]
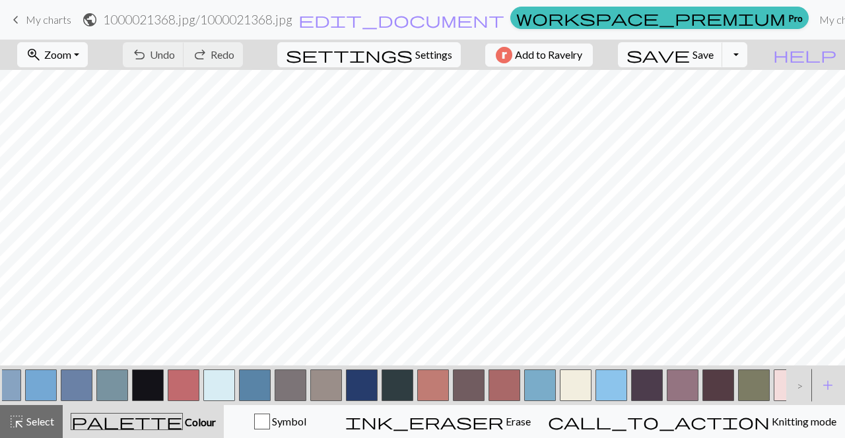
click at [799, 382] on div ">" at bounding box center [796, 386] width 21 height 36
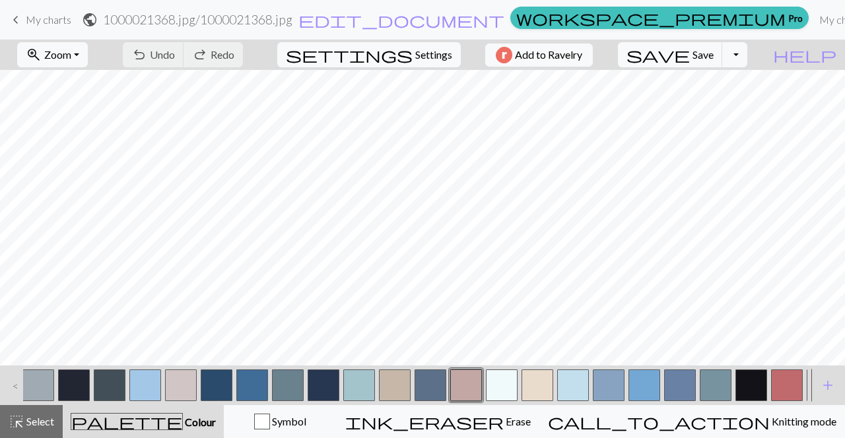
scroll to position [0, 0]
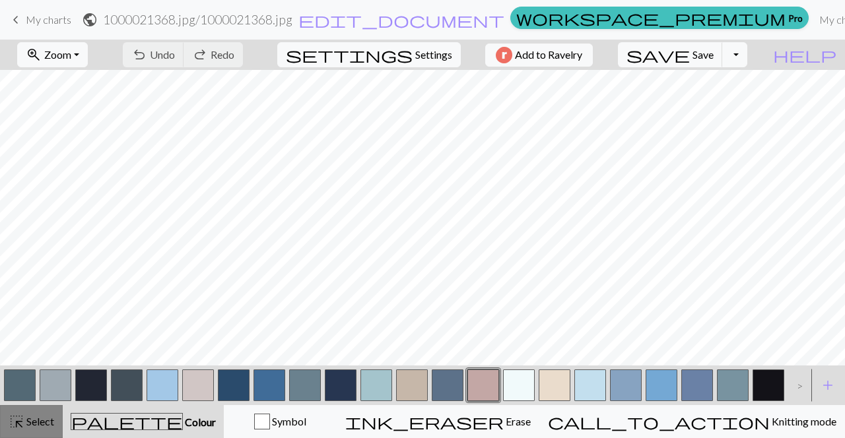
click at [42, 415] on span "Select" at bounding box center [39, 421] width 30 height 13
click at [490, 386] on button "button" at bounding box center [483, 386] width 32 height 32
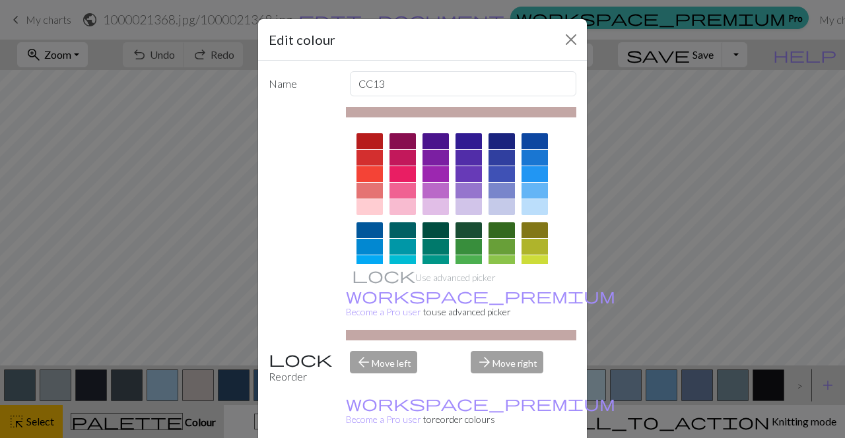
scroll to position [33, 0]
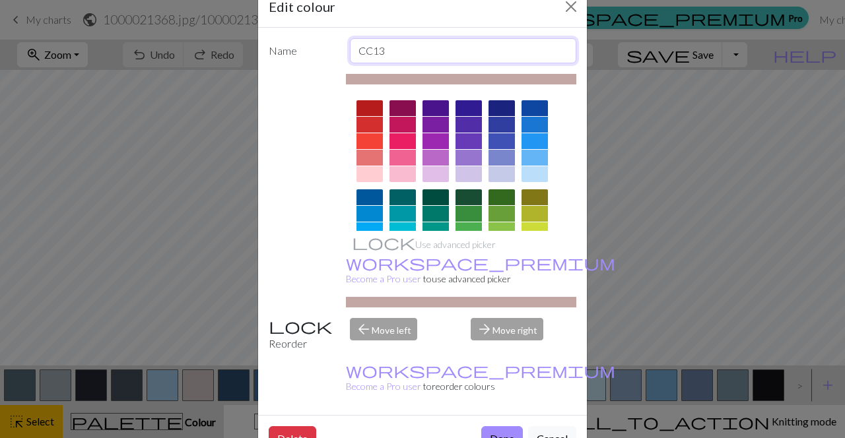
click at [383, 51] on input "CC13" at bounding box center [463, 50] width 227 height 25
click at [514, 426] on button "Done" at bounding box center [502, 438] width 42 height 25
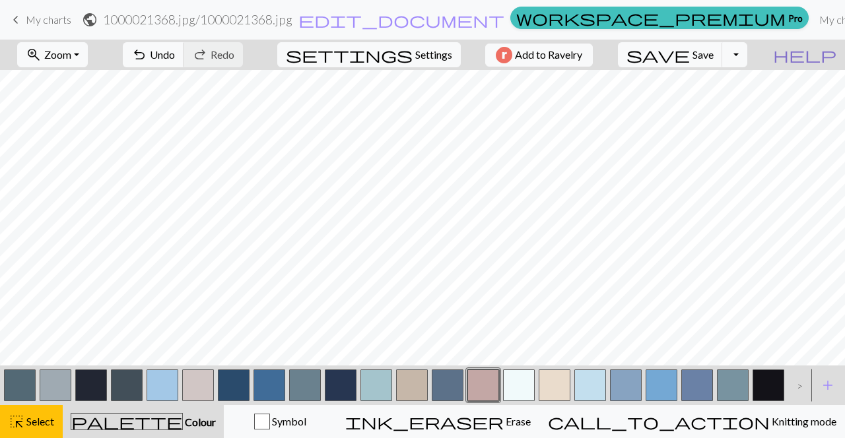
click at [824, 53] on span "help" at bounding box center [804, 55] width 63 height 18
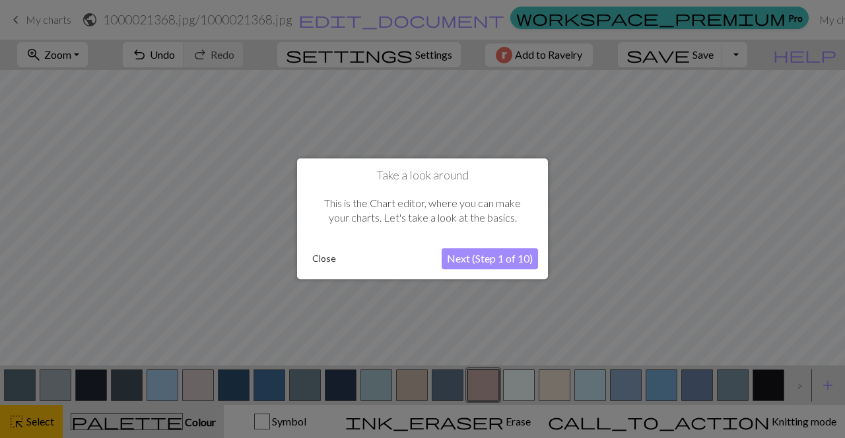
click at [504, 252] on button "Next (Step 1 of 10)" at bounding box center [490, 259] width 96 height 21
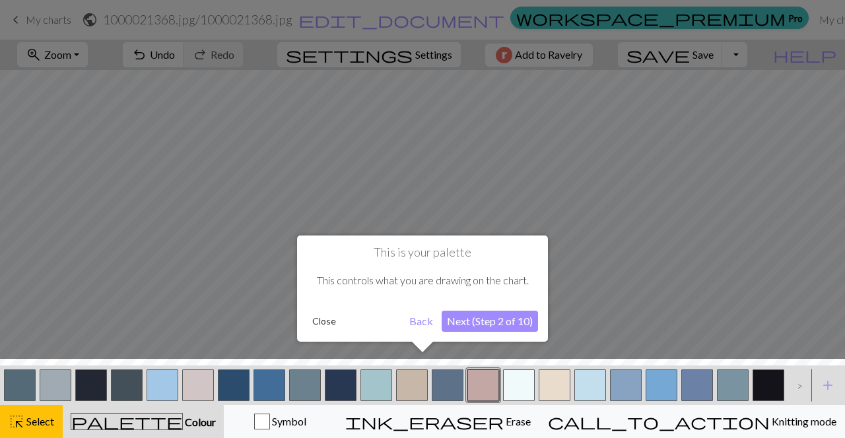
click at [503, 324] on button "Next (Step 2 of 10)" at bounding box center [490, 321] width 96 height 21
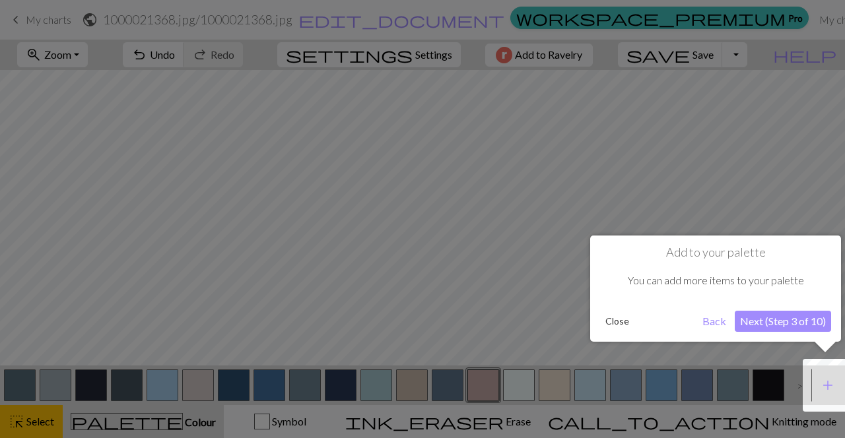
click at [813, 318] on button "Next (Step 3 of 10)" at bounding box center [783, 321] width 96 height 21
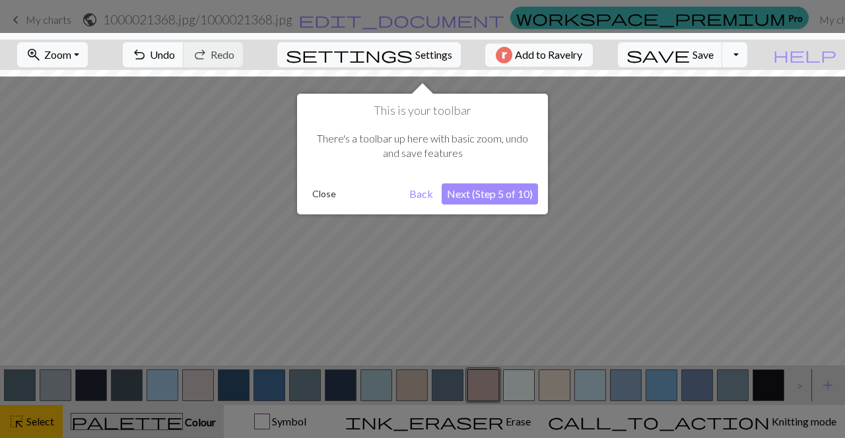
click at [499, 195] on button "Next (Step 5 of 10)" at bounding box center [490, 194] width 96 height 21
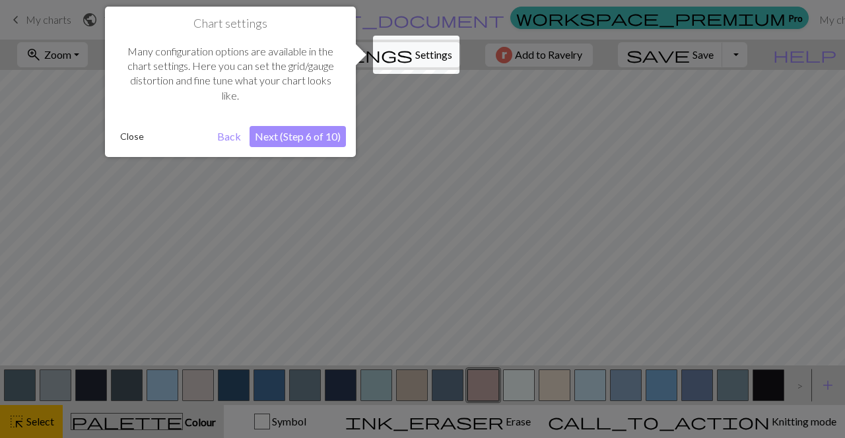
click at [277, 131] on button "Next (Step 6 of 10)" at bounding box center [298, 136] width 96 height 21
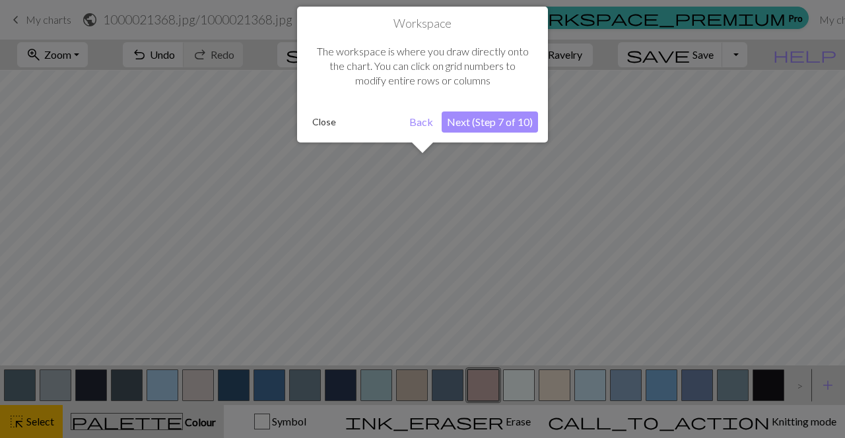
scroll to position [50, 0]
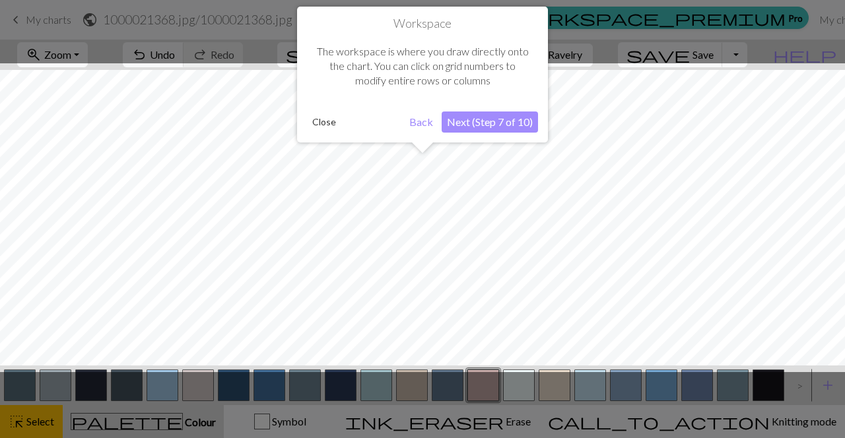
click at [508, 119] on button "Next (Step 7 of 10)" at bounding box center [490, 122] width 96 height 21
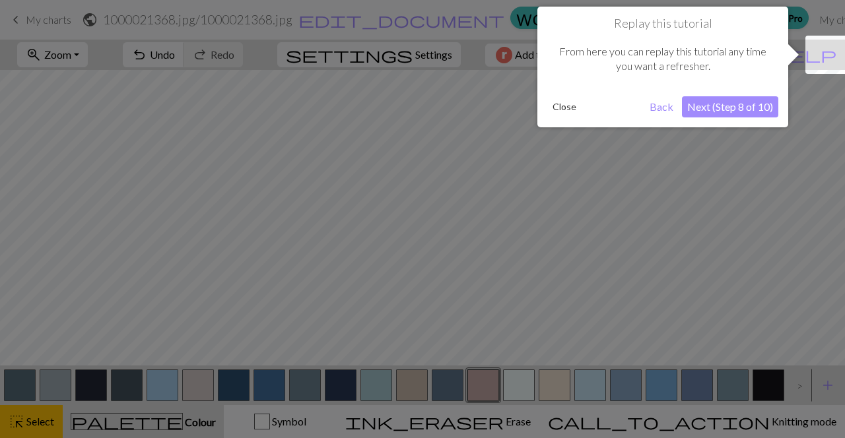
click at [756, 111] on button "Next (Step 8 of 10)" at bounding box center [730, 106] width 96 height 21
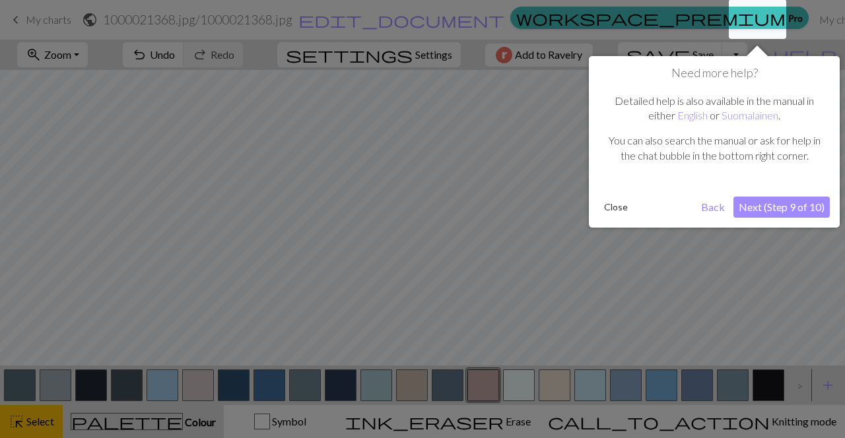
click at [773, 211] on button "Next (Step 9 of 10)" at bounding box center [781, 207] width 96 height 21
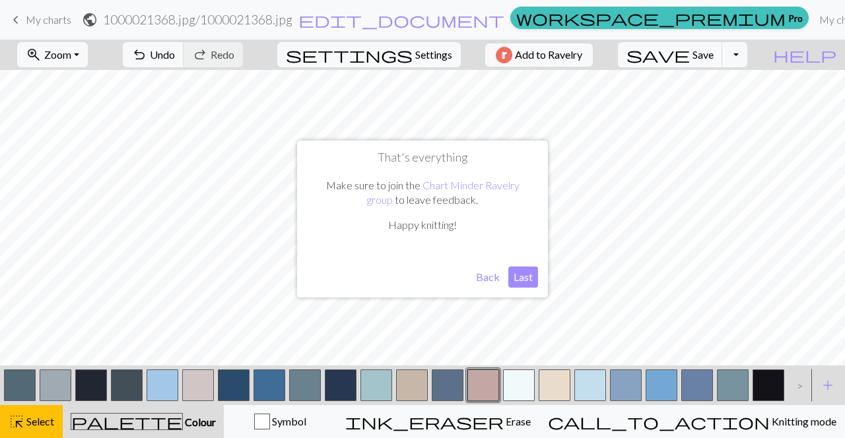
click at [525, 273] on button "Last" at bounding box center [523, 277] width 30 height 21
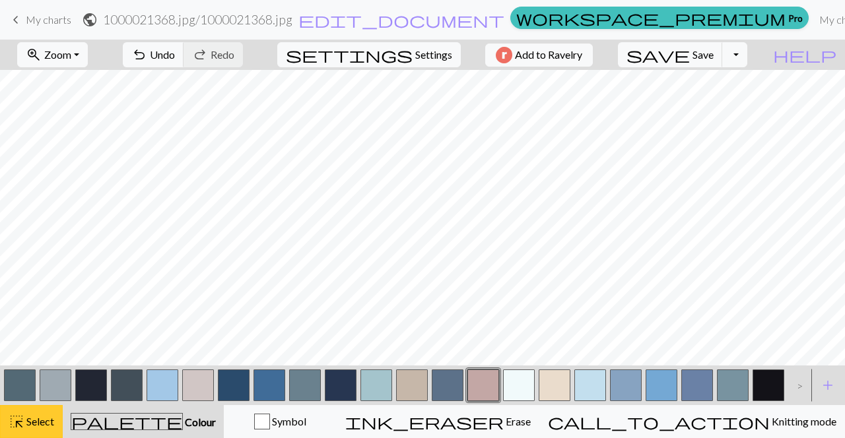
click at [42, 422] on span "Select" at bounding box center [39, 421] width 30 height 13
click at [88, 51] on button "zoom_in Zoom Zoom" at bounding box center [52, 54] width 71 height 25
click at [97, 83] on button "Fit all" at bounding box center [70, 83] width 104 height 21
click at [389, 56] on span "settings" at bounding box center [349, 55] width 127 height 18
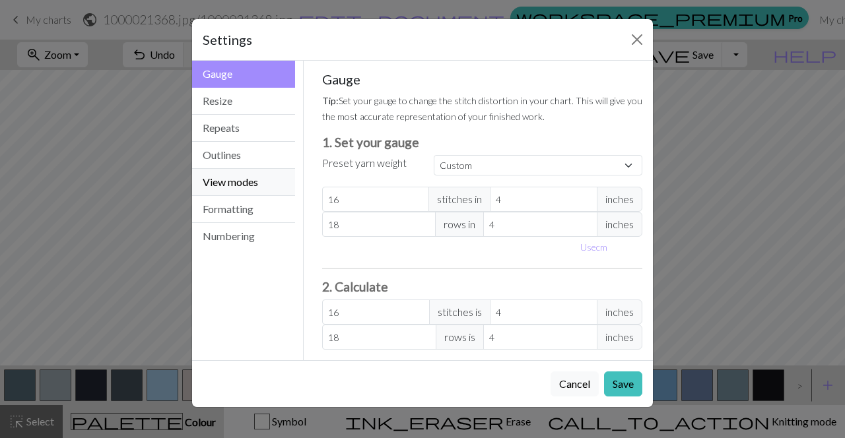
click at [240, 182] on button "View modes" at bounding box center [243, 182] width 103 height 27
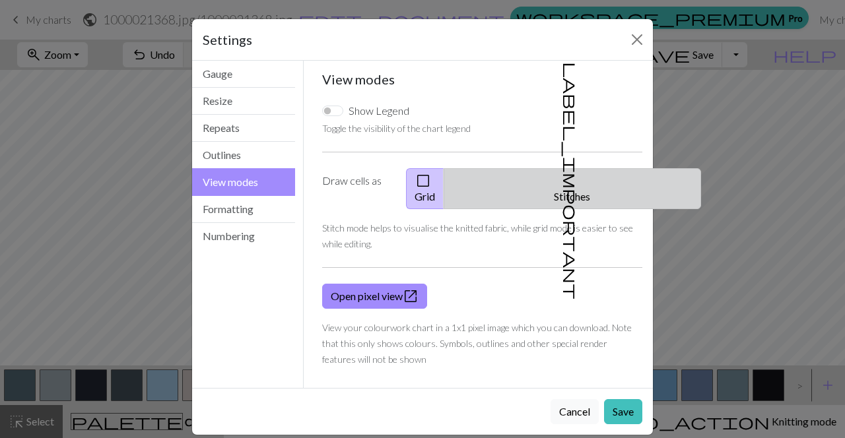
click at [572, 176] on button "label_important Stitches" at bounding box center [572, 188] width 257 height 41
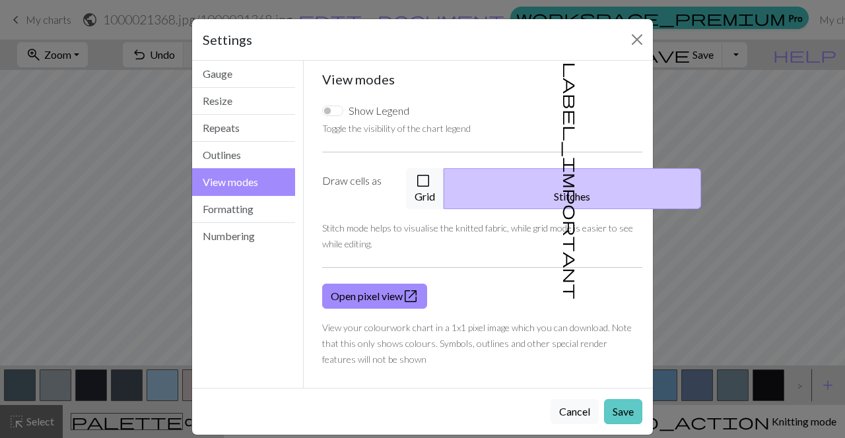
click at [622, 406] on button "Save" at bounding box center [623, 411] width 38 height 25
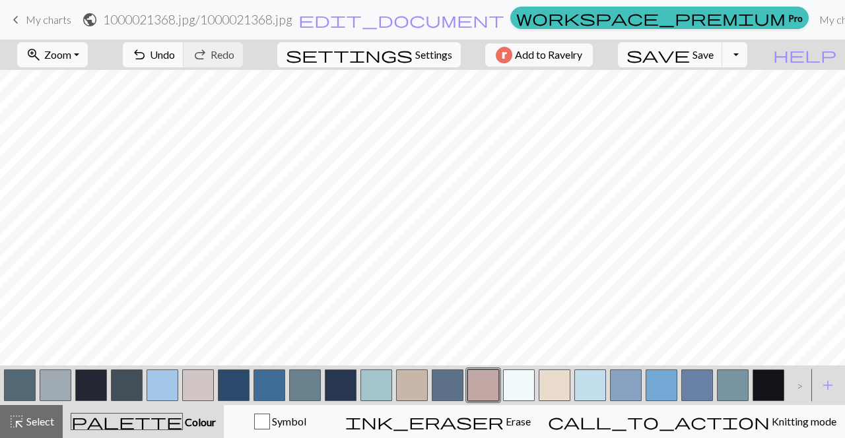
click at [403, 47] on span "settings" at bounding box center [349, 55] width 127 height 18
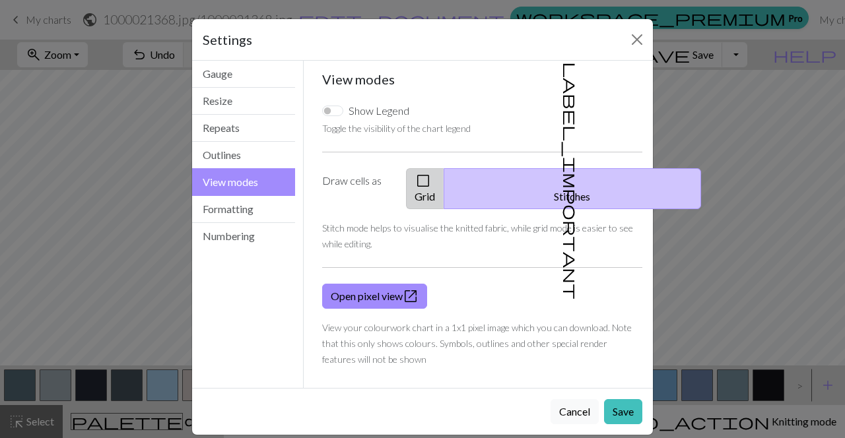
click at [444, 170] on button "check_box_outline_blank Grid" at bounding box center [425, 188] width 38 height 41
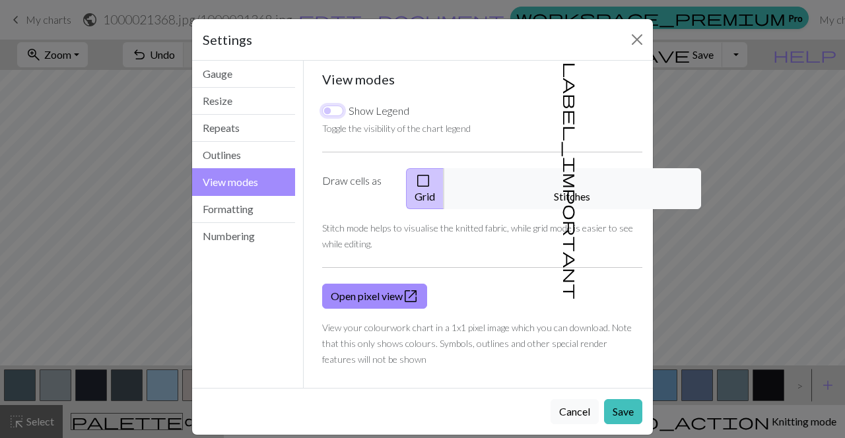
click at [330, 112] on input "Show Legend" at bounding box center [332, 111] width 21 height 11
checkbox input "true"
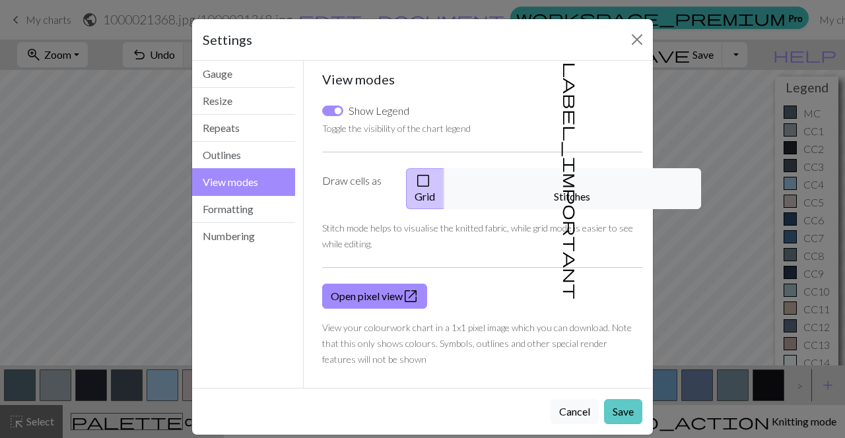
click at [612, 399] on button "Save" at bounding box center [623, 411] width 38 height 25
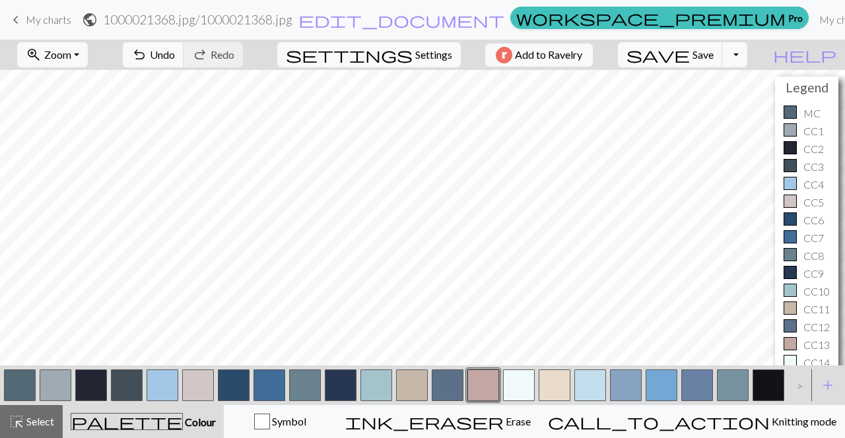
click at [789, 107] on div at bounding box center [790, 112] width 13 height 13
click at [811, 113] on p "MC" at bounding box center [811, 114] width 17 height 16
click at [175, 50] on span "Undo" at bounding box center [162, 54] width 25 height 13
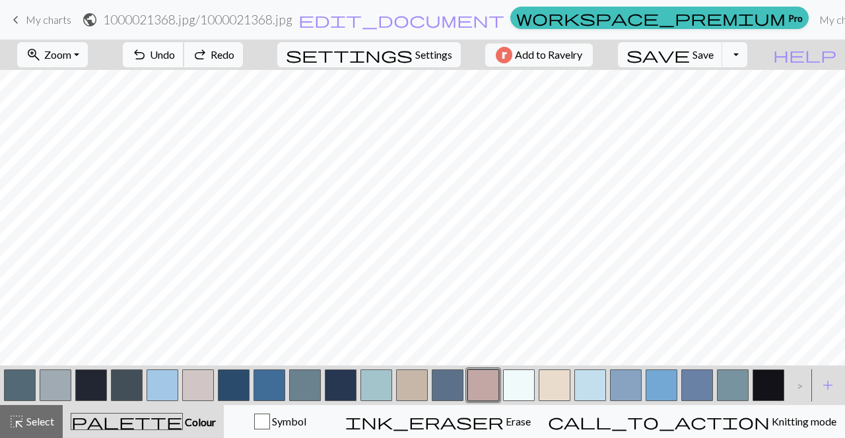
click at [175, 50] on span "Undo" at bounding box center [162, 54] width 25 height 13
click at [234, 51] on span "Redo" at bounding box center [223, 54] width 24 height 13
click at [17, 427] on span "highlight_alt" at bounding box center [17, 422] width 16 height 18
click at [436, 54] on span "Settings" at bounding box center [433, 55] width 37 height 16
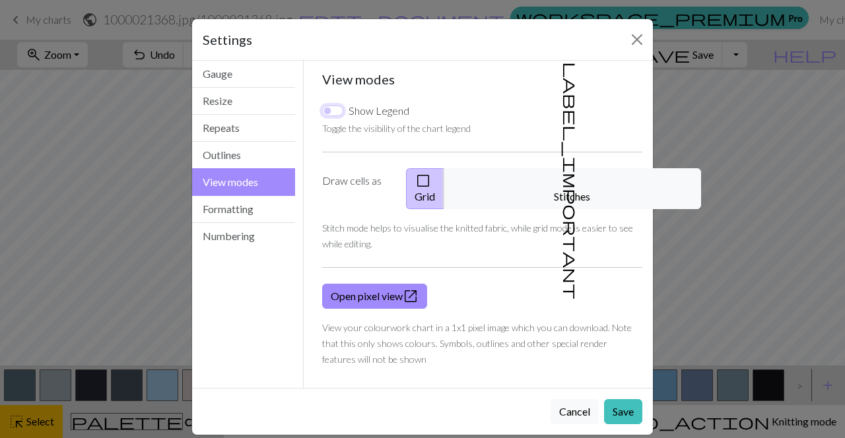
click at [330, 114] on input "Show Legend" at bounding box center [332, 111] width 21 height 11
checkbox input "true"
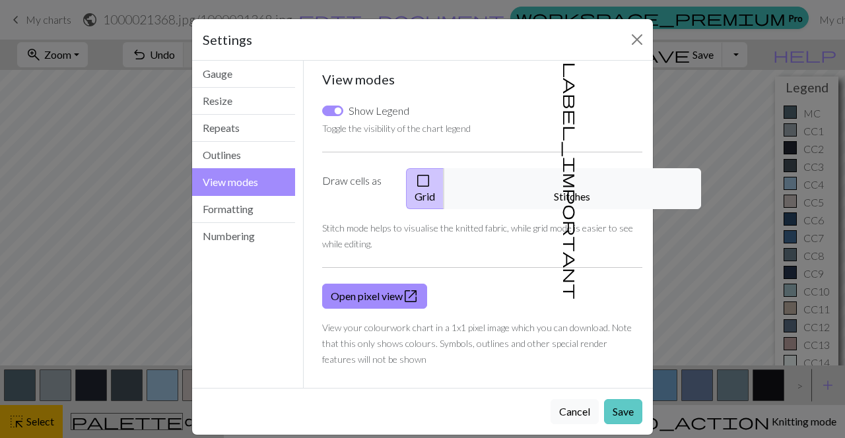
click at [622, 399] on button "Save" at bounding box center [623, 411] width 38 height 25
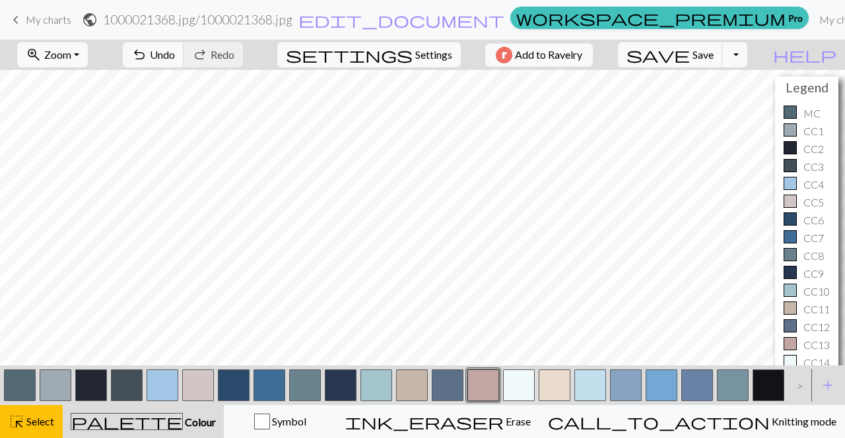
click at [791, 115] on div at bounding box center [790, 112] width 13 height 13
click at [807, 112] on p "MC" at bounding box center [811, 114] width 17 height 16
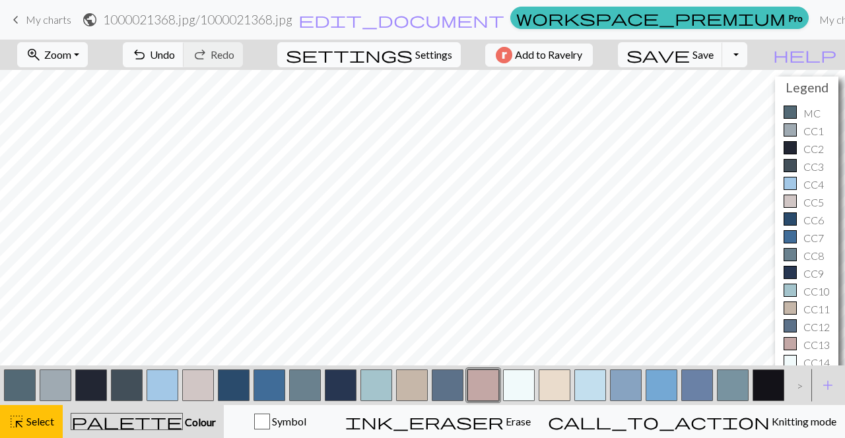
click at [430, 51] on span "Settings" at bounding box center [433, 55] width 37 height 16
select select "flat"
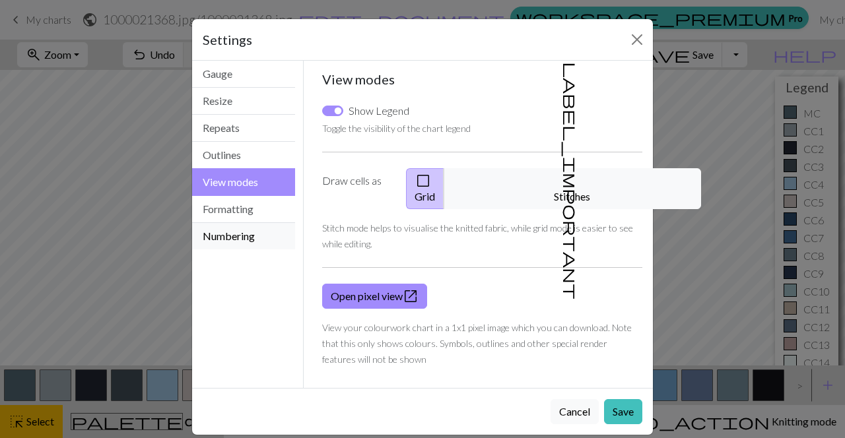
click at [253, 233] on button "Numbering" at bounding box center [243, 236] width 103 height 26
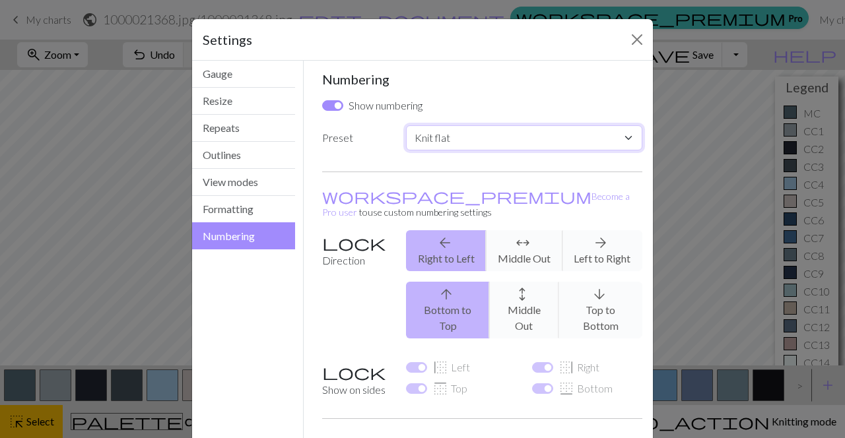
click at [516, 133] on select "Custom Knit flat Knit in the round Lace knitting Cross stitch" at bounding box center [524, 137] width 236 height 25
click at [492, 133] on select "Custom Knit flat Knit in the round Lace knitting Cross stitch" at bounding box center [524, 137] width 236 height 25
click at [337, 104] on input "Show numbering" at bounding box center [332, 105] width 21 height 11
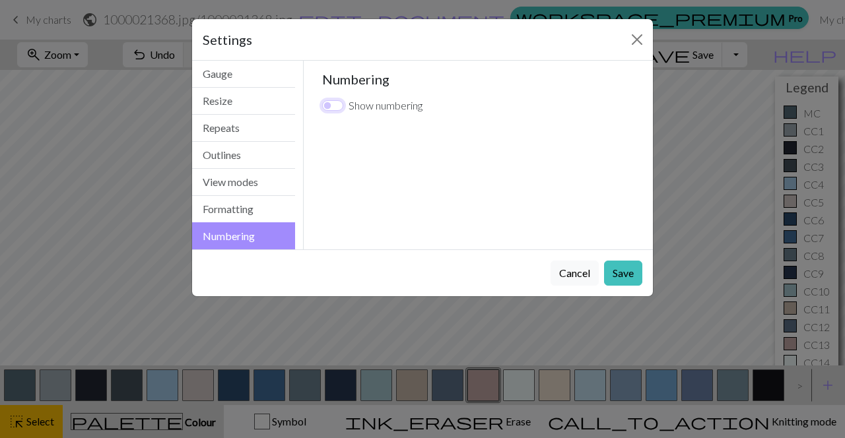
click at [337, 104] on input "Show numbering" at bounding box center [332, 105] width 21 height 11
checkbox input "true"
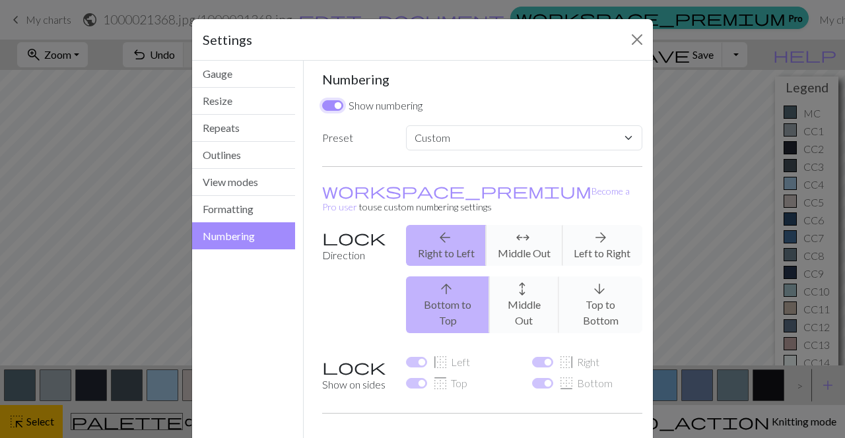
scroll to position [71, 0]
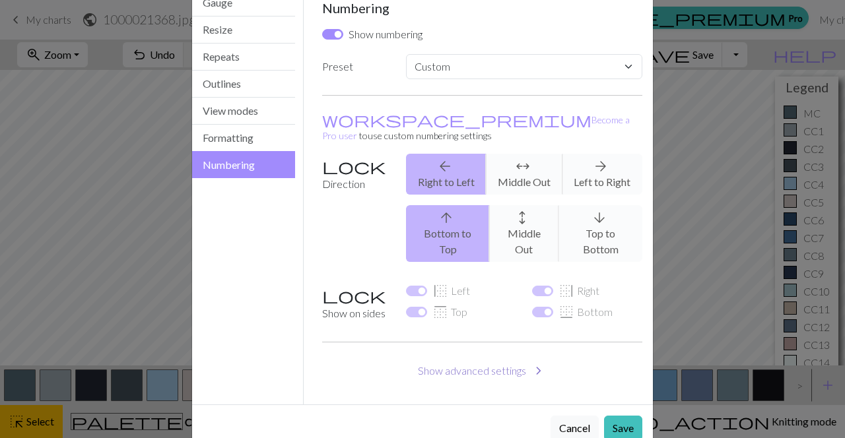
click at [512, 358] on button "Show advanced settings chevron_right" at bounding box center [482, 370] width 321 height 25
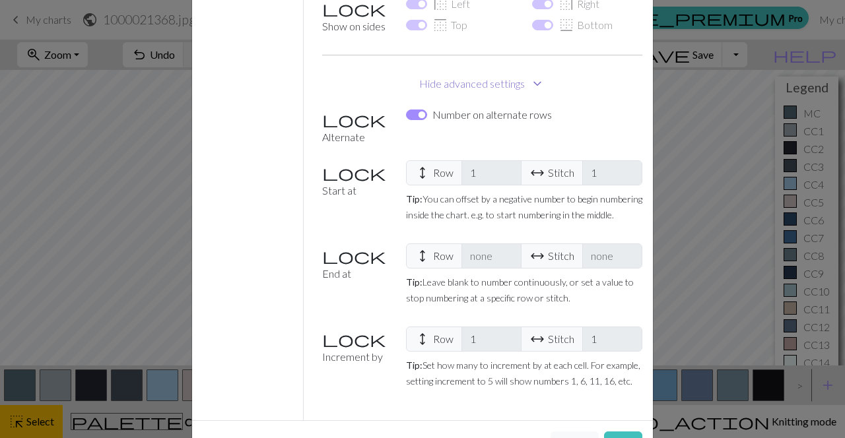
scroll to position [0, 0]
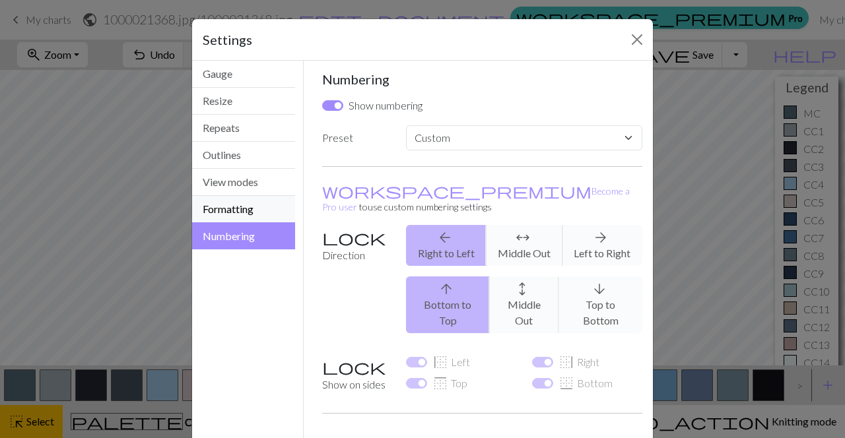
click at [275, 206] on button "Formatting" at bounding box center [243, 209] width 103 height 27
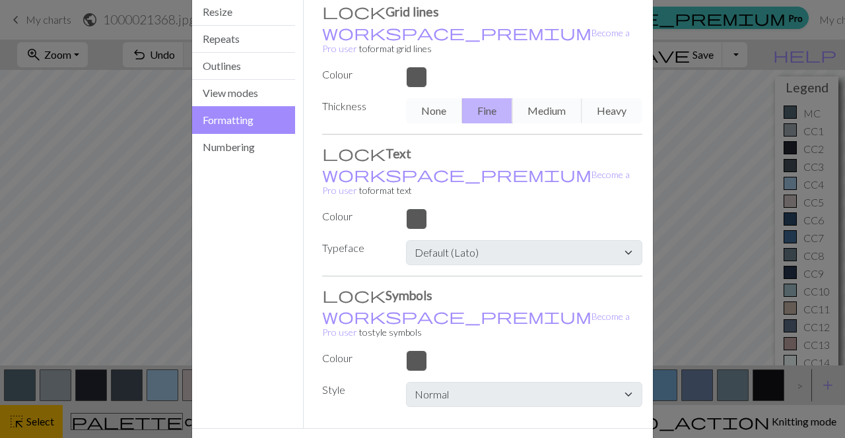
scroll to position [98, 0]
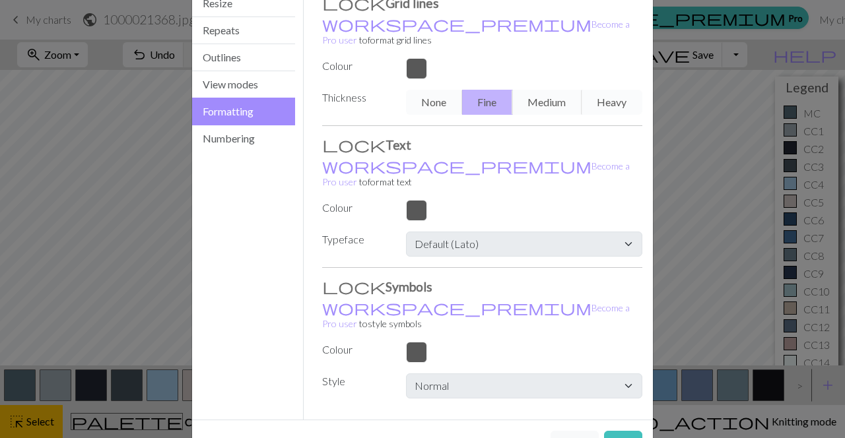
click at [411, 200] on div at bounding box center [524, 210] width 252 height 21
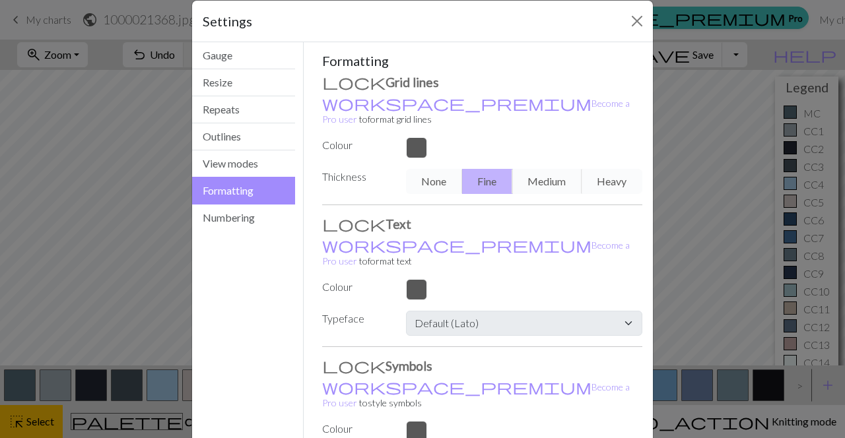
scroll to position [15, 0]
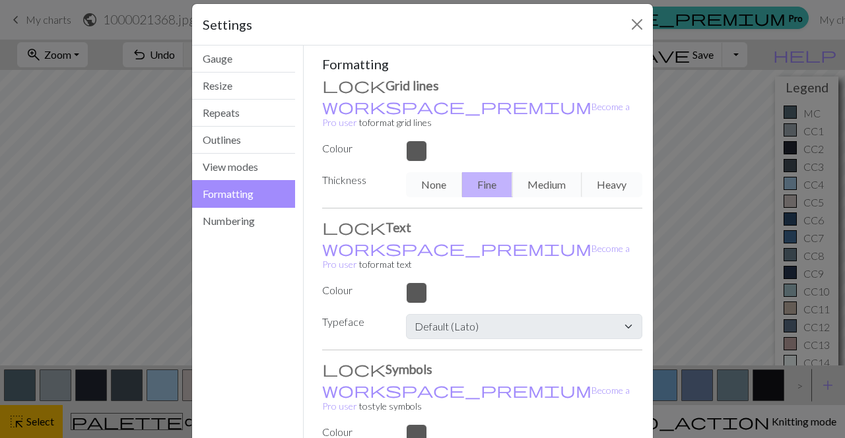
click at [353, 100] on p "workspace_premium Become a Pro user to format grid lines" at bounding box center [482, 114] width 321 height 32
click at [262, 162] on button "View modes" at bounding box center [243, 167] width 103 height 27
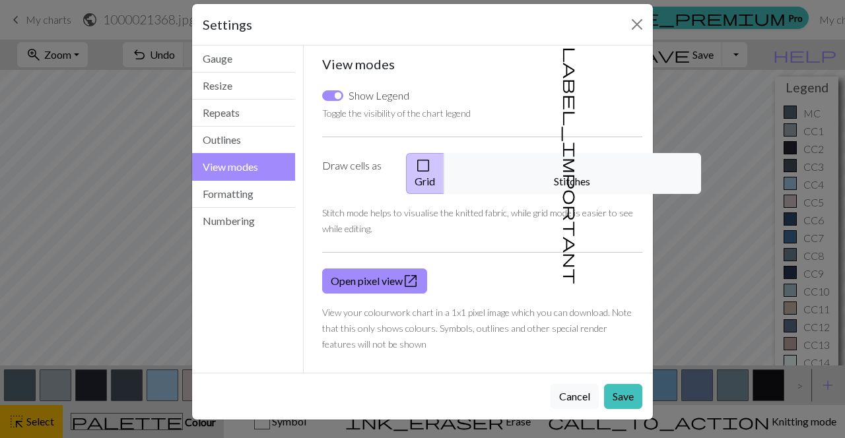
scroll to position [0, 0]
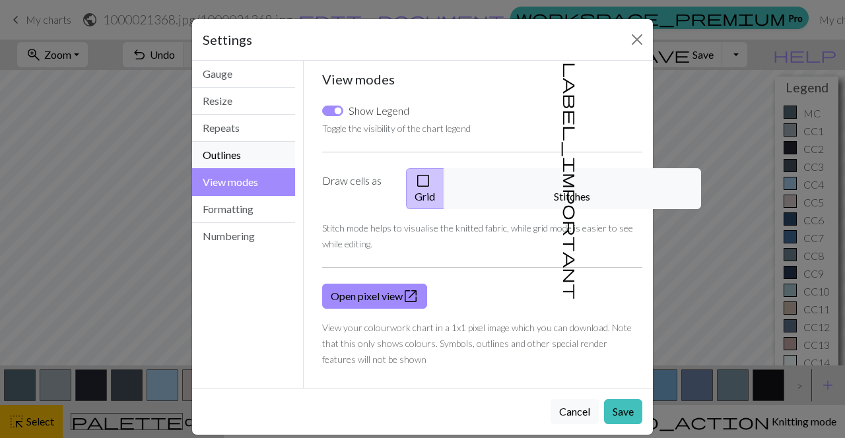
click at [248, 154] on button "Outlines" at bounding box center [243, 155] width 103 height 27
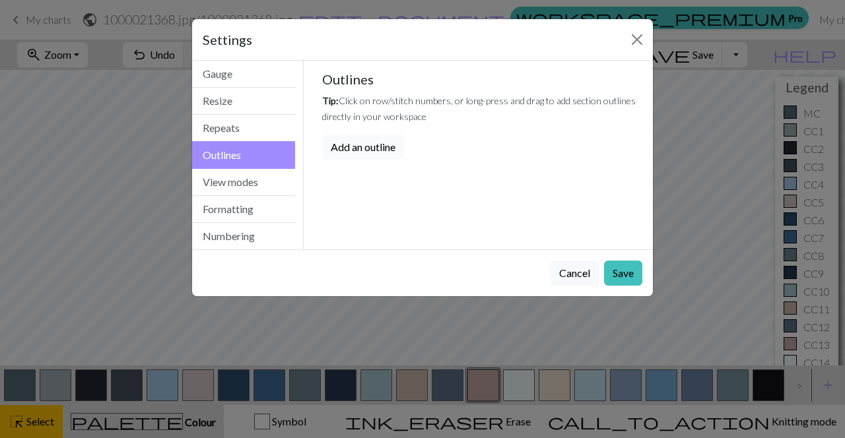
click at [368, 147] on button "Add an outline" at bounding box center [363, 147] width 82 height 25
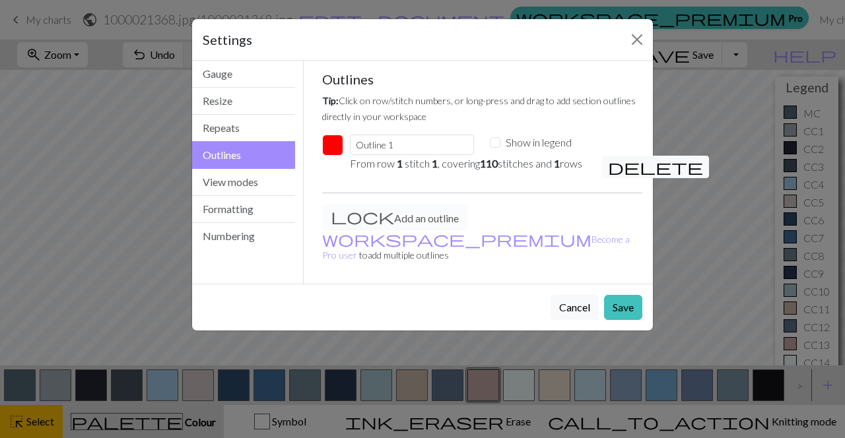
click at [500, 144] on div "Show in legend" at bounding box center [552, 143] width 124 height 16
click at [492, 138] on input "Show in legend" at bounding box center [495, 142] width 11 height 11
checkbox input "true"
click at [612, 306] on button "Save" at bounding box center [623, 307] width 38 height 25
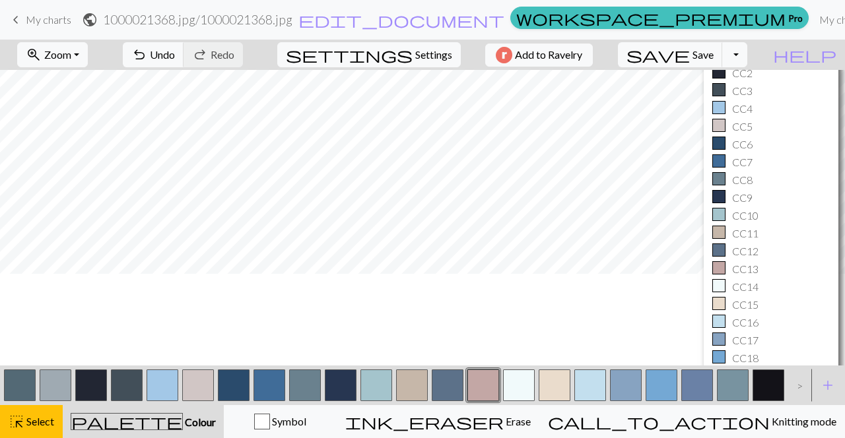
scroll to position [84, 0]
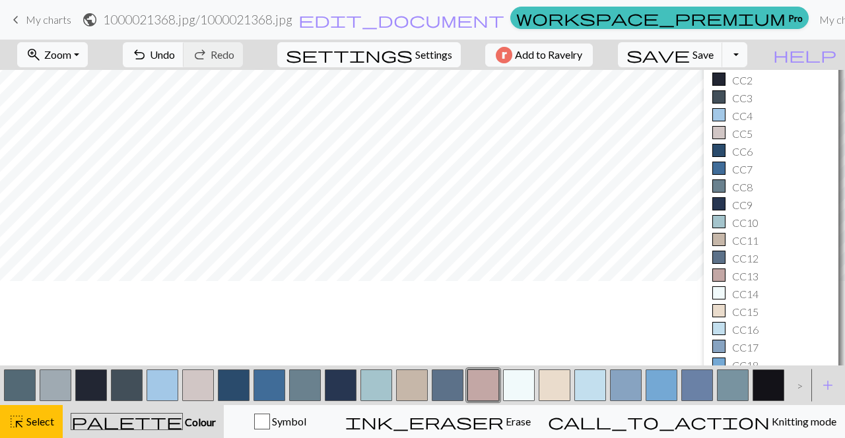
click at [432, 57] on span "Settings" at bounding box center [433, 55] width 37 height 16
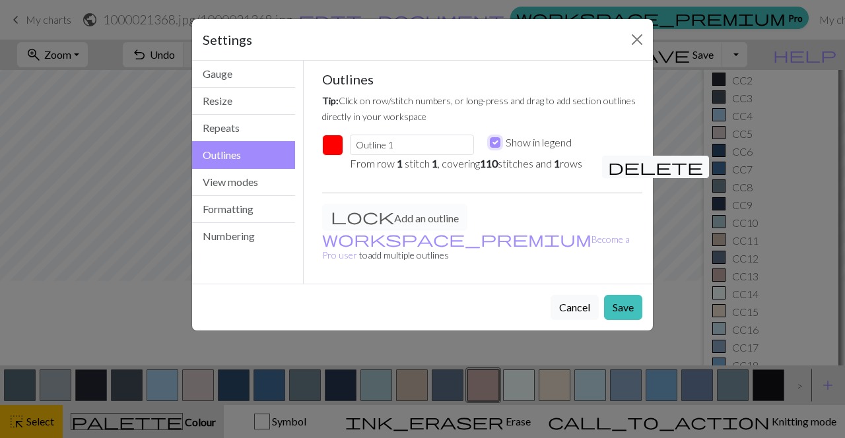
click at [492, 144] on input "Show in legend" at bounding box center [495, 142] width 11 height 11
checkbox input "false"
click at [492, 163] on em "110" at bounding box center [489, 163] width 18 height 13
click at [330, 147] on button "button" at bounding box center [332, 145] width 21 height 21
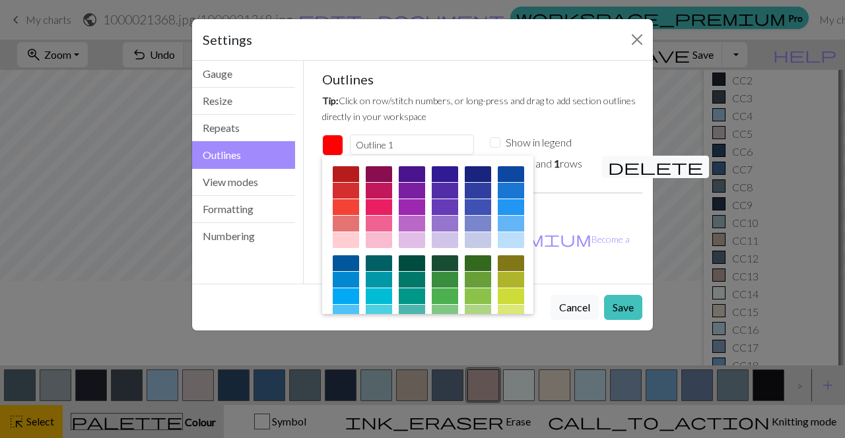
click at [330, 147] on button "button" at bounding box center [332, 145] width 21 height 21
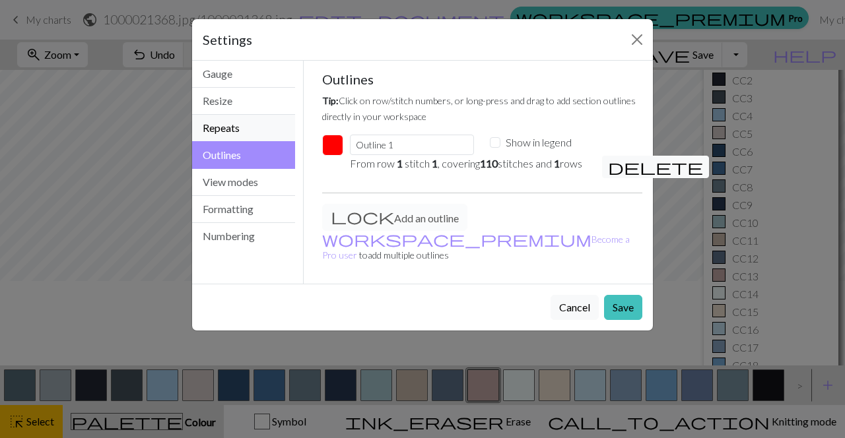
click at [236, 127] on button "Repeats" at bounding box center [243, 128] width 103 height 27
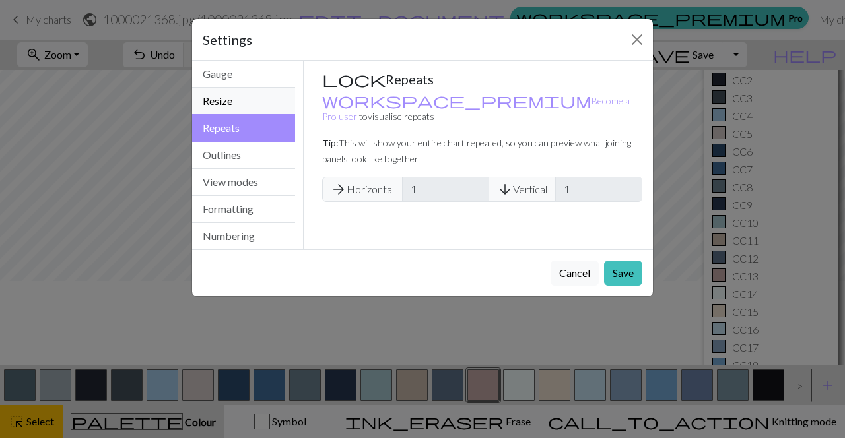
click at [238, 96] on button "Resize" at bounding box center [243, 101] width 103 height 27
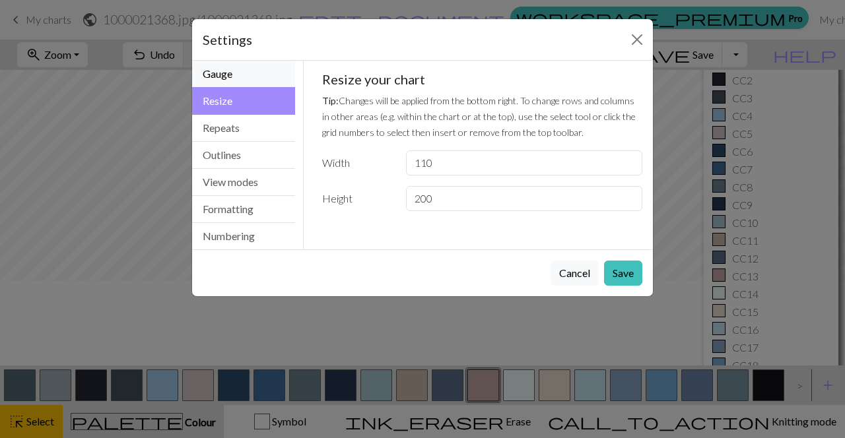
click at [243, 74] on button "Gauge" at bounding box center [243, 74] width 103 height 27
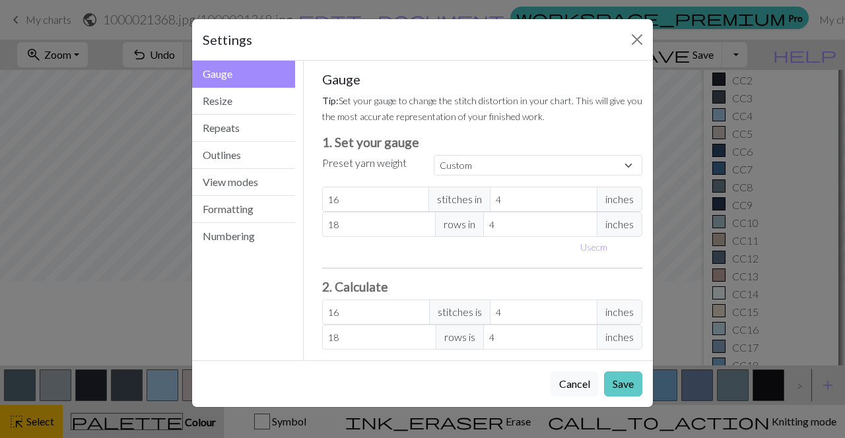
click at [626, 379] on button "Save" at bounding box center [623, 384] width 38 height 25
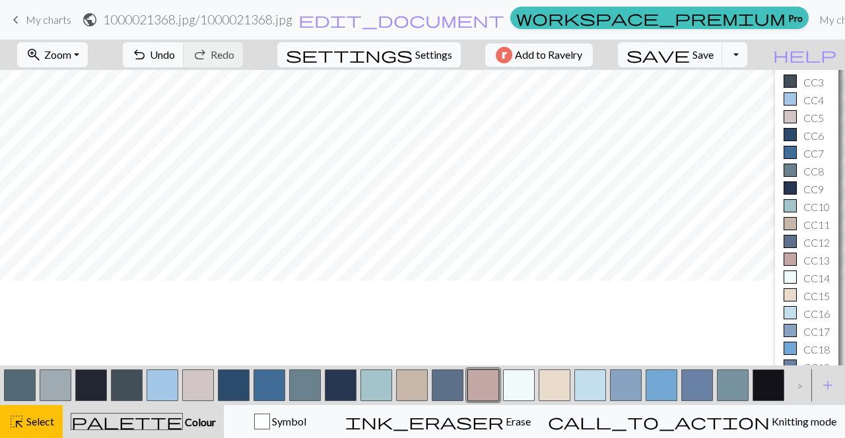
click at [424, 51] on span "Settings" at bounding box center [433, 55] width 37 height 16
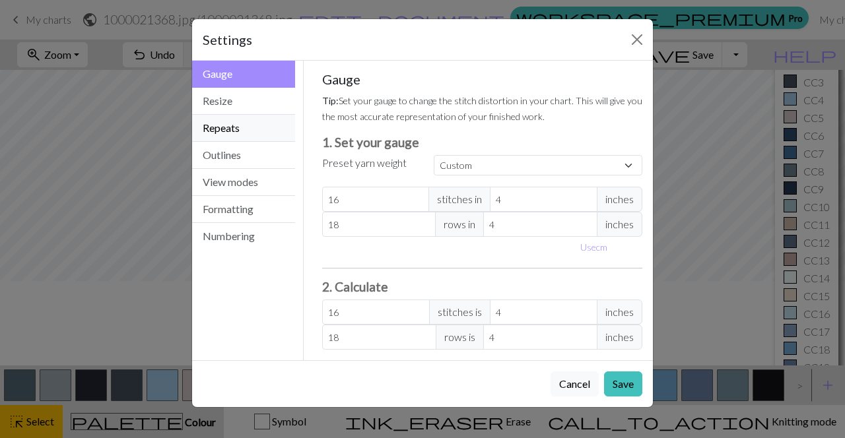
click at [242, 131] on button "Repeats" at bounding box center [243, 128] width 103 height 27
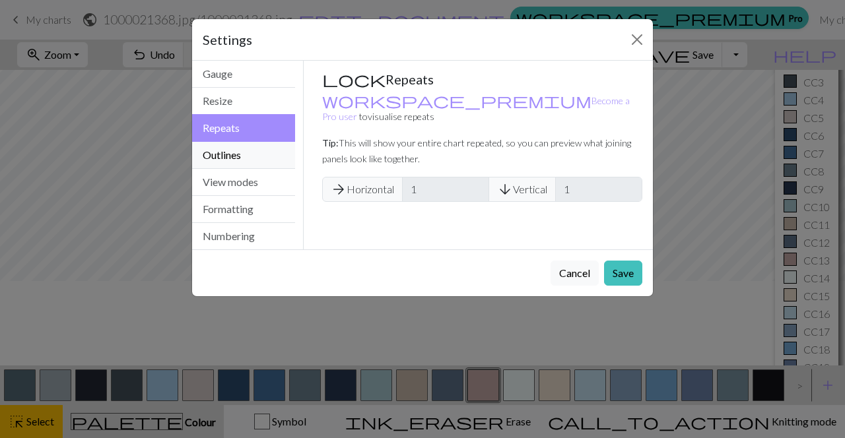
click at [238, 152] on button "Outlines" at bounding box center [243, 155] width 103 height 27
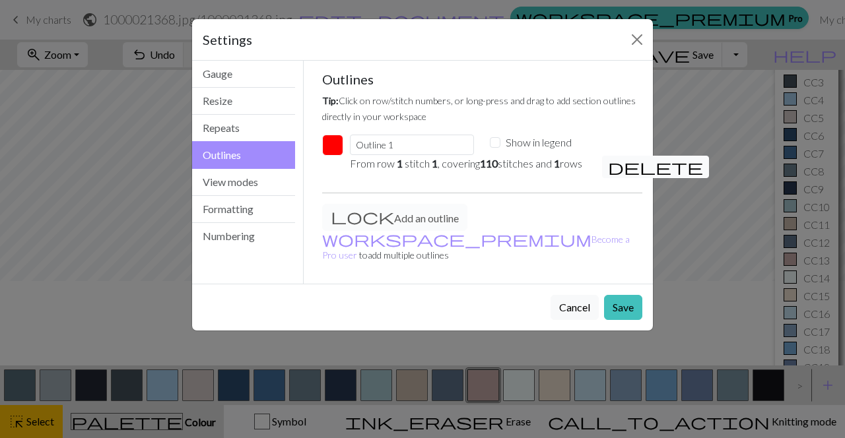
click at [619, 168] on span "delete" at bounding box center [655, 167] width 95 height 18
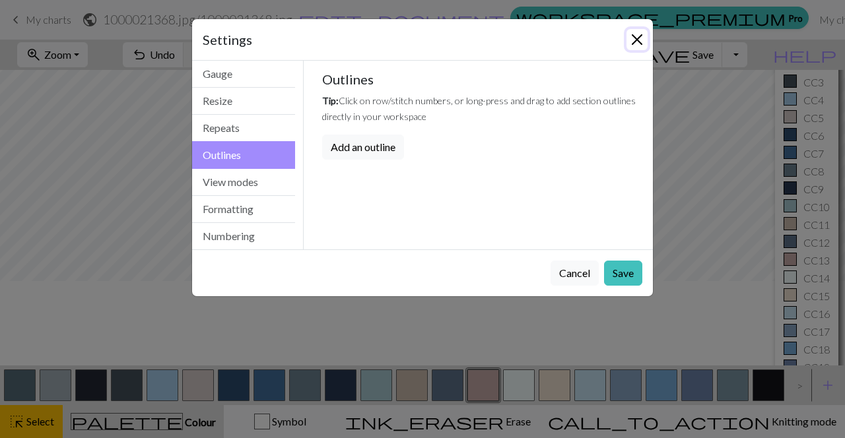
click at [633, 43] on button "Close" at bounding box center [636, 39] width 21 height 21
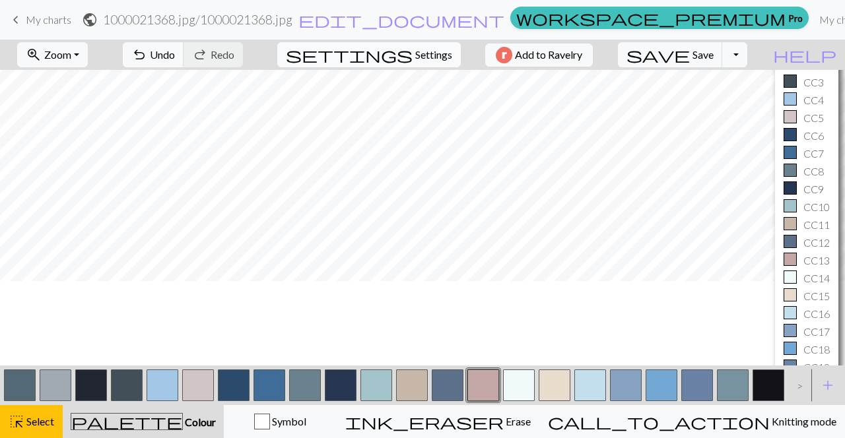
click at [415, 58] on span "Settings" at bounding box center [433, 55] width 37 height 16
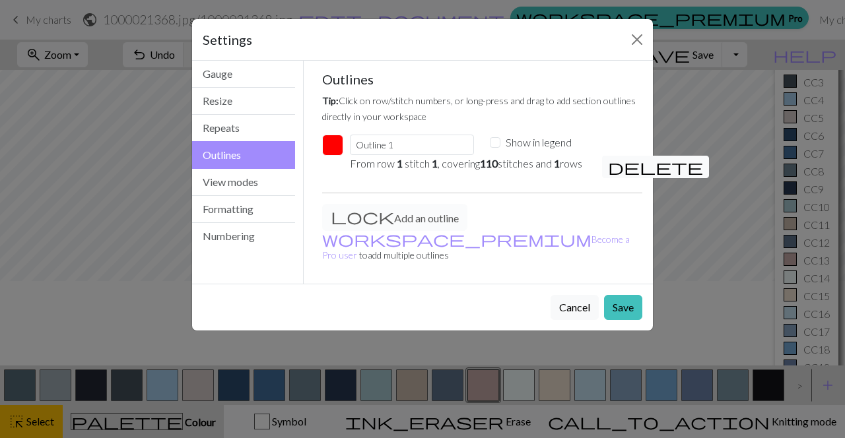
click at [622, 167] on span "delete" at bounding box center [655, 167] width 95 height 18
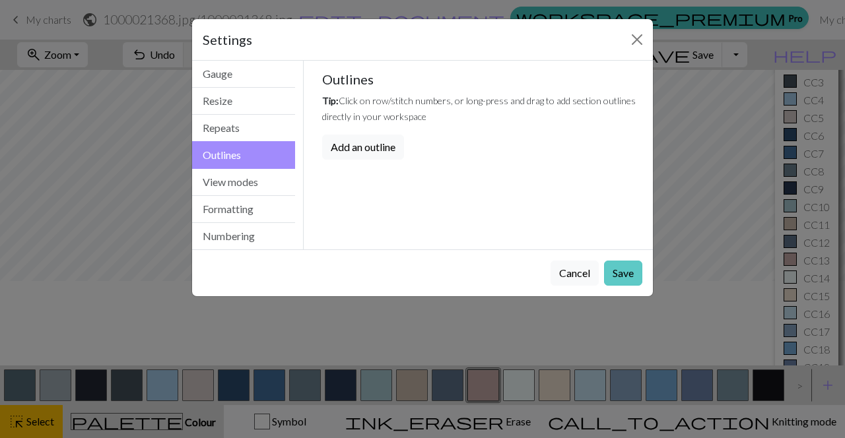
click at [622, 270] on button "Save" at bounding box center [623, 273] width 38 height 25
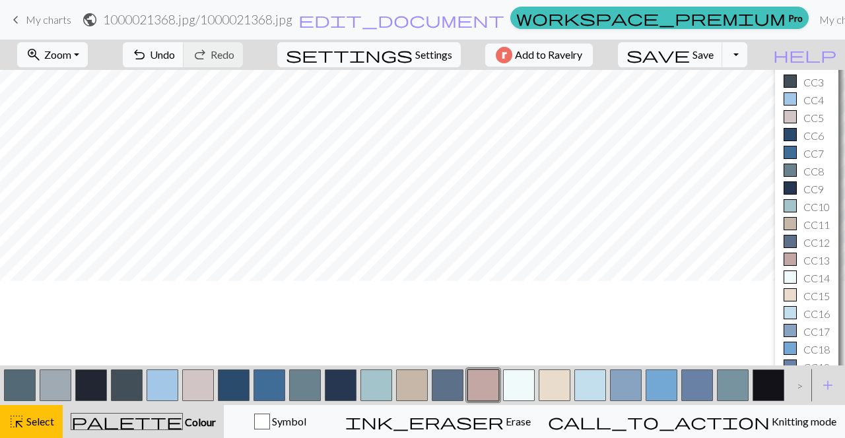
click at [794, 245] on div at bounding box center [790, 241] width 13 height 13
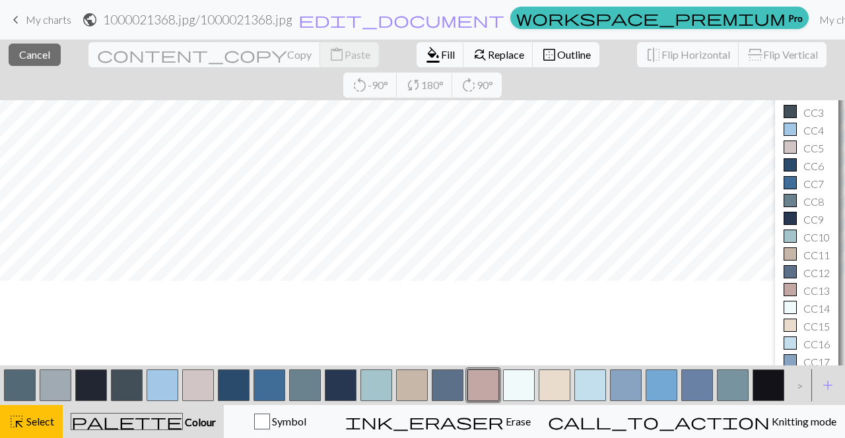
scroll to position [0, 0]
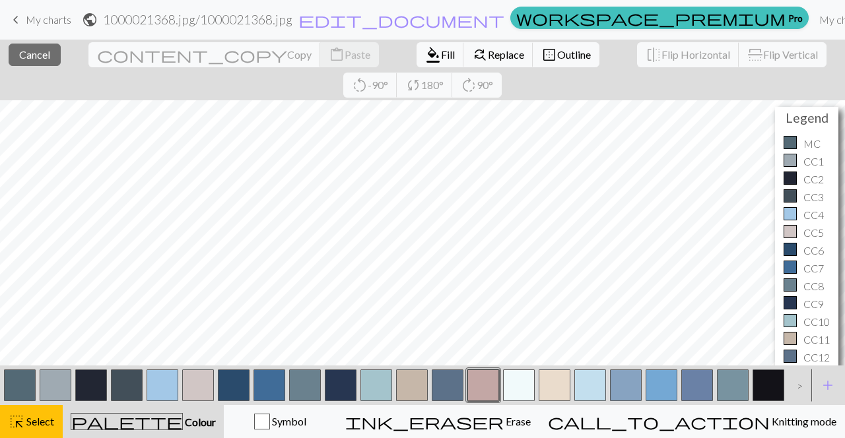
click at [814, 110] on h4 "Legend" at bounding box center [806, 117] width 57 height 15
click at [795, 136] on div at bounding box center [790, 142] width 13 height 13
click at [34, 50] on span "Cancel" at bounding box center [34, 54] width 31 height 13
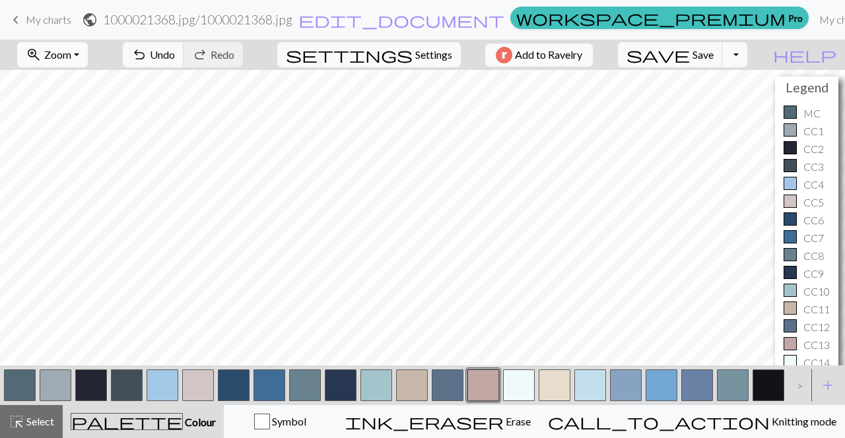
click at [88, 52] on button "zoom_in Zoom Zoom" at bounding box center [52, 54] width 71 height 25
click at [86, 81] on button "Fit all" at bounding box center [70, 83] width 104 height 21
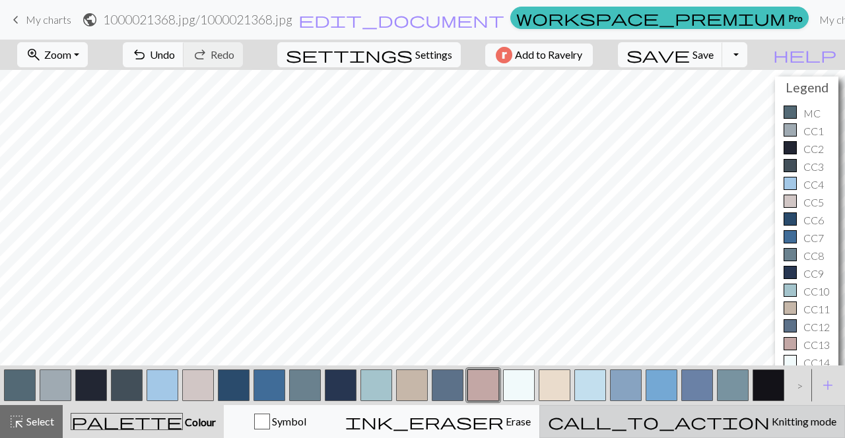
click at [770, 420] on span "Knitting mode" at bounding box center [803, 421] width 67 height 13
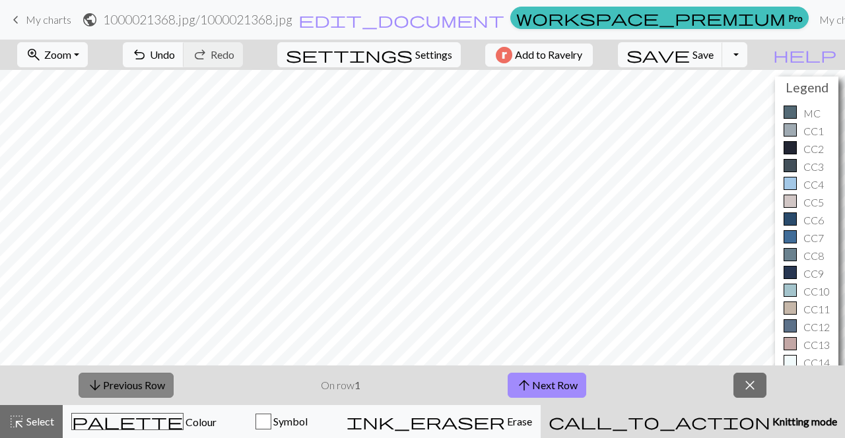
click at [107, 384] on button "arrow_downward Previous Row" at bounding box center [126, 385] width 95 height 25
click at [96, 385] on span "arrow_downward" at bounding box center [95, 385] width 16 height 18
click at [329, 377] on div "arrow_downward Previous Row On row 1 arrow_upward Next Row close" at bounding box center [422, 386] width 845 height 40
click at [560, 386] on button "arrow_upward Next Row" at bounding box center [547, 385] width 79 height 25
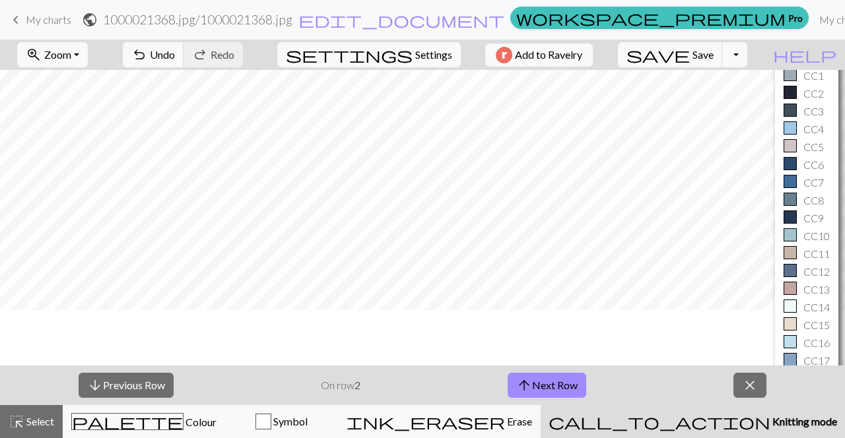
scroll to position [55, 0]
click at [145, 383] on button "arrow_downward Previous Row" at bounding box center [126, 385] width 95 height 25
click at [756, 379] on span "close" at bounding box center [750, 385] width 16 height 18
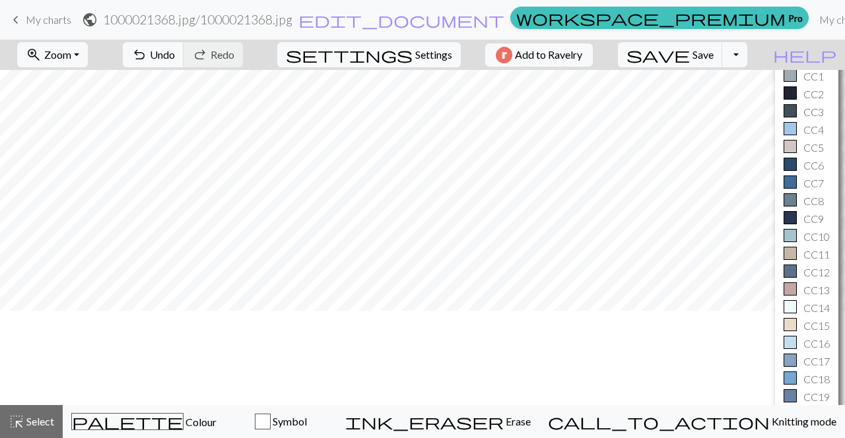
scroll to position [1031, 0]
click at [815, 271] on p "CC12" at bounding box center [816, 273] width 26 height 16
click at [785, 269] on div at bounding box center [790, 271] width 13 height 13
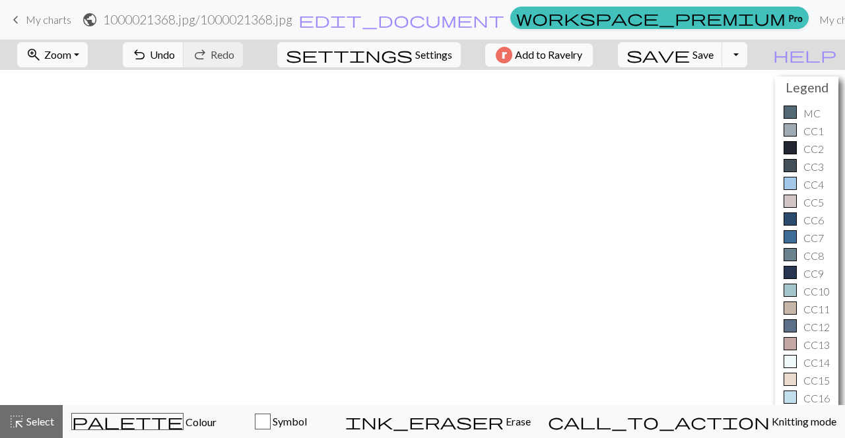
scroll to position [0, 0]
click at [424, 50] on span "Settings" at bounding box center [433, 55] width 37 height 16
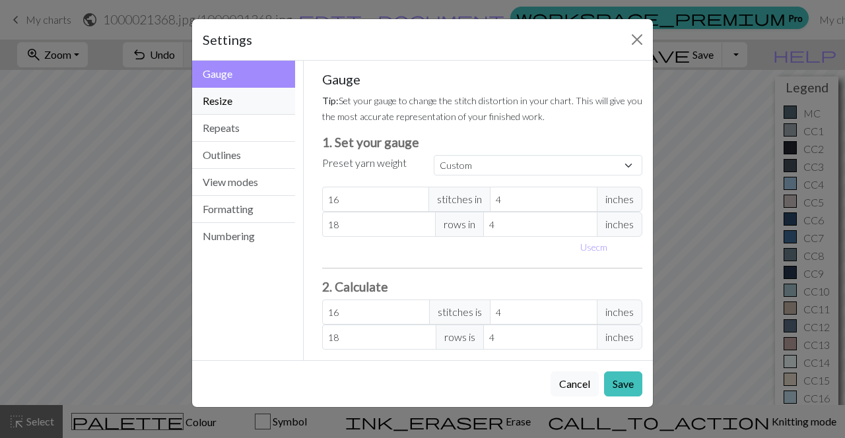
click at [215, 104] on button "Resize" at bounding box center [243, 101] width 103 height 27
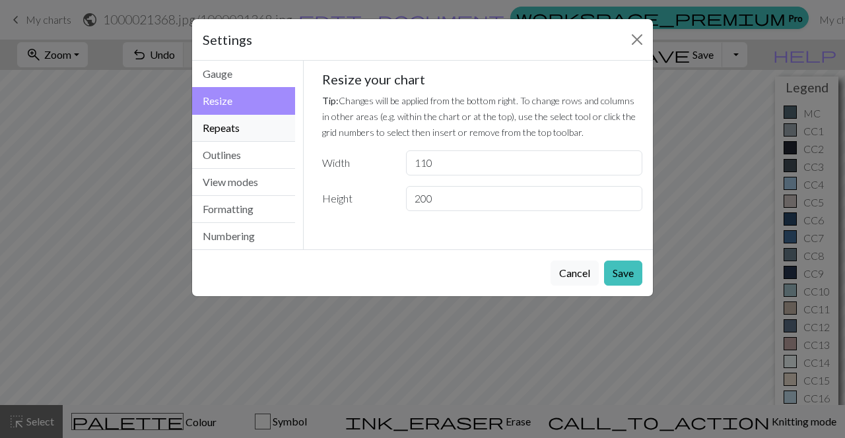
click at [224, 130] on button "Repeats" at bounding box center [243, 128] width 103 height 27
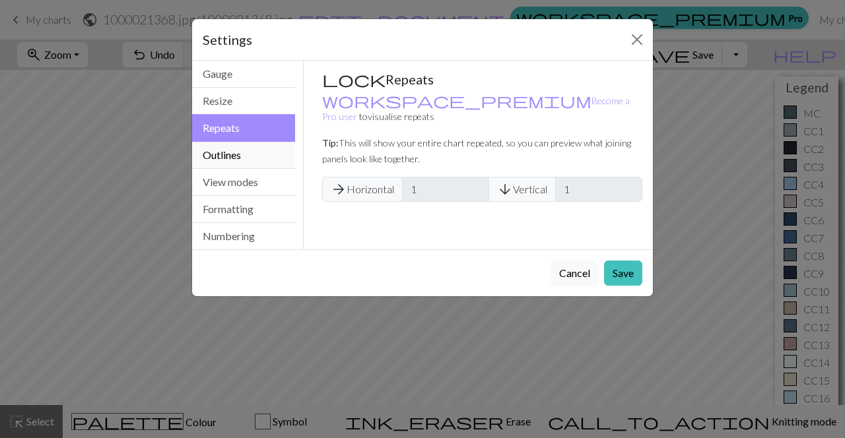
click at [237, 154] on button "Outlines" at bounding box center [243, 155] width 103 height 27
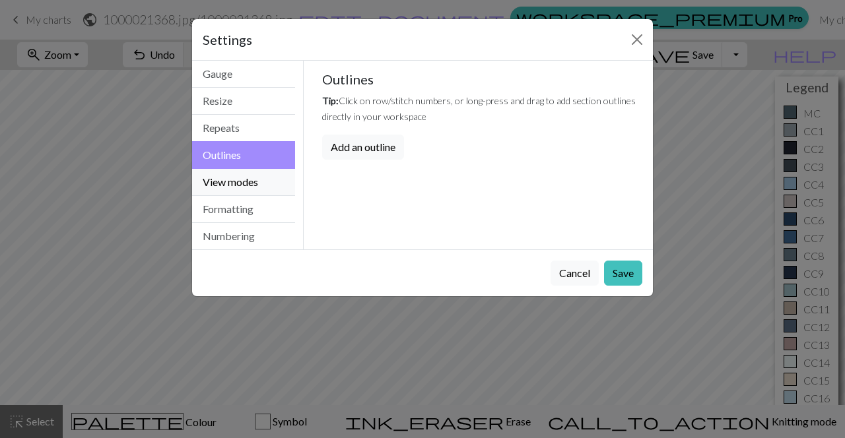
click at [253, 174] on button "View modes" at bounding box center [243, 182] width 103 height 27
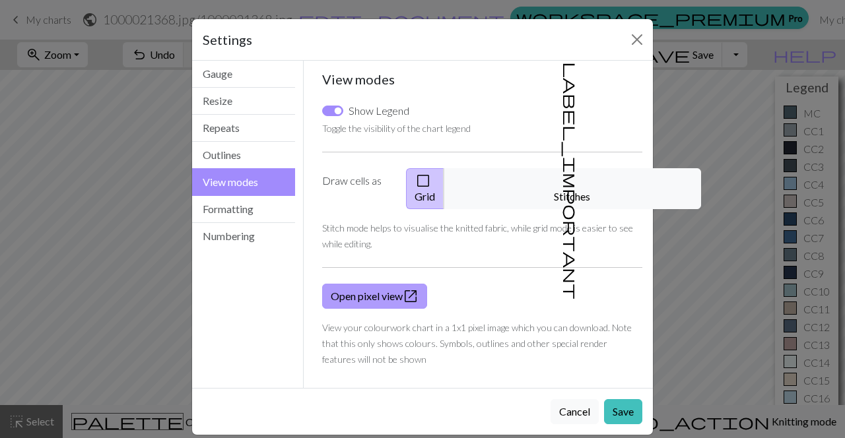
click at [386, 284] on link "Open pixel view open_in_new" at bounding box center [374, 296] width 105 height 25
click at [222, 199] on button "Formatting" at bounding box center [243, 209] width 103 height 27
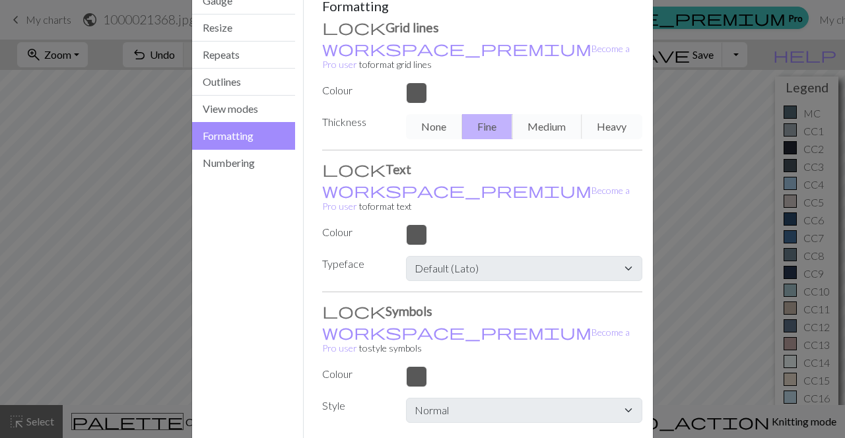
scroll to position [98, 0]
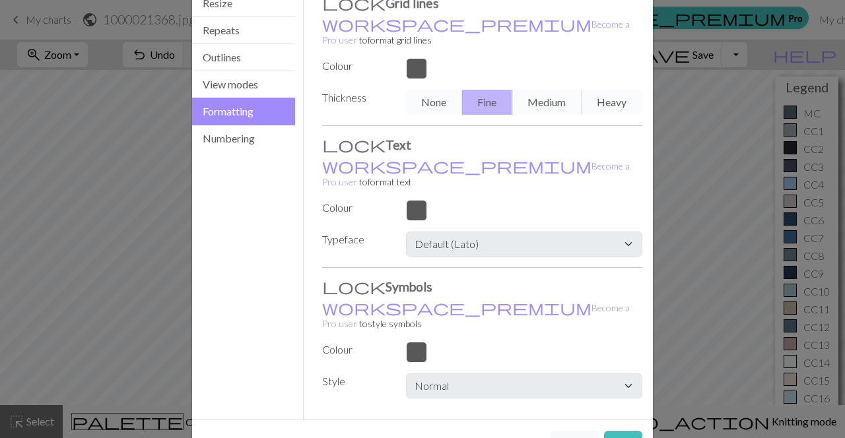
click at [418, 200] on div at bounding box center [524, 210] width 252 height 21
click at [259, 138] on button "Numbering" at bounding box center [243, 138] width 103 height 26
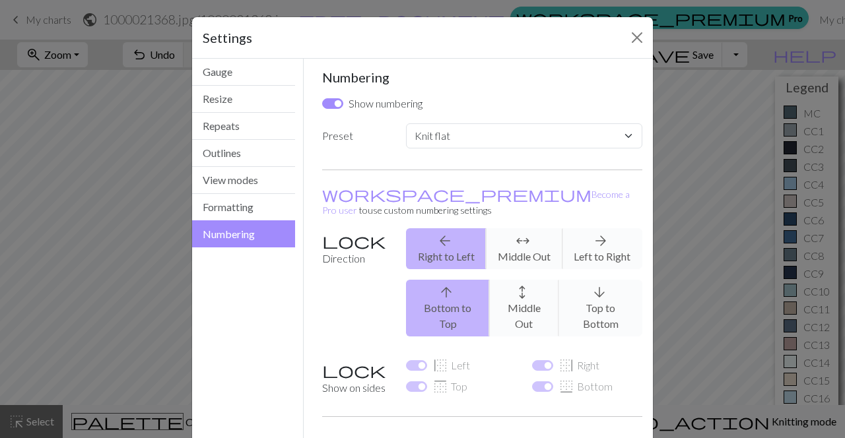
scroll to position [0, 0]
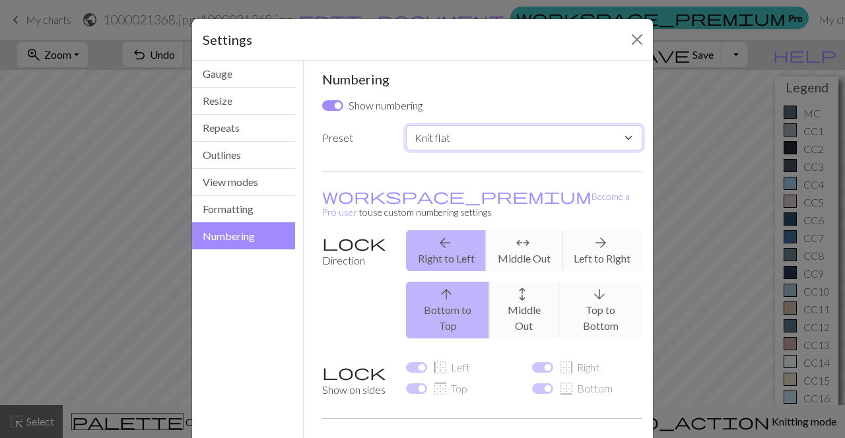
click at [460, 125] on select "Custom Knit flat Knit in the round Lace knitting Cross stitch" at bounding box center [524, 137] width 236 height 25
click at [430, 138] on select "Custom Knit flat Knit in the round Lace knitting Cross stitch" at bounding box center [524, 137] width 236 height 25
click at [331, 108] on input "Show numbering" at bounding box center [332, 105] width 21 height 11
checkbox input "false"
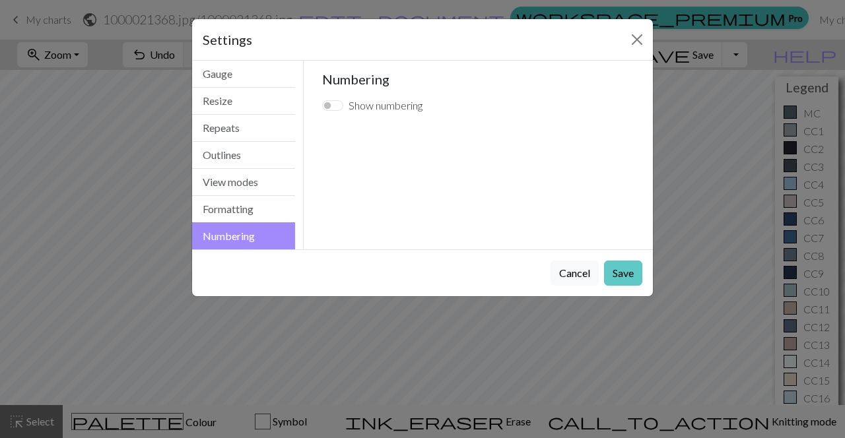
click at [628, 266] on button "Save" at bounding box center [623, 273] width 38 height 25
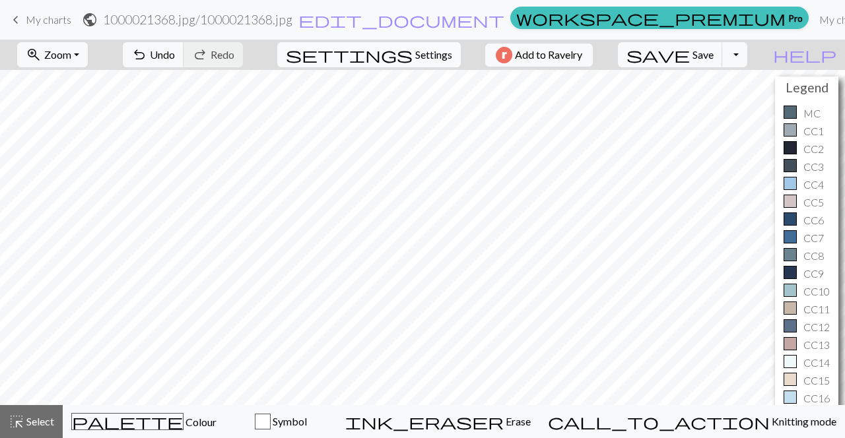
click at [401, 51] on span "settings" at bounding box center [349, 55] width 127 height 18
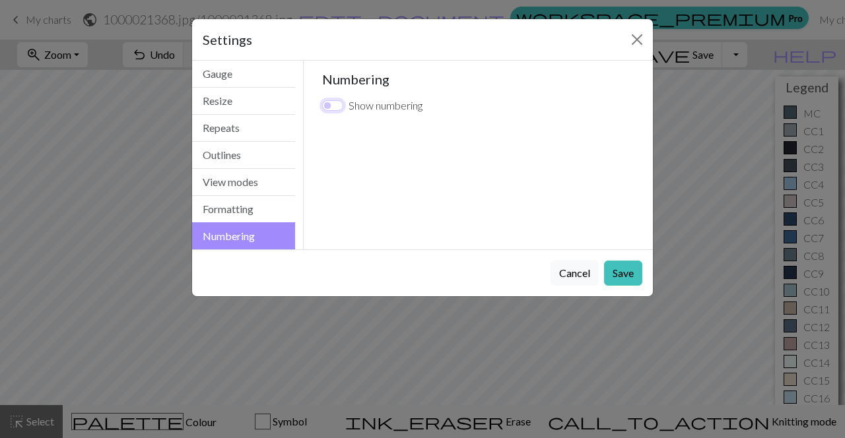
click at [329, 104] on input "Show numbering" at bounding box center [332, 105] width 21 height 11
checkbox input "true"
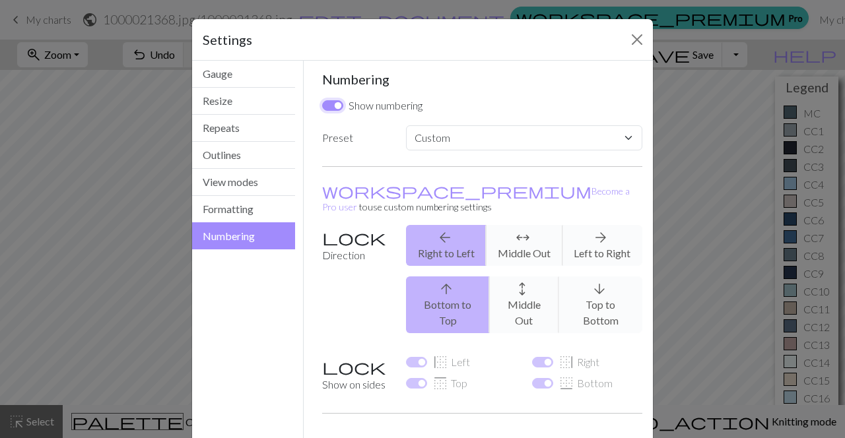
scroll to position [71, 0]
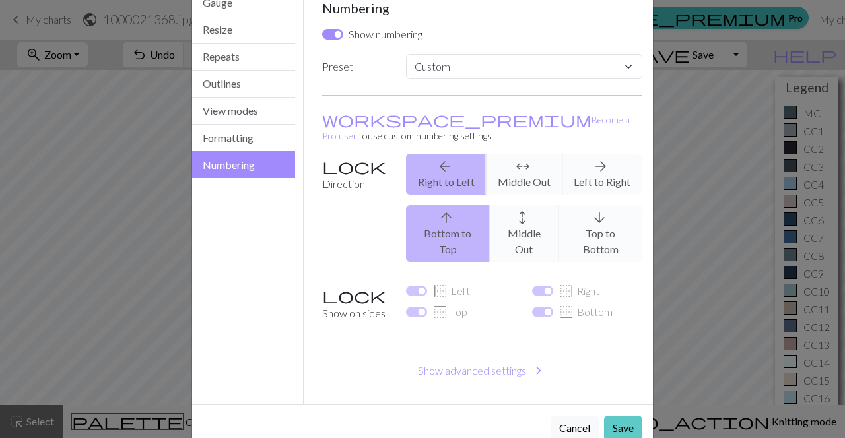
click at [624, 416] on button "Save" at bounding box center [623, 428] width 38 height 25
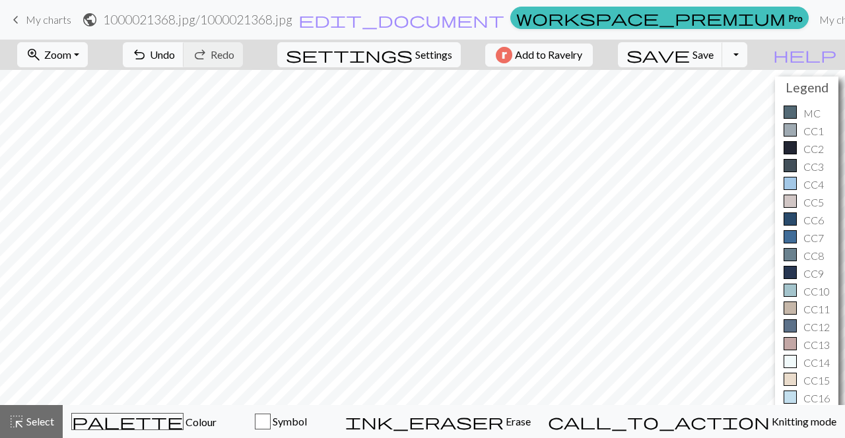
click at [798, 108] on div "MC" at bounding box center [807, 114] width 46 height 16
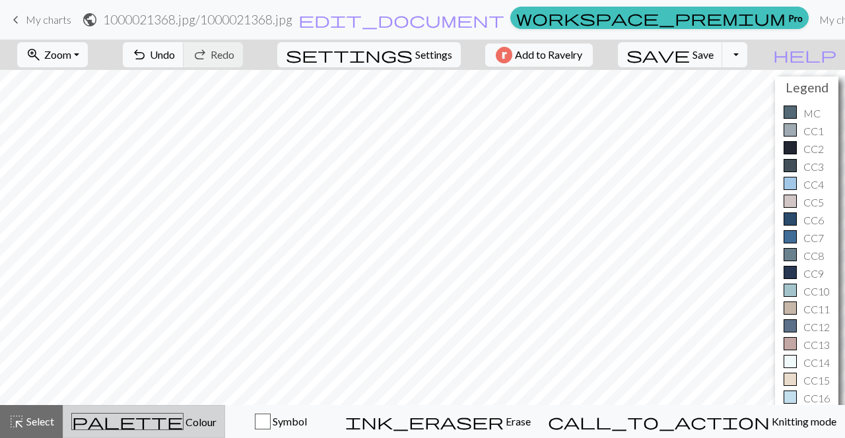
click at [157, 410] on button "palette Colour Colour" at bounding box center [144, 421] width 162 height 33
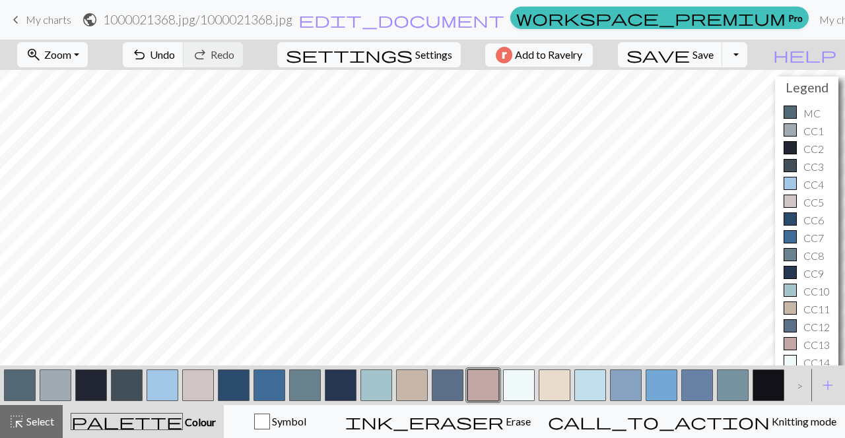
click at [483, 384] on button "button" at bounding box center [483, 386] width 32 height 32
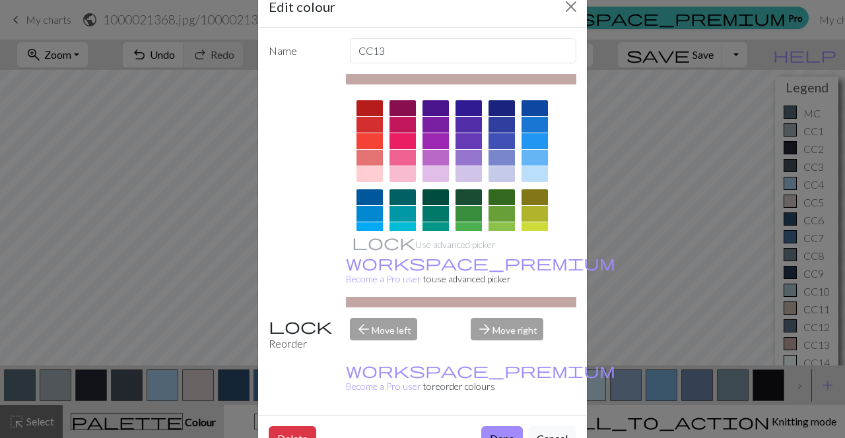
scroll to position [30, 0]
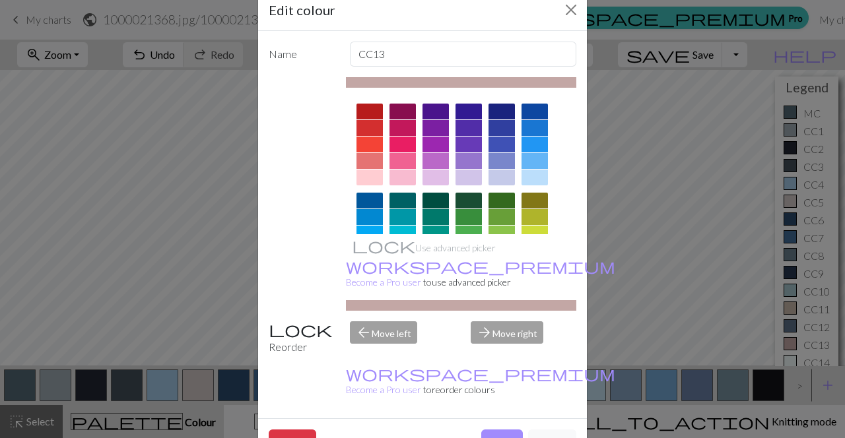
click at [643, 332] on div "Edit colour Name CC13 Use advanced picker workspace_premium Become a Pro user t…" at bounding box center [422, 219] width 845 height 438
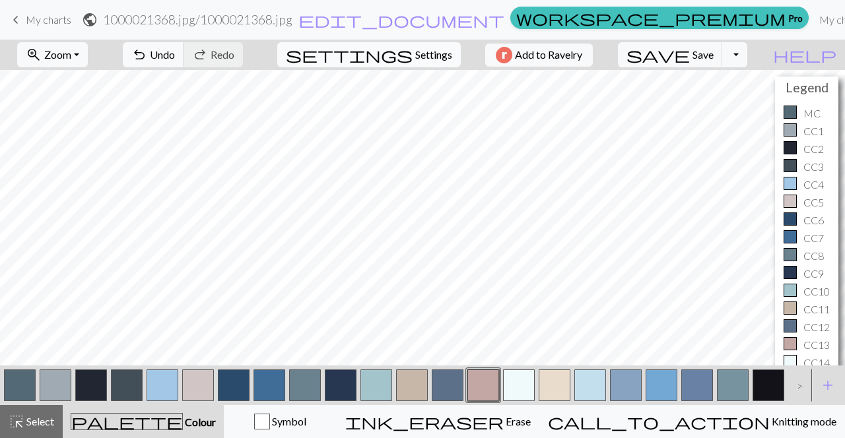
click at [427, 53] on span "Settings" at bounding box center [433, 55] width 37 height 16
select select "flat"
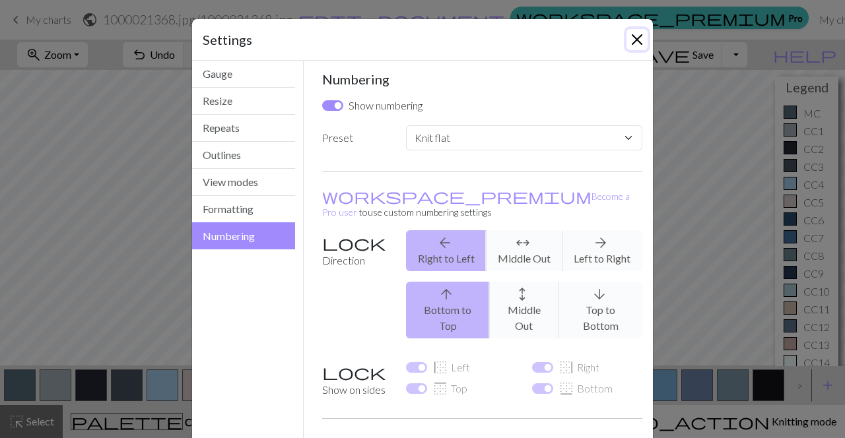
click at [636, 44] on button "Close" at bounding box center [636, 39] width 21 height 21
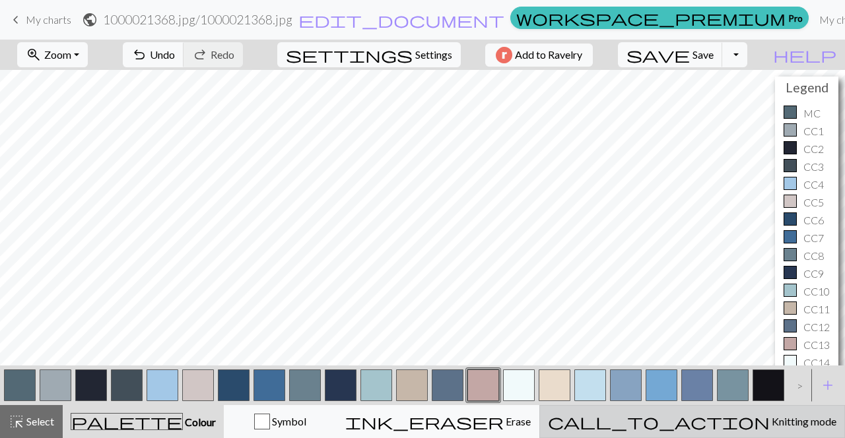
click at [733, 432] on button "call_to_action Knitting mode Knitting mode" at bounding box center [692, 421] width 306 height 33
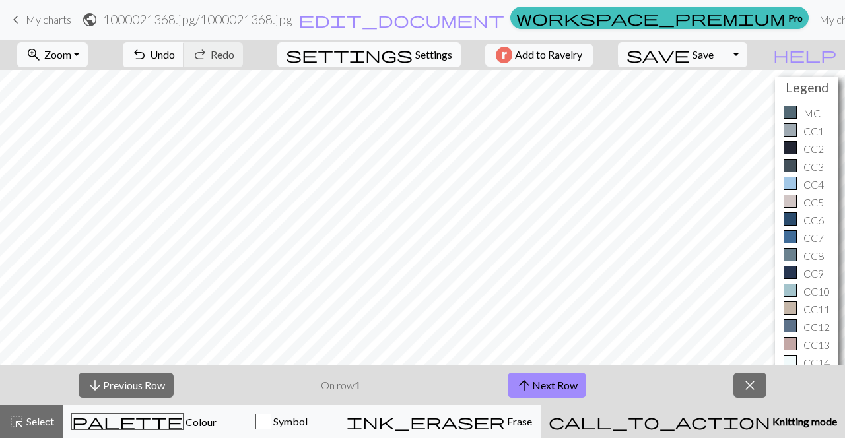
click at [415, 48] on span "Settings" at bounding box center [433, 55] width 37 height 16
select select "flat"
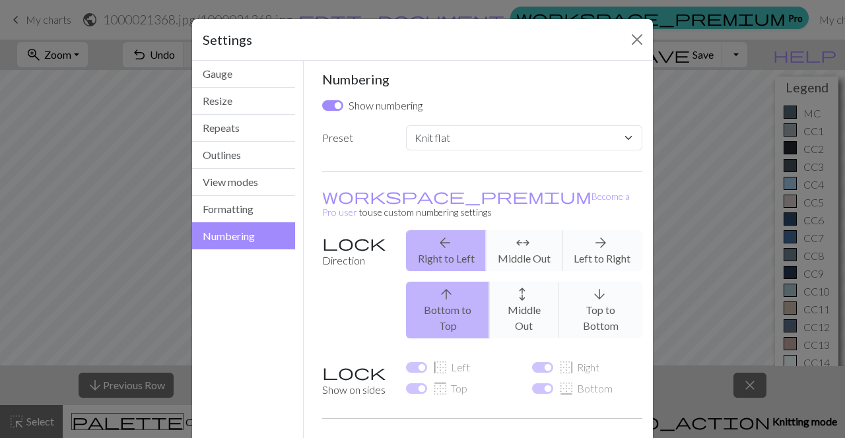
click at [596, 243] on div "arrow_back Right to Left arrows_outward Middle Out arrow_forward Left to Right" at bounding box center [524, 250] width 252 height 41
click at [437, 286] on div "arrow_upward Bottom to Top arrows_outward Middle Out arrow_downward Top to Bott…" at bounding box center [524, 310] width 252 height 57
click at [636, 35] on button "Close" at bounding box center [636, 39] width 21 height 21
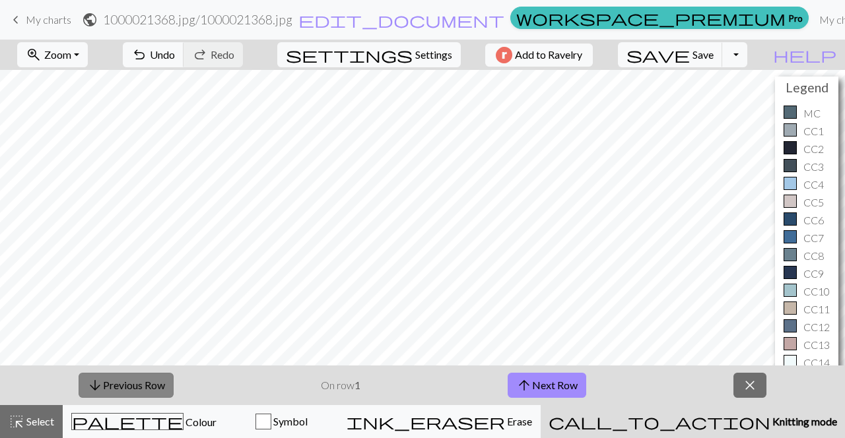
scroll to position [459, 0]
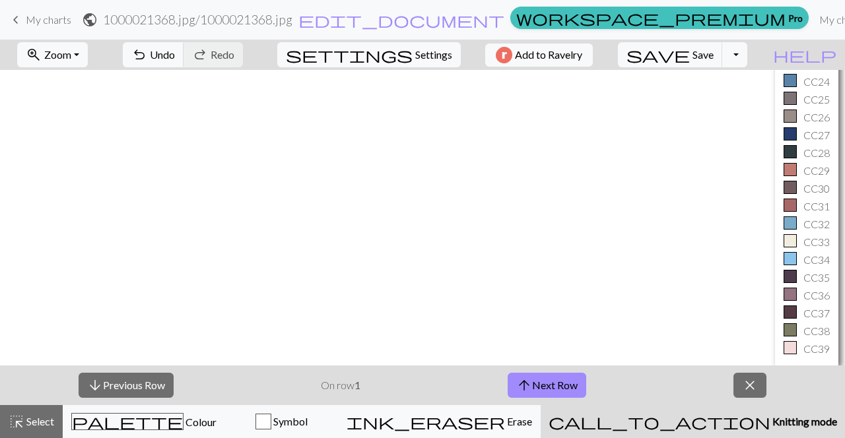
click at [331, 386] on p "On row 1" at bounding box center [341, 386] width 40 height 16
click at [757, 390] on span "close" at bounding box center [750, 385] width 16 height 18
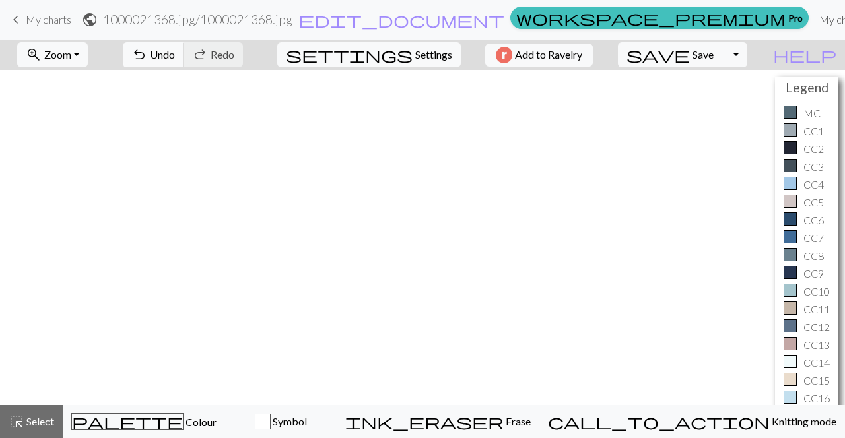
scroll to position [0, 0]
click at [714, 54] on span "Save" at bounding box center [702, 54] width 21 height 13
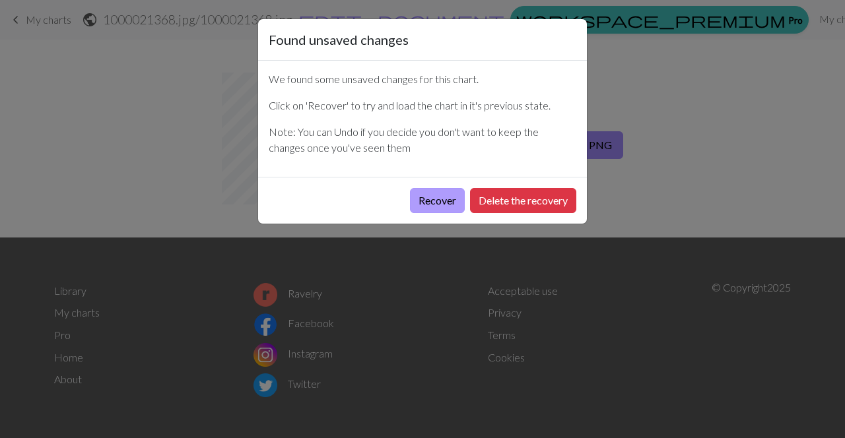
click at [434, 203] on button "Recover" at bounding box center [437, 200] width 55 height 25
